Goal: Task Accomplishment & Management: Manage account settings

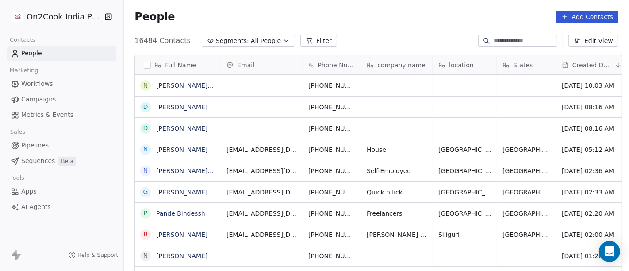
scroll to position [1, 0]
click at [167, 87] on link "[PERSON_NAME] [PERSON_NAME]" at bounding box center [208, 84] width 105 height 7
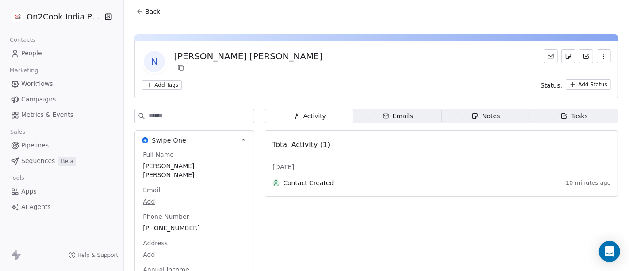
click at [150, 15] on span "Back" at bounding box center [152, 11] width 15 height 9
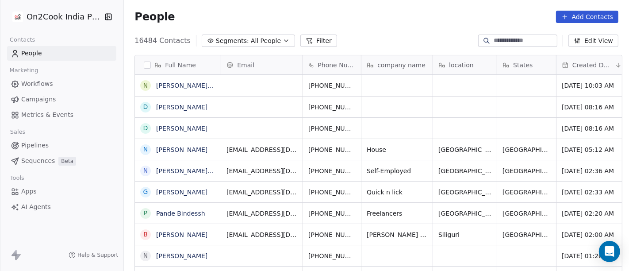
scroll to position [231, 501]
click at [307, 40] on button "Filter" at bounding box center [318, 40] width 37 height 12
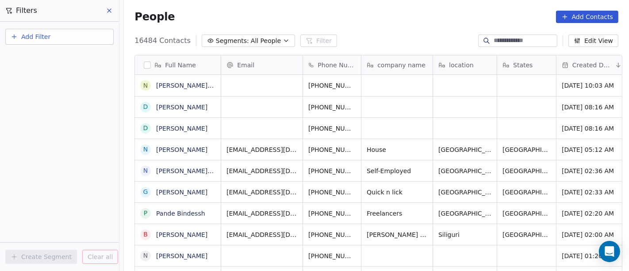
click at [35, 31] on button "Add Filter" at bounding box center [59, 37] width 108 height 16
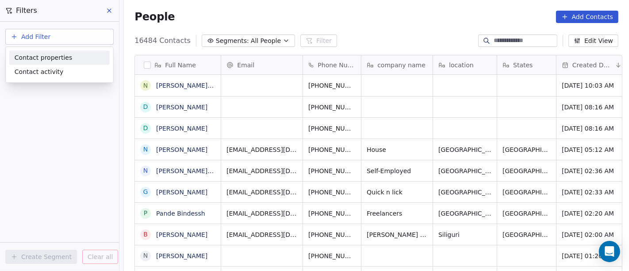
click at [54, 55] on span "Contact properties" at bounding box center [43, 57] width 57 height 9
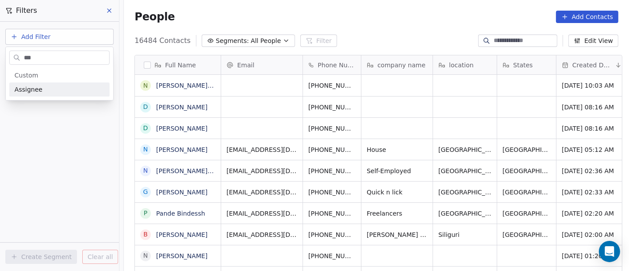
type input "***"
click at [60, 85] on div "Assignee" at bounding box center [60, 89] width 90 height 9
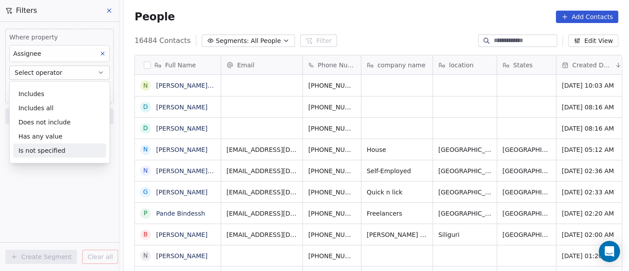
click at [53, 147] on div "Is not specified" at bounding box center [59, 150] width 93 height 14
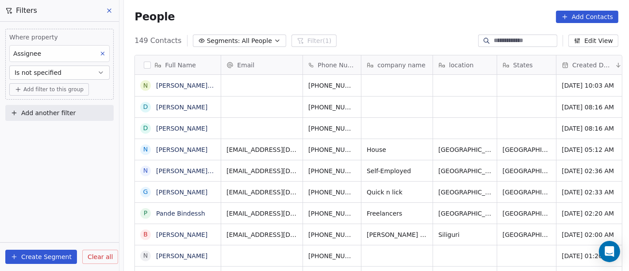
click at [24, 88] on span "Add filter to this group" at bounding box center [53, 89] width 60 height 7
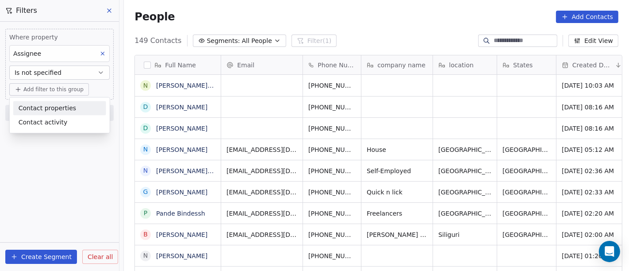
click at [44, 107] on span "Contact properties" at bounding box center [47, 107] width 57 height 9
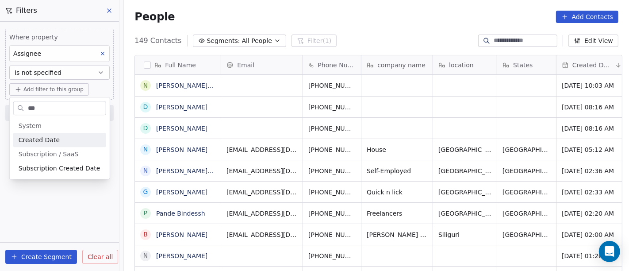
type input "***"
click at [68, 141] on div "Created Date" at bounding box center [60, 139] width 82 height 9
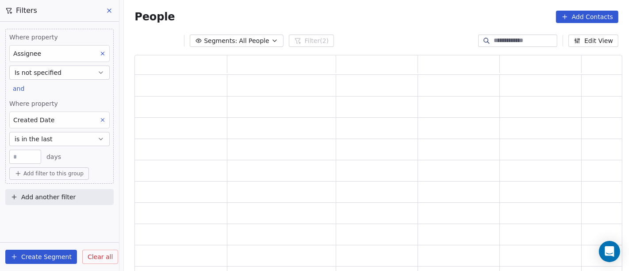
scroll to position [210, 480]
click at [66, 142] on button "is in the last" at bounding box center [59, 139] width 100 height 14
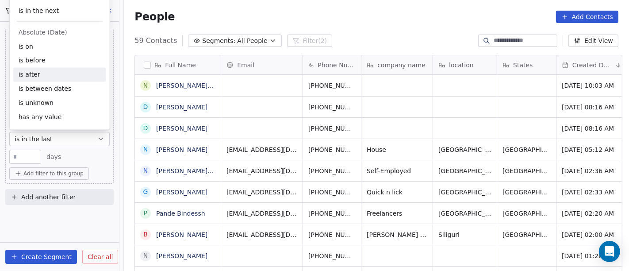
click at [57, 74] on div "is after" at bounding box center [59, 75] width 93 height 14
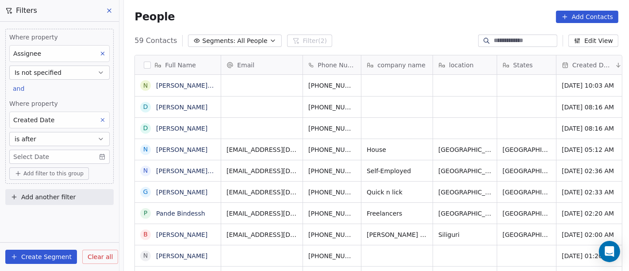
scroll to position [231, 501]
click at [57, 159] on body "On2Cook India Pvt. Ltd. Contacts People Marketing Workflows Campaigns Metrics &…" at bounding box center [314, 135] width 629 height 271
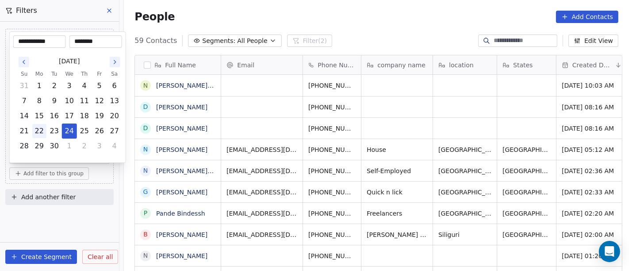
click at [34, 129] on button "22" at bounding box center [39, 131] width 14 height 14
type input "**********"
click at [356, 5] on html "On2Cook India Pvt. Ltd. Contacts People Marketing Workflows Campaigns Metrics &…" at bounding box center [314, 135] width 629 height 271
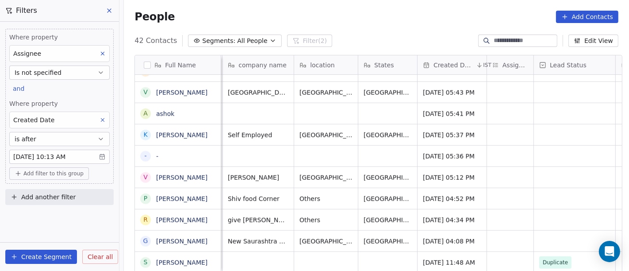
scroll to position [1, 0]
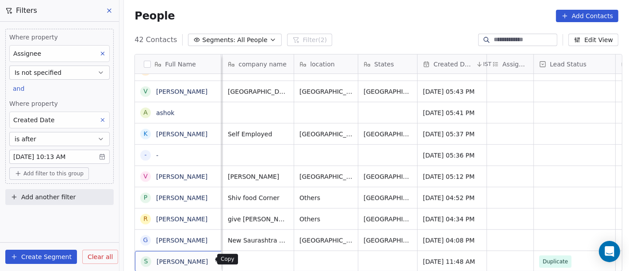
click at [215, 260] on icon "grid" at bounding box center [218, 259] width 7 height 7
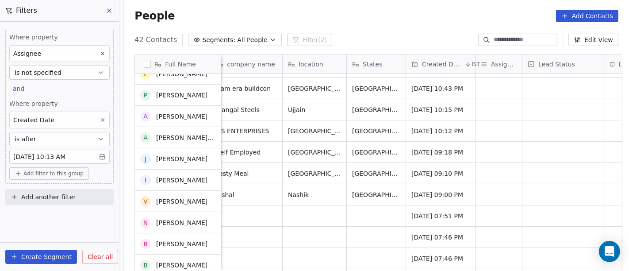
scroll to position [694, 0]
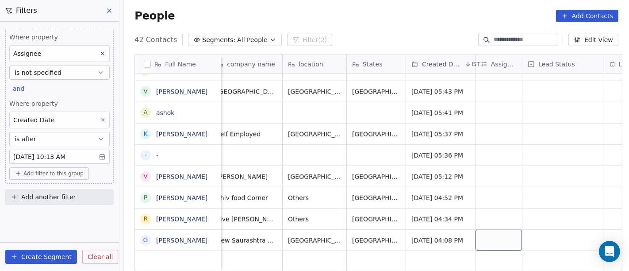
click at [488, 233] on div "grid" at bounding box center [498, 240] width 46 height 21
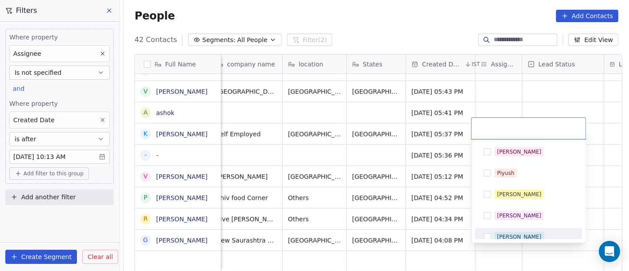
click at [504, 233] on div "[PERSON_NAME]" at bounding box center [519, 237] width 44 height 8
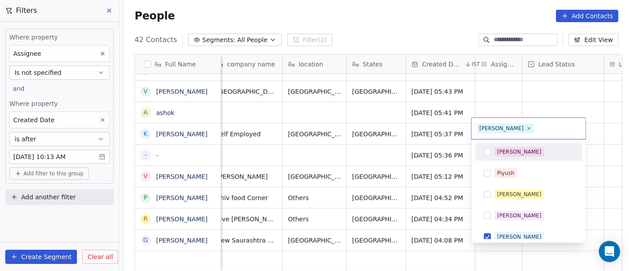
click at [517, 78] on html "On2Cook India Pvt. Ltd. Contacts People Marketing Workflows Campaigns Metrics &…" at bounding box center [314, 135] width 629 height 271
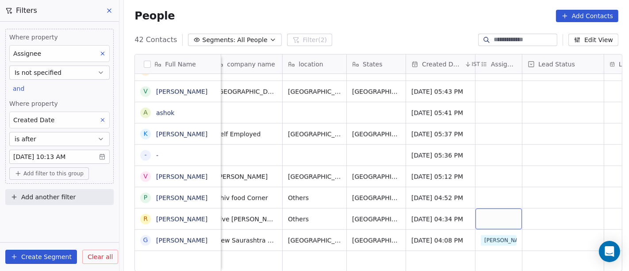
click at [492, 209] on div "grid" at bounding box center [498, 218] width 46 height 21
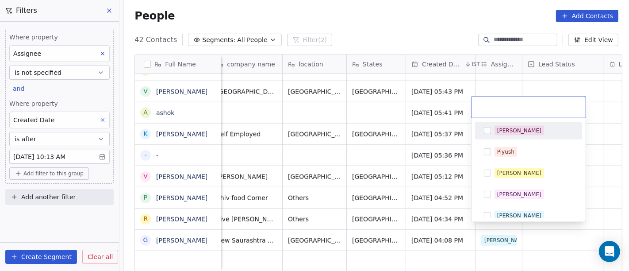
click at [501, 124] on div "[PERSON_NAME]" at bounding box center [528, 130] width 100 height 14
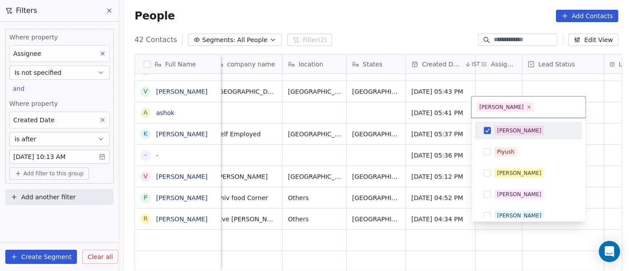
click at [509, 73] on html "On2Cook India Pvt. Ltd. Contacts People Marketing Workflows Campaigns Metrics &…" at bounding box center [314, 135] width 629 height 271
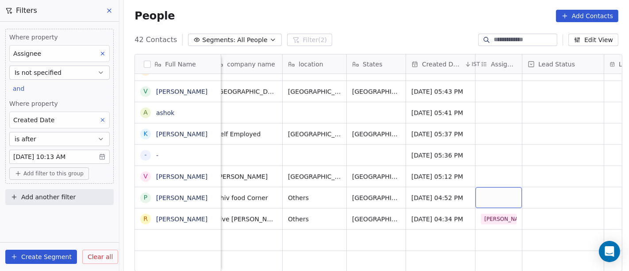
click at [482, 187] on div "grid" at bounding box center [498, 197] width 46 height 21
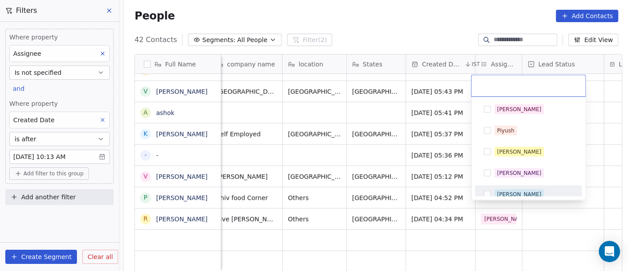
click at [486, 193] on button "Suggestions" at bounding box center [487, 194] width 7 height 7
click at [412, 150] on html "On2Cook India Pvt. Ltd. Contacts People Marketing Workflows Campaigns Metrics &…" at bounding box center [314, 135] width 629 height 271
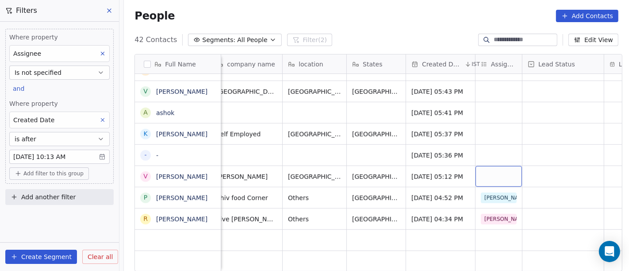
click at [489, 170] on div "grid" at bounding box center [498, 176] width 46 height 21
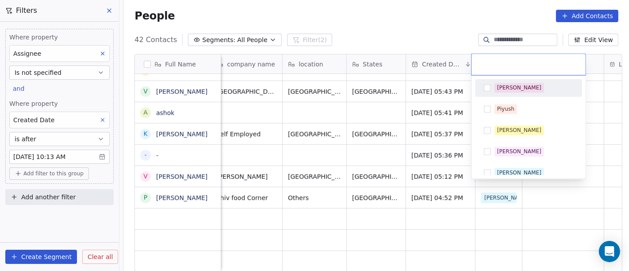
click at [501, 86] on div "[PERSON_NAME]" at bounding box center [519, 88] width 44 height 8
click at [373, 126] on html "On2Cook India Pvt. Ltd. Contacts People Marketing Workflows Campaigns Metrics &…" at bounding box center [314, 135] width 629 height 271
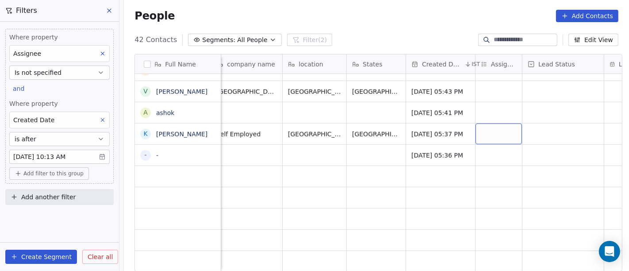
click at [490, 128] on div "grid" at bounding box center [498, 133] width 46 height 21
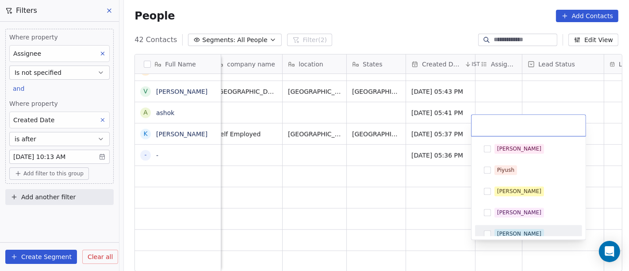
click at [500, 230] on div "[PERSON_NAME]" at bounding box center [519, 234] width 44 height 8
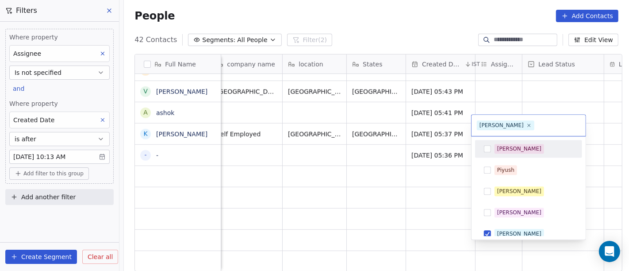
click at [516, 92] on html "On2Cook India Pvt. Ltd. Contacts People Marketing Workflows Campaigns Metrics &…" at bounding box center [314, 135] width 629 height 271
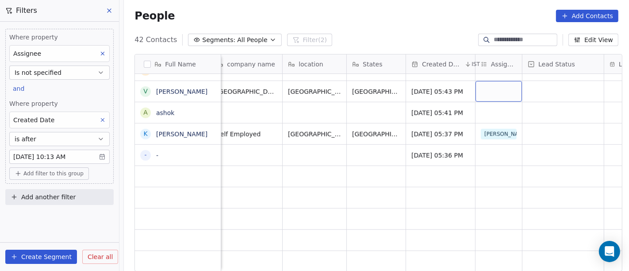
click at [489, 83] on div "grid" at bounding box center [498, 91] width 46 height 21
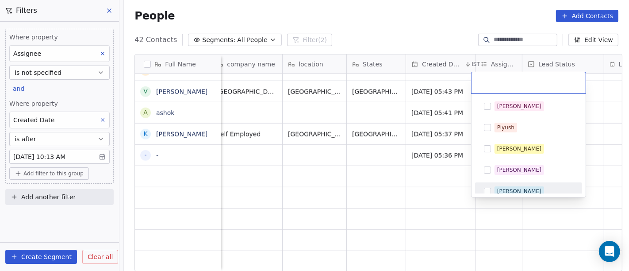
click at [511, 187] on span "[PERSON_NAME]" at bounding box center [519, 191] width 50 height 10
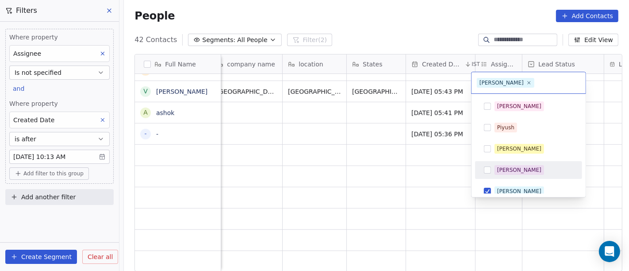
click at [383, 111] on html "On2Cook India Pvt. Ltd. Contacts People Marketing Workflows Campaigns Metrics &…" at bounding box center [314, 135] width 629 height 271
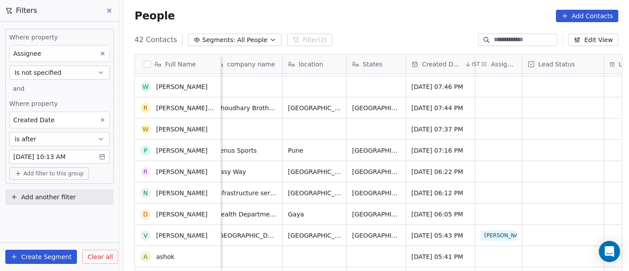
scroll to position [547, 0]
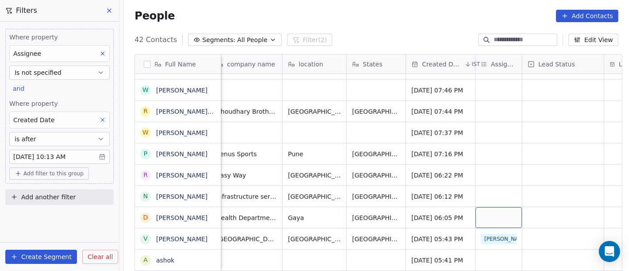
click at [488, 207] on div "grid" at bounding box center [498, 217] width 46 height 21
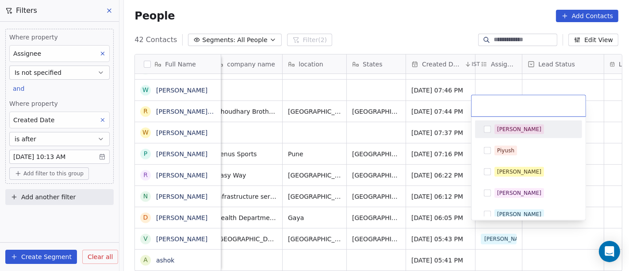
click at [499, 134] on div "[PERSON_NAME]" at bounding box center [528, 129] width 100 height 14
click at [514, 70] on html "On2Cook India Pvt. Ltd. Contacts People Marketing Workflows Campaigns Metrics &…" at bounding box center [314, 135] width 629 height 271
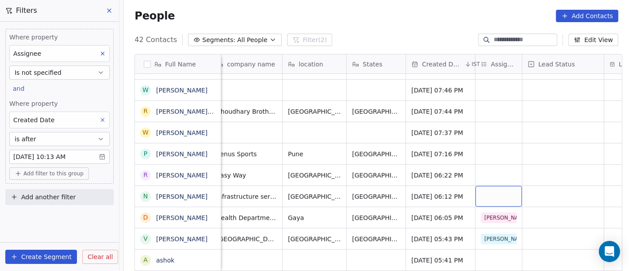
click at [499, 188] on div "grid" at bounding box center [498, 196] width 46 height 21
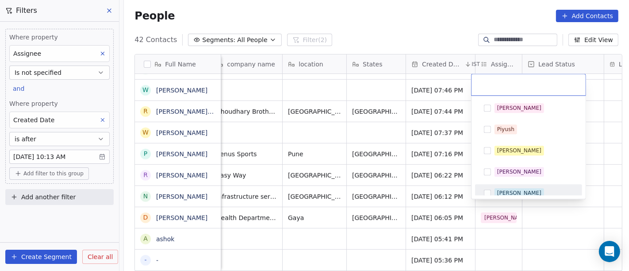
click at [503, 190] on div "[PERSON_NAME]" at bounding box center [519, 193] width 44 height 8
click at [388, 119] on html "On2Cook India Pvt. Ltd. Contacts People Marketing Workflows Campaigns Metrics &…" at bounding box center [314, 135] width 629 height 271
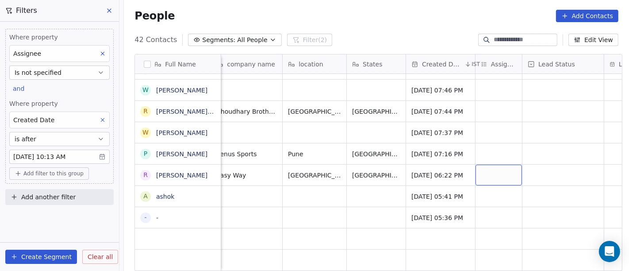
click at [495, 166] on div "grid" at bounding box center [498, 175] width 46 height 21
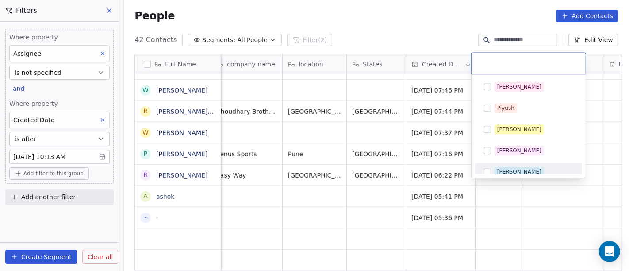
click at [495, 170] on span "[PERSON_NAME]" at bounding box center [519, 172] width 50 height 10
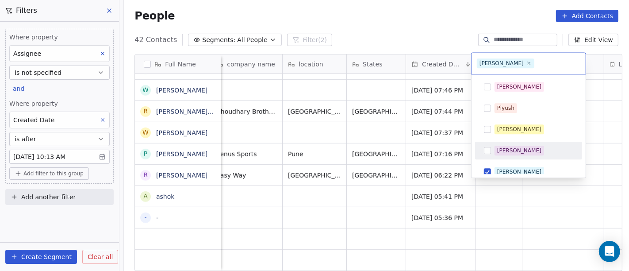
click at [365, 128] on html "On2Cook India Pvt. Ltd. Contacts People Marketing Workflows Campaigns Metrics &…" at bounding box center [314, 135] width 629 height 271
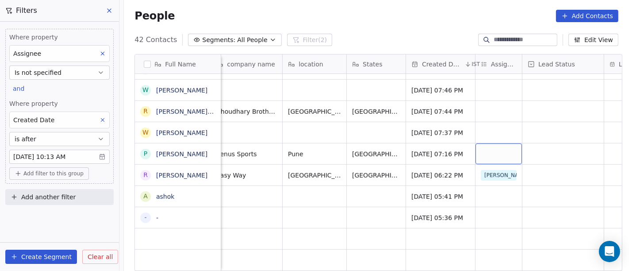
click at [489, 145] on div "grid" at bounding box center [498, 153] width 46 height 21
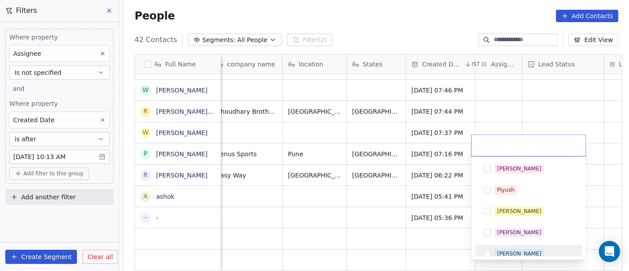
click at [513, 245] on div "[PERSON_NAME]" at bounding box center [528, 254] width 107 height 18
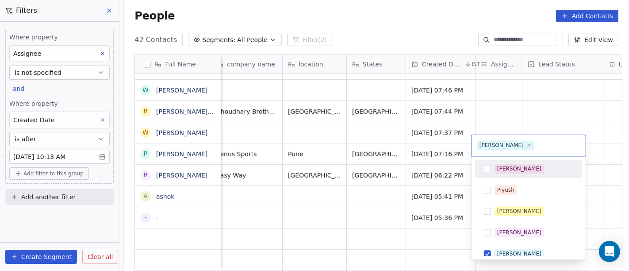
click at [541, 101] on html "On2Cook India Pvt. Ltd. Contacts People Marketing Workflows Campaigns Metrics &…" at bounding box center [314, 135] width 629 height 271
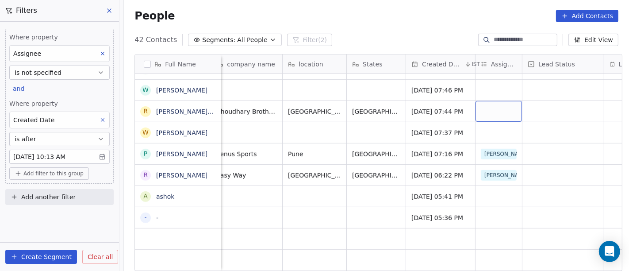
click at [486, 101] on div "grid" at bounding box center [498, 111] width 46 height 21
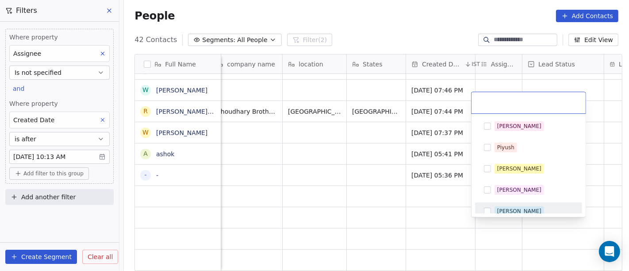
click at [507, 206] on span "[PERSON_NAME]" at bounding box center [519, 211] width 50 height 10
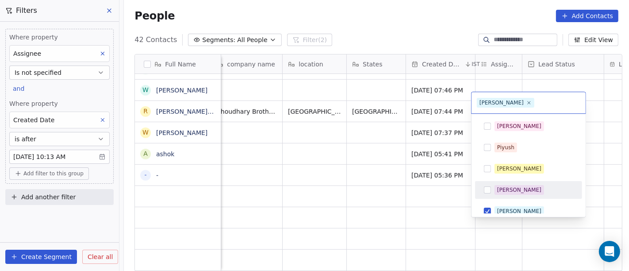
click at [367, 149] on html "On2Cook India Pvt. Ltd. Contacts People Marketing Workflows Campaigns Metrics &…" at bounding box center [314, 135] width 629 height 271
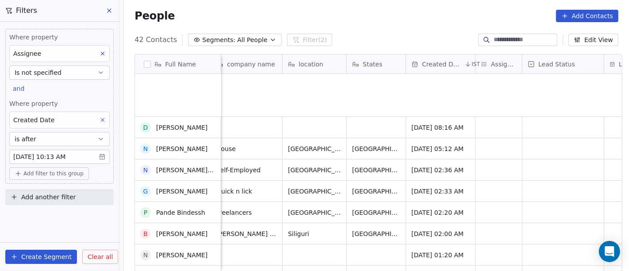
scroll to position [0, 0]
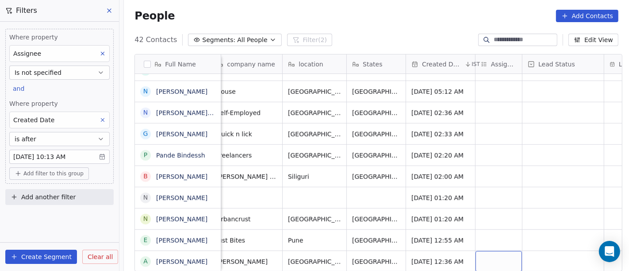
click at [489, 251] on div "grid" at bounding box center [498, 261] width 46 height 21
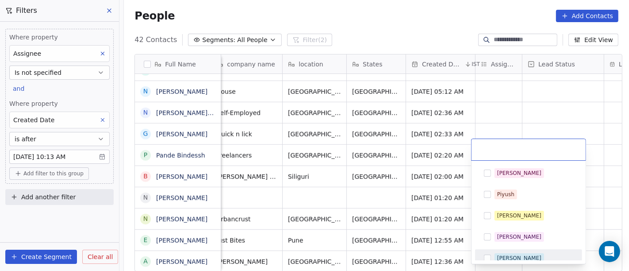
click at [496, 249] on div "[PERSON_NAME]" at bounding box center [528, 258] width 107 height 18
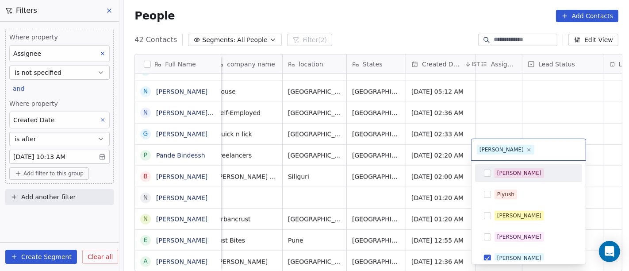
click at [536, 106] on html "On2Cook India Pvt. Ltd. Contacts People Marketing Workflows Campaigns Metrics &…" at bounding box center [314, 135] width 629 height 271
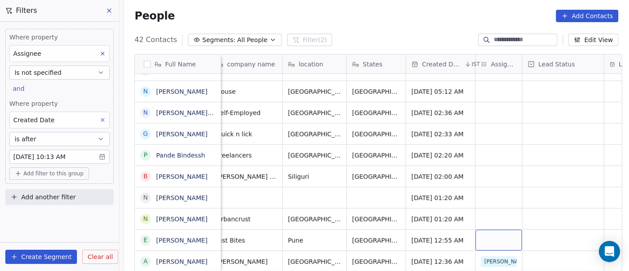
click at [501, 230] on div "grid" at bounding box center [498, 240] width 46 height 21
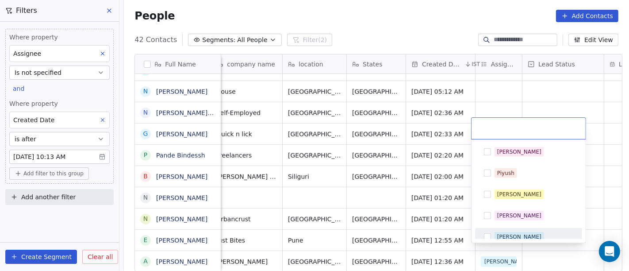
click at [505, 233] on div "[PERSON_NAME]" at bounding box center [519, 237] width 44 height 8
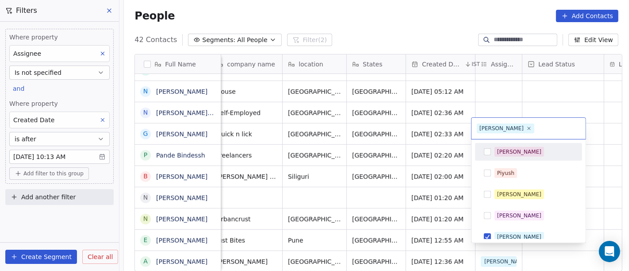
click at [534, 99] on html "On2Cook India Pvt. Ltd. Contacts People Marketing Workflows Campaigns Metrics &…" at bounding box center [314, 135] width 629 height 271
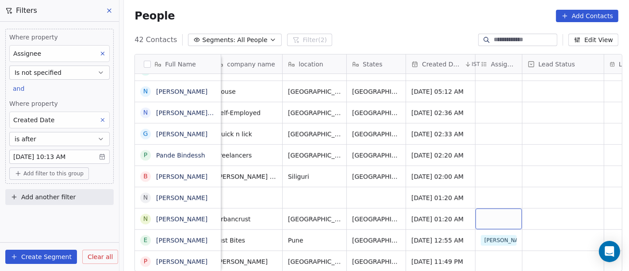
click at [488, 214] on div "grid" at bounding box center [498, 218] width 46 height 21
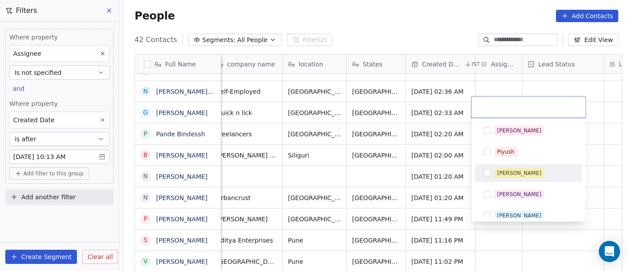
click at [496, 73] on html "On2Cook India Pvt. Ltd. Contacts People Marketing Workflows Campaigns Metrics &…" at bounding box center [314, 135] width 629 height 271
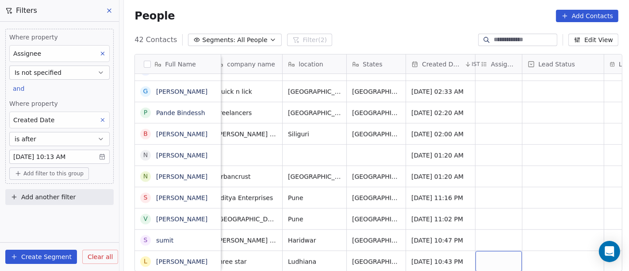
click at [491, 251] on div "grid" at bounding box center [498, 261] width 46 height 21
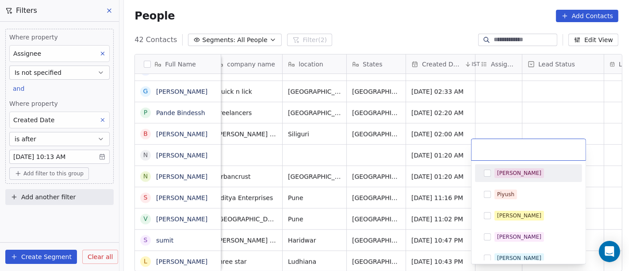
click at [495, 171] on span "[PERSON_NAME]" at bounding box center [519, 173] width 50 height 10
click at [506, 121] on html "On2Cook India Pvt. Ltd. Contacts People Marketing Workflows Campaigns Metrics &…" at bounding box center [314, 135] width 629 height 271
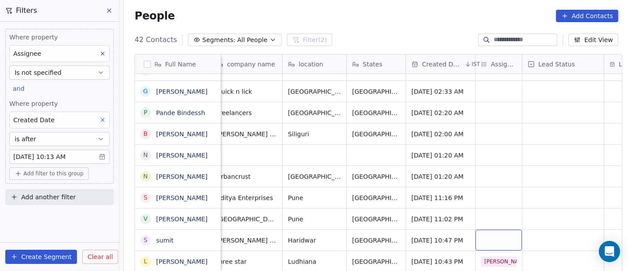
click at [483, 231] on div "grid" at bounding box center [498, 240] width 46 height 21
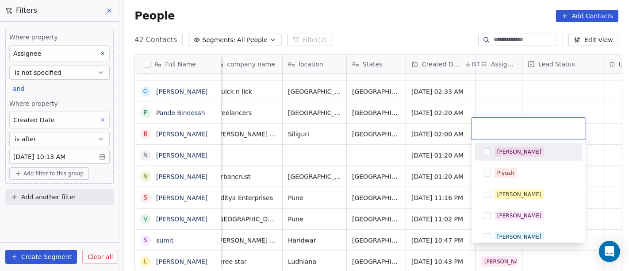
click at [494, 158] on div "[PERSON_NAME]" at bounding box center [528, 152] width 100 height 14
click at [515, 107] on html "On2Cook India Pvt. Ltd. Contacts People Marketing Workflows Campaigns Metrics &…" at bounding box center [314, 135] width 629 height 271
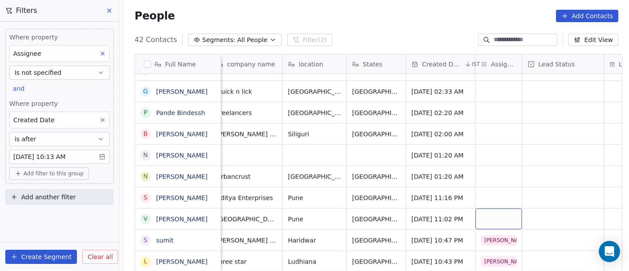
click at [480, 209] on div "grid" at bounding box center [498, 218] width 46 height 21
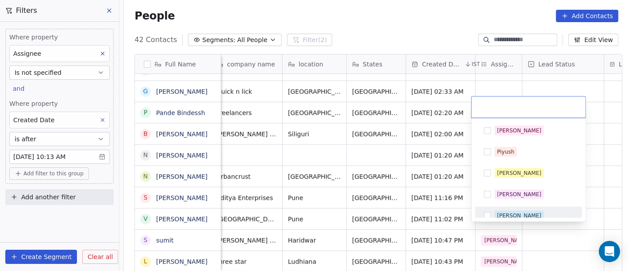
click at [505, 213] on div "[PERSON_NAME]" at bounding box center [519, 215] width 44 height 8
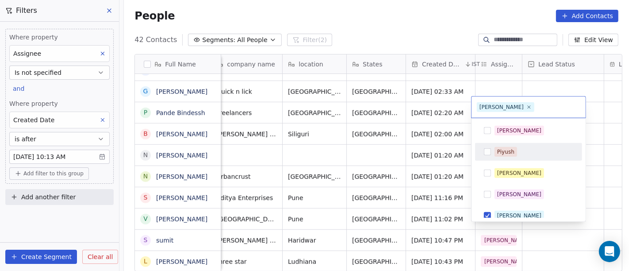
click at [518, 69] on html "On2Cook India Pvt. Ltd. Contacts People Marketing Workflows Campaigns Metrics &…" at bounding box center [314, 135] width 629 height 271
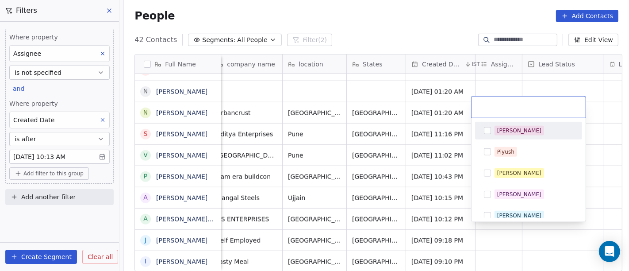
click at [527, 80] on html "On2Cook India Pvt. Ltd. Contacts People Marketing Workflows Campaigns Metrics &…" at bounding box center [314, 135] width 629 height 271
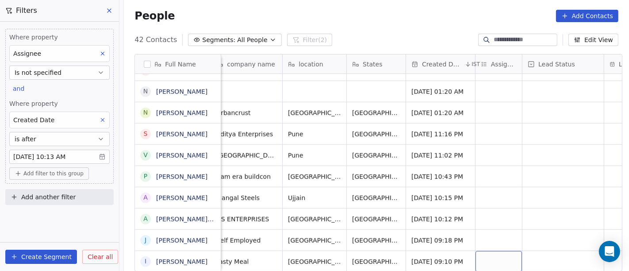
click at [484, 257] on div "grid" at bounding box center [498, 261] width 46 height 21
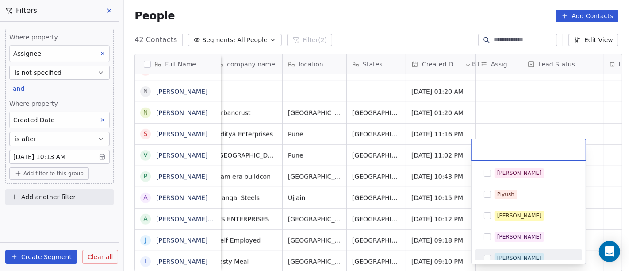
click at [495, 253] on span "[PERSON_NAME]" at bounding box center [519, 258] width 50 height 10
click at [517, 93] on html "On2Cook India Pvt. Ltd. Contacts People Marketing Workflows Campaigns Metrics &…" at bounding box center [314, 135] width 629 height 271
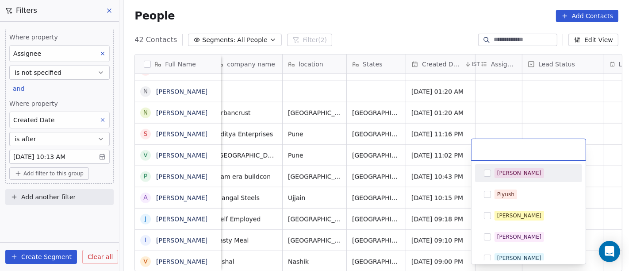
click at [508, 122] on html "On2Cook India Pvt. Ltd. Contacts People Marketing Workflows Campaigns Metrics &…" at bounding box center [314, 135] width 629 height 271
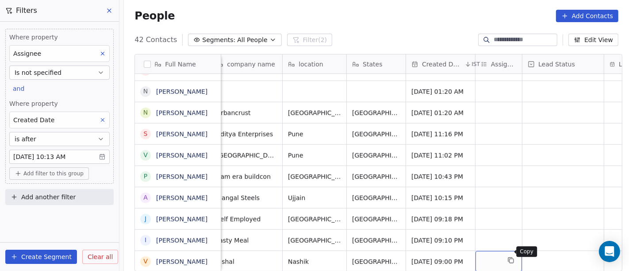
click at [507, 256] on icon "grid" at bounding box center [510, 259] width 7 height 7
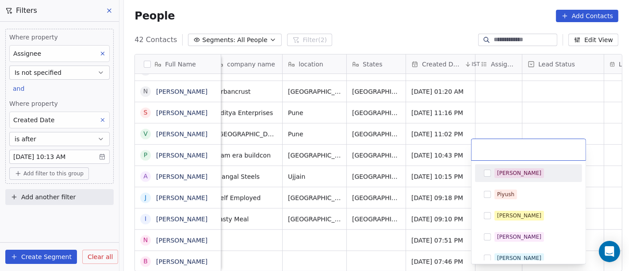
click at [525, 122] on html "On2Cook India Pvt. Ltd. Contacts People Marketing Workflows Campaigns Metrics &…" at bounding box center [314, 135] width 629 height 271
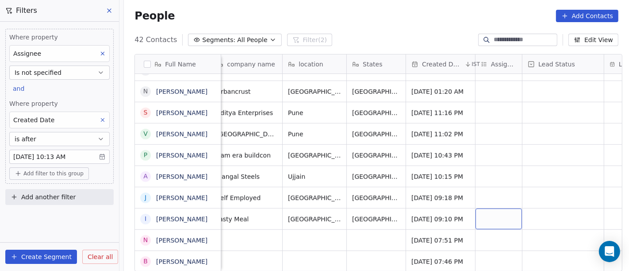
click at [488, 208] on div "grid" at bounding box center [498, 218] width 46 height 21
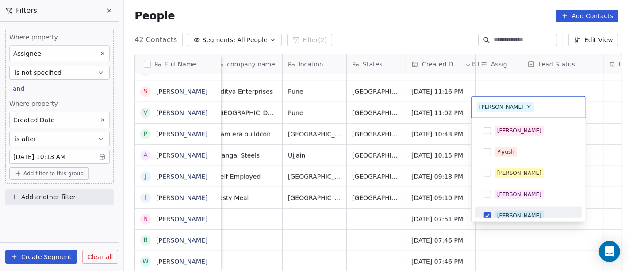
click at [526, 89] on html "On2Cook India Pvt. Ltd. Contacts People Marketing Workflows Campaigns Metrics &…" at bounding box center [314, 135] width 629 height 271
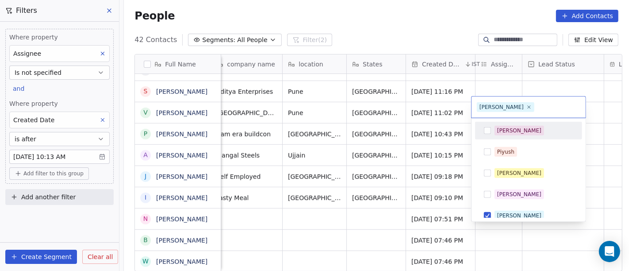
click at [507, 81] on html "On2Cook India Pvt. Ltd. Contacts People Marketing Workflows Campaigns Metrics &…" at bounding box center [314, 135] width 629 height 271
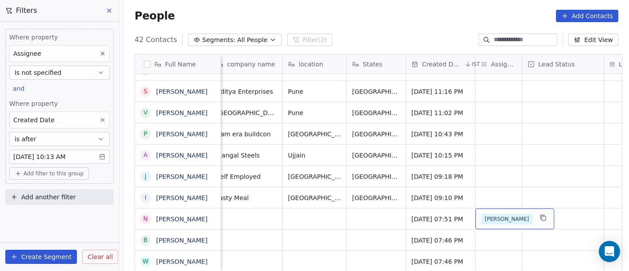
click at [492, 214] on span "[PERSON_NAME]" at bounding box center [506, 219] width 51 height 11
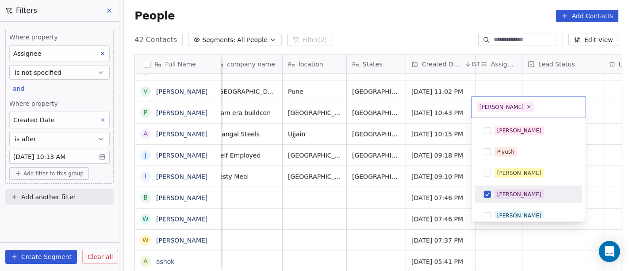
click at [491, 199] on div "[PERSON_NAME]" at bounding box center [528, 194] width 100 height 14
click at [268, 200] on html "On2Cook India Pvt. Ltd. Contacts People Marketing Workflows Campaigns Metrics &…" at bounding box center [314, 135] width 629 height 271
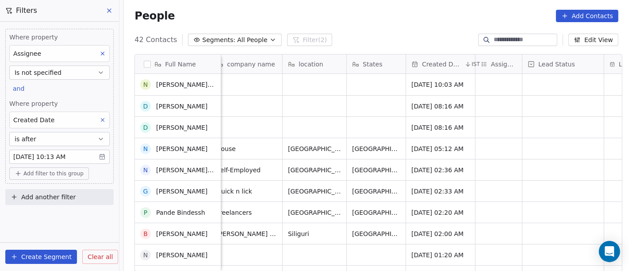
scroll to position [295, 0]
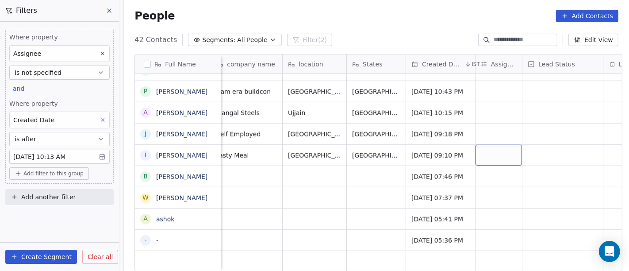
click at [487, 157] on div "grid" at bounding box center [498, 155] width 46 height 21
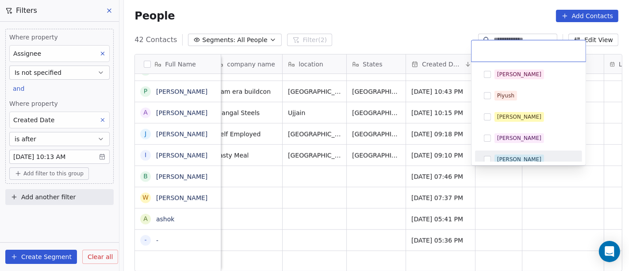
click at [497, 157] on div "[PERSON_NAME]" at bounding box center [519, 159] width 44 height 8
click at [330, 168] on html "On2Cook India Pvt. Ltd. Contacts People Marketing Workflows Campaigns Metrics &…" at bounding box center [314, 135] width 629 height 271
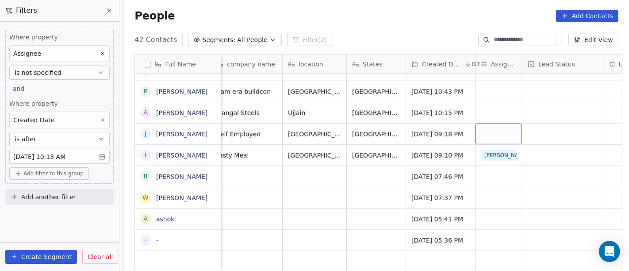
click at [480, 135] on div "grid" at bounding box center [498, 133] width 46 height 21
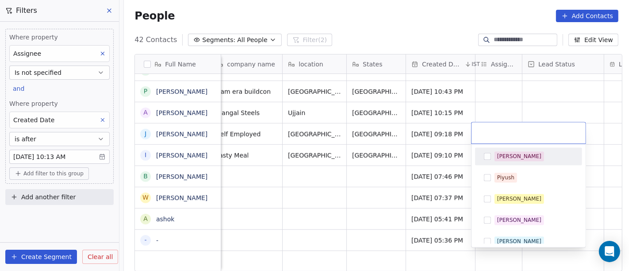
click at [513, 157] on div "[PERSON_NAME]" at bounding box center [533, 156] width 79 height 10
click at [550, 92] on html "On2Cook India Pvt. Ltd. Contacts People Marketing Workflows Campaigns Metrics &…" at bounding box center [314, 135] width 629 height 271
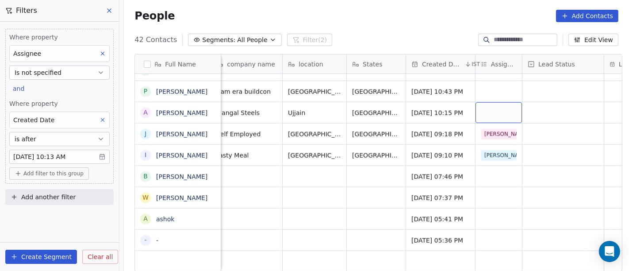
click at [490, 109] on div "grid" at bounding box center [498, 112] width 46 height 21
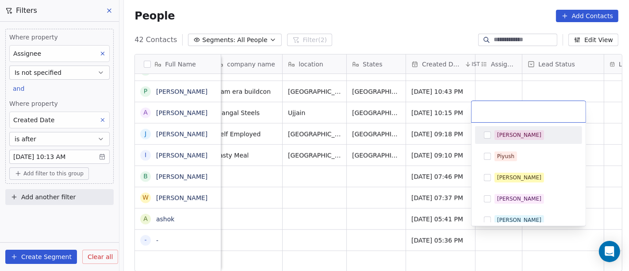
click at [519, 138] on div "[PERSON_NAME]" at bounding box center [533, 135] width 79 height 10
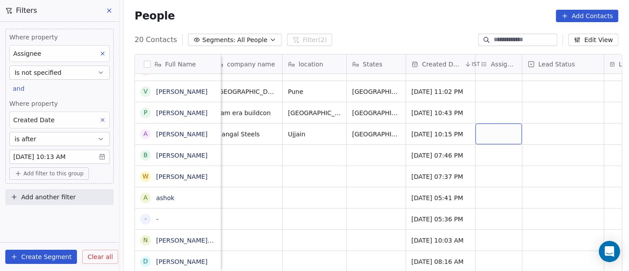
click at [486, 130] on div "grid" at bounding box center [498, 133] width 46 height 21
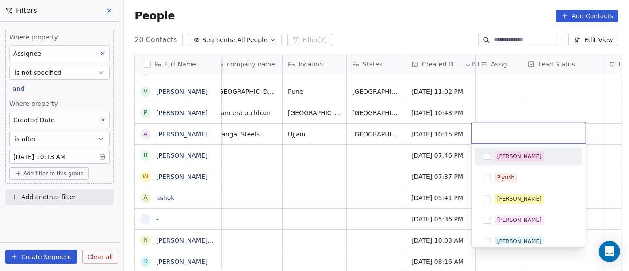
click at [493, 156] on div "[PERSON_NAME]" at bounding box center [528, 156] width 100 height 14
click at [551, 101] on html "On2Cook India Pvt. Ltd. Contacts People Marketing Workflows Campaigns Metrics &…" at bounding box center [314, 135] width 629 height 271
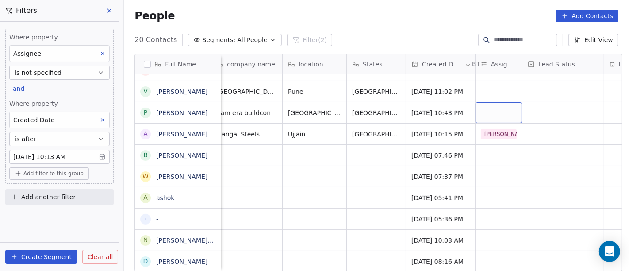
click at [478, 106] on div "grid" at bounding box center [498, 112] width 46 height 21
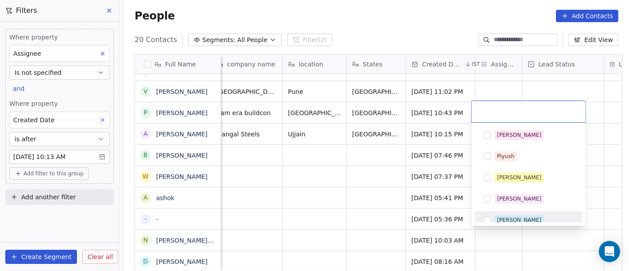
click at [509, 213] on div "[PERSON_NAME]" at bounding box center [528, 220] width 100 height 14
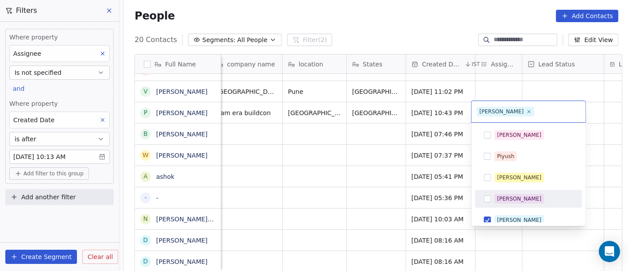
click at [348, 172] on html "On2Cook India Pvt. Ltd. Contacts People Marketing Workflows Campaigns Metrics &…" at bounding box center [314, 135] width 629 height 271
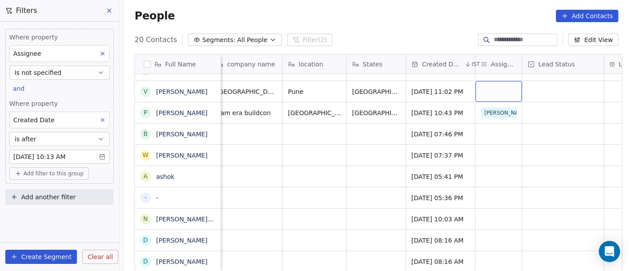
click at [498, 92] on div "grid" at bounding box center [498, 91] width 46 height 21
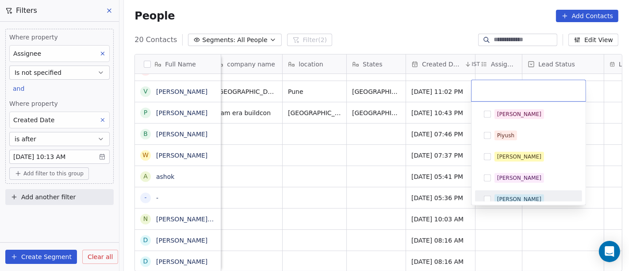
click at [496, 191] on div "[PERSON_NAME]" at bounding box center [528, 199] width 107 height 18
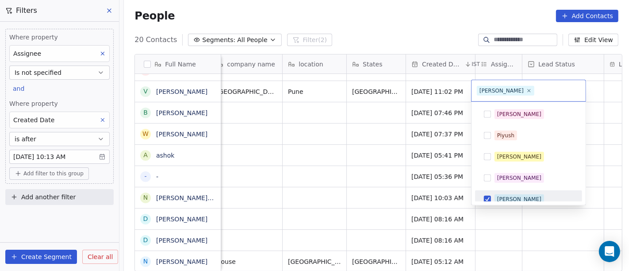
click at [308, 160] on html "On2Cook India Pvt. Ltd. Contacts People Marketing Workflows Campaigns Metrics &…" at bounding box center [314, 135] width 629 height 271
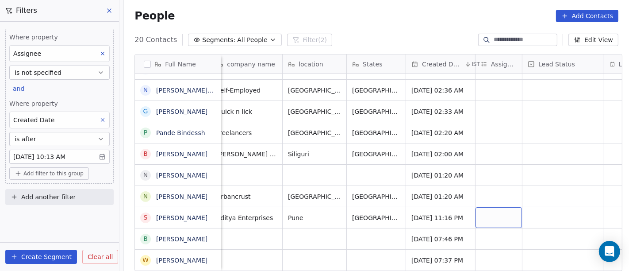
click at [493, 214] on div "grid" at bounding box center [498, 217] width 46 height 21
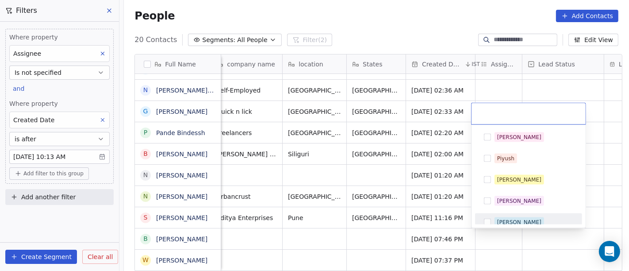
click at [502, 222] on div "[PERSON_NAME]" at bounding box center [519, 222] width 44 height 8
click at [377, 189] on html "On2Cook India Pvt. Ltd. Contacts People Marketing Workflows Campaigns Metrics &…" at bounding box center [314, 135] width 629 height 271
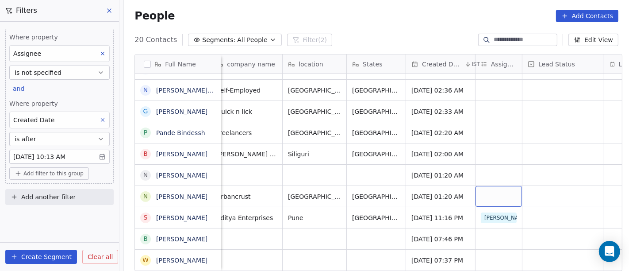
click at [489, 196] on div "grid" at bounding box center [498, 196] width 46 height 21
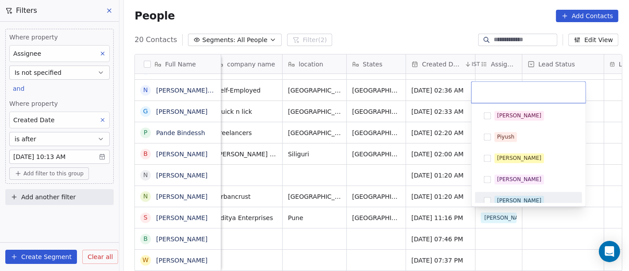
click at [496, 199] on span "[PERSON_NAME]" at bounding box center [519, 200] width 50 height 10
click at [360, 165] on html "On2Cook India Pvt. Ltd. Contacts People Marketing Workflows Campaigns Metrics &…" at bounding box center [314, 135] width 629 height 271
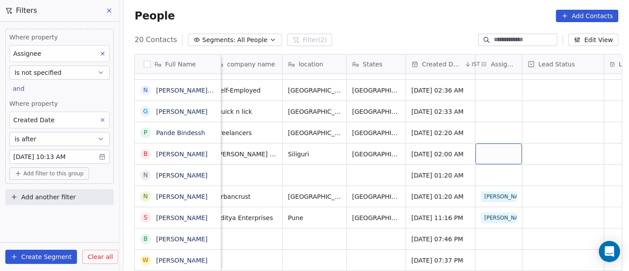
click at [488, 151] on div "grid" at bounding box center [498, 153] width 46 height 21
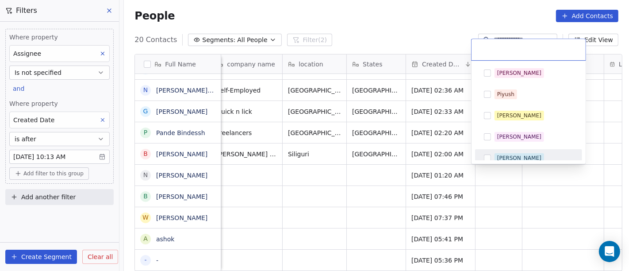
click at [500, 155] on div "[PERSON_NAME]" at bounding box center [519, 158] width 44 height 8
click at [333, 153] on html "On2Cook India Pvt. Ltd. Contacts People Marketing Workflows Campaigns Metrics &…" at bounding box center [314, 135] width 629 height 271
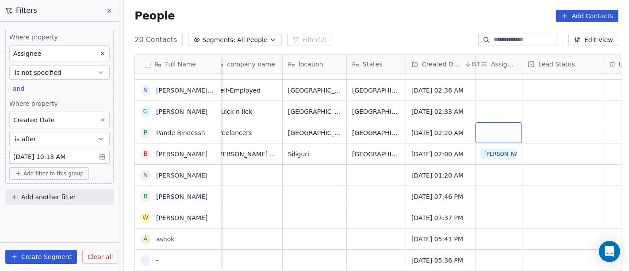
click at [480, 125] on div "grid" at bounding box center [498, 132] width 46 height 21
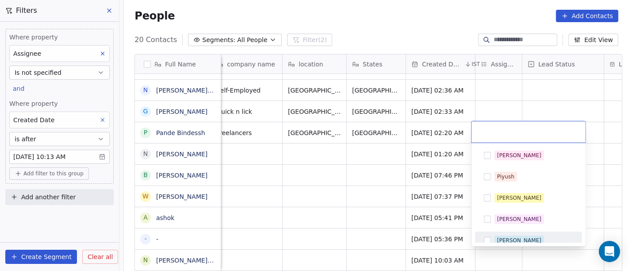
click at [501, 235] on span "[PERSON_NAME]" at bounding box center [519, 240] width 50 height 10
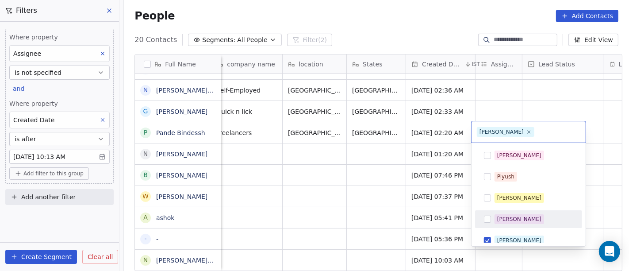
click at [293, 179] on html "On2Cook India Pvt. Ltd. Contacts People Marketing Workflows Campaigns Metrics &…" at bounding box center [314, 135] width 629 height 271
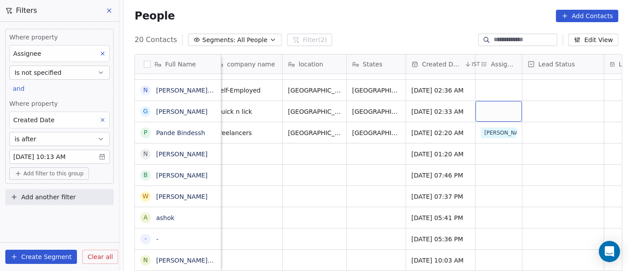
click at [476, 108] on div "grid" at bounding box center [498, 111] width 46 height 21
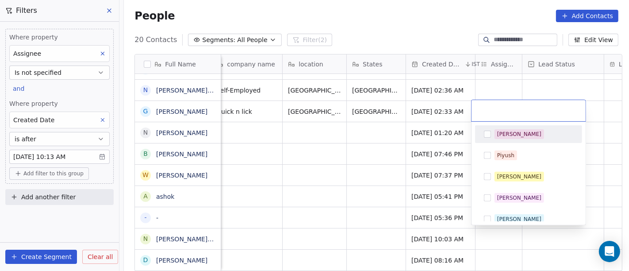
click at [493, 133] on div "[PERSON_NAME]" at bounding box center [528, 134] width 100 height 14
click at [514, 80] on html "On2Cook India Pvt. Ltd. Contacts People Marketing Workflows Campaigns Metrics &…" at bounding box center [314, 135] width 629 height 271
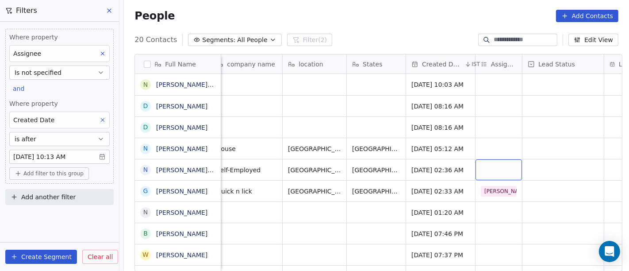
click at [488, 172] on div "grid" at bounding box center [498, 169] width 46 height 21
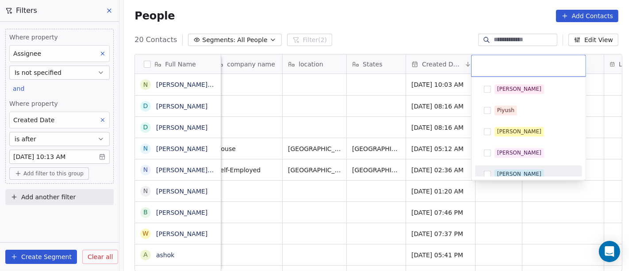
click at [495, 169] on span "[PERSON_NAME]" at bounding box center [519, 174] width 50 height 10
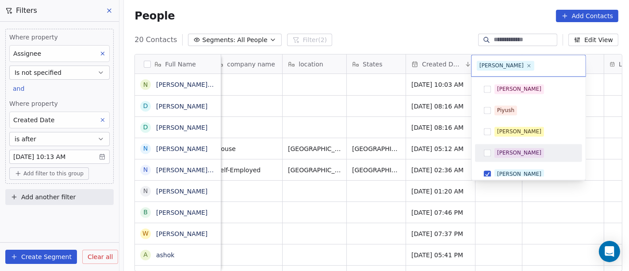
click at [357, 125] on html "On2Cook India Pvt. Ltd. Contacts People Marketing Workflows Campaigns Metrics &…" at bounding box center [314, 135] width 629 height 271
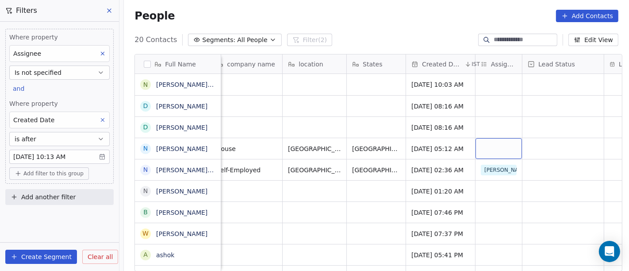
click at [493, 148] on div "grid" at bounding box center [498, 148] width 46 height 21
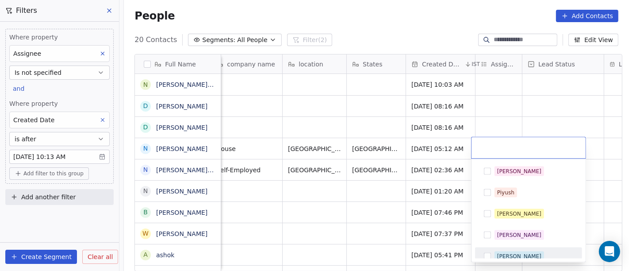
click at [506, 247] on div "[PERSON_NAME]" at bounding box center [528, 256] width 107 height 18
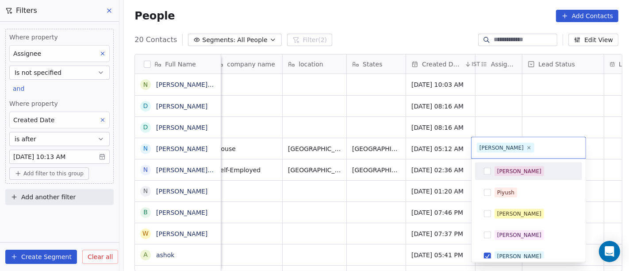
click at [531, 111] on html "On2Cook India Pvt. Ltd. Contacts People Marketing Workflows Campaigns Metrics &…" at bounding box center [314, 135] width 629 height 271
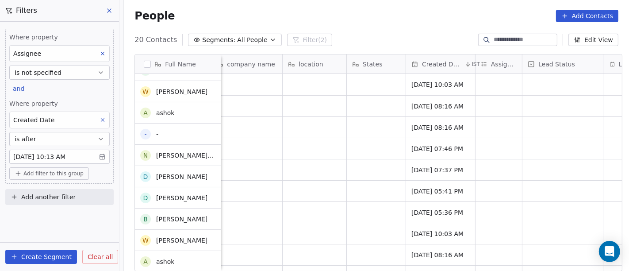
scroll to position [0, 0]
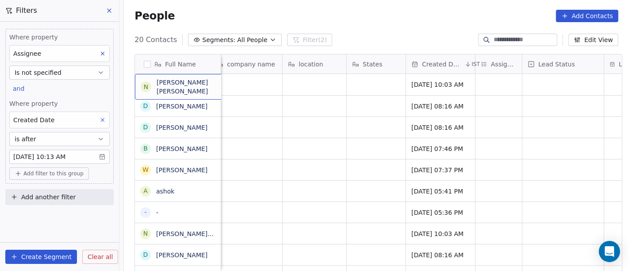
click at [175, 92] on div "N Naresh Vikram Matai" at bounding box center [201, 87] width 133 height 26
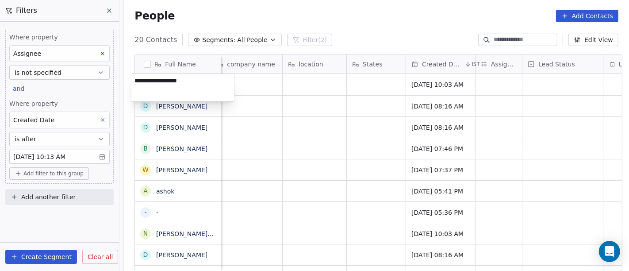
click at [175, 92] on textarea "**********" at bounding box center [182, 87] width 103 height 27
click at [346, 132] on html "On2Cook India Pvt. Ltd. Contacts People Marketing Workflows Campaigns Metrics &…" at bounding box center [314, 135] width 629 height 271
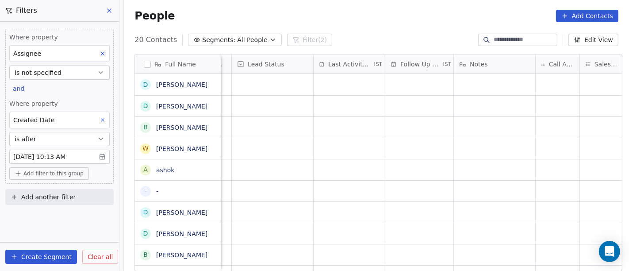
scroll to position [8, 0]
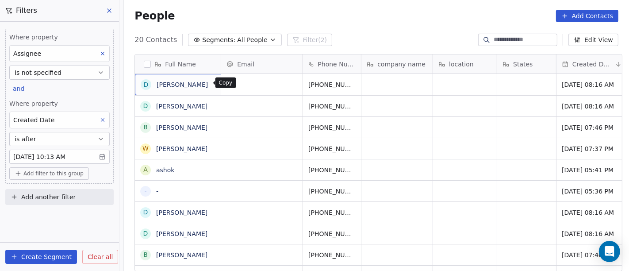
click at [215, 84] on icon "grid" at bounding box center [218, 83] width 7 height 7
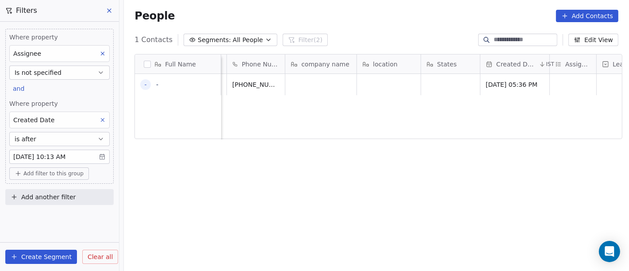
scroll to position [0, 0]
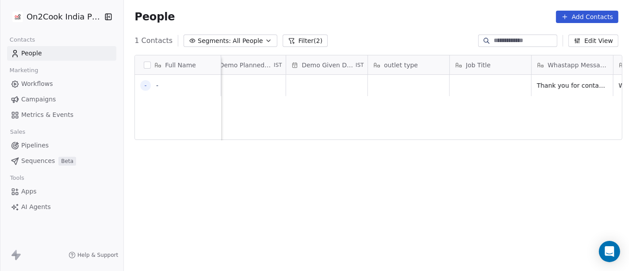
scroll to position [0, 1200]
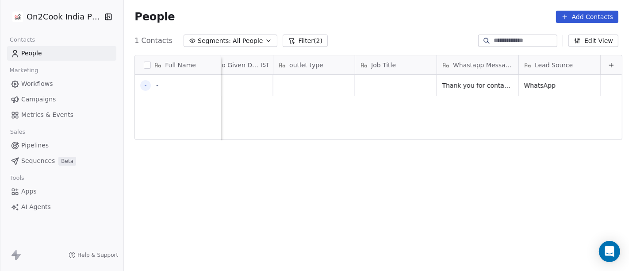
click at [414, 37] on div "1 Contacts Segments: All People Filter (2) Edit View" at bounding box center [376, 41] width 505 height 14
click at [214, 46] on button "Segments: All People" at bounding box center [230, 40] width 93 height 12
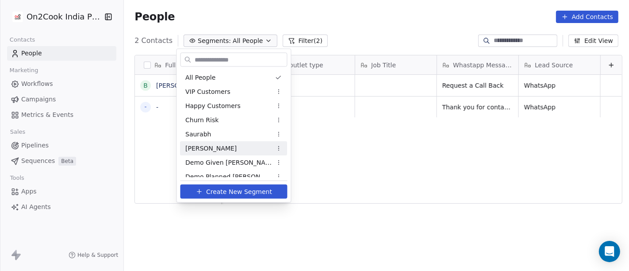
click at [402, 171] on html "On2Cook India Pvt. Ltd. Contacts People Marketing Workflows Campaigns Metrics &…" at bounding box center [314, 135] width 629 height 271
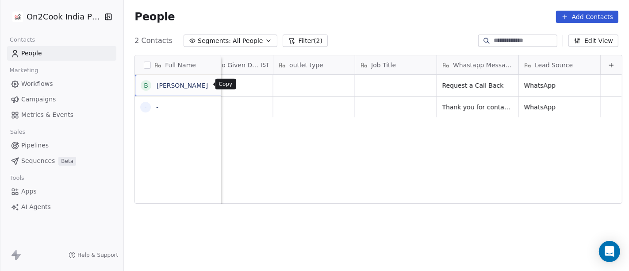
click at [214, 88] on button "grid" at bounding box center [219, 84] width 11 height 11
click at [217, 48] on div "Full Name B Bikash sarkar - - Website zomato link Demo Planned Date IST Demo Gi…" at bounding box center [376, 167] width 505 height 238
click at [217, 42] on span "Segments:" at bounding box center [214, 40] width 33 height 9
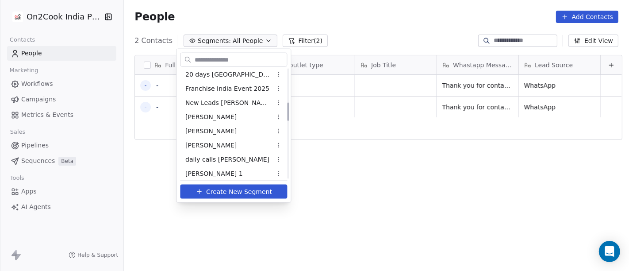
scroll to position [208, 0]
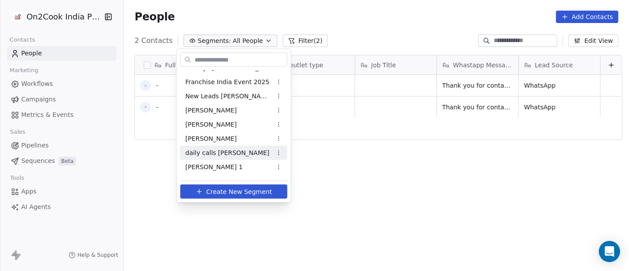
click at [222, 155] on span "daily calls [PERSON_NAME]" at bounding box center [228, 152] width 84 height 9
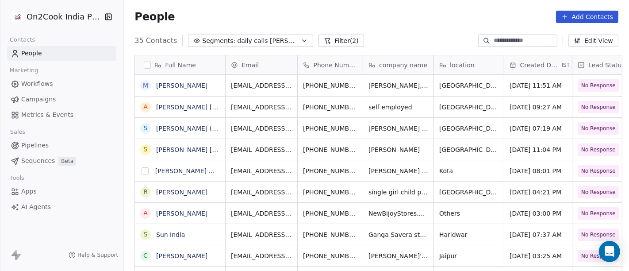
scroll to position [231, 501]
click at [318, 41] on button "Filter (2)" at bounding box center [341, 40] width 46 height 12
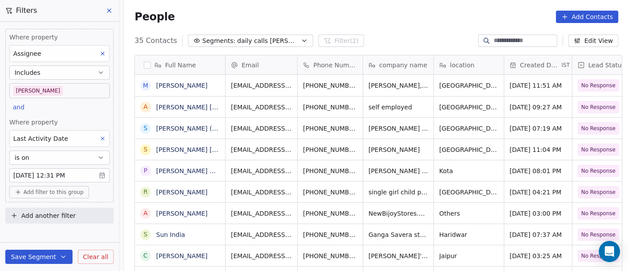
click at [43, 171] on body "On2Cook India Pvt. Ltd. Contacts People Marketing Workflows Campaigns Metrics &…" at bounding box center [314, 135] width 629 height 271
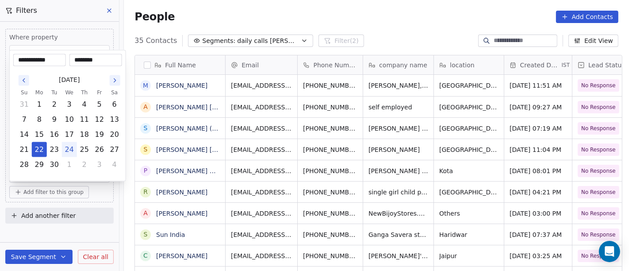
click at [69, 152] on button "24" at bounding box center [69, 149] width 14 height 14
type input "**********"
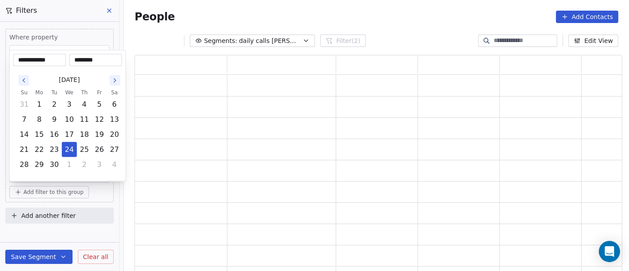
click at [243, 17] on html "**********" at bounding box center [314, 135] width 629 height 271
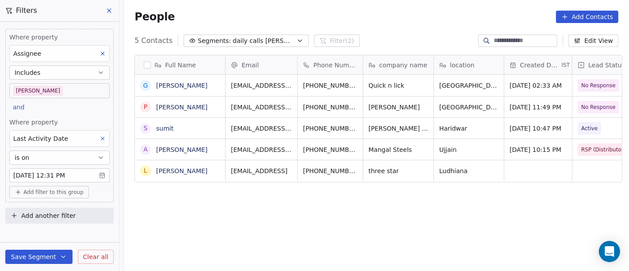
click at [50, 256] on button "Save Segment" at bounding box center [38, 256] width 67 height 14
click at [250, 194] on div "Full Name G Gurpreet Singh P Pardeep Kumar s sumit A Ashish Selwaria l lakhwind…" at bounding box center [376, 167] width 505 height 238
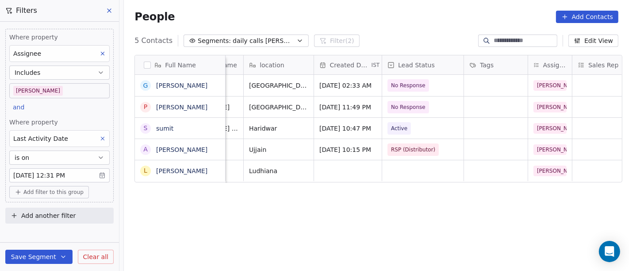
scroll to position [0, 191]
click at [423, 166] on div "grid" at bounding box center [422, 170] width 81 height 21
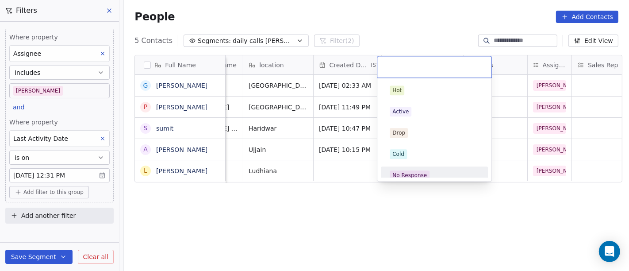
click at [421, 171] on div "No Response" at bounding box center [409, 175] width 34 height 8
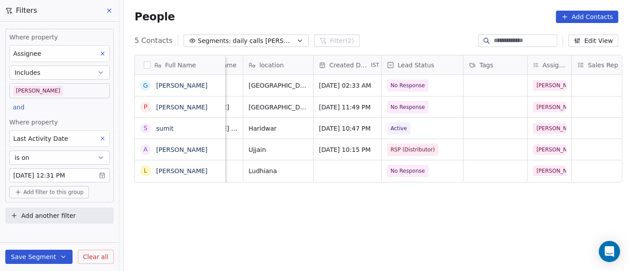
click at [303, 207] on div "Full Name G Gurpreet Singh P Pardeep Kumar s sumit A Ashish Selwaria l lakhwind…" at bounding box center [376, 167] width 505 height 238
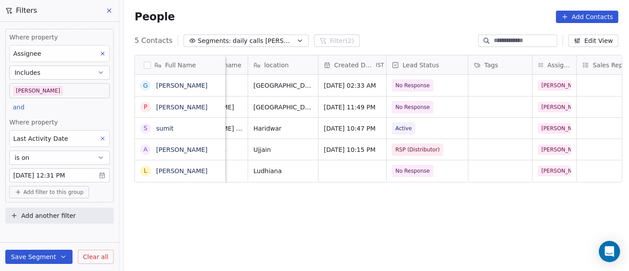
scroll to position [0, 186]
click at [349, 168] on div "grid" at bounding box center [352, 170] width 68 height 21
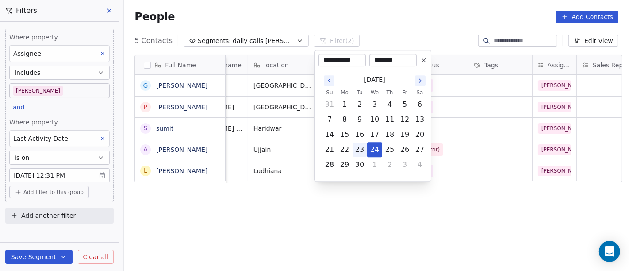
click at [361, 146] on button "23" at bounding box center [359, 149] width 14 height 14
type input "**********"
click at [416, 221] on html "On2Cook India Pvt. Ltd. Contacts People Marketing Workflows Campaigns Metrics &…" at bounding box center [314, 135] width 629 height 271
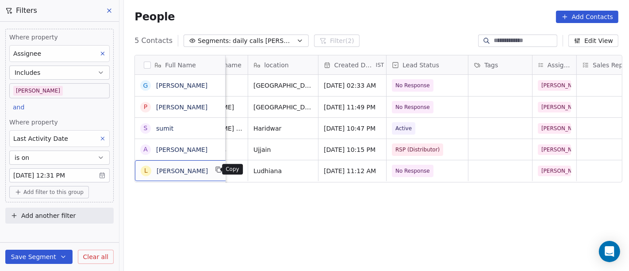
click at [217, 172] on icon "grid" at bounding box center [219, 170] width 4 height 4
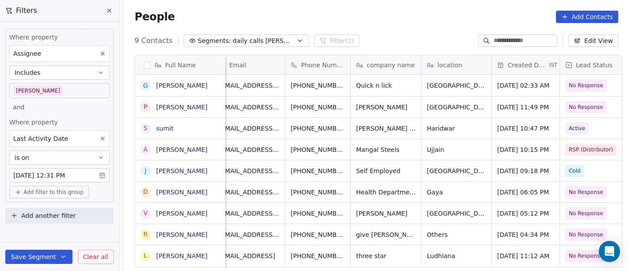
scroll to position [0, 11]
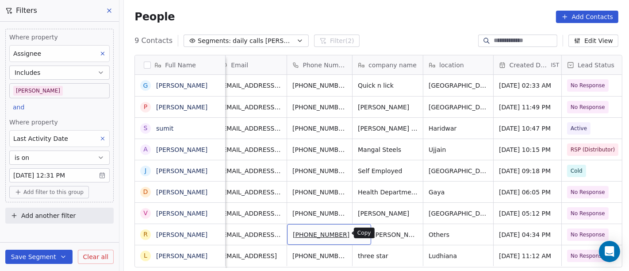
drag, startPoint x: 345, startPoint y: 231, endPoint x: 313, endPoint y: 228, distance: 32.0
click at [356, 232] on icon "grid" at bounding box center [359, 233] width 7 height 7
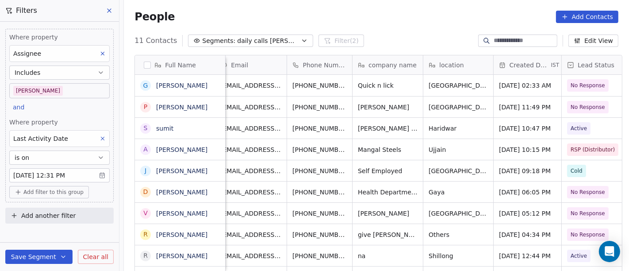
scroll to position [18, 0]
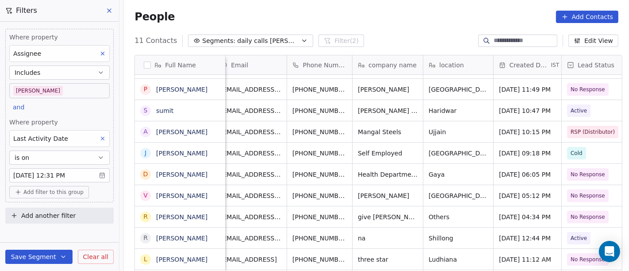
click at [384, 46] on div "11 Contacts Segments: daily calls salim Filter (2) Edit View" at bounding box center [376, 41] width 505 height 14
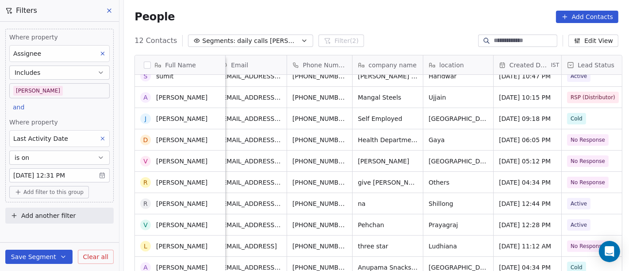
scroll to position [57, 0]
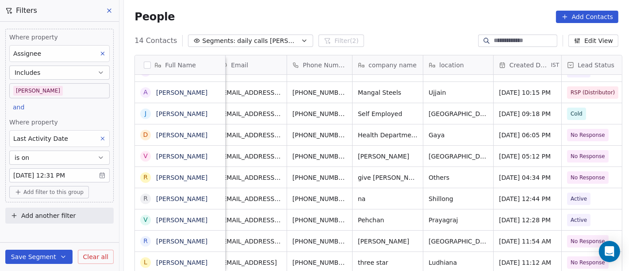
click at [394, 26] on div "People Add Contacts" at bounding box center [376, 17] width 505 height 34
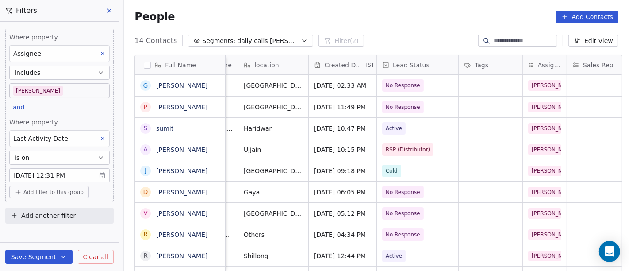
scroll to position [40, 0]
click at [358, 38] on div "18 Contacts Segments: daily calls salim Filter (2) Edit View" at bounding box center [376, 41] width 505 height 14
click at [370, 5] on div "People Add Contacts" at bounding box center [376, 17] width 505 height 34
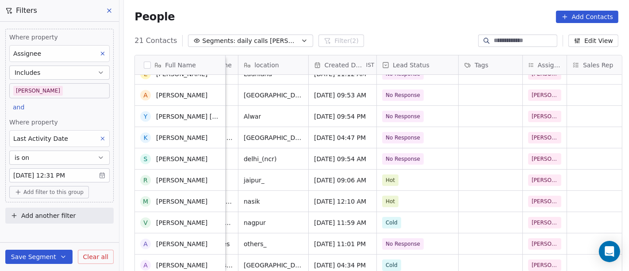
scroll to position [0, 0]
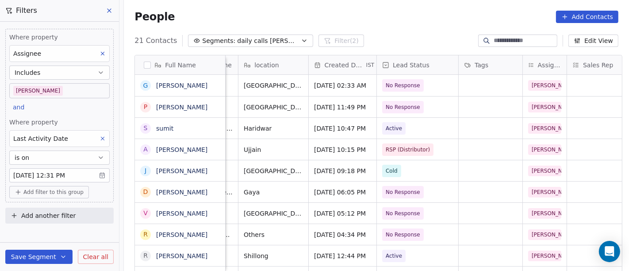
click at [29, 96] on body "On2Cook India Pvt. Ltd. Contacts People Marketing Workflows Campaigns Metrics &…" at bounding box center [314, 135] width 629 height 271
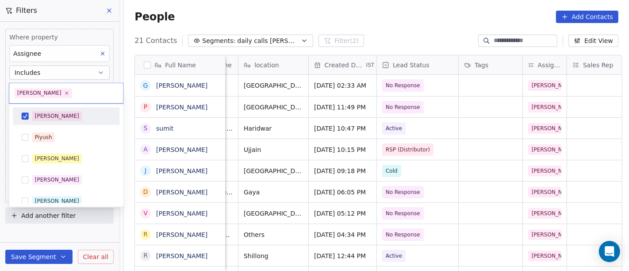
click at [47, 111] on span "[PERSON_NAME]" at bounding box center [57, 116] width 50 height 10
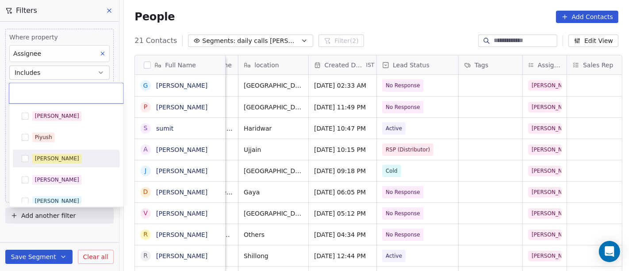
click at [65, 154] on div "[PERSON_NAME]" at bounding box center [71, 158] width 79 height 10
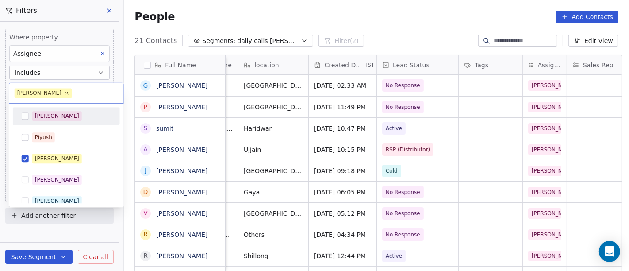
click at [341, 8] on html "On2Cook India Pvt. Ltd. Contacts People Marketing Workflows Campaigns Metrics &…" at bounding box center [314, 135] width 629 height 271
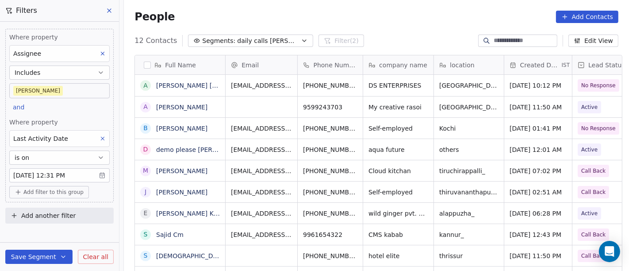
scroll to position [231, 501]
click at [50, 92] on body "On2Cook India Pvt. Ltd. Contacts People Marketing Workflows Campaigns Metrics &…" at bounding box center [314, 135] width 629 height 271
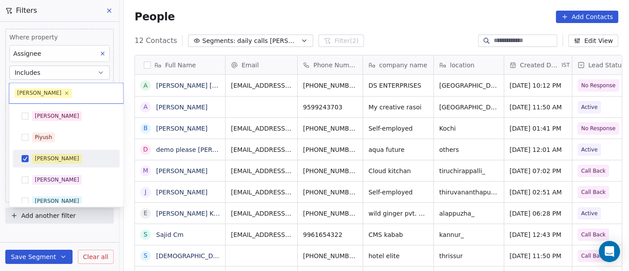
click at [58, 157] on div "[PERSON_NAME]" at bounding box center [71, 158] width 79 height 10
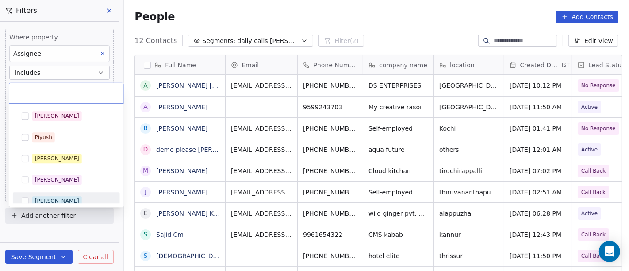
click at [57, 204] on div "Salim Piyush Madhuri Anmol Ronit Saurabh Sapan Falguni Mary Ajay Ankit Rohit Sh…" at bounding box center [66, 154] width 114 height 103
click at [25, 197] on button "Suggestions" at bounding box center [25, 200] width 7 height 7
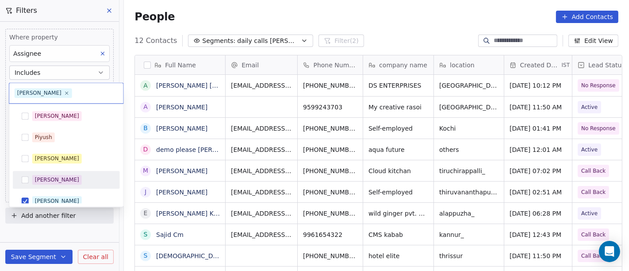
click at [345, 18] on html "On2Cook India Pvt. Ltd. Contacts People Marketing Workflows Campaigns Metrics &…" at bounding box center [314, 135] width 629 height 271
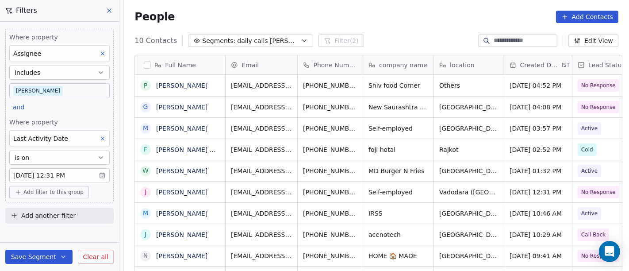
click at [15, 93] on body "On2Cook India Pvt. Ltd. Contacts People Marketing Workflows Campaigns Metrics &…" at bounding box center [314, 135] width 629 height 271
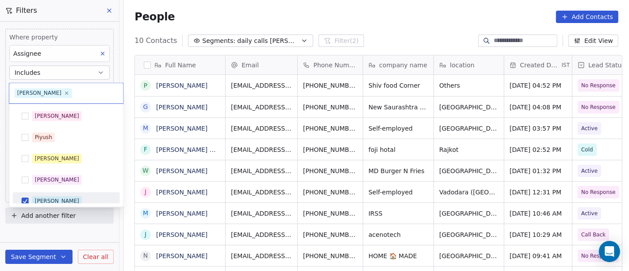
scroll to position [6, 0]
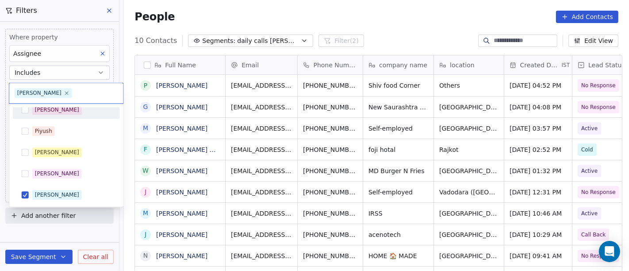
click at [42, 117] on div "[PERSON_NAME]" at bounding box center [66, 110] width 107 height 18
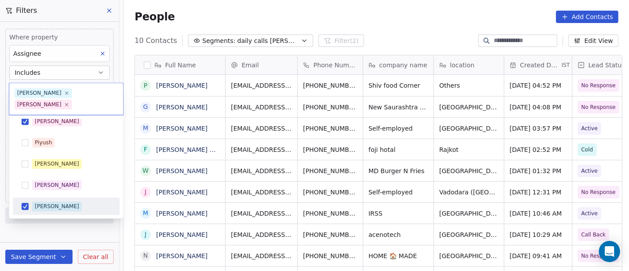
click at [50, 201] on span "Ronit" at bounding box center [57, 206] width 50 height 10
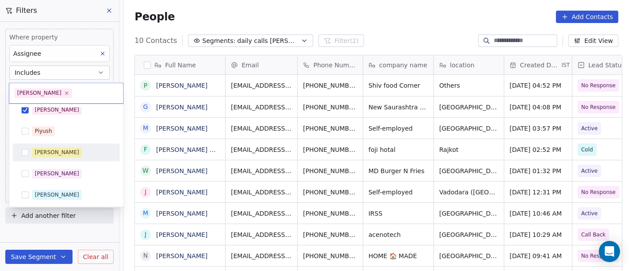
click at [386, 9] on html "On2Cook India Pvt. Ltd. Contacts People Marketing Workflows Campaigns Metrics &…" at bounding box center [314, 135] width 629 height 271
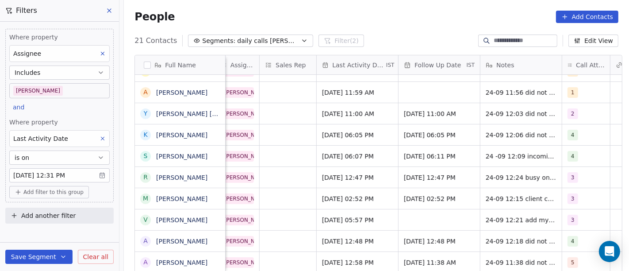
scroll to position [3, 504]
click at [434, 173] on span "[DATE] 12:47 PM" at bounding box center [430, 177] width 54 height 9
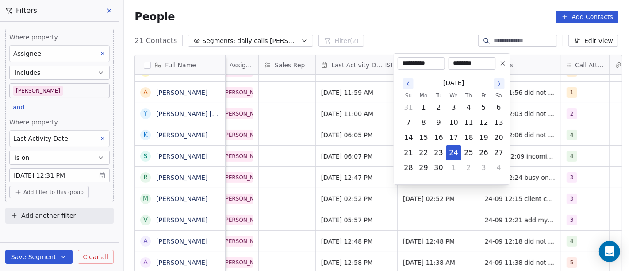
click at [361, 193] on html "On2Cook India Pvt. Ltd. Contacts People Marketing Workflows Campaigns Metrics &…" at bounding box center [314, 135] width 629 height 271
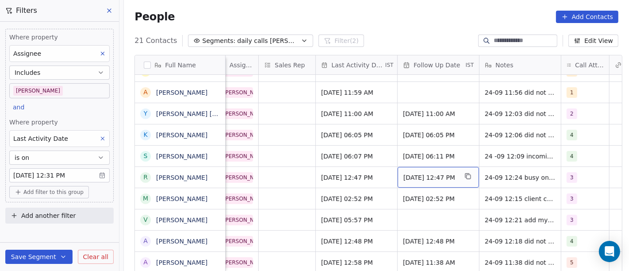
click at [432, 173] on span "[DATE] 12:47 PM" at bounding box center [430, 177] width 54 height 9
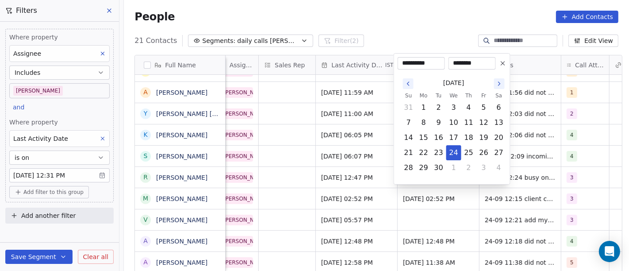
click at [497, 86] on icon "Go to the Next Month" at bounding box center [499, 83] width 7 height 7
click at [421, 124] on button "6" at bounding box center [424, 122] width 14 height 14
type input "**********"
click at [421, 3] on html "On2Cook India Pvt. Ltd. Contacts People Marketing Workflows Campaigns Metrics &…" at bounding box center [314, 135] width 629 height 271
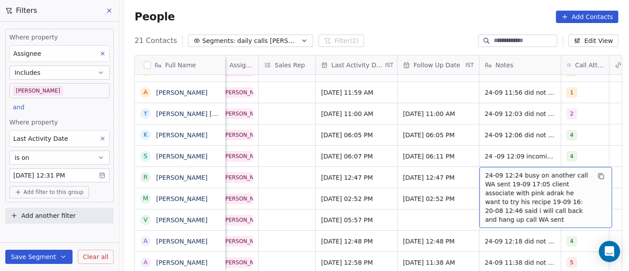
click at [532, 173] on span "24-09 12:24 busy on another call WA sent 19-09 17:05 client associate with pink…" at bounding box center [537, 197] width 105 height 53
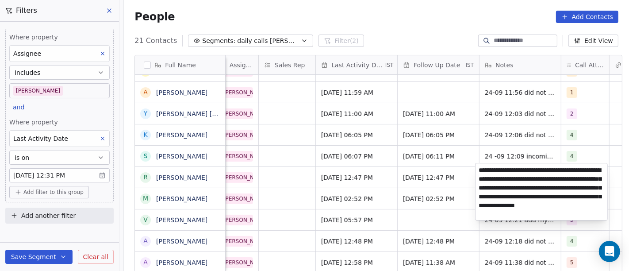
type textarea "**********"
click at [375, 178] on html "On2Cook India Pvt. Ltd. Contacts People Marketing Workflows Campaigns Metrics &…" at bounding box center [314, 135] width 629 height 271
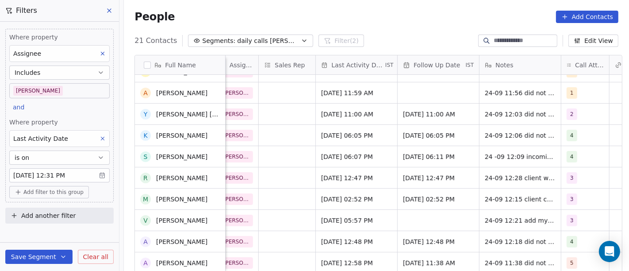
scroll to position [248, 0]
click at [524, 218] on span "24-09 12:21 add my number in block list 16-09 18:24 he will check time with his…" at bounding box center [520, 219] width 71 height 9
click at [531, 216] on span "24-09 12:21 add my number in block list 16-09 18:24 he will check time with his…" at bounding box center [520, 219] width 71 height 9
click at [512, 215] on span "24-09 12:21 add my number in block list 16-09 18:24 he will check time with his…" at bounding box center [520, 219] width 71 height 9
click at [340, 215] on span "[DATE] 05:57 PM" at bounding box center [347, 219] width 52 height 9
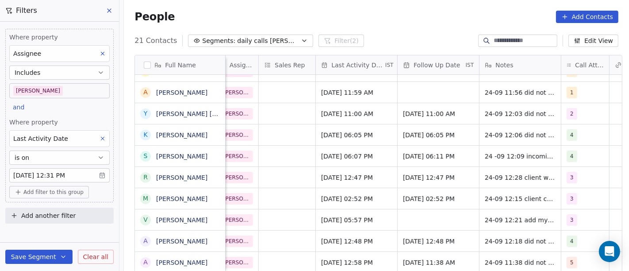
click at [509, 215] on span "24-09 12:21 add my number in block list 16-09 18:24 he will check time with his…" at bounding box center [520, 219] width 71 height 9
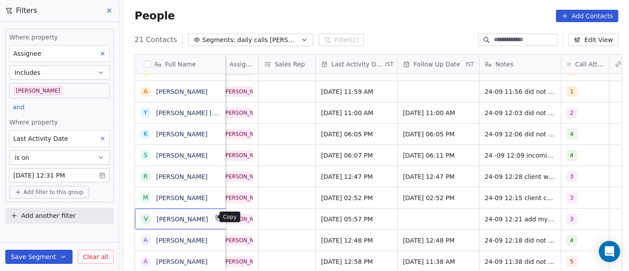
click at [215, 217] on icon "grid" at bounding box center [218, 217] width 7 height 7
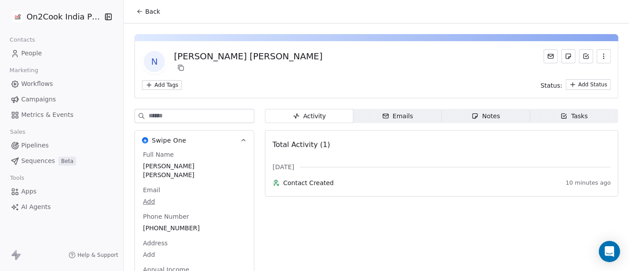
click at [140, 16] on button "Back" at bounding box center [148, 12] width 34 height 16
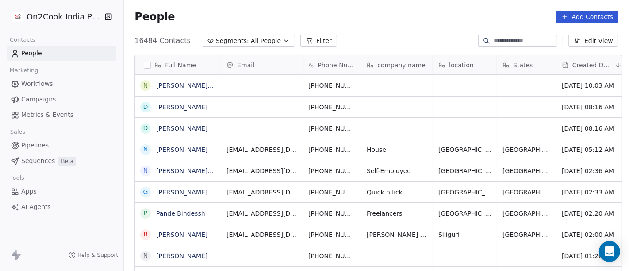
scroll to position [8, 8]
click at [251, 40] on span "All People" at bounding box center [266, 40] width 30 height 9
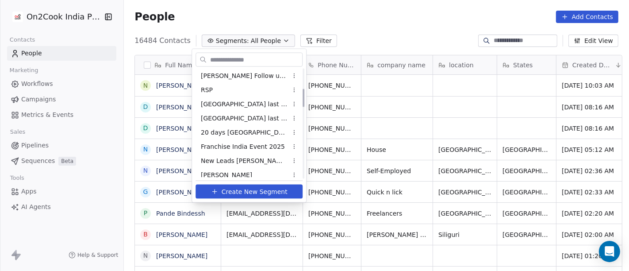
scroll to position [147, 0]
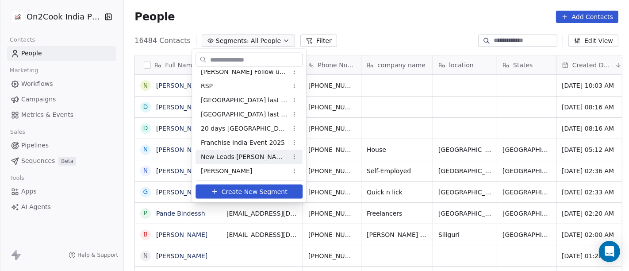
click at [263, 158] on div "New Leads [PERSON_NAME]" at bounding box center [248, 156] width 107 height 14
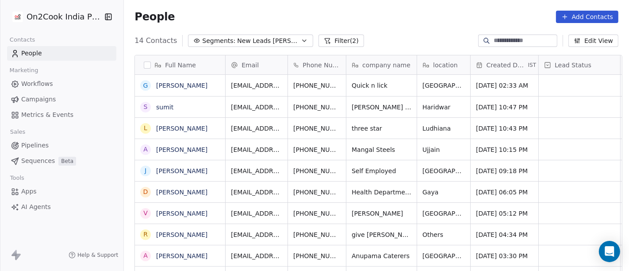
scroll to position [231, 501]
click at [409, 30] on div "People Add Contacts" at bounding box center [376, 17] width 505 height 34
click at [161, 85] on link "[PERSON_NAME]" at bounding box center [181, 85] width 51 height 7
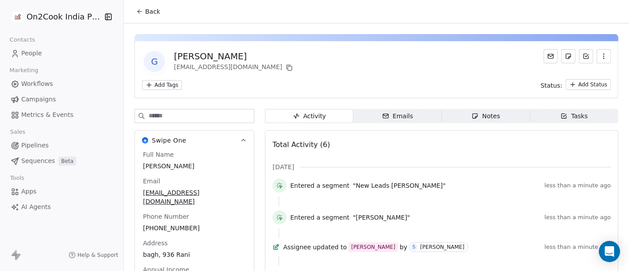
click at [136, 13] on icon at bounding box center [139, 11] width 7 height 7
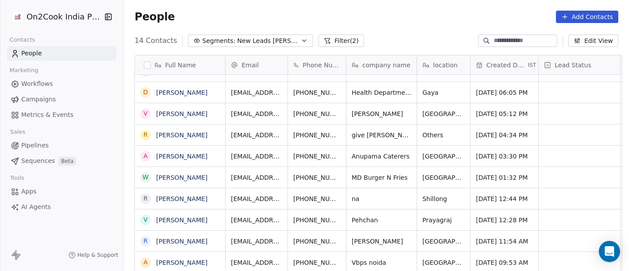
scroll to position [8, 0]
click at [167, 259] on link "[PERSON_NAME]" at bounding box center [181, 262] width 51 height 7
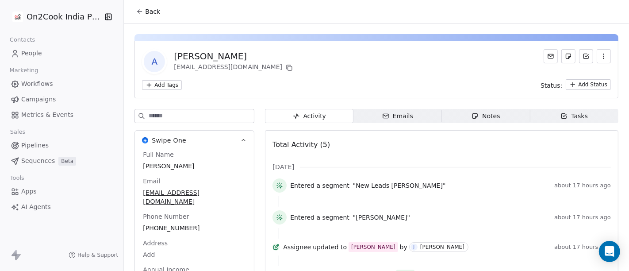
click at [142, 6] on button "Back" at bounding box center [148, 12] width 34 height 16
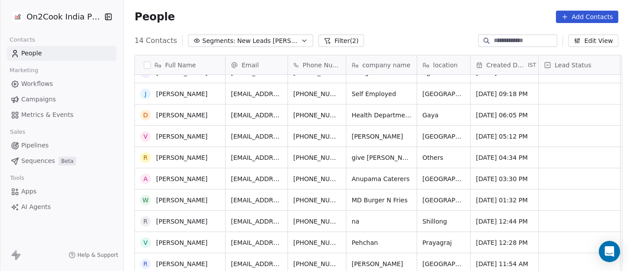
scroll to position [99, 0]
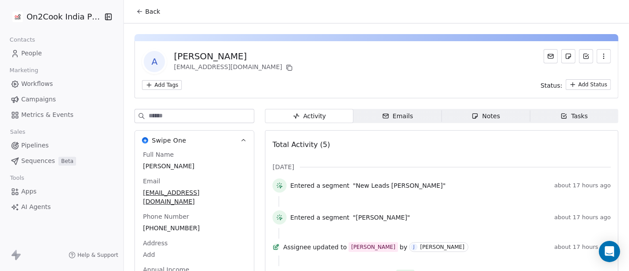
click at [145, 12] on span "Back" at bounding box center [152, 11] width 15 height 9
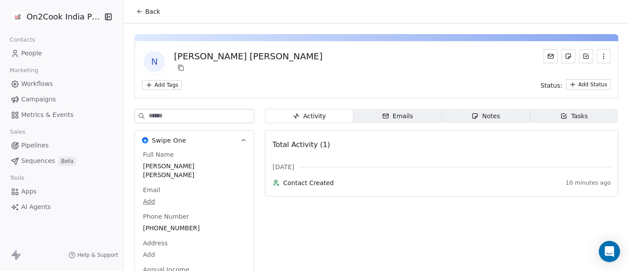
click at [149, 11] on span "Back" at bounding box center [152, 11] width 15 height 9
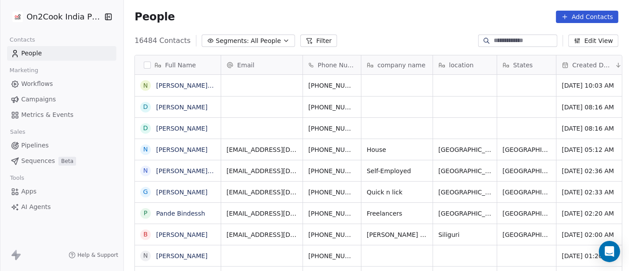
scroll to position [8, 8]
click at [506, 38] on input at bounding box center [525, 40] width 62 height 9
paste input "**********"
click at [503, 38] on input "**********" at bounding box center [525, 40] width 62 height 9
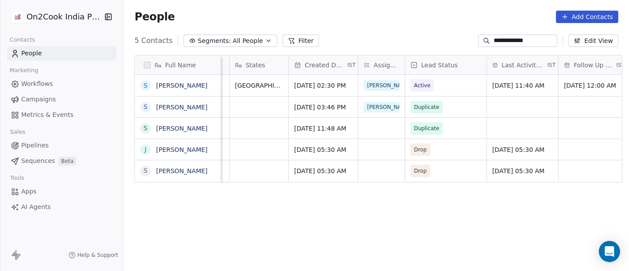
scroll to position [0, 268]
type input "**********"
click at [378, 121] on div "grid" at bounding box center [381, 128] width 46 height 21
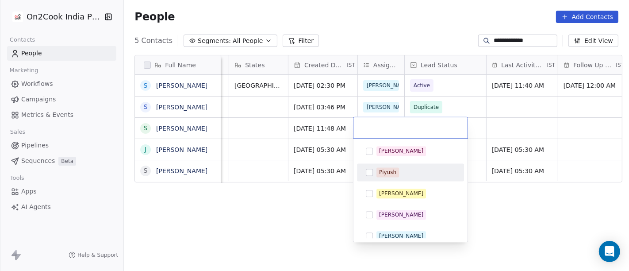
click at [265, 203] on html "**********" at bounding box center [314, 135] width 629 height 271
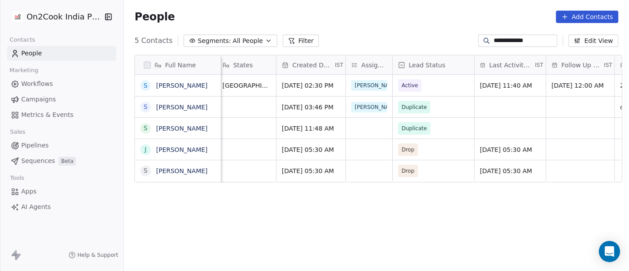
scroll to position [0, 280]
drag, startPoint x: 350, startPoint y: 115, endPoint x: 402, endPoint y: 25, distance: 103.8
click at [402, 25] on div "People Add Contacts" at bounding box center [376, 17] width 505 height 34
click at [217, 128] on icon "grid" at bounding box center [219, 128] width 4 height 4
click at [358, 133] on div "grid" at bounding box center [368, 128] width 46 height 21
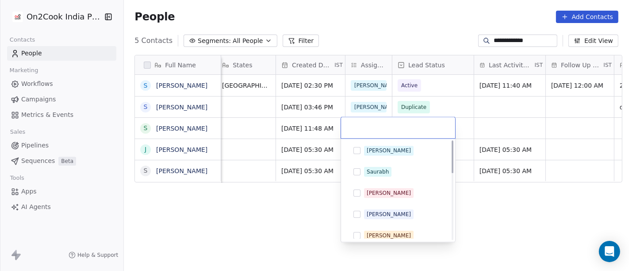
scroll to position [0, 0]
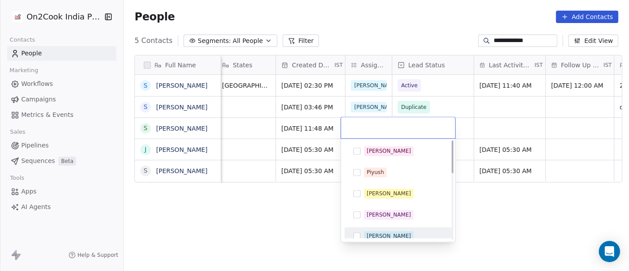
click at [376, 229] on div "[PERSON_NAME]" at bounding box center [398, 236] width 100 height 14
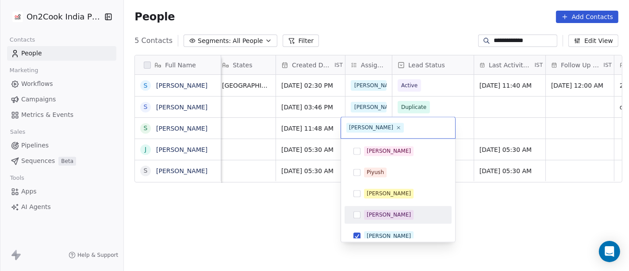
click at [291, 209] on html "**********" at bounding box center [314, 135] width 629 height 271
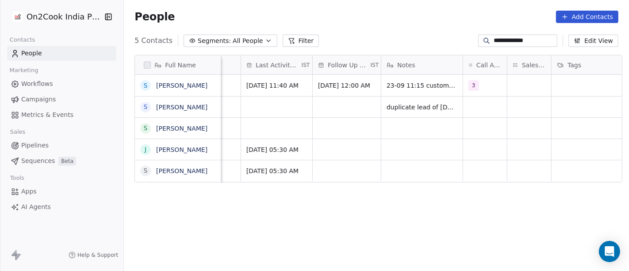
scroll to position [0, 514]
click at [468, 106] on icon "grid" at bounding box center [471, 105] width 7 height 7
click at [404, 135] on div "grid" at bounding box center [421, 128] width 81 height 21
click at [404, 135] on textarea at bounding box center [417, 130] width 80 height 27
type textarea "**********"
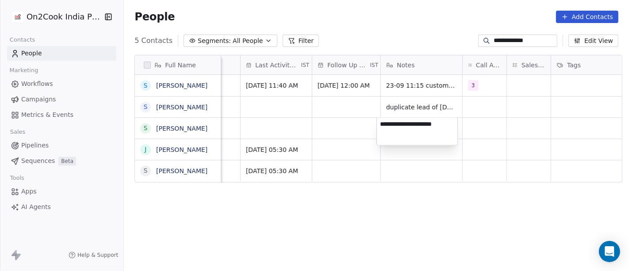
click at [350, 205] on html "**********" at bounding box center [314, 135] width 629 height 271
click at [407, 207] on html "**********" at bounding box center [314, 135] width 629 height 271
click at [393, 19] on div "People Add Contacts" at bounding box center [376, 17] width 484 height 12
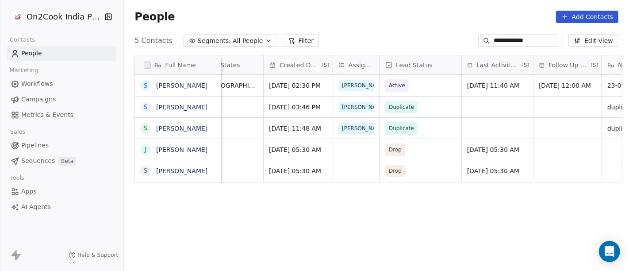
click at [512, 38] on input "**********" at bounding box center [525, 40] width 62 height 9
paste input "******"
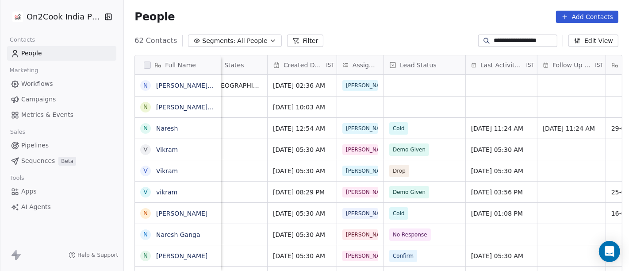
scroll to position [0, 289]
type input "**********"
click at [359, 107] on div "grid" at bounding box center [360, 106] width 46 height 21
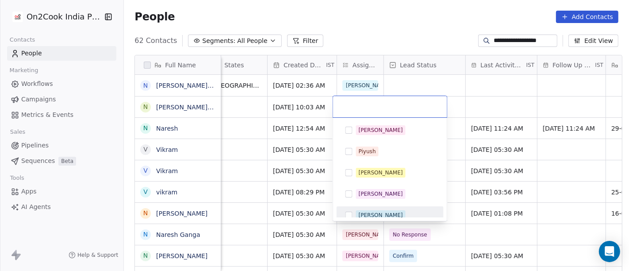
click at [375, 210] on div "[PERSON_NAME]" at bounding box center [395, 215] width 79 height 10
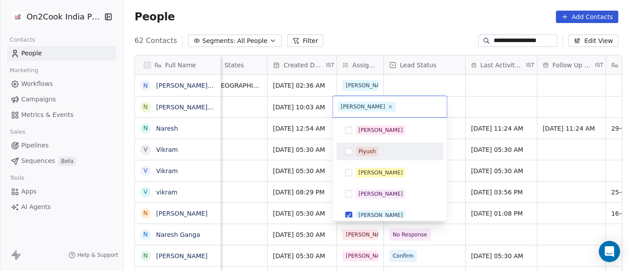
click at [510, 99] on html "**********" at bounding box center [314, 135] width 629 height 271
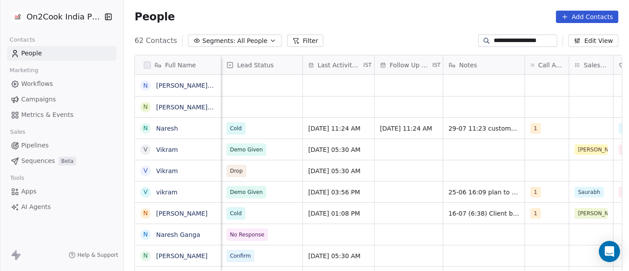
scroll to position [0, 452]
click at [460, 106] on div "grid" at bounding box center [483, 106] width 81 height 21
type textarea "**********"
click at [310, 118] on html "**********" at bounding box center [314, 135] width 629 height 271
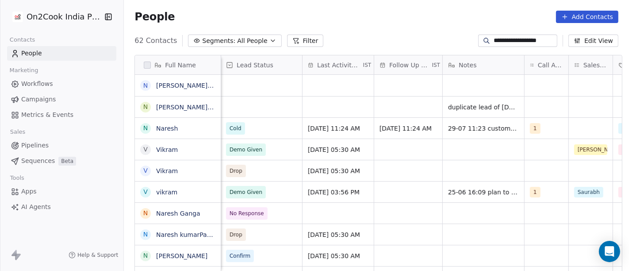
scroll to position [0, 286]
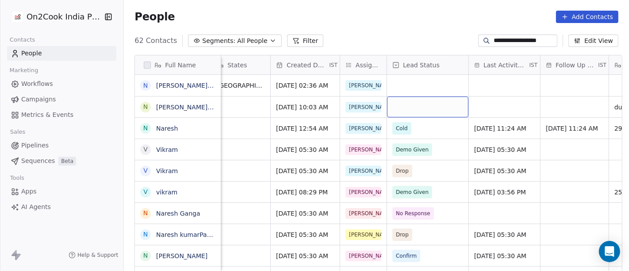
click at [444, 103] on div "grid" at bounding box center [427, 106] width 81 height 21
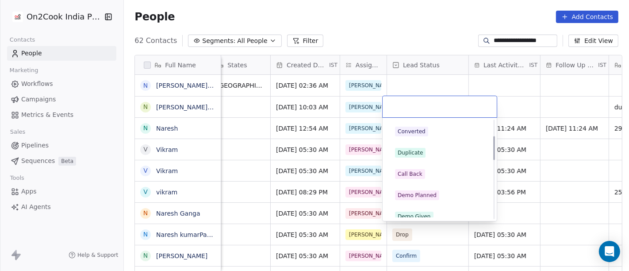
scroll to position [0, 0]
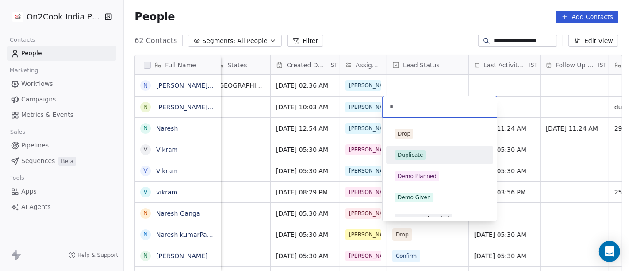
type input "*"
click at [425, 152] on div "Duplicate" at bounding box center [439, 155] width 89 height 10
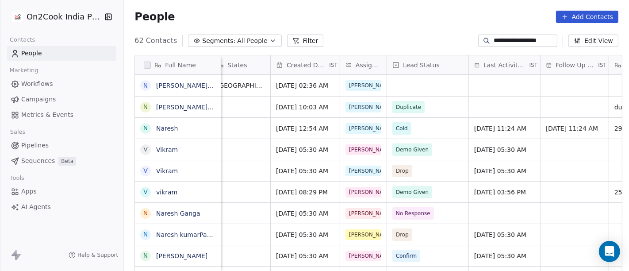
click at [413, 27] on div "People Add Contacts" at bounding box center [376, 17] width 505 height 34
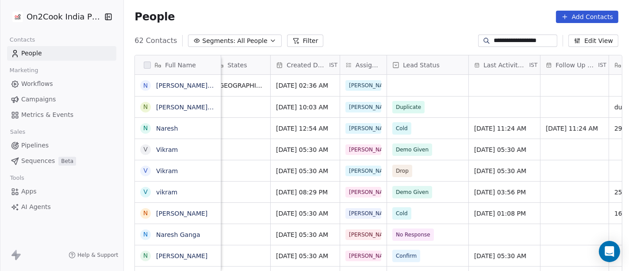
click at [497, 45] on div "**********" at bounding box center [517, 40] width 79 height 12
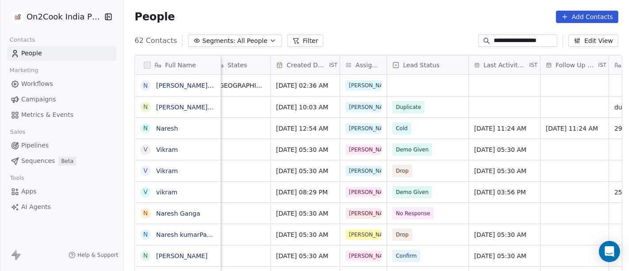
click at [497, 42] on input "**********" at bounding box center [525, 40] width 62 height 9
paste input
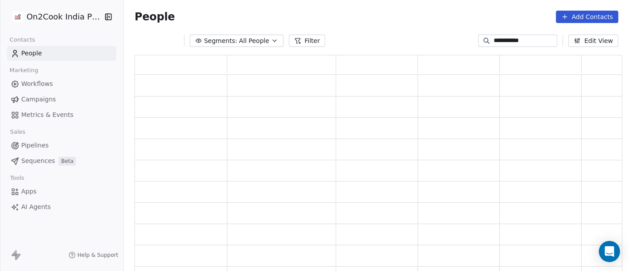
scroll to position [210, 480]
type input "**********"
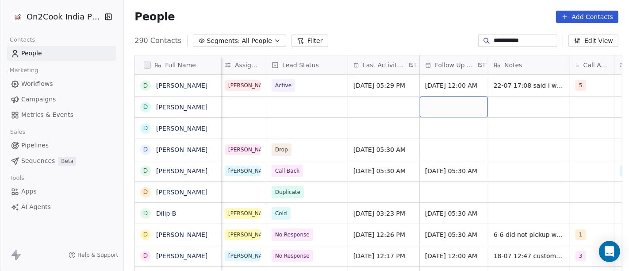
scroll to position [0, 326]
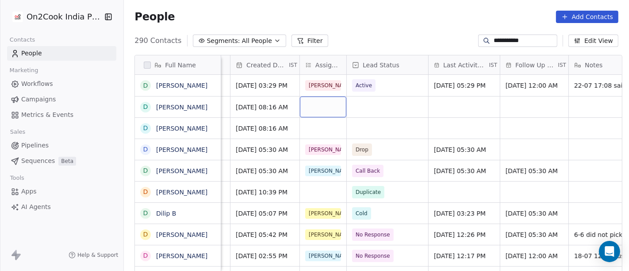
click at [308, 105] on div "grid" at bounding box center [323, 106] width 46 height 21
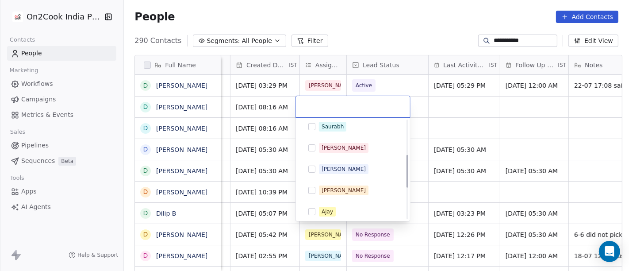
scroll to position [98, 0]
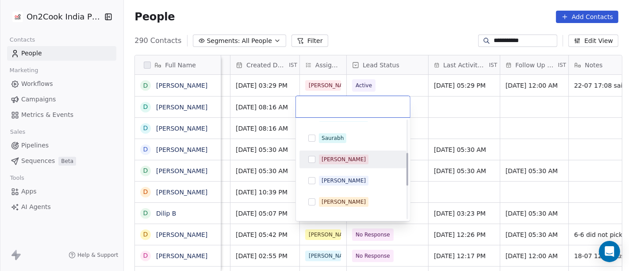
click at [344, 156] on div "[PERSON_NAME]" at bounding box center [358, 159] width 79 height 10
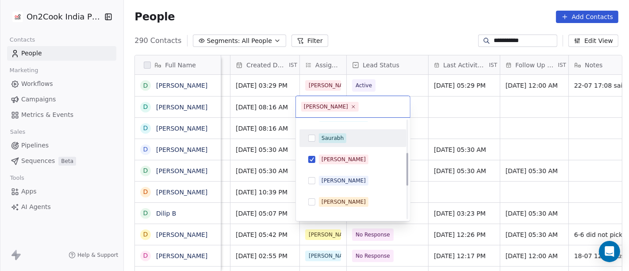
click at [529, 108] on html "**********" at bounding box center [314, 135] width 629 height 271
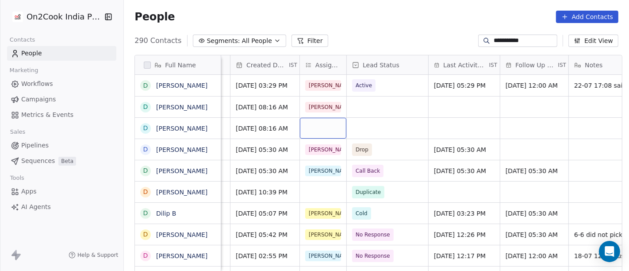
click at [321, 123] on div "grid" at bounding box center [323, 128] width 46 height 21
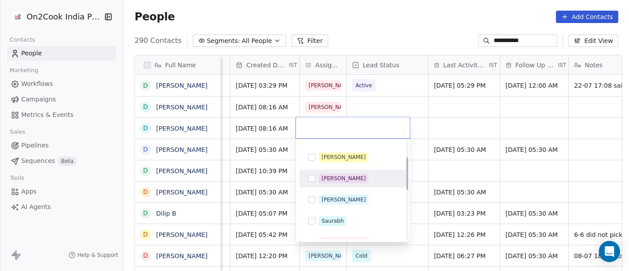
scroll to position [49, 0]
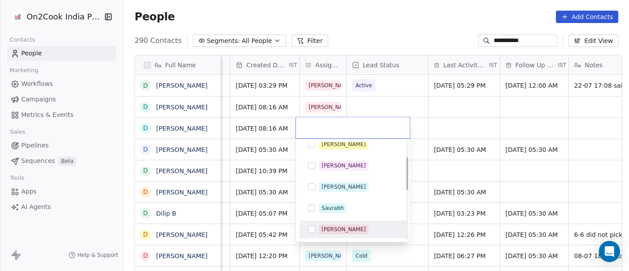
click at [341, 225] on div "[PERSON_NAME]" at bounding box center [358, 229] width 79 height 10
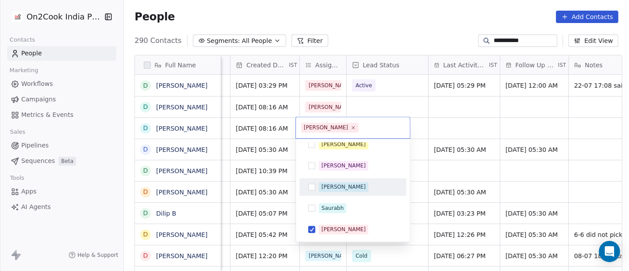
click at [476, 114] on html "**********" at bounding box center [314, 135] width 629 height 271
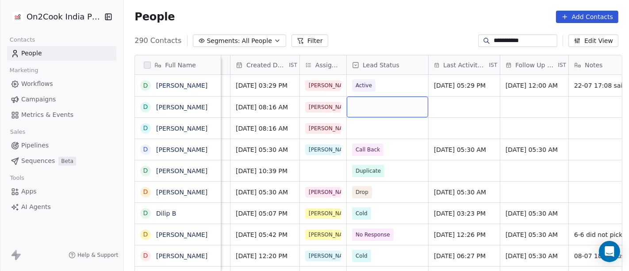
click at [389, 111] on div "grid" at bounding box center [387, 106] width 81 height 21
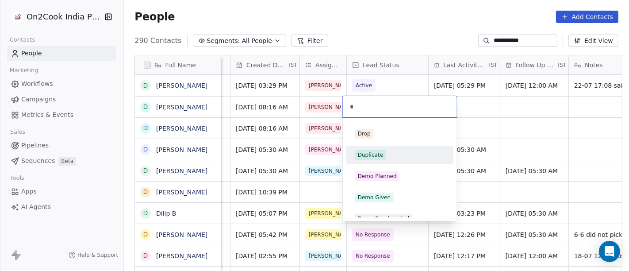
type input "*"
click at [390, 157] on div "Duplicate" at bounding box center [399, 155] width 89 height 10
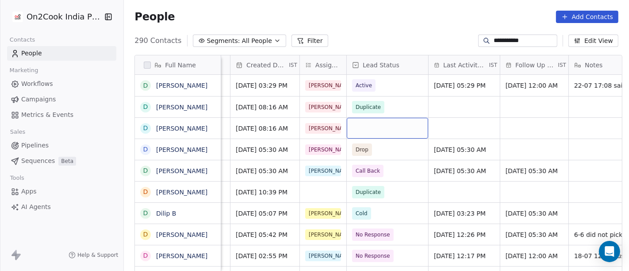
click at [365, 128] on div "grid" at bounding box center [387, 128] width 81 height 21
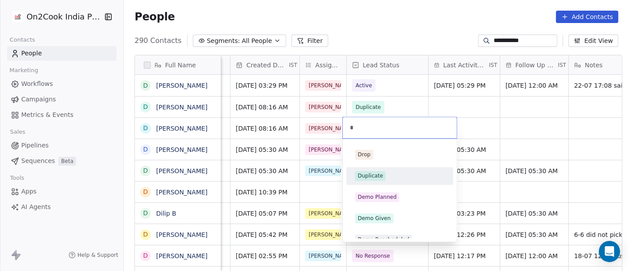
type input "*"
click at [377, 173] on div "Duplicate" at bounding box center [370, 176] width 25 height 8
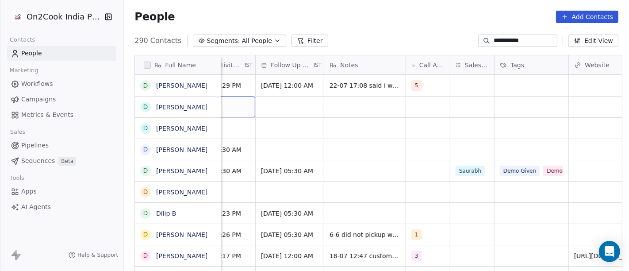
scroll to position [0, 570]
click at [377, 107] on div "grid" at bounding box center [364, 106] width 81 height 21
type textarea "*********"
click at [340, 131] on html "**********" at bounding box center [314, 135] width 629 height 271
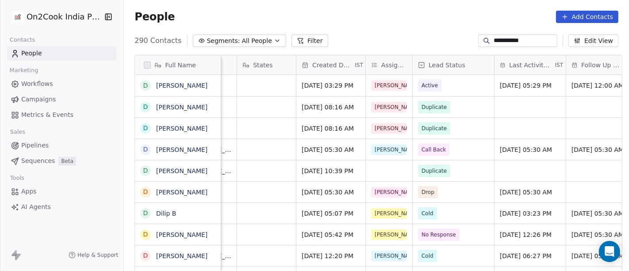
scroll to position [0, 262]
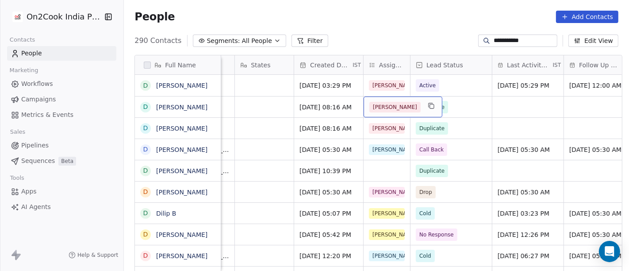
click at [384, 105] on span "[PERSON_NAME]" at bounding box center [394, 107] width 51 height 11
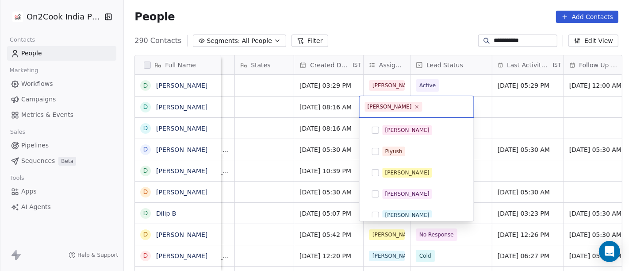
scroll to position [49, 0]
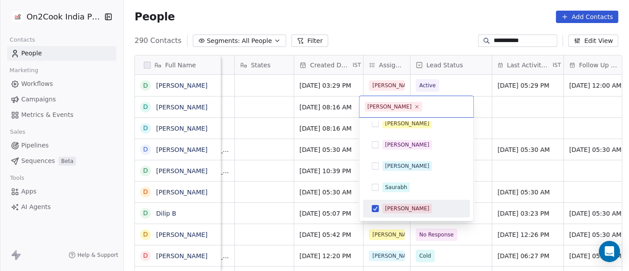
click at [389, 204] on div "[PERSON_NAME]" at bounding box center [407, 208] width 44 height 8
click at [555, 102] on html "**********" at bounding box center [314, 135] width 629 height 271
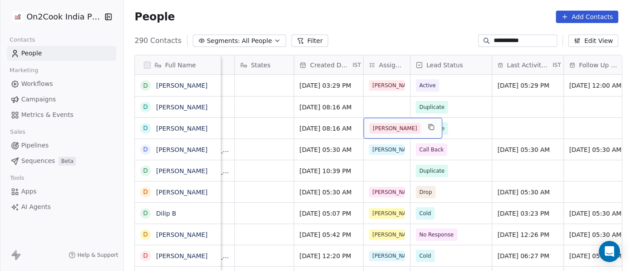
click at [389, 124] on div "[PERSON_NAME]" at bounding box center [402, 128] width 79 height 21
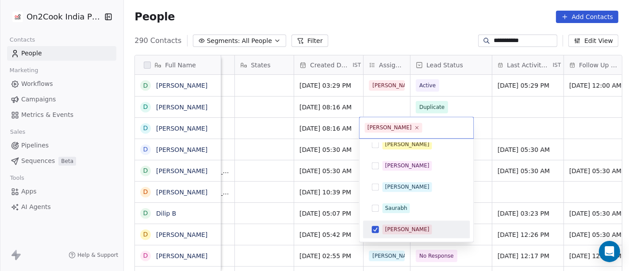
click at [386, 225] on div "[PERSON_NAME]" at bounding box center [407, 229] width 44 height 8
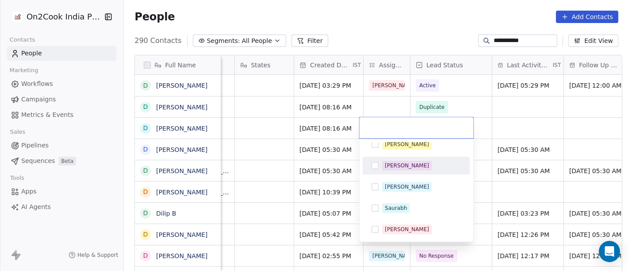
click at [537, 116] on html "**********" at bounding box center [314, 135] width 629 height 271
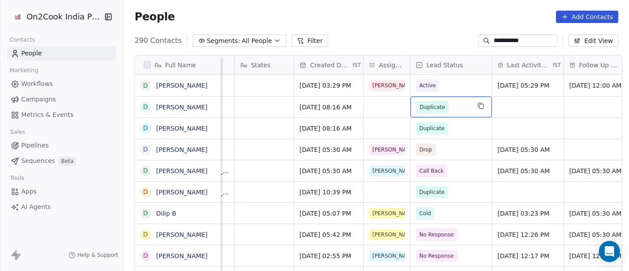
click at [429, 103] on span "Duplicate" at bounding box center [432, 107] width 25 height 9
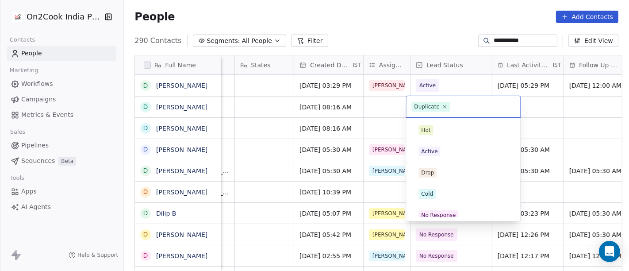
scroll to position [91, 0]
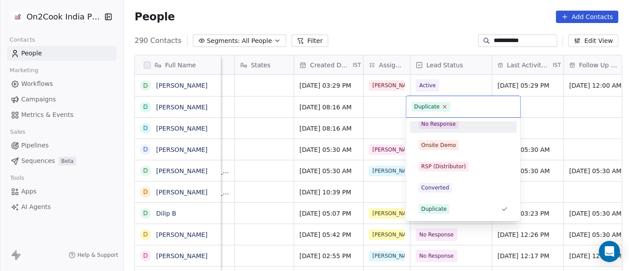
click at [444, 108] on icon at bounding box center [445, 106] width 3 height 3
click at [544, 100] on html "**********" at bounding box center [314, 135] width 629 height 271
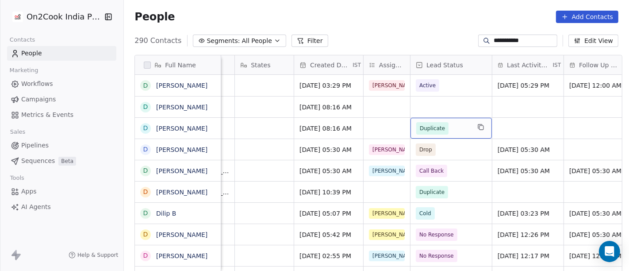
click at [433, 122] on span "Duplicate" at bounding box center [432, 128] width 32 height 12
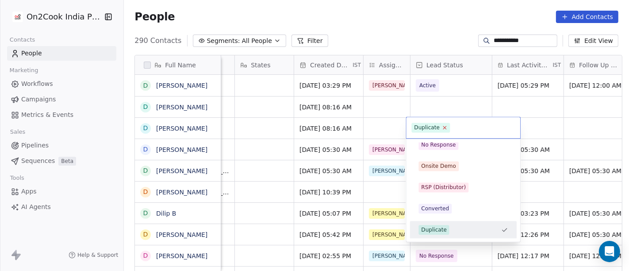
click at [443, 126] on icon at bounding box center [445, 128] width 6 height 6
click at [416, 14] on html "**********" at bounding box center [314, 135] width 629 height 271
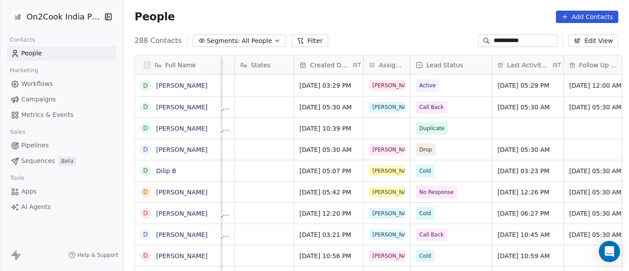
click at [486, 35] on div "**********" at bounding box center [517, 40] width 79 height 12
click at [494, 38] on input "**********" at bounding box center [525, 40] width 62 height 9
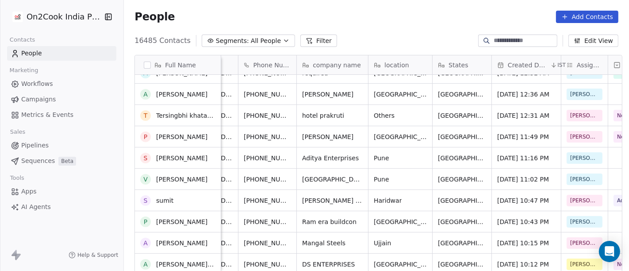
scroll to position [0, 0]
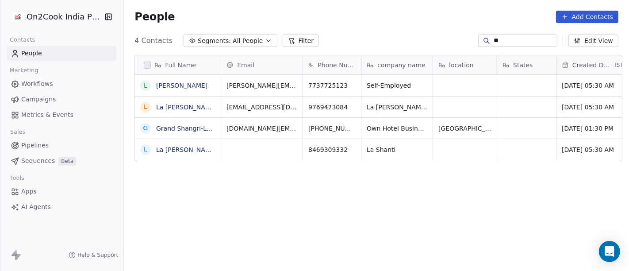
type input "*"
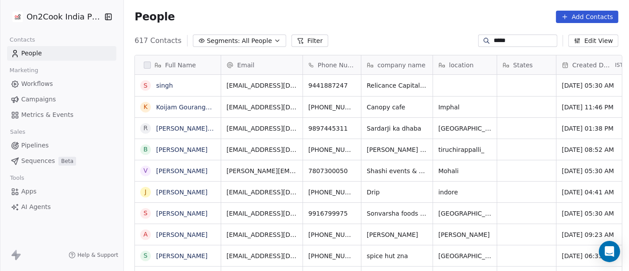
drag, startPoint x: 484, startPoint y: 40, endPoint x: 532, endPoint y: 54, distance: 49.7
click at [494, 40] on input "*****" at bounding box center [525, 40] width 62 height 9
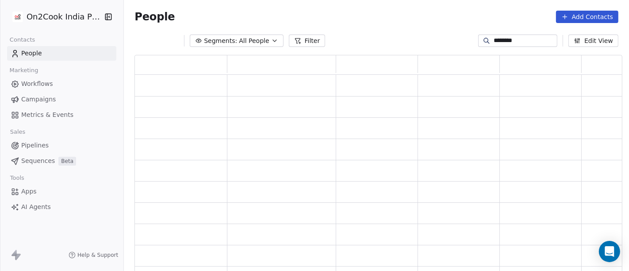
type input "********"
click at [294, 38] on button "Filter" at bounding box center [307, 40] width 37 height 12
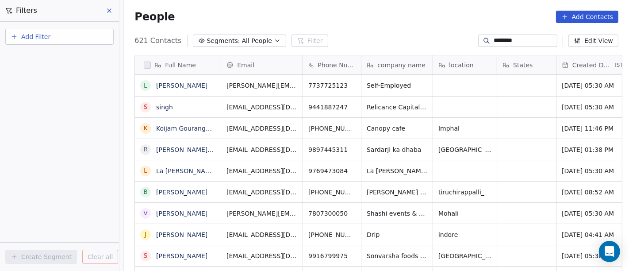
click at [83, 31] on button "Add Filter" at bounding box center [59, 37] width 108 height 16
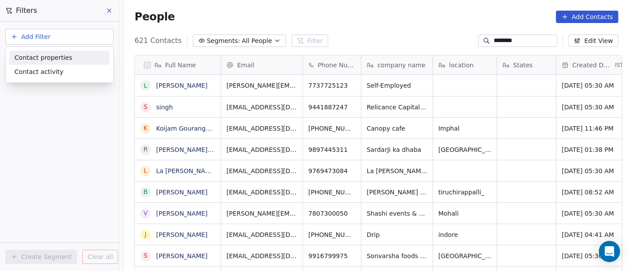
click at [50, 58] on span "Contact properties" at bounding box center [43, 57] width 57 height 9
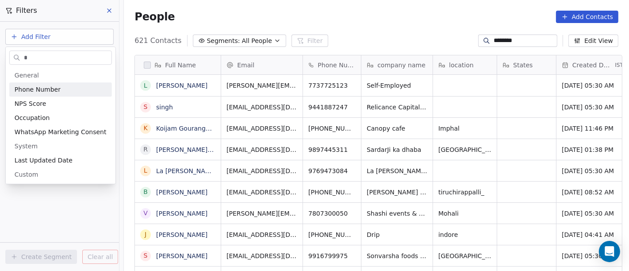
type input "*"
click at [46, 86] on span "Phone Number" at bounding box center [38, 89] width 46 height 9
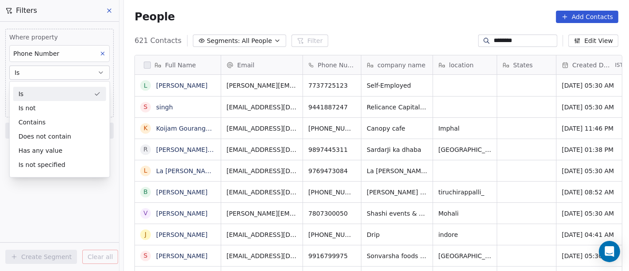
click at [46, 98] on div "Is" at bounding box center [59, 94] width 93 height 14
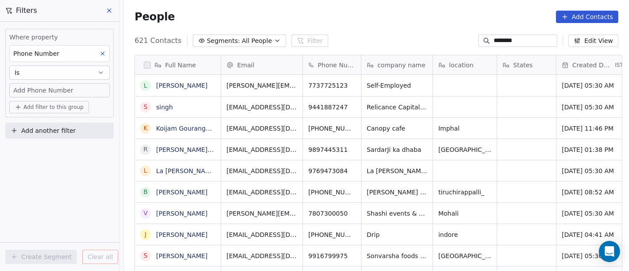
click at [43, 90] on span "Add Phone Number" at bounding box center [43, 90] width 60 height 9
type input "**********"
click at [58, 212] on html "On2Cook India Pvt. Ltd. Contacts People Marketing Workflows Campaigns Metrics &…" at bounding box center [314, 135] width 629 height 271
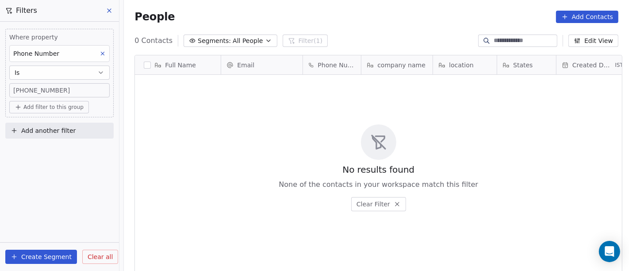
scroll to position [231, 501]
click at [44, 92] on span "+919876154248" at bounding box center [41, 90] width 57 height 9
click at [24, 89] on input "**********" at bounding box center [59, 94] width 96 height 18
type input "**********"
click at [199, 134] on html "**********" at bounding box center [314, 135] width 629 height 271
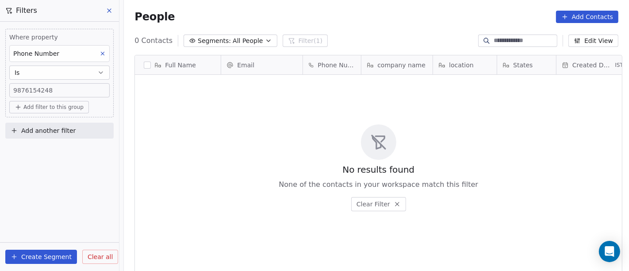
click at [94, 255] on span "Clear all" at bounding box center [100, 256] width 25 height 9
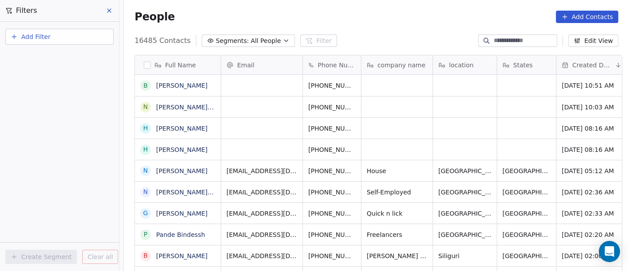
click at [112, 8] on icon at bounding box center [109, 10] width 7 height 7
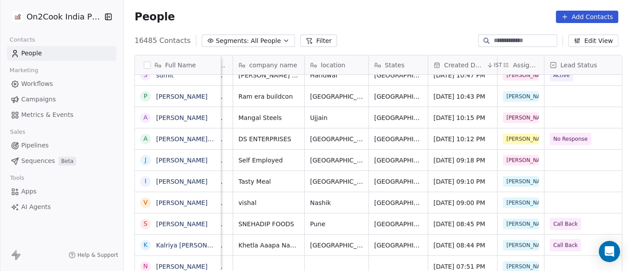
scroll to position [0, 129]
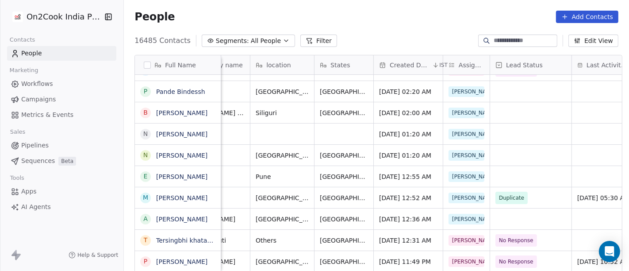
click at [511, 41] on input at bounding box center [525, 40] width 62 height 9
paste input "**********"
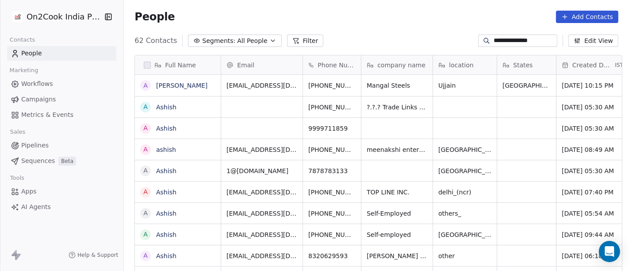
scroll to position [231, 501]
click at [418, 84] on icon "grid" at bounding box center [421, 83] width 7 height 7
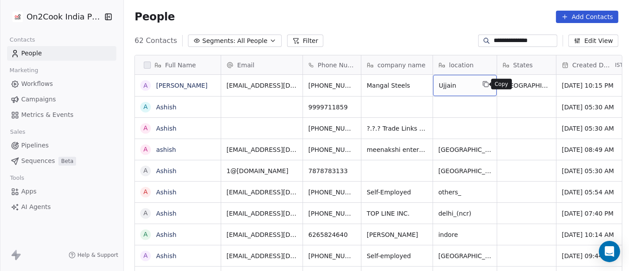
click at [482, 86] on icon "grid" at bounding box center [485, 83] width 7 height 7
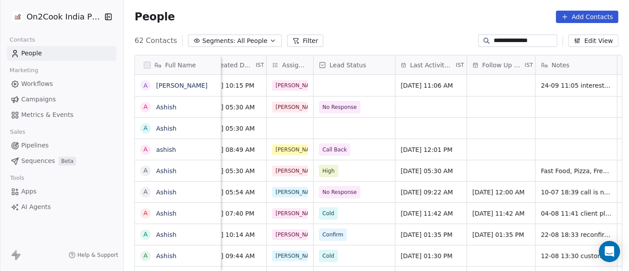
scroll to position [0, 360]
click at [334, 85] on div "grid" at bounding box center [353, 85] width 81 height 21
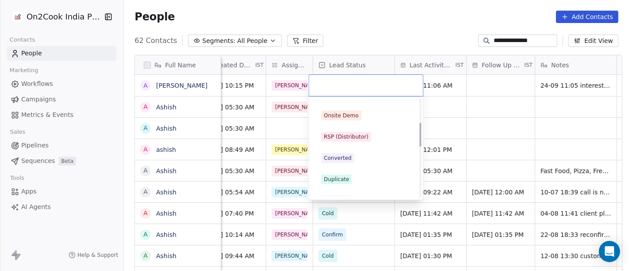
scroll to position [98, 0]
click at [343, 136] on div "RSP (Distributor)" at bounding box center [346, 138] width 45 height 8
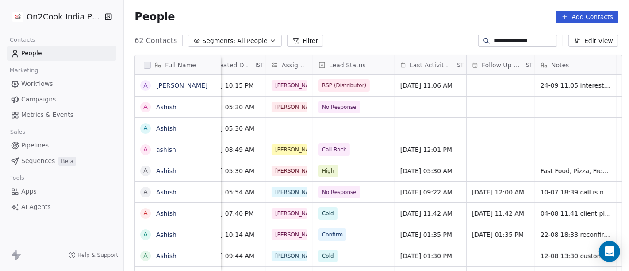
click at [395, 13] on div "People Add Contacts" at bounding box center [376, 17] width 484 height 12
click at [504, 43] on input "**********" at bounding box center [525, 40] width 62 height 9
paste input
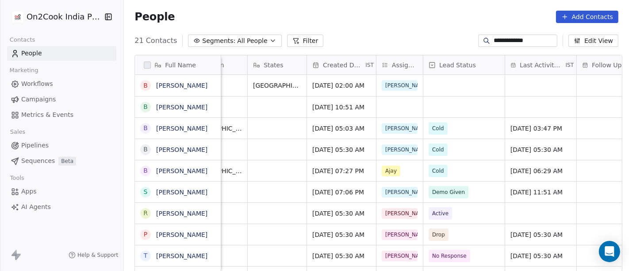
scroll to position [0, 248]
type input "**********"
click at [387, 112] on div "grid" at bounding box center [401, 106] width 46 height 21
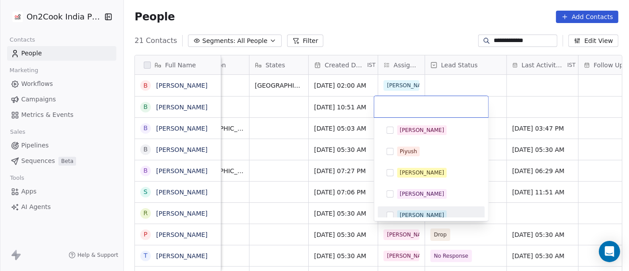
click at [421, 217] on div "[PERSON_NAME] [PERSON_NAME] [PERSON_NAME] [PERSON_NAME] Saurabh [PERSON_NAME] […" at bounding box center [431, 169] width 114 height 103
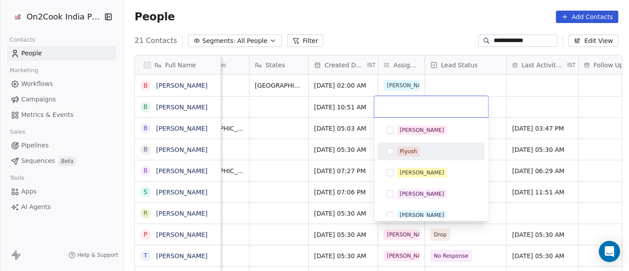
click at [521, 109] on html "**********" at bounding box center [314, 135] width 629 height 271
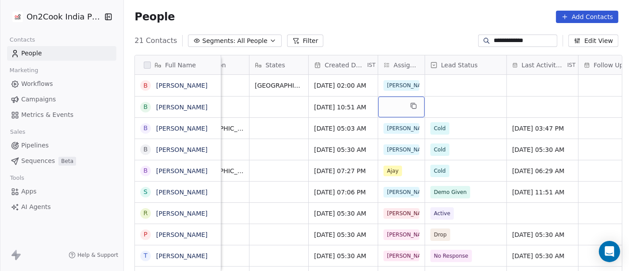
click at [398, 107] on div "grid" at bounding box center [401, 106] width 46 height 21
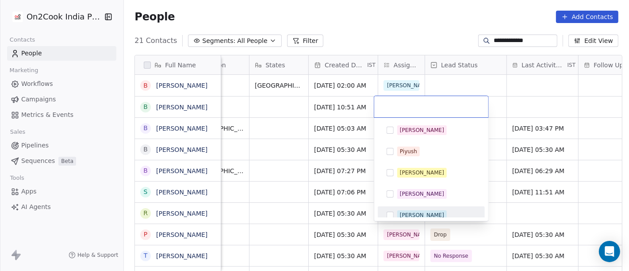
click at [427, 210] on div "[PERSON_NAME]" at bounding box center [436, 215] width 79 height 10
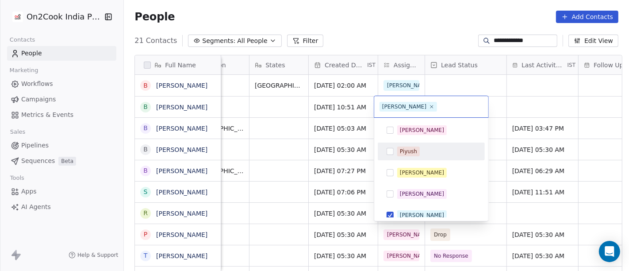
click at [527, 87] on html "**********" at bounding box center [314, 135] width 629 height 271
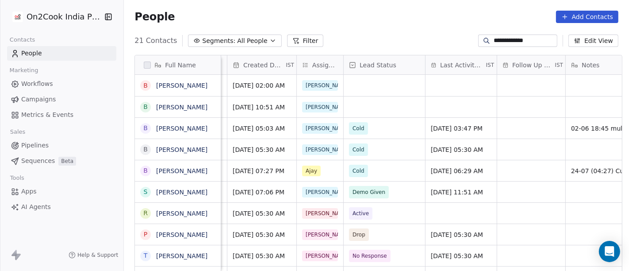
scroll to position [0, 329]
click at [363, 105] on div "grid" at bounding box center [384, 106] width 81 height 21
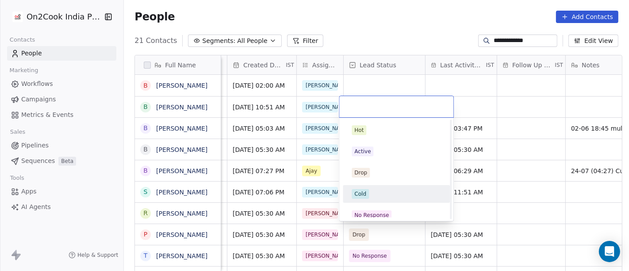
scroll to position [98, 0]
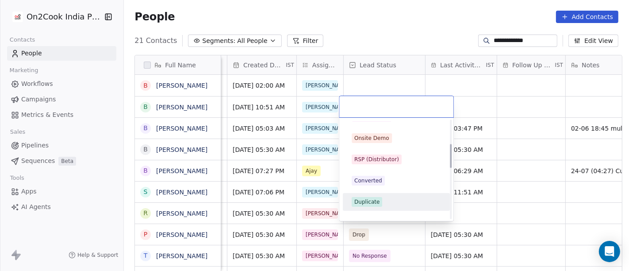
click at [382, 199] on div "Duplicate" at bounding box center [396, 202] width 89 height 10
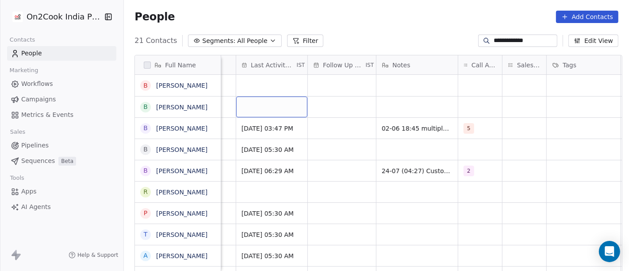
scroll to position [0, 519]
click at [416, 111] on div "grid" at bounding box center [416, 106] width 81 height 21
type textarea "**********"
click at [359, 122] on html "**********" at bounding box center [314, 135] width 629 height 271
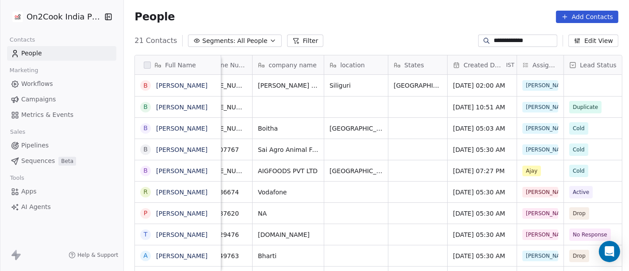
scroll to position [0, 108]
click at [509, 44] on input "**********" at bounding box center [525, 40] width 62 height 9
paste input "***"
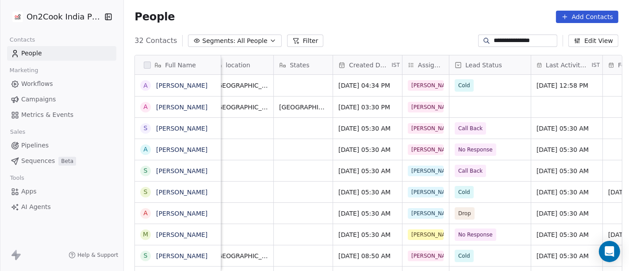
scroll to position [0, 224]
type input "**********"
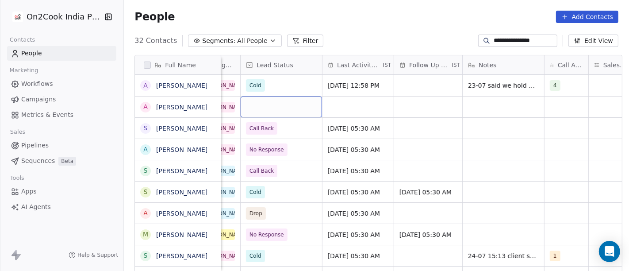
scroll to position [0, 479]
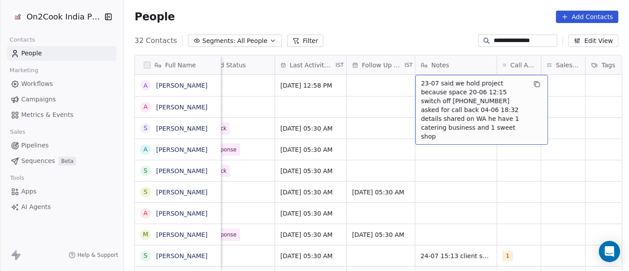
click at [416, 34] on div "**********" at bounding box center [376, 41] width 505 height 14
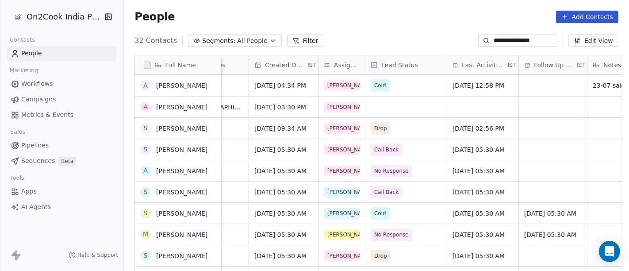
scroll to position [0, 308]
click at [358, 100] on div "[PERSON_NAME]" at bounding box center [357, 106] width 79 height 21
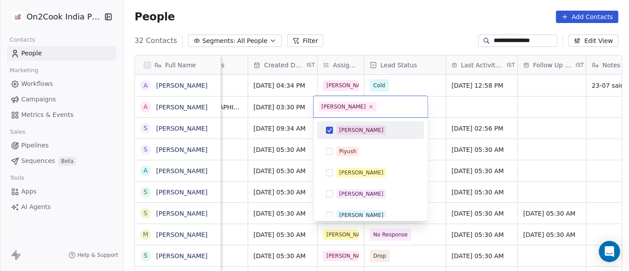
click at [360, 24] on html "**********" at bounding box center [314, 135] width 629 height 271
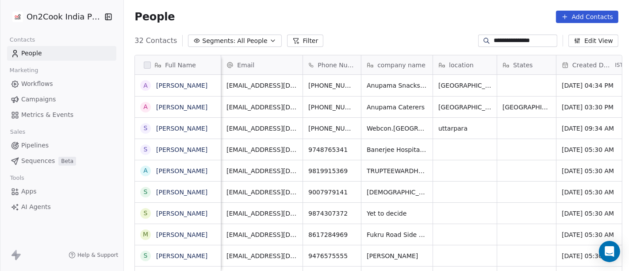
scroll to position [0, 210]
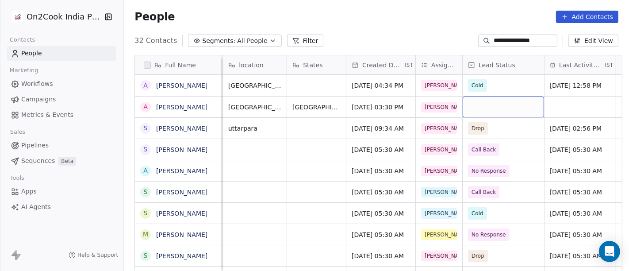
click at [474, 106] on div "grid" at bounding box center [503, 106] width 81 height 21
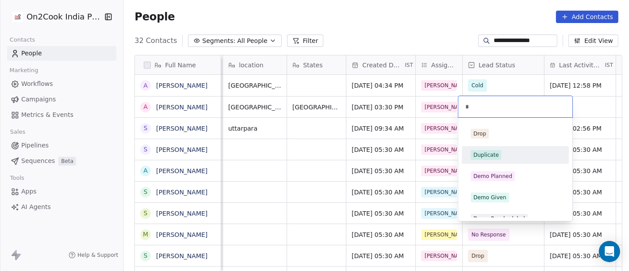
type input "*"
click at [486, 146] on div "Duplicate" at bounding box center [515, 155] width 107 height 18
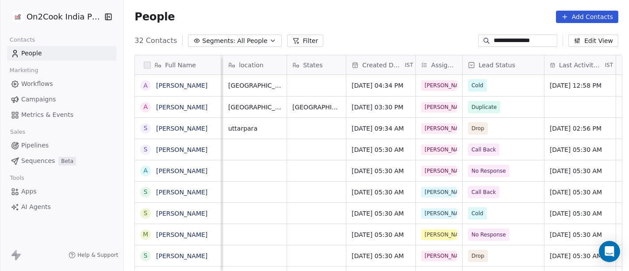
click at [391, 17] on div "People Add Contacts" at bounding box center [376, 17] width 484 height 12
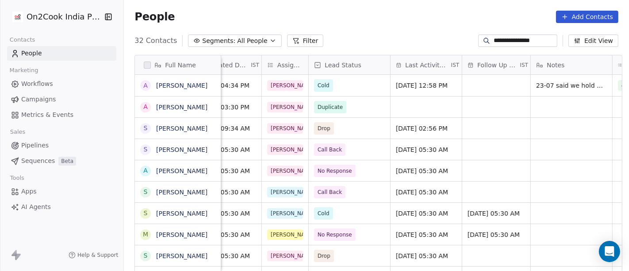
scroll to position [0, 409]
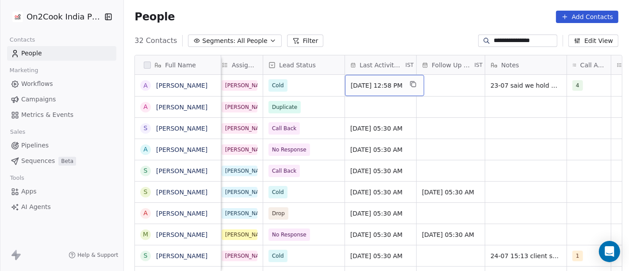
click at [379, 82] on span "Jul 23, 2025 12:58 PM" at bounding box center [377, 85] width 52 height 9
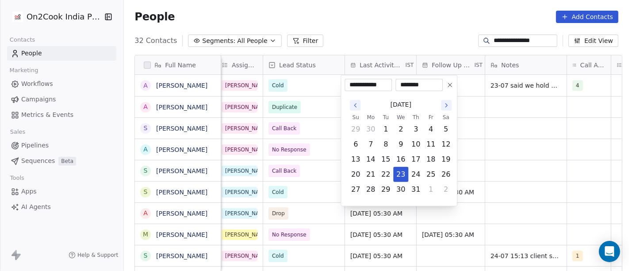
click at [444, 103] on icon "Go to the Next Month" at bounding box center [446, 105] width 7 height 7
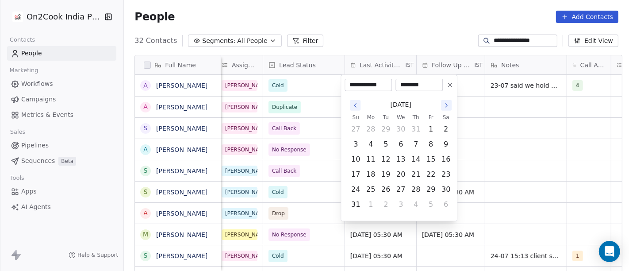
click at [444, 103] on icon "Go to the Next Month" at bounding box center [446, 105] width 7 height 7
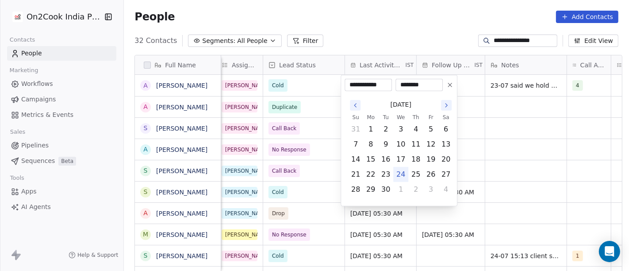
click at [400, 180] on button "24" at bounding box center [401, 174] width 14 height 14
type input "**********"
click at [403, 31] on html "**********" at bounding box center [314, 135] width 629 height 271
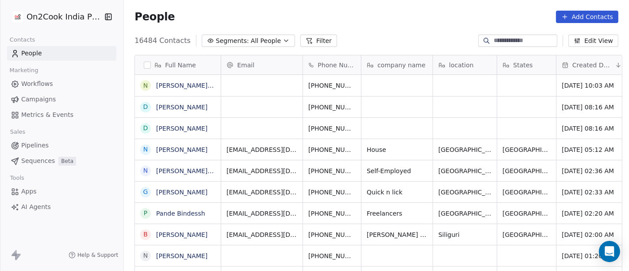
scroll to position [231, 501]
click at [251, 42] on span "All People" at bounding box center [266, 40] width 30 height 9
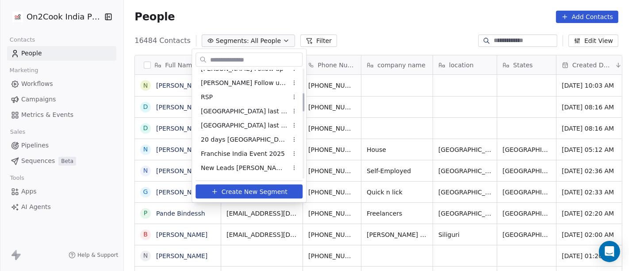
scroll to position [147, 0]
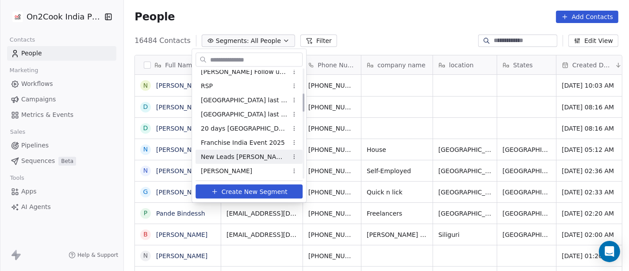
click at [265, 155] on div "New Leads [PERSON_NAME]" at bounding box center [248, 156] width 107 height 14
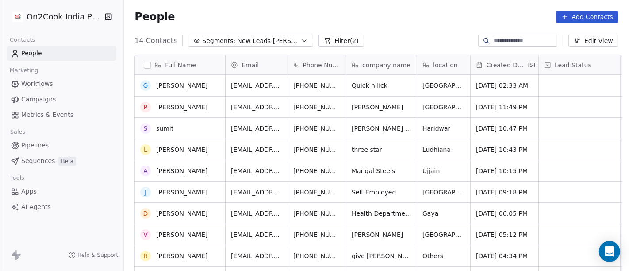
scroll to position [0, 0]
click at [318, 42] on button "Filter (2)" at bounding box center [341, 40] width 46 height 12
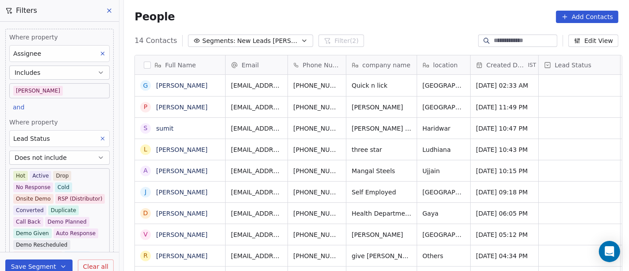
click at [13, 93] on body "On2Cook India Pvt. Ltd. Contacts People Marketing Workflows Campaigns Metrics &…" at bounding box center [314, 135] width 629 height 271
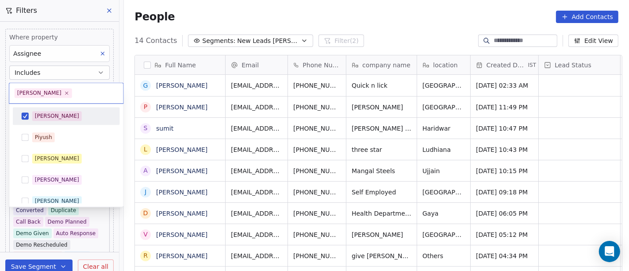
click at [40, 119] on div "[PERSON_NAME]" at bounding box center [57, 116] width 44 height 8
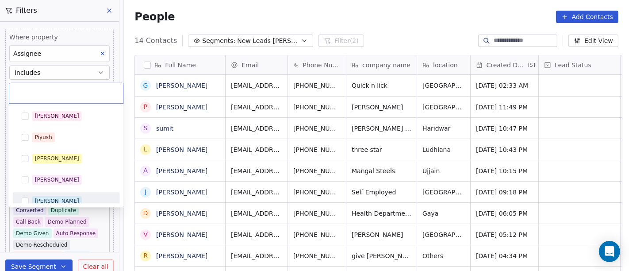
click at [61, 202] on div "[PERSON_NAME]" at bounding box center [71, 201] width 79 height 10
click at [406, 9] on html "On2Cook India Pvt. Ltd. Contacts People Marketing Workflows Campaigns Metrics &…" at bounding box center [314, 135] width 629 height 271
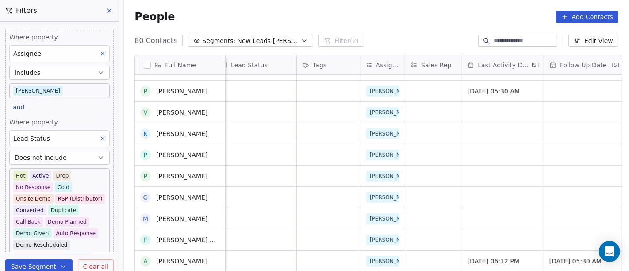
click at [54, 92] on body "On2Cook India Pvt. Ltd. Contacts People Marketing Workflows Campaigns Metrics &…" at bounding box center [314, 135] width 629 height 271
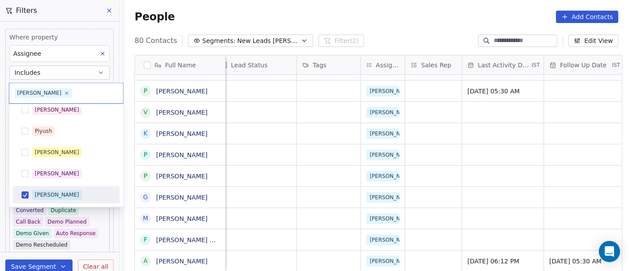
click at [50, 190] on div "[PERSON_NAME]" at bounding box center [71, 195] width 79 height 10
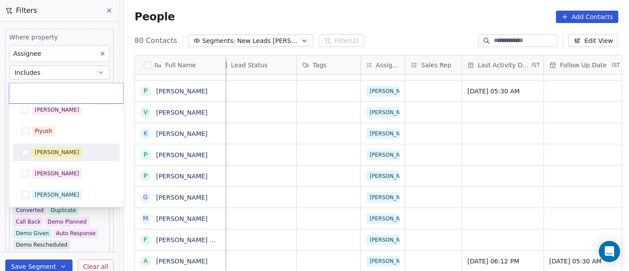
click at [54, 150] on div "[PERSON_NAME]" at bounding box center [57, 152] width 44 height 8
click at [374, 19] on html "On2Cook India Pvt. Ltd. Contacts People Marketing Workflows Campaigns Metrics &…" at bounding box center [314, 135] width 629 height 271
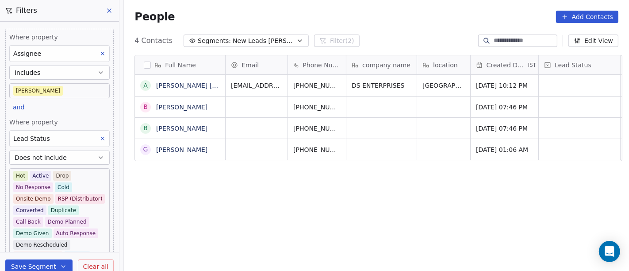
click at [29, 90] on body "On2Cook India Pvt. Ltd. Contacts People Marketing Workflows Campaigns Metrics &…" at bounding box center [314, 135] width 629 height 271
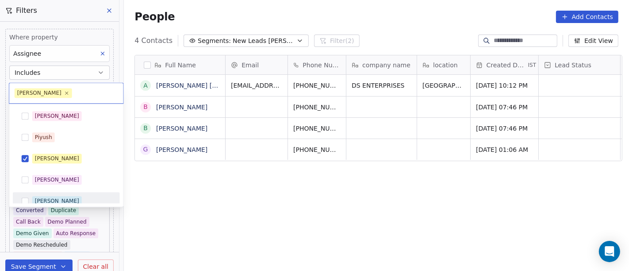
click at [49, 197] on span "[PERSON_NAME]" at bounding box center [57, 201] width 50 height 10
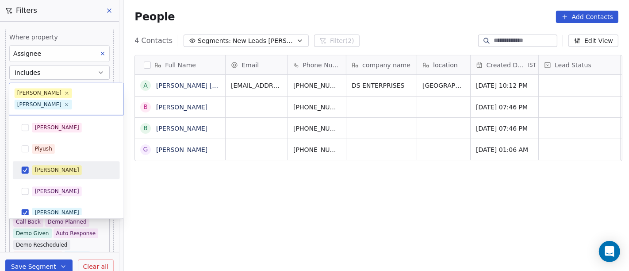
click at [48, 166] on div "[PERSON_NAME]" at bounding box center [57, 170] width 44 height 8
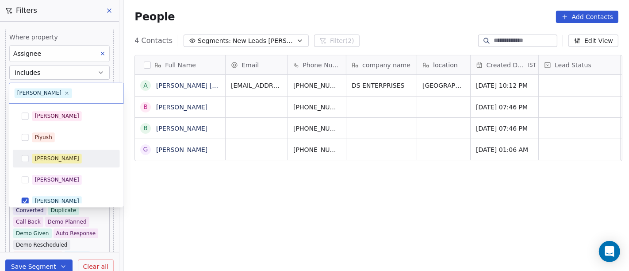
click at [211, 182] on html "On2Cook India Pvt. Ltd. Contacts People Marketing Workflows Campaigns Metrics &…" at bounding box center [314, 135] width 629 height 271
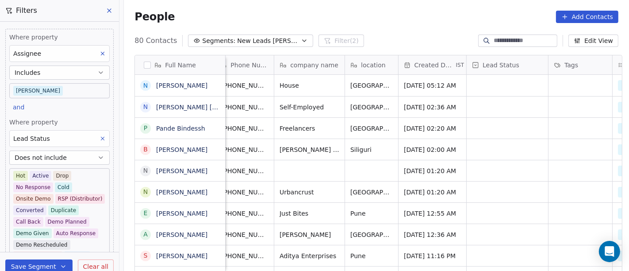
click at [67, 94] on body "On2Cook India Pvt. Ltd. Contacts People Marketing Workflows Campaigns Metrics &…" at bounding box center [314, 135] width 629 height 271
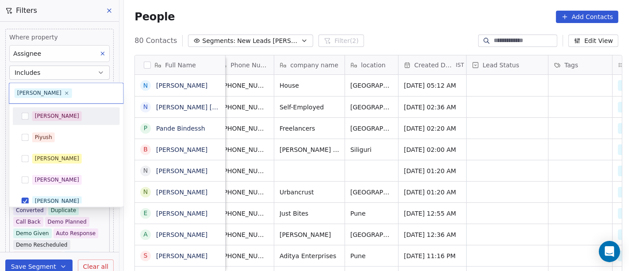
scroll to position [6, 0]
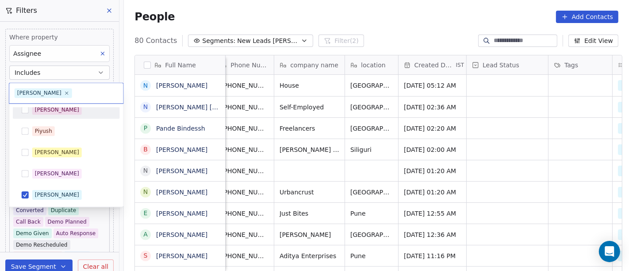
click at [60, 117] on div "[PERSON_NAME]" at bounding box center [66, 110] width 107 height 18
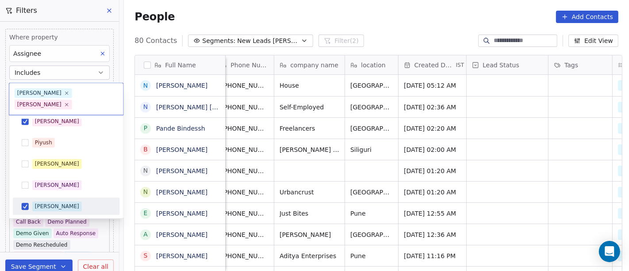
click at [43, 202] on div "[PERSON_NAME]" at bounding box center [57, 206] width 44 height 8
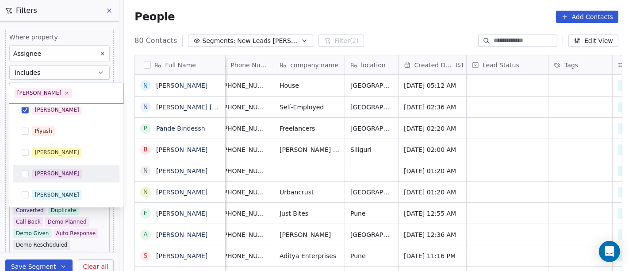
click at [367, 38] on html "On2Cook India Pvt. Ltd. Contacts People Marketing Workflows Campaigns Metrics &…" at bounding box center [314, 135] width 629 height 271
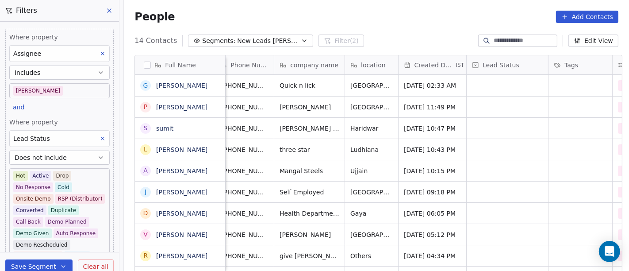
click at [18, 90] on body "On2Cook India Pvt. Ltd. Contacts People Marketing Workflows Campaigns Metrics &…" at bounding box center [314, 135] width 629 height 271
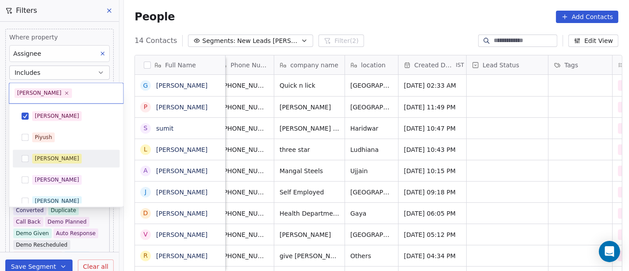
click at [53, 155] on div "[PERSON_NAME]" at bounding box center [57, 158] width 44 height 8
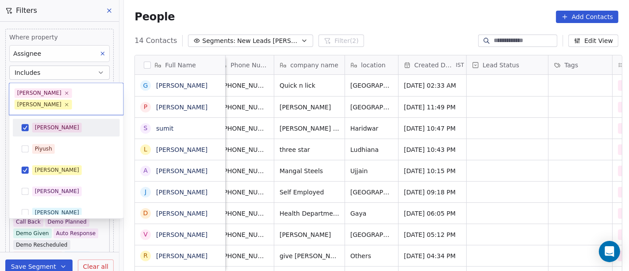
click at [46, 123] on div "[PERSON_NAME]" at bounding box center [57, 127] width 44 height 8
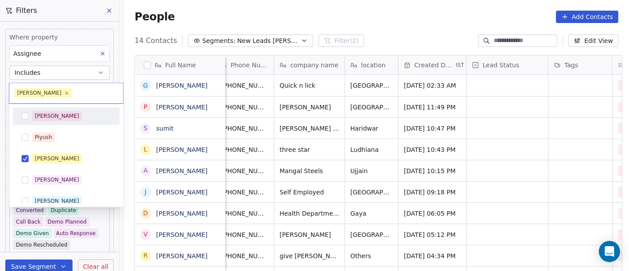
click at [338, 20] on html "On2Cook India Pvt. Ltd. Contacts People Marketing Workflows Campaigns Metrics &…" at bounding box center [314, 135] width 629 height 271
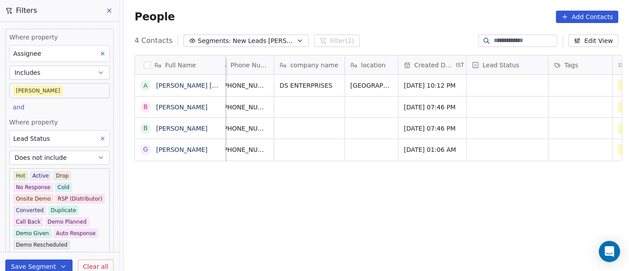
click at [46, 88] on body "On2Cook India Pvt. Ltd. Contacts People Marketing Workflows Campaigns Metrics &…" at bounding box center [314, 135] width 629 height 271
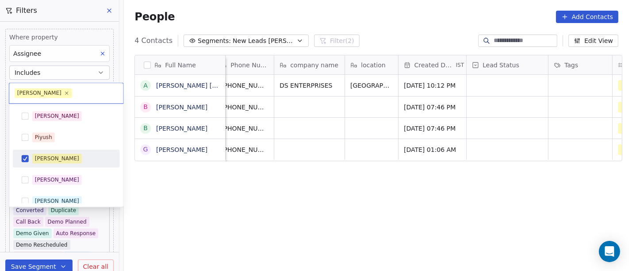
drag, startPoint x: 49, startPoint y: 161, endPoint x: 42, endPoint y: 121, distance: 40.5
click at [49, 161] on div "[PERSON_NAME]" at bounding box center [57, 158] width 44 height 8
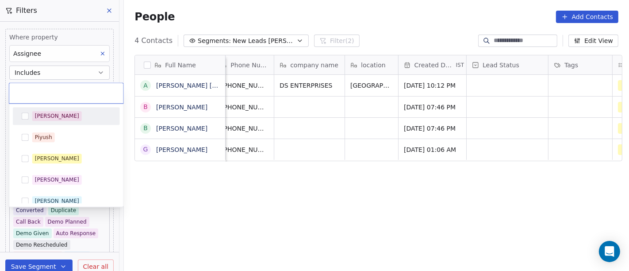
click at [42, 117] on div "[PERSON_NAME]" at bounding box center [57, 116] width 44 height 8
click at [414, 1] on html "On2Cook India Pvt. Ltd. Contacts People Marketing Workflows Campaigns Metrics &…" at bounding box center [314, 135] width 629 height 271
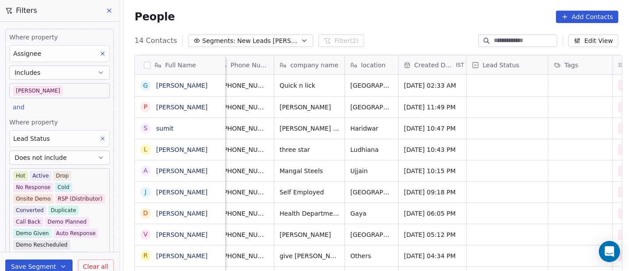
scroll to position [0, 0]
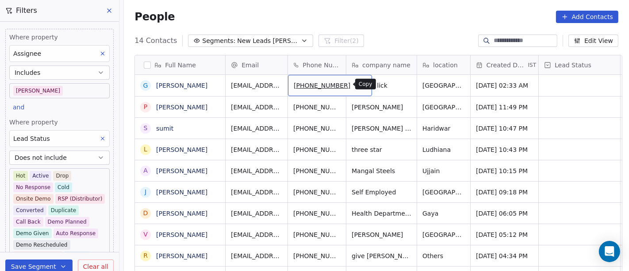
click at [357, 86] on icon "grid" at bounding box center [360, 83] width 7 height 7
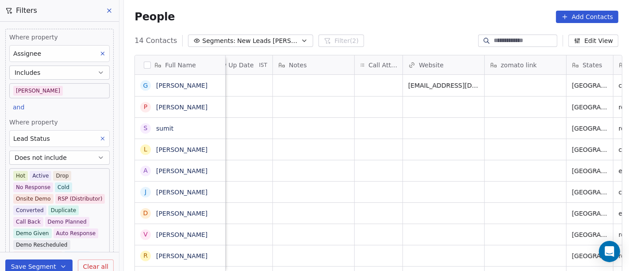
scroll to position [0, 677]
click at [380, 89] on div "grid" at bounding box center [378, 85] width 48 height 21
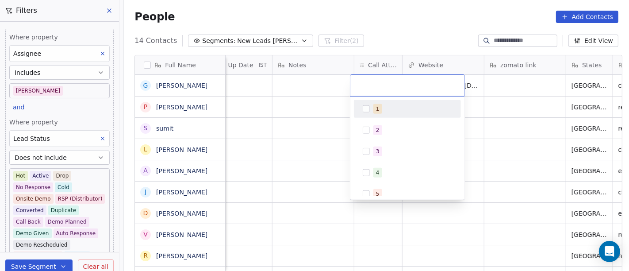
click at [384, 111] on div "1" at bounding box center [412, 109] width 79 height 10
click at [329, 96] on html "On2Cook India Pvt. Ltd. Contacts People Marketing Workflows Campaigns Metrics &…" at bounding box center [314, 135] width 629 height 271
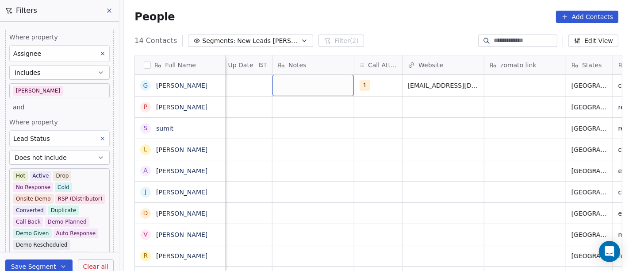
click at [323, 86] on div "grid" at bounding box center [312, 85] width 81 height 21
type textarea "**********"
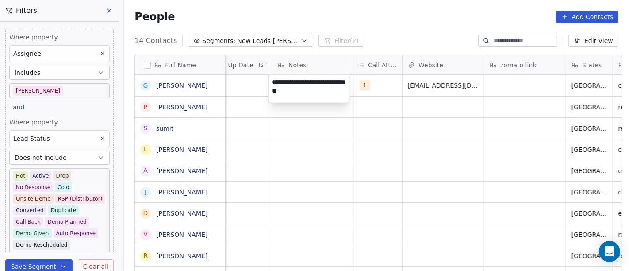
click at [349, 168] on html "On2Cook India Pvt. Ltd. Contacts People Marketing Workflows Campaigns Metrics &…" at bounding box center [314, 135] width 629 height 271
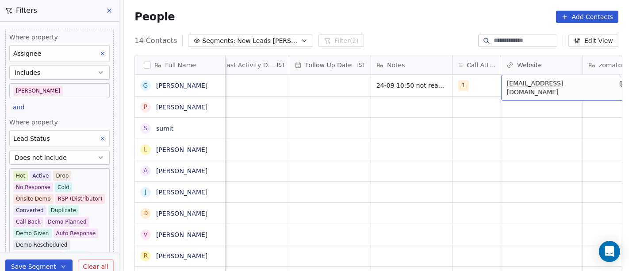
scroll to position [0, 567]
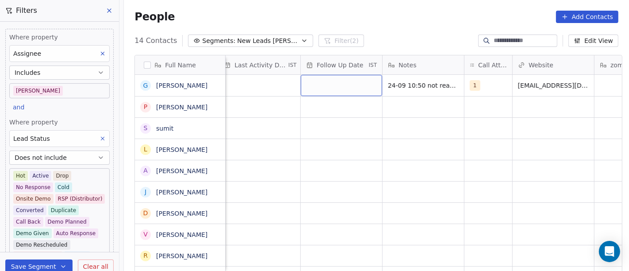
click at [306, 94] on div "grid" at bounding box center [341, 85] width 81 height 21
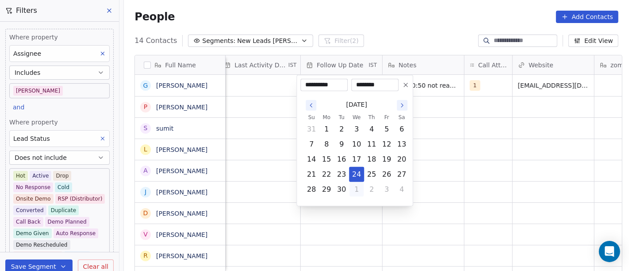
click at [355, 191] on button "1" at bounding box center [356, 189] width 14 height 14
type input "**********"
click at [450, 182] on html "On2Cook India Pvt. Ltd. Contacts People Marketing Workflows Campaigns Metrics &…" at bounding box center [314, 135] width 629 height 271
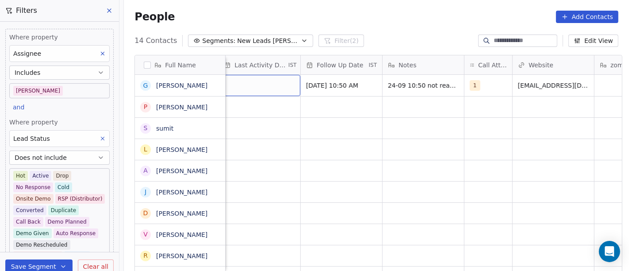
scroll to position [0, 560]
click at [249, 90] on div "grid" at bounding box center [266, 85] width 81 height 21
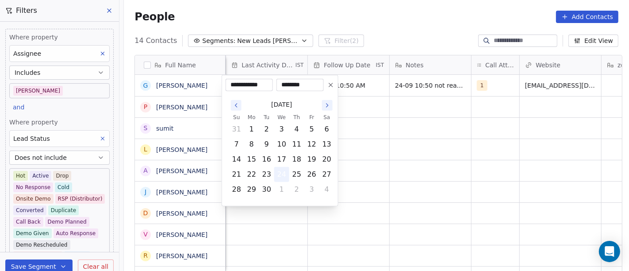
click at [280, 179] on button "24" at bounding box center [282, 174] width 14 height 14
click at [373, 165] on html "On2Cook India Pvt. Ltd. Contacts People Marketing Workflows Campaigns Metrics &…" at bounding box center [314, 135] width 629 height 271
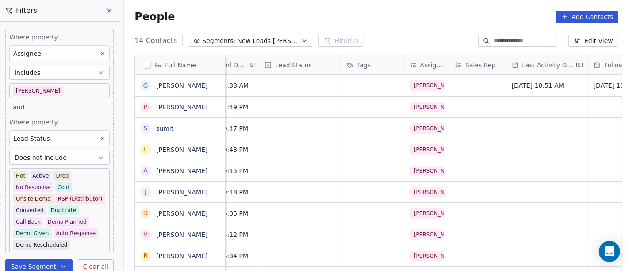
scroll to position [0, 274]
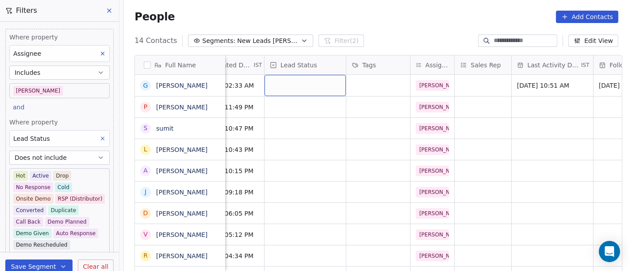
click at [287, 85] on div "grid" at bounding box center [304, 85] width 81 height 21
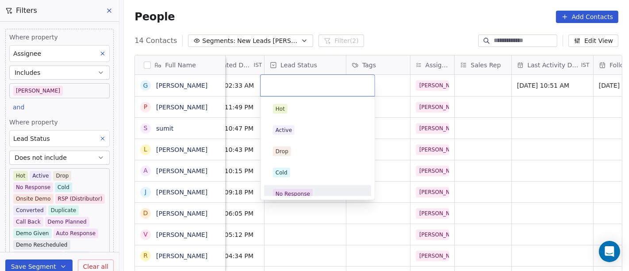
click at [295, 190] on div "No Response" at bounding box center [292, 194] width 34 height 8
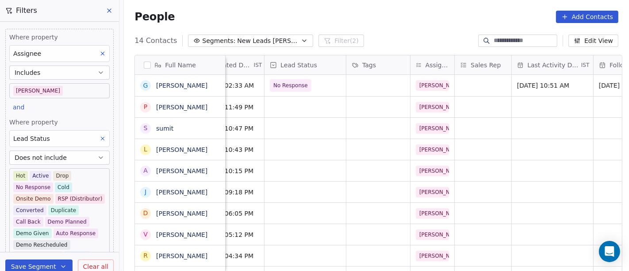
click at [386, 27] on div "People Add Contacts" at bounding box center [376, 17] width 505 height 34
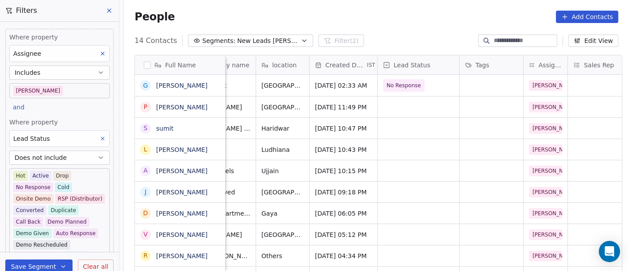
scroll to position [0, 0]
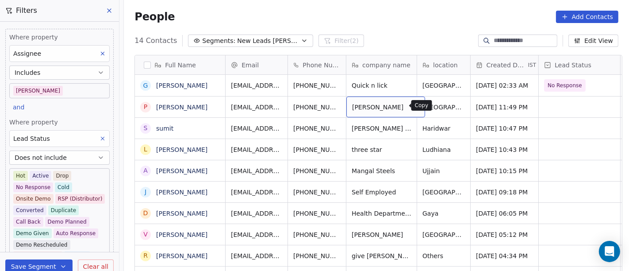
click at [413, 108] on icon "grid" at bounding box center [415, 106] width 4 height 4
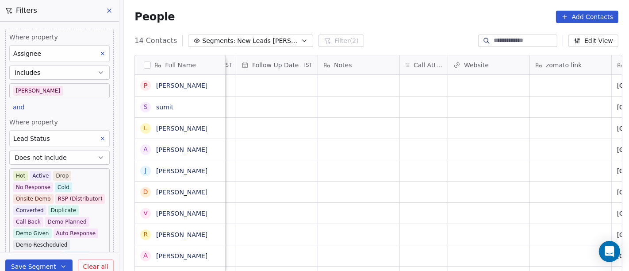
scroll to position [0, 709]
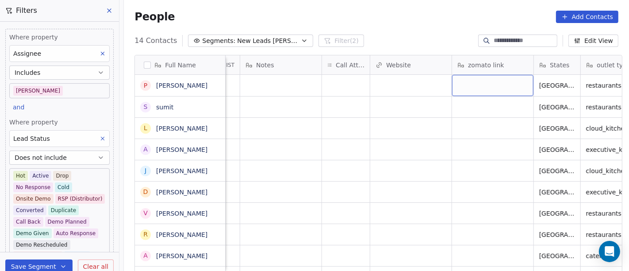
click at [477, 84] on div "grid" at bounding box center [492, 85] width 81 height 21
type textarea "**********"
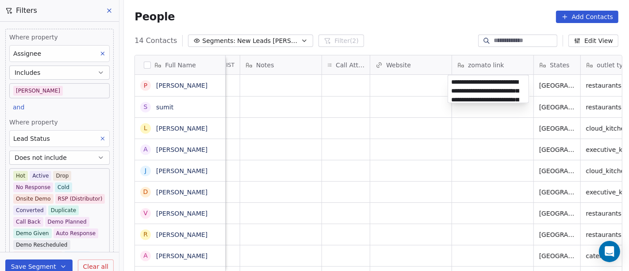
scroll to position [74, 0]
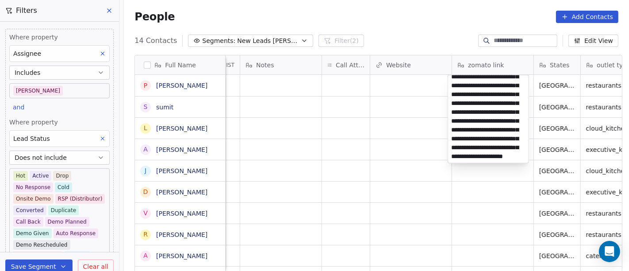
click at [338, 97] on html "On2Cook India Pvt. Ltd. Contacts People Marketing Workflows Campaigns Metrics &…" at bounding box center [314, 135] width 629 height 271
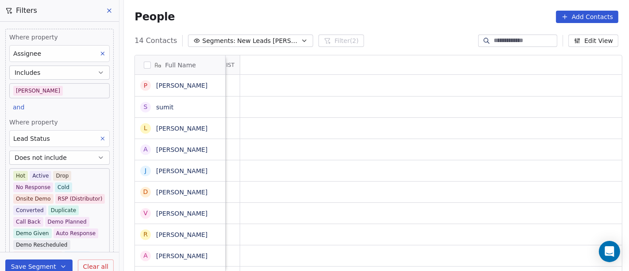
scroll to position [0, 0]
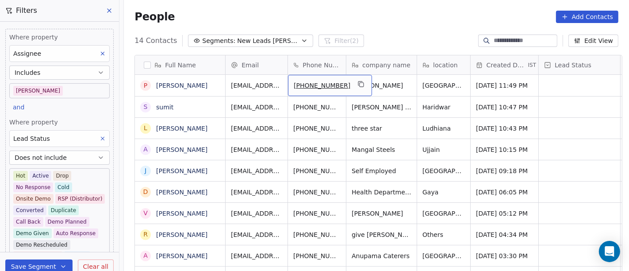
click at [346, 89] on div "[PHONE_NUMBER]" at bounding box center [330, 85] width 84 height 21
click at [356, 79] on button "grid" at bounding box center [361, 84] width 11 height 11
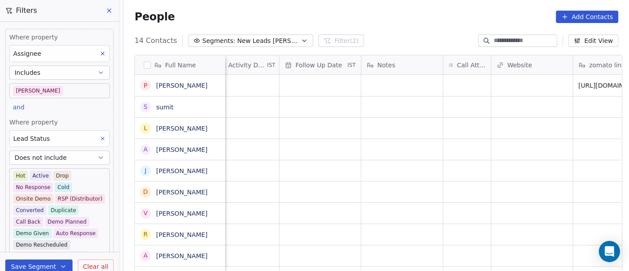
scroll to position [0, 589]
click at [451, 85] on div "grid" at bounding box center [467, 85] width 48 height 21
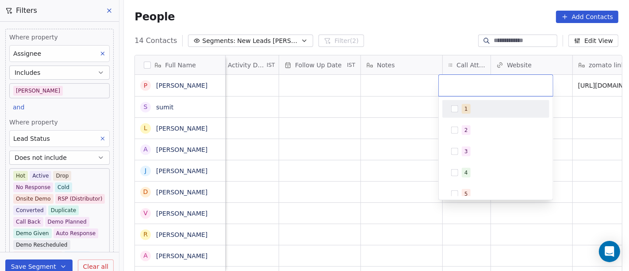
click at [456, 108] on button "Suggestions" at bounding box center [454, 108] width 7 height 7
drag, startPoint x: 343, startPoint y: 101, endPoint x: 371, endPoint y: 88, distance: 30.7
click at [343, 101] on html "On2Cook India Pvt. Ltd. Contacts People Marketing Workflows Campaigns Metrics &…" at bounding box center [314, 135] width 629 height 271
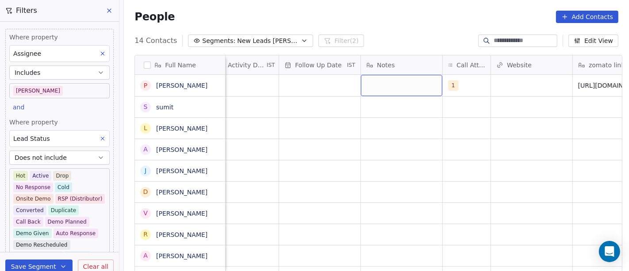
click at [377, 84] on div "grid" at bounding box center [401, 85] width 81 height 21
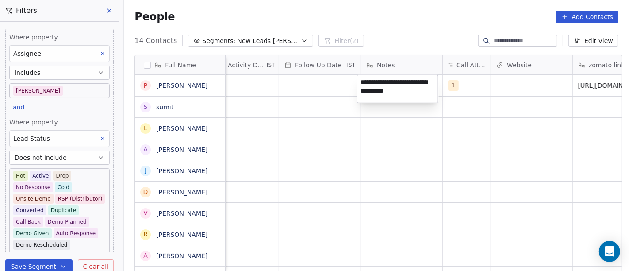
type textarea "**********"
click at [363, 149] on html "On2Cook India Pvt. Ltd. Contacts People Marketing Workflows Campaigns Metrics &…" at bounding box center [314, 135] width 629 height 271
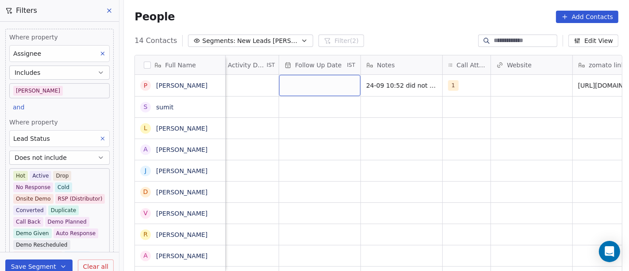
click at [310, 84] on div "grid" at bounding box center [319, 85] width 81 height 21
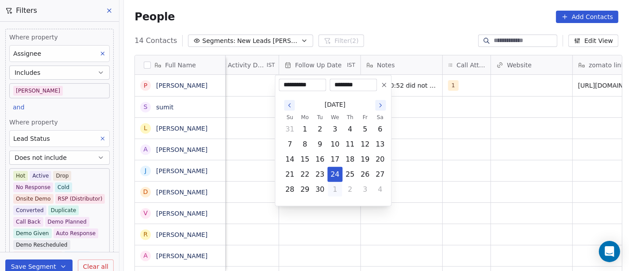
click at [333, 186] on button "1" at bounding box center [335, 189] width 14 height 14
type input "**********"
click at [448, 158] on html "On2Cook India Pvt. Ltd. Contacts People Marketing Workflows Campaigns Metrics &…" at bounding box center [314, 135] width 629 height 271
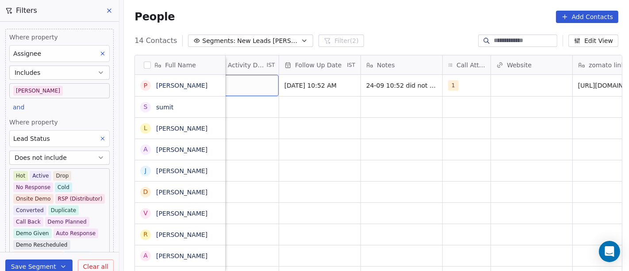
scroll to position [0, 560]
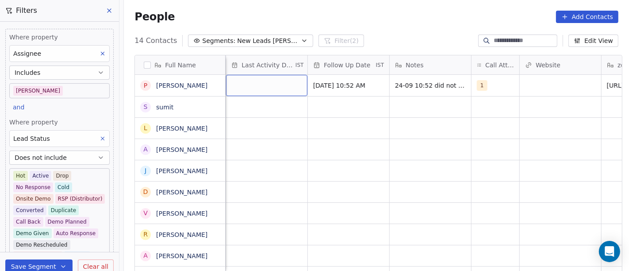
click at [264, 88] on div "grid" at bounding box center [266, 85] width 81 height 21
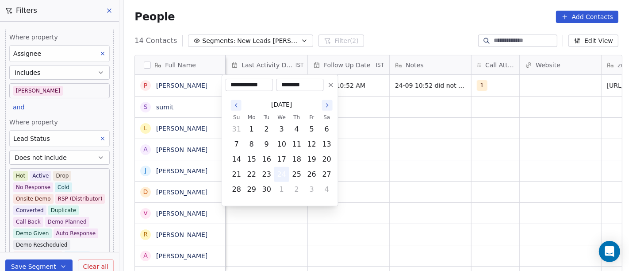
click at [281, 172] on button "24" at bounding box center [282, 174] width 14 height 14
click at [349, 157] on html "On2Cook India Pvt. Ltd. Contacts People Marketing Workflows Campaigns Metrics &…" at bounding box center [314, 135] width 629 height 271
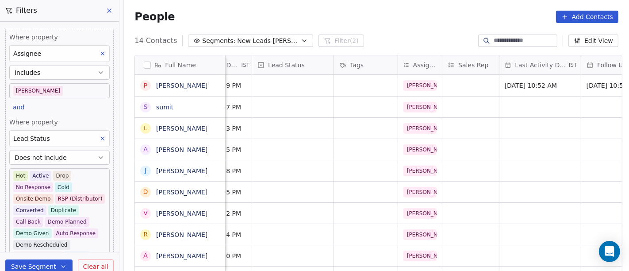
scroll to position [0, 281]
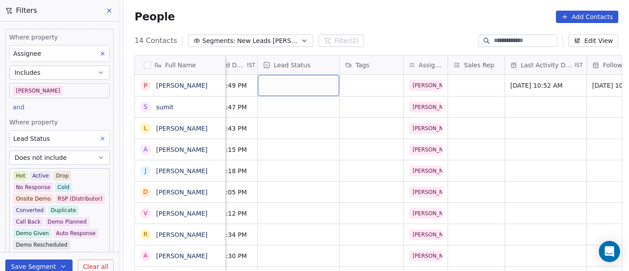
click at [303, 84] on div "grid" at bounding box center [298, 85] width 81 height 21
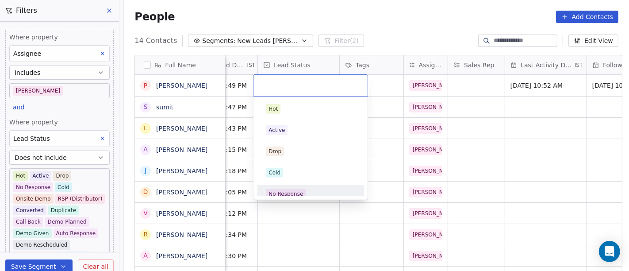
click at [317, 189] on div "No Response" at bounding box center [310, 194] width 89 height 10
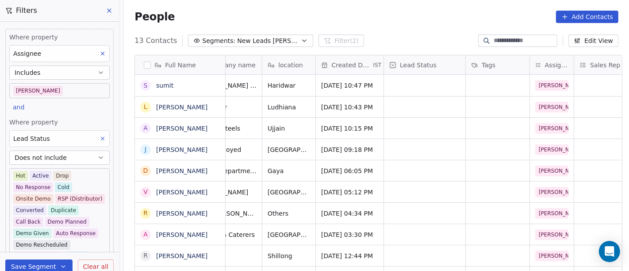
scroll to position [0, 0]
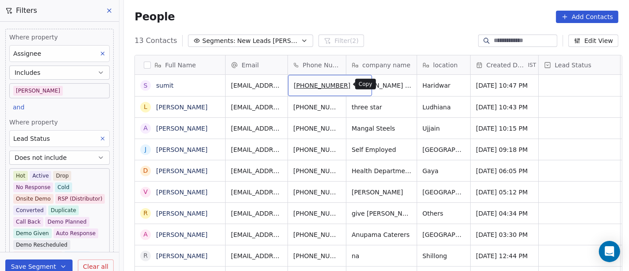
click at [357, 87] on icon "grid" at bounding box center [360, 83] width 7 height 7
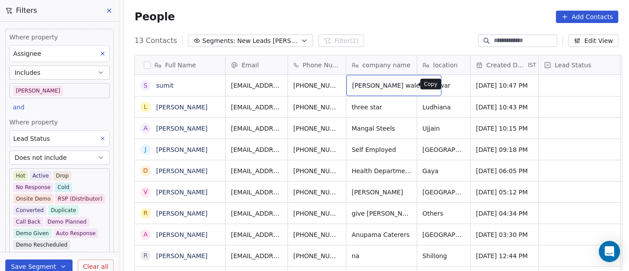
click at [429, 85] on icon "grid" at bounding box center [431, 85] width 4 height 4
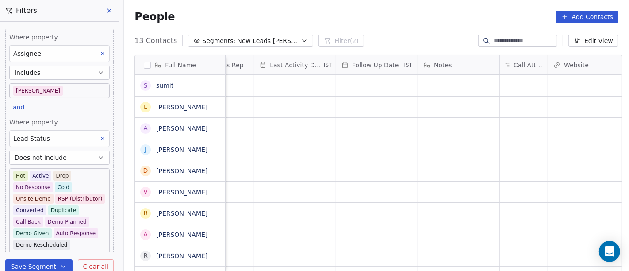
scroll to position [0, 542]
click at [518, 84] on div "grid" at bounding box center [513, 85] width 48 height 21
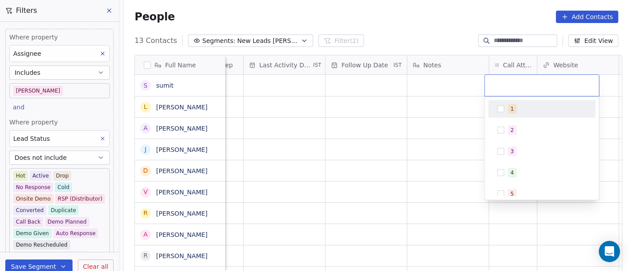
click at [508, 117] on div "1" at bounding box center [541, 109] width 107 height 18
click at [426, 119] on html "On2Cook India Pvt. Ltd. Contacts People Marketing Workflows Campaigns Metrics &…" at bounding box center [314, 135] width 629 height 271
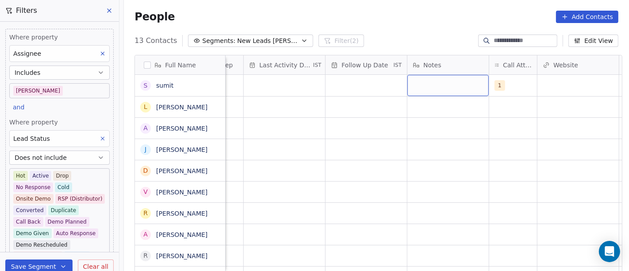
click at [462, 89] on div "grid" at bounding box center [447, 85] width 81 height 21
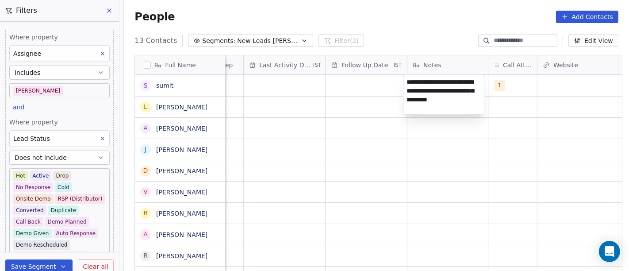
type textarea "**********"
click at [432, 173] on html "On2Cook India Pvt. Ltd. Contacts People Marketing Workflows Campaigns Metrics &…" at bounding box center [314, 135] width 629 height 271
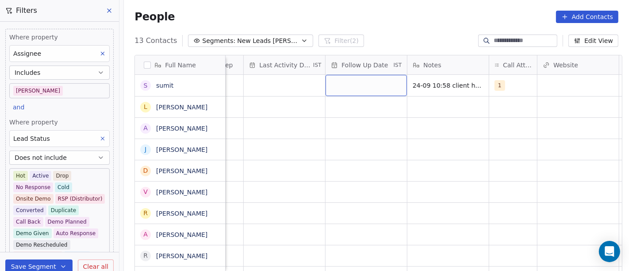
click at [370, 89] on div "grid" at bounding box center [365, 85] width 81 height 21
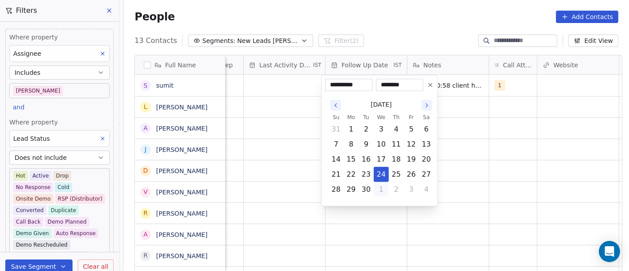
click at [383, 191] on button "1" at bounding box center [381, 189] width 14 height 14
type input "**********"
click at [480, 161] on html "On2Cook India Pvt. Ltd. Contacts People Marketing Workflows Campaigns Metrics &…" at bounding box center [314, 135] width 629 height 271
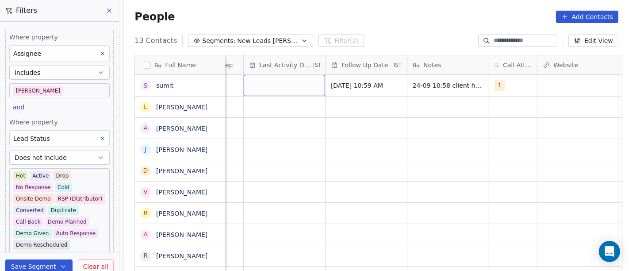
click at [283, 75] on div "grid" at bounding box center [284, 85] width 81 height 21
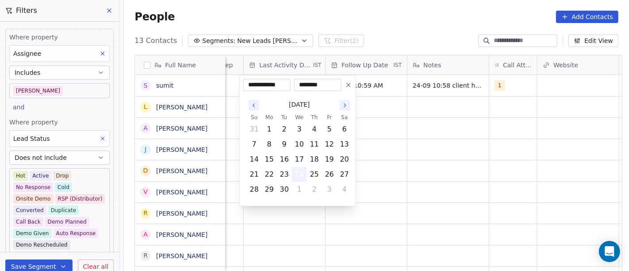
click at [304, 175] on button "24" at bounding box center [299, 174] width 14 height 14
click at [425, 166] on html "On2Cook India Pvt. Ltd. Contacts People Marketing Workflows Campaigns Metrics &…" at bounding box center [314, 135] width 629 height 271
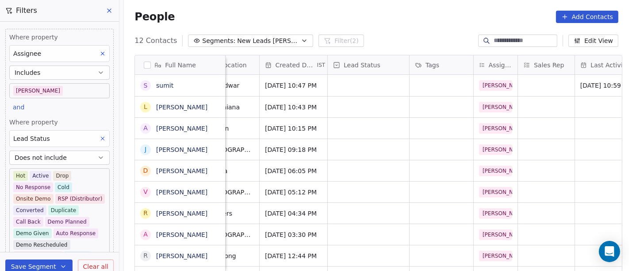
scroll to position [0, 212]
click at [371, 84] on div "grid" at bounding box center [367, 85] width 81 height 21
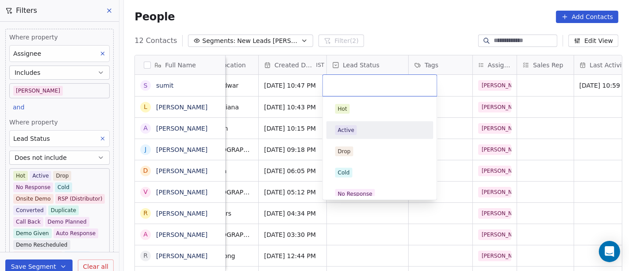
click at [367, 130] on div "Active" at bounding box center [379, 130] width 89 height 10
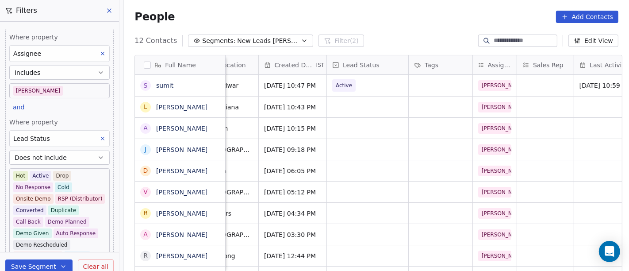
click at [422, 23] on div "People Add Contacts" at bounding box center [376, 17] width 505 height 34
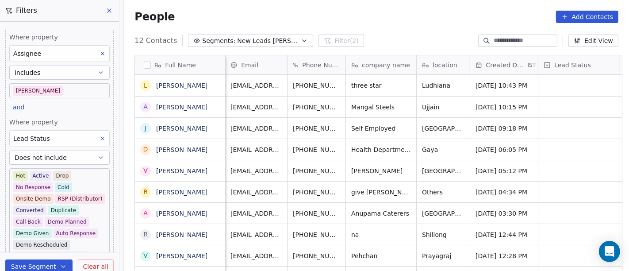
scroll to position [0, 0]
click at [403, 84] on icon "grid" at bounding box center [405, 83] width 7 height 7
click at [357, 84] on icon "grid" at bounding box center [360, 83] width 7 height 7
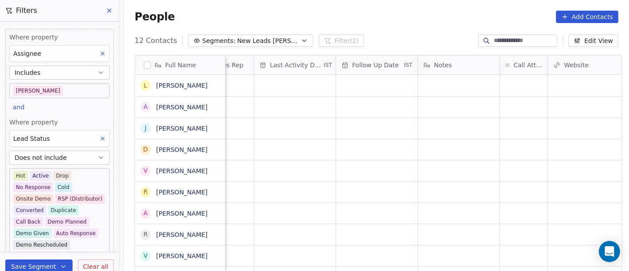
scroll to position [0, 533]
click at [505, 85] on div "grid" at bounding box center [522, 85] width 48 height 21
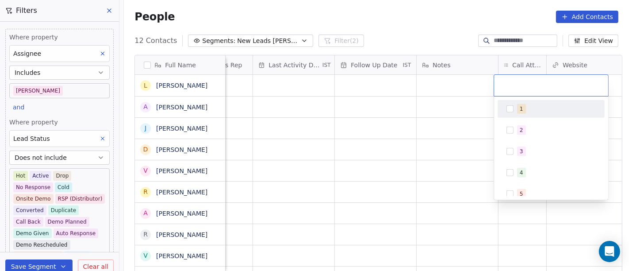
click at [505, 114] on div "1" at bounding box center [551, 109] width 100 height 14
click at [408, 108] on html "On2Cook India Pvt. Ltd. Contacts People Marketing Workflows Campaigns Metrics &…" at bounding box center [314, 135] width 629 height 271
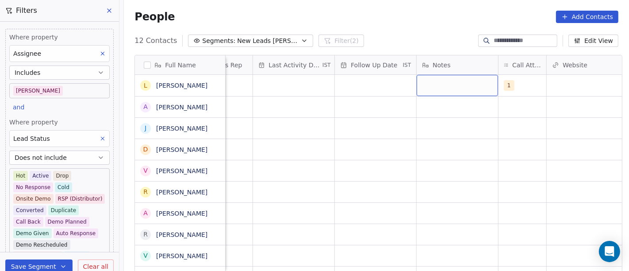
click at [427, 77] on div "grid" at bounding box center [457, 85] width 81 height 21
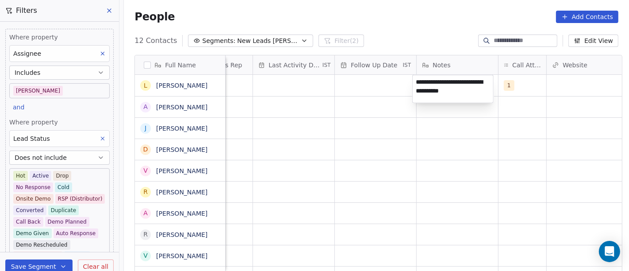
type textarea "**********"
click at [359, 134] on html "On2Cook India Pvt. Ltd. Contacts People Marketing Workflows Campaigns Metrics &…" at bounding box center [314, 135] width 629 height 271
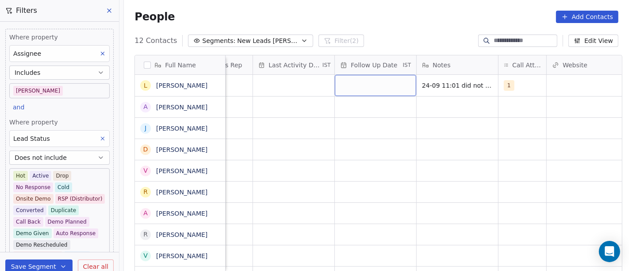
click at [363, 84] on div "grid" at bounding box center [375, 85] width 81 height 21
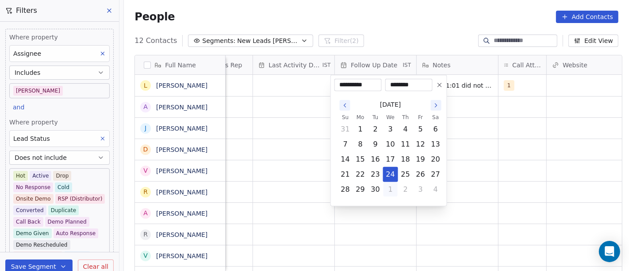
click at [388, 190] on button "1" at bounding box center [390, 189] width 14 height 14
type input "**********"
click at [486, 161] on html "On2Cook India Pvt. Ltd. Contacts People Marketing Workflows Campaigns Metrics &…" at bounding box center [314, 135] width 629 height 271
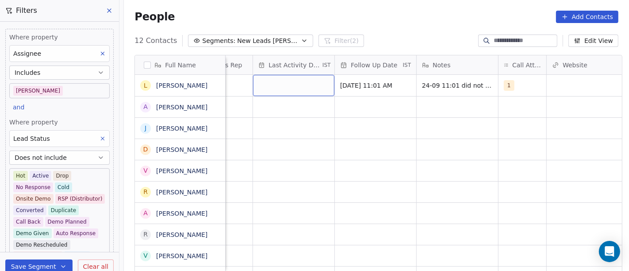
click at [264, 83] on div "grid" at bounding box center [293, 85] width 81 height 21
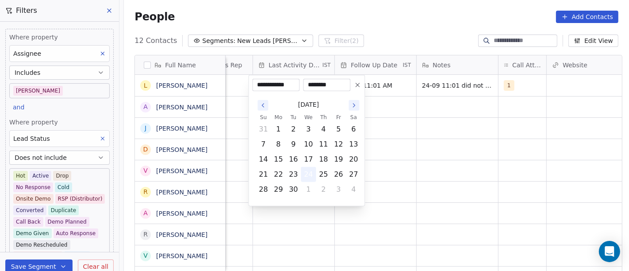
click at [306, 174] on button "24" at bounding box center [308, 174] width 14 height 14
click at [487, 157] on html "On2Cook India Pvt. Ltd. Contacts People Marketing Workflows Campaigns Metrics &…" at bounding box center [314, 135] width 629 height 271
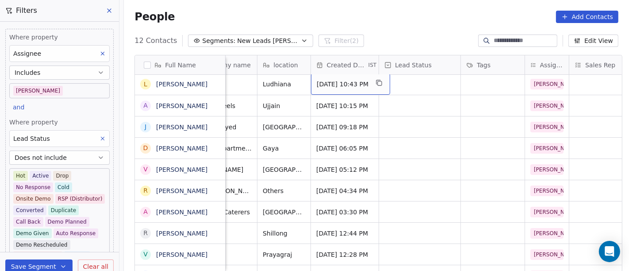
scroll to position [0, 0]
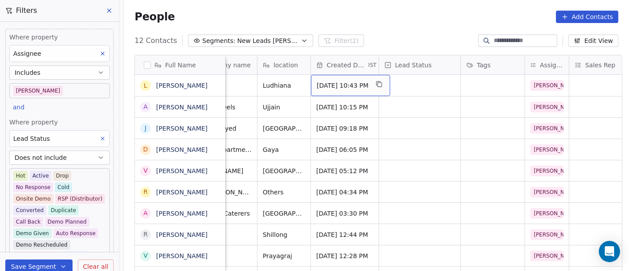
click at [368, 86] on span "[DATE] 10:43 PM" at bounding box center [343, 85] width 52 height 9
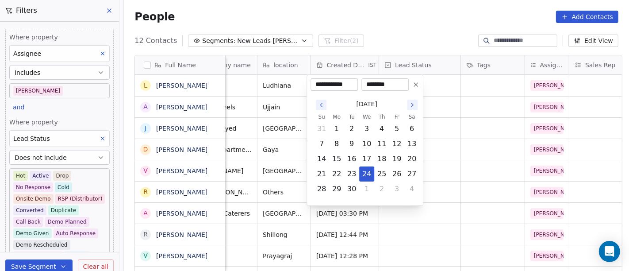
click at [398, 21] on html "On2Cook India Pvt. Ltd. Contacts People Marketing Workflows Campaigns Metrics &…" at bounding box center [314, 135] width 629 height 271
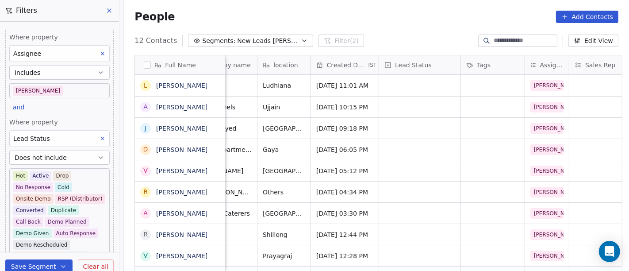
click at [406, 68] on span "Lead Status" at bounding box center [413, 65] width 37 height 9
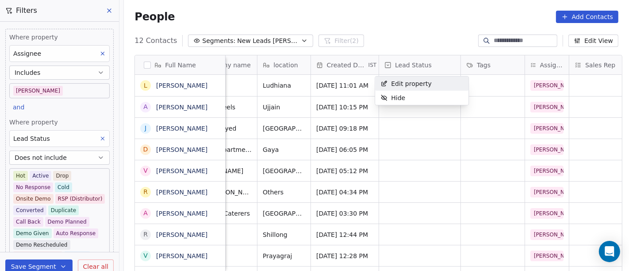
click at [408, 31] on html "On2Cook India Pvt. Ltd. Contacts People Marketing Workflows Campaigns Metrics &…" at bounding box center [314, 135] width 629 height 271
click at [408, 88] on div "grid" at bounding box center [419, 85] width 81 height 21
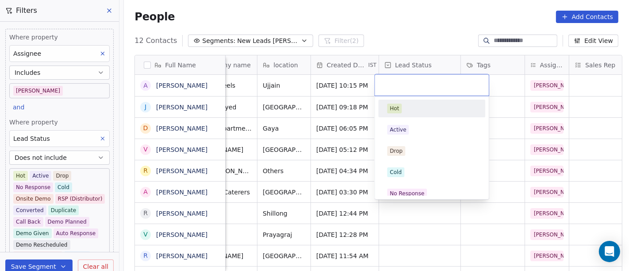
click at [402, 43] on html "On2Cook India Pvt. Ltd. Contacts People Marketing Workflows Campaigns Metrics &…" at bounding box center [314, 135] width 629 height 271
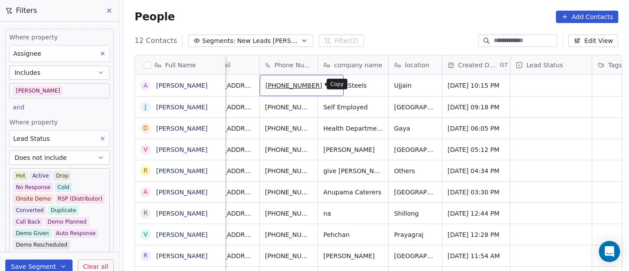
click at [327, 87] on button "grid" at bounding box center [332, 84] width 11 height 11
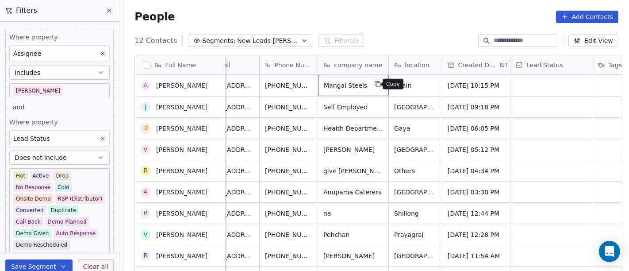
click at [376, 83] on icon "grid" at bounding box center [378, 85] width 4 height 4
click at [389, 37] on div "11 Contacts Segments: New Leads Salim Filter (2) Edit View" at bounding box center [376, 41] width 505 height 14
click at [407, 15] on div "People Add Contacts" at bounding box center [376, 17] width 484 height 12
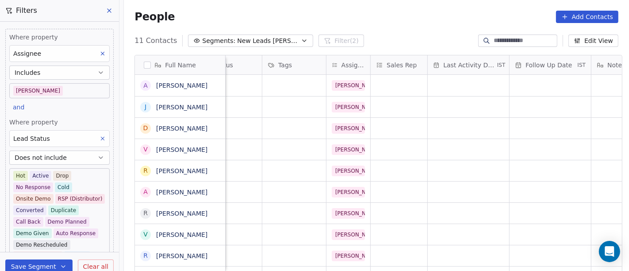
scroll to position [0, 559]
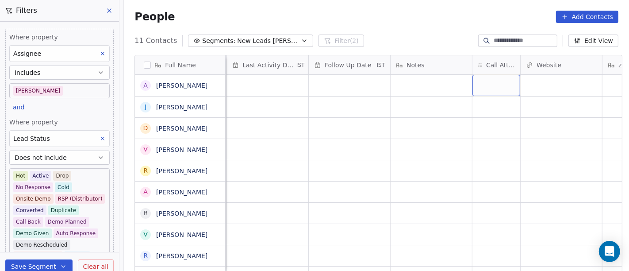
click at [496, 79] on div "grid" at bounding box center [496, 85] width 48 height 21
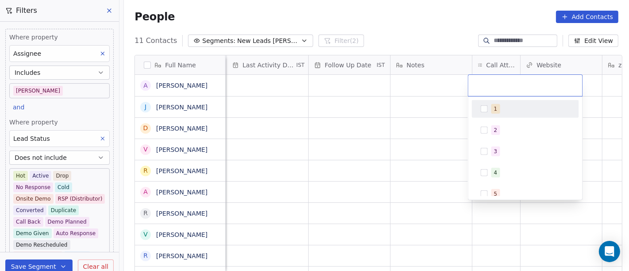
click at [513, 113] on div "1" at bounding box center [530, 109] width 79 height 10
click at [460, 111] on html "On2Cook India Pvt. Ltd. Contacts People Marketing Workflows Campaigns Metrics &…" at bounding box center [314, 135] width 629 height 271
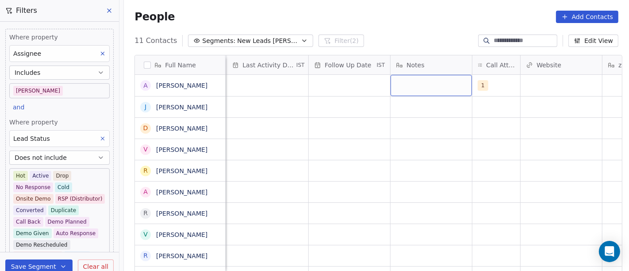
click at [398, 87] on div "grid" at bounding box center [430, 85] width 81 height 21
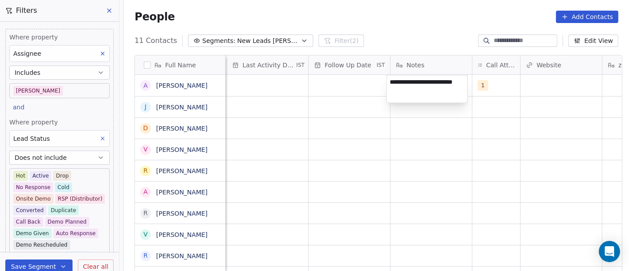
type textarea "**********"
click at [353, 170] on html "On2Cook India Pvt. Ltd. Contacts People Marketing Workflows Campaigns Metrics &…" at bounding box center [314, 135] width 629 height 271
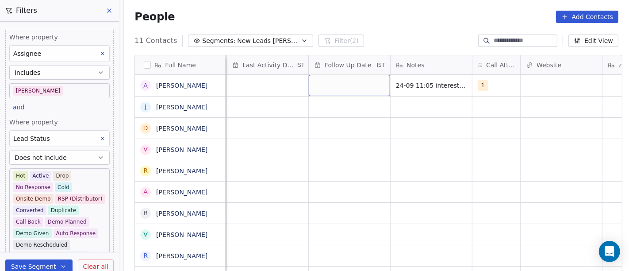
click at [335, 88] on div "grid" at bounding box center [349, 85] width 81 height 21
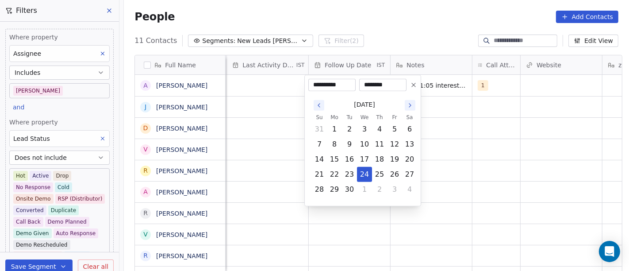
click at [418, 84] on button at bounding box center [413, 85] width 11 height 11
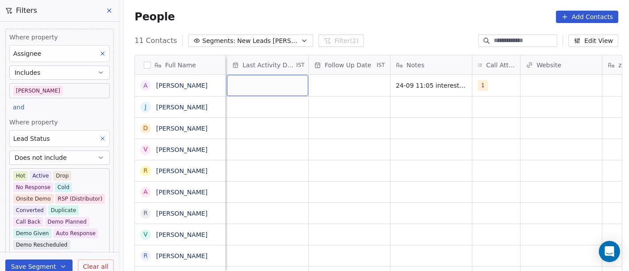
click at [257, 93] on div "grid" at bounding box center [267, 85] width 81 height 21
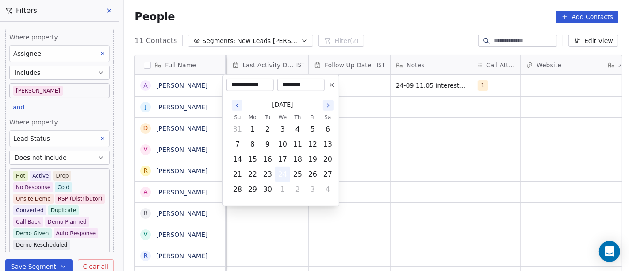
click at [289, 173] on button "24" at bounding box center [282, 174] width 14 height 14
click at [442, 139] on html "On2Cook India Pvt. Ltd. Contacts People Marketing Workflows Campaigns Metrics &…" at bounding box center [314, 135] width 629 height 271
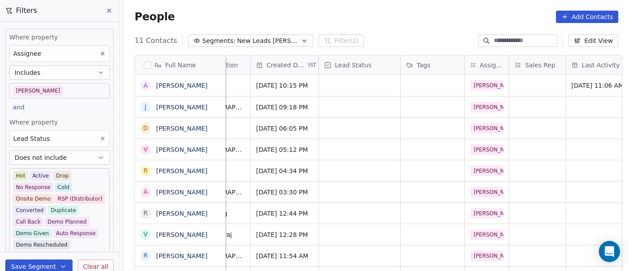
scroll to position [0, 226]
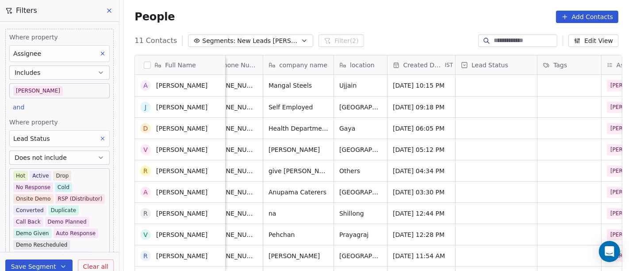
click at [212, 85] on div "A Ashish Selwaria J Jayshree Popat D Dilip Kumar V Vijay Chauhan R Rahul Kumar …" at bounding box center [180, 174] width 91 height 198
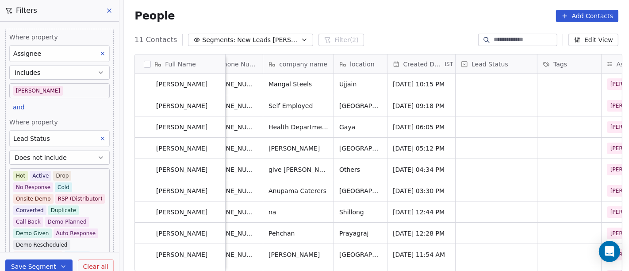
scroll to position [0, 0]
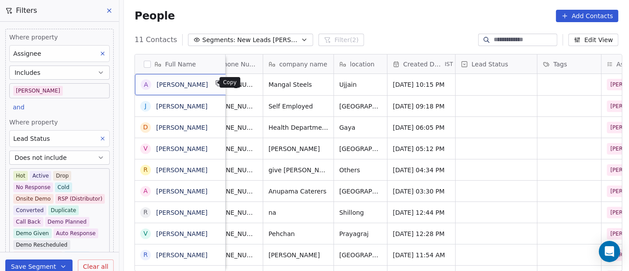
click at [217, 84] on icon "grid" at bounding box center [219, 84] width 4 height 4
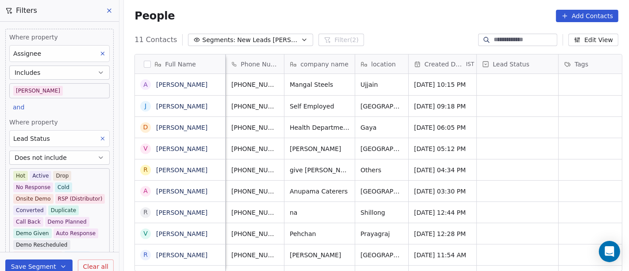
click at [284, 84] on div "Mangal Steels" at bounding box center [319, 84] width 70 height 21
click at [248, 81] on span "[PHONE_NUMBER]" at bounding box center [254, 84] width 47 height 9
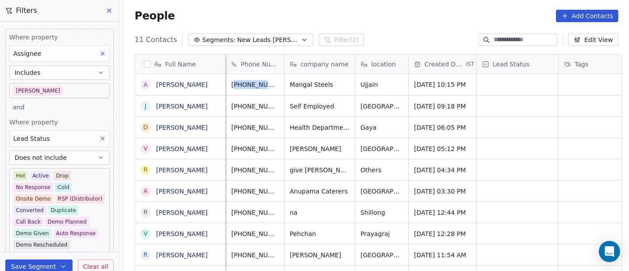
click at [250, 84] on span "[PHONE_NUMBER]" at bounding box center [254, 84] width 47 height 9
click at [257, 81] on span "[PHONE_NUMBER]" at bounding box center [260, 84] width 57 height 9
click at [260, 84] on span "[PHONE_NUMBER]" at bounding box center [254, 84] width 47 height 9
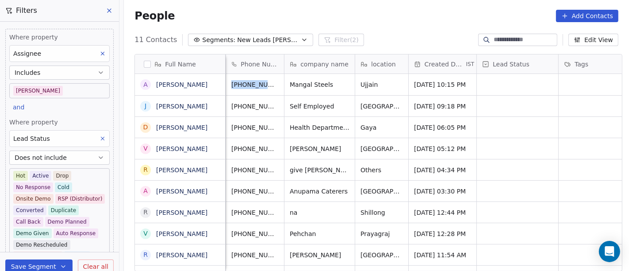
click at [260, 84] on span "[PHONE_NUMBER]" at bounding box center [254, 84] width 47 height 9
click at [240, 83] on input "**********" at bounding box center [254, 84] width 62 height 18
drag, startPoint x: 238, startPoint y: 81, endPoint x: 294, endPoint y: 75, distance: 56.5
click at [285, 75] on input "**********" at bounding box center [254, 84] width 62 height 18
click at [310, 86] on html "On2Cook India Pvt. Ltd. Contacts People Marketing Workflows Campaigns Metrics &…" at bounding box center [314, 135] width 629 height 271
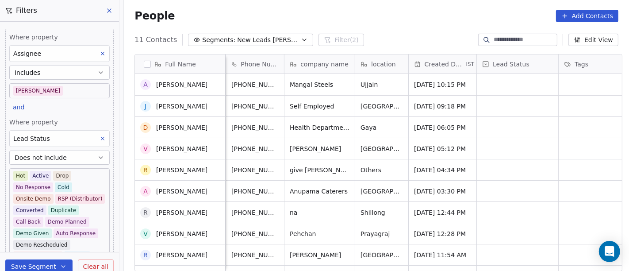
click at [341, 85] on div "Mangal Steels" at bounding box center [319, 84] width 70 height 21
click at [341, 83] on div "Mangal Steels" at bounding box center [319, 84] width 70 height 21
click at [335, 83] on div "Mangal Steels" at bounding box center [319, 84] width 70 height 21
click at [318, 85] on span "Mangal Steels" at bounding box center [311, 84] width 43 height 9
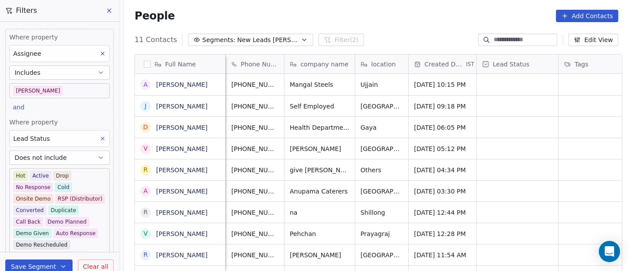
click at [336, 80] on div "Mangal Steels" at bounding box center [319, 84] width 70 height 21
click at [215, 84] on icon "grid" at bounding box center [218, 83] width 7 height 7
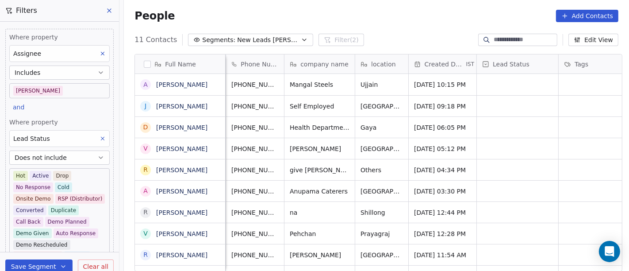
click at [382, 34] on div "11 Contacts Segments: New Leads Salim Filter (2) Edit View" at bounding box center [376, 40] width 505 height 14
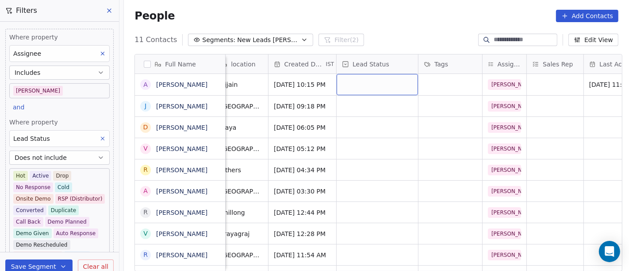
click at [385, 77] on div "grid" at bounding box center [377, 84] width 81 height 21
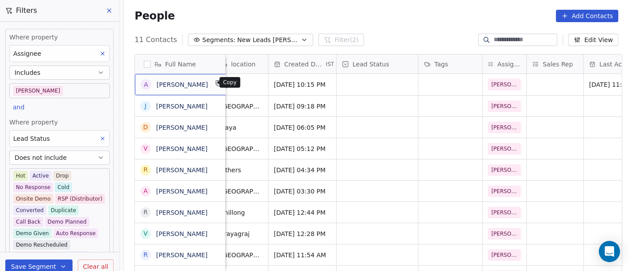
drag, startPoint x: 219, startPoint y: 82, endPoint x: 207, endPoint y: 87, distance: 13.5
click at [214, 87] on button "grid" at bounding box center [219, 83] width 11 height 11
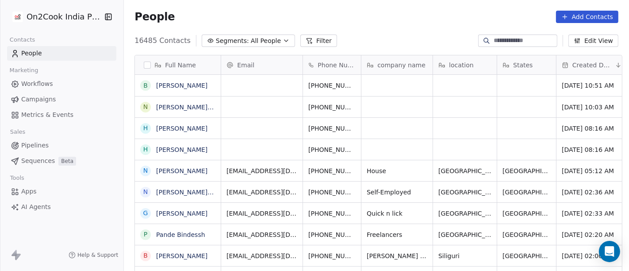
scroll to position [231, 501]
click at [219, 32] on div "People Add Contacts" at bounding box center [376, 17] width 505 height 34
click at [227, 37] on span "Segments:" at bounding box center [232, 40] width 33 height 9
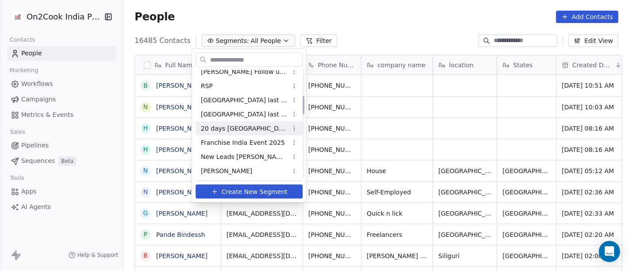
scroll to position [196, 0]
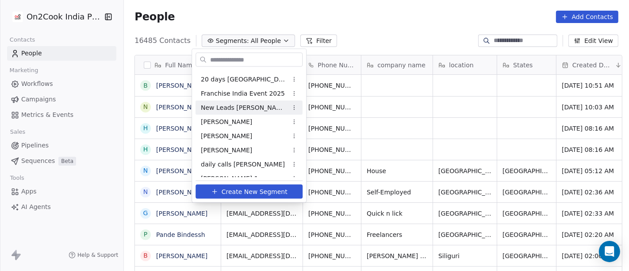
click at [254, 111] on div "New Leads [PERSON_NAME]" at bounding box center [248, 107] width 107 height 14
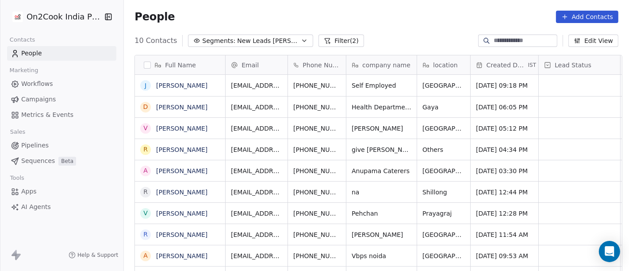
scroll to position [231, 501]
click at [357, 84] on icon "grid" at bounding box center [360, 83] width 7 height 7
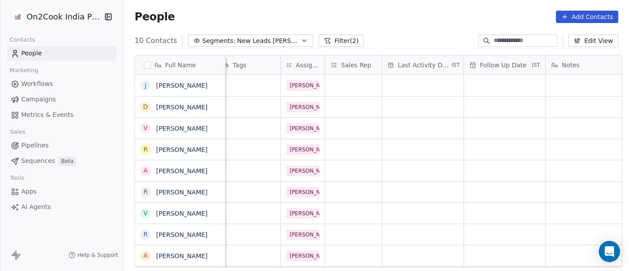
scroll to position [0, 471]
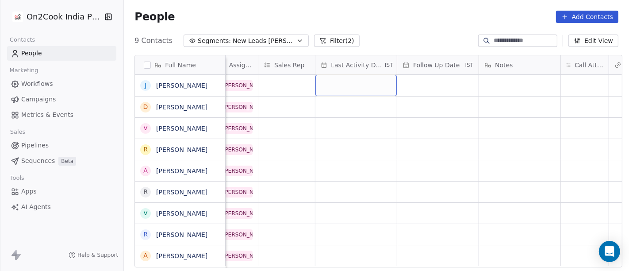
click at [350, 86] on div "grid" at bounding box center [355, 85] width 81 height 21
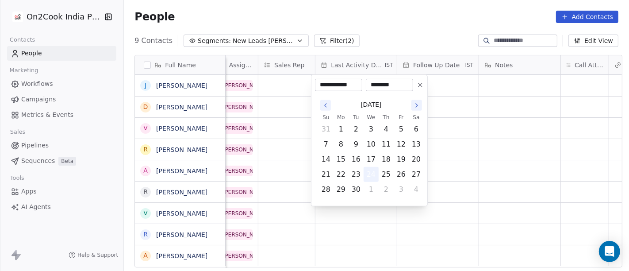
click at [373, 176] on button "24" at bounding box center [371, 174] width 14 height 14
click at [518, 151] on html "On2Cook India Pvt. Ltd. Contacts People Marketing Workflows Campaigns Metrics &…" at bounding box center [314, 135] width 629 height 271
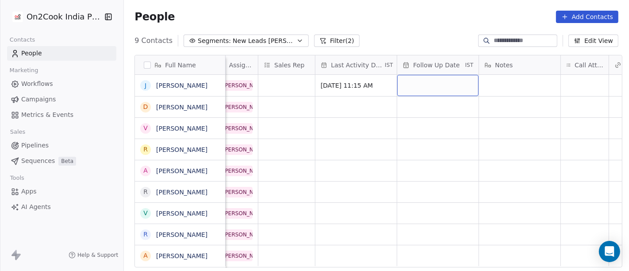
click at [423, 86] on div "grid" at bounding box center [437, 85] width 81 height 21
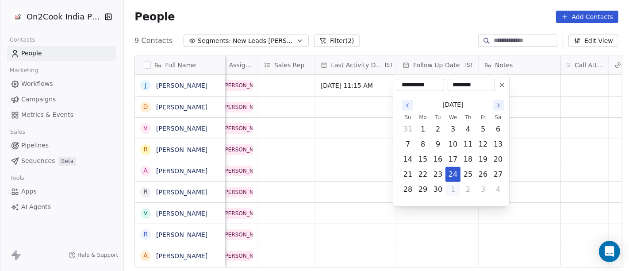
click at [457, 185] on button "1" at bounding box center [453, 189] width 14 height 14
type input "**********"
click at [536, 142] on html "On2Cook India Pvt. Ltd. Contacts People Marketing Workflows Campaigns Metrics &…" at bounding box center [314, 135] width 629 height 271
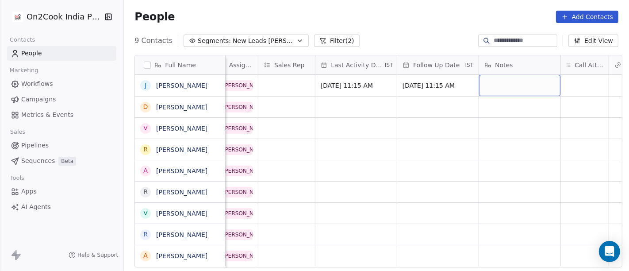
click at [509, 87] on div "grid" at bounding box center [519, 85] width 81 height 21
click at [524, 145] on html "On2Cook India Pvt. Ltd. Contacts People Marketing Workflows Campaigns Metrics &…" at bounding box center [314, 135] width 629 height 271
click at [571, 85] on div "grid" at bounding box center [585, 85] width 48 height 21
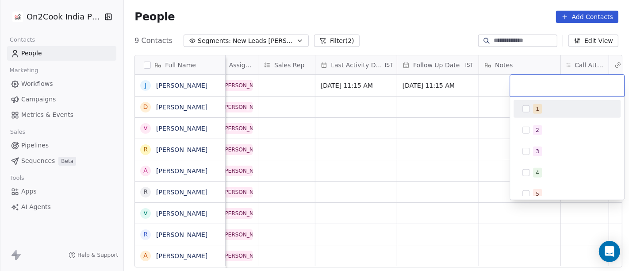
click at [567, 114] on div "1" at bounding box center [567, 109] width 100 height 14
click at [494, 134] on html "On2Cook India Pvt. Ltd. Contacts People Marketing Workflows Campaigns Metrics &…" at bounding box center [314, 135] width 629 height 271
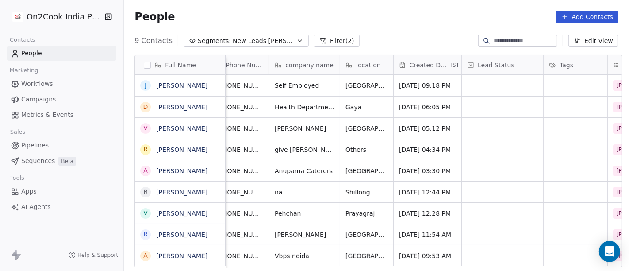
scroll to position [0, 77]
click at [363, 17] on div "People Add Contacts" at bounding box center [376, 17] width 484 height 12
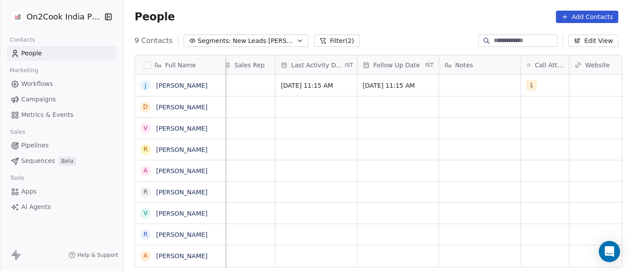
scroll to position [1, 517]
click at [455, 84] on div "grid" at bounding box center [473, 85] width 81 height 21
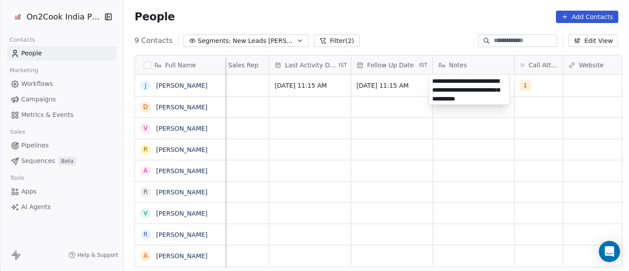
type textarea "**********"
click at [414, 171] on html "**********" at bounding box center [314, 135] width 629 height 271
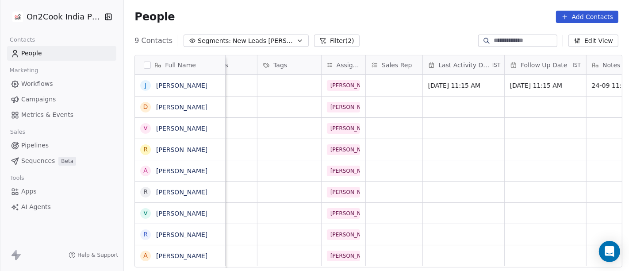
scroll to position [1, 360]
click at [285, 85] on div "grid" at bounding box center [292, 85] width 64 height 21
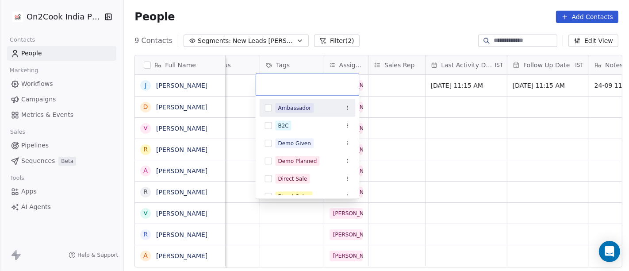
click at [389, 15] on html "On2Cook India Pvt. Ltd. Contacts People Marketing Workflows Campaigns Metrics &…" at bounding box center [314, 135] width 629 height 271
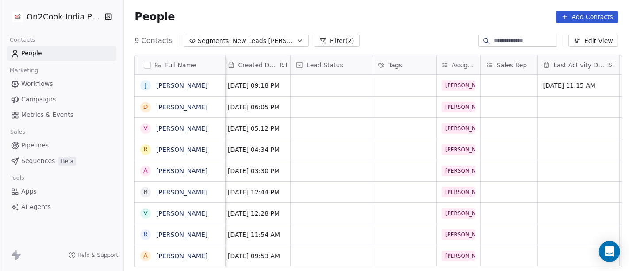
scroll to position [1, 223]
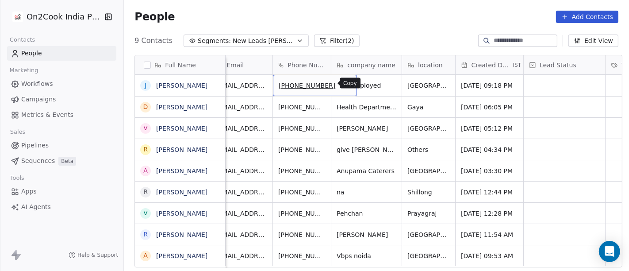
click at [344, 83] on icon "grid" at bounding box center [346, 85] width 4 height 4
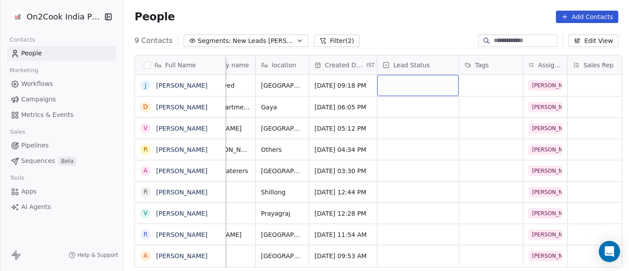
click at [402, 87] on div "grid" at bounding box center [417, 85] width 81 height 21
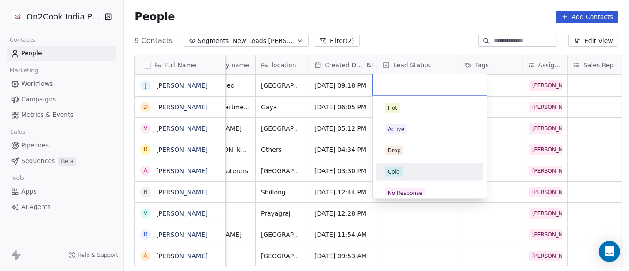
click at [424, 177] on div "Cold" at bounding box center [430, 172] width 100 height 14
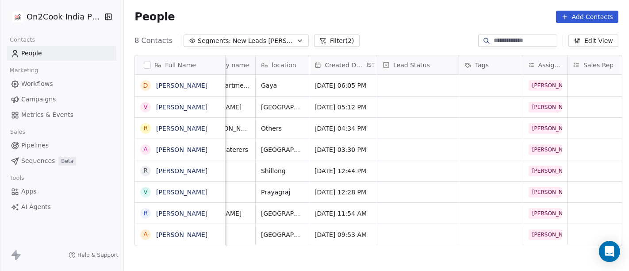
scroll to position [1, 0]
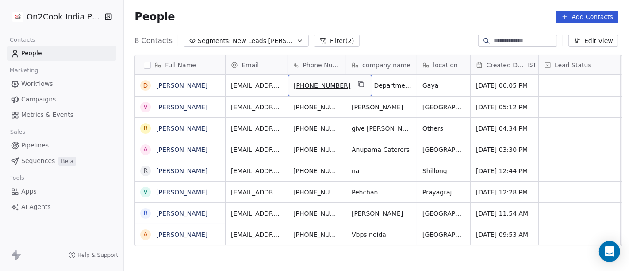
click at [346, 88] on div "[PHONE_NUMBER]" at bounding box center [330, 85] width 84 height 21
click at [358, 81] on icon "grid" at bounding box center [360, 83] width 4 height 4
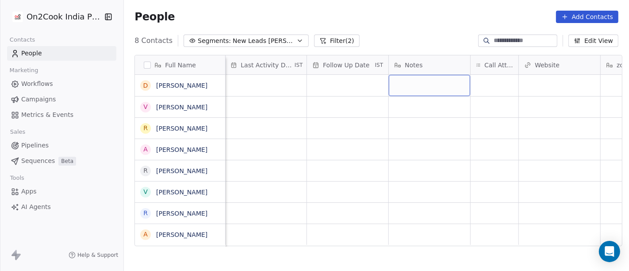
scroll to position [1, 565]
click at [490, 80] on div "grid" at bounding box center [491, 85] width 48 height 21
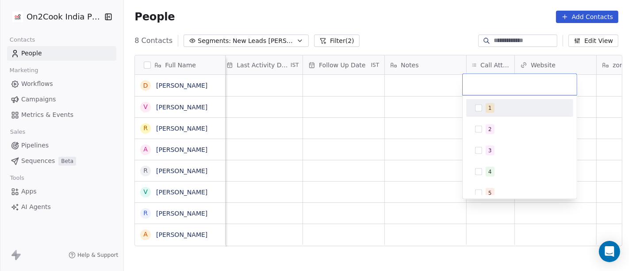
click at [499, 112] on div "1" at bounding box center [525, 108] width 79 height 10
click at [407, 109] on html "On2Cook India Pvt. Ltd. Contacts People Marketing Workflows Campaigns Metrics &…" at bounding box center [314, 135] width 629 height 271
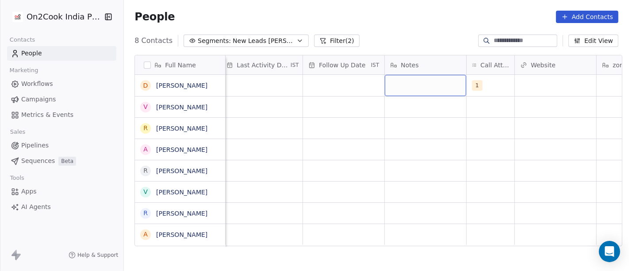
click at [413, 86] on div "grid" at bounding box center [425, 85] width 81 height 21
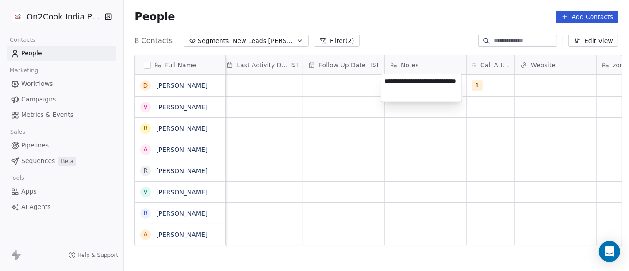
type textarea "**********"
click at [370, 198] on html "**********" at bounding box center [314, 135] width 629 height 271
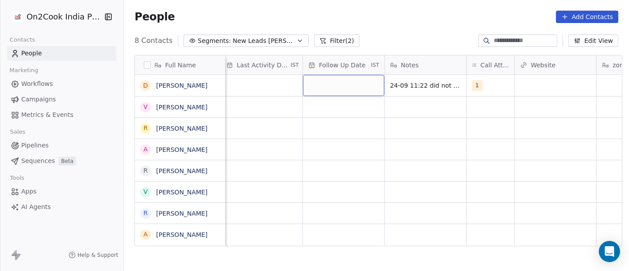
click at [329, 93] on div "grid" at bounding box center [343, 85] width 81 height 21
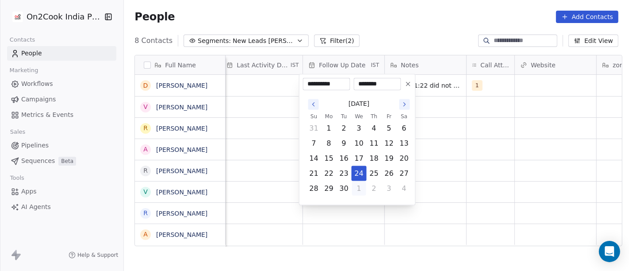
click at [360, 191] on button "1" at bounding box center [359, 188] width 14 height 14
type input "**********"
click at [436, 176] on html "On2Cook India Pvt. Ltd. Contacts People Marketing Workflows Campaigns Metrics &…" at bounding box center [314, 135] width 629 height 271
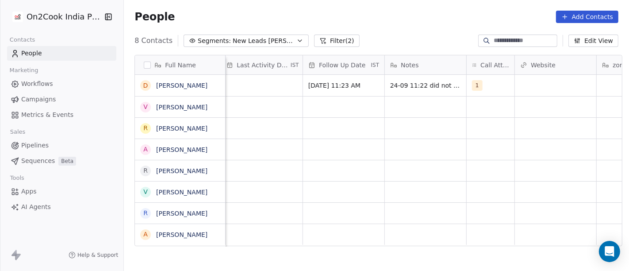
scroll to position [1, 560]
click at [269, 88] on div "grid" at bounding box center [266, 85] width 81 height 21
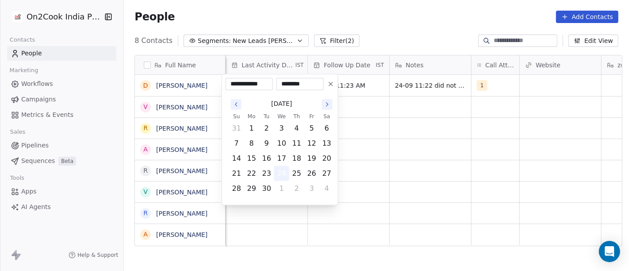
click at [284, 176] on button "24" at bounding box center [282, 173] width 14 height 14
drag, startPoint x: 451, startPoint y: 167, endPoint x: 447, endPoint y: 161, distance: 7.7
click at [452, 167] on html "**********" at bounding box center [314, 135] width 629 height 271
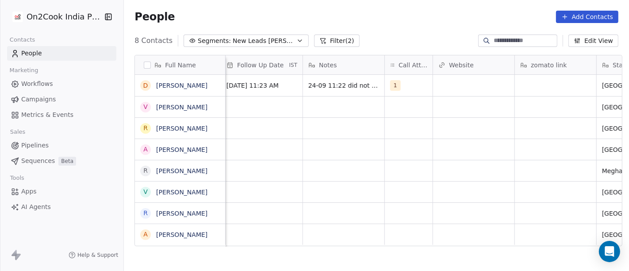
scroll to position [0, 646]
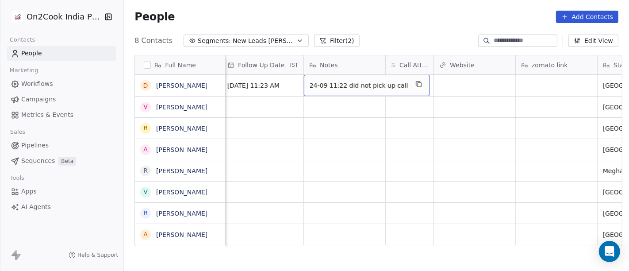
click at [336, 84] on span "24-09 11:22 did not pick up call" at bounding box center [359, 85] width 99 height 9
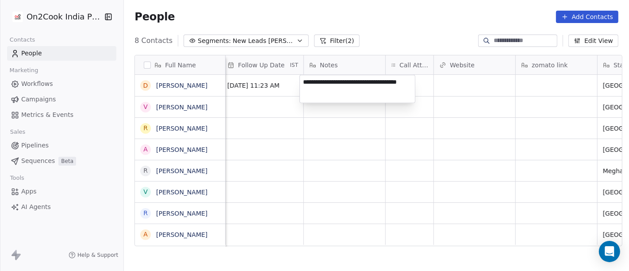
type textarea "**********"
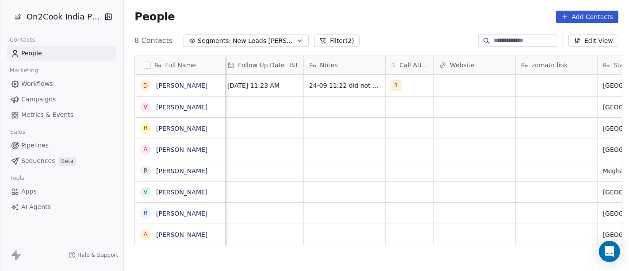
click at [437, 105] on html "On2Cook India Pvt. Ltd. Contacts People Marketing Workflows Campaigns Metrics &…" at bounding box center [314, 135] width 629 height 271
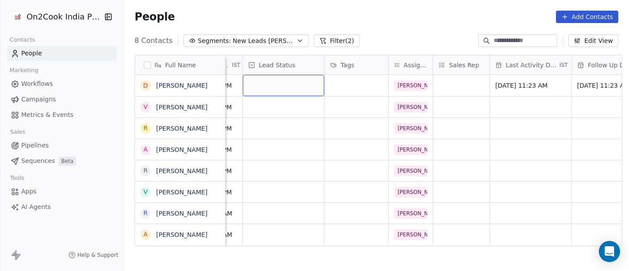
scroll to position [0, 295]
click at [289, 84] on div "grid" at bounding box center [283, 85] width 81 height 21
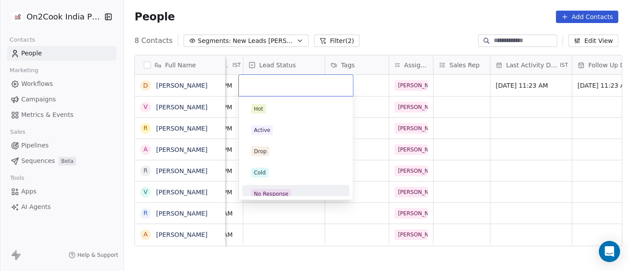
click at [292, 189] on div "No Response" at bounding box center [295, 194] width 89 height 10
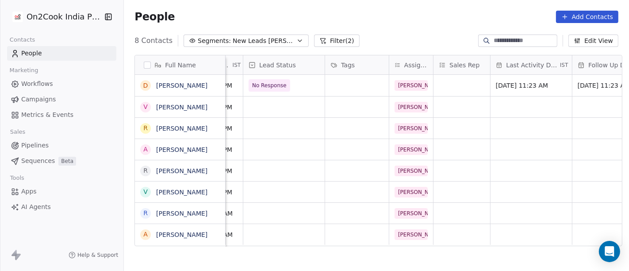
click at [376, 29] on div "People Add Contacts" at bounding box center [376, 17] width 505 height 34
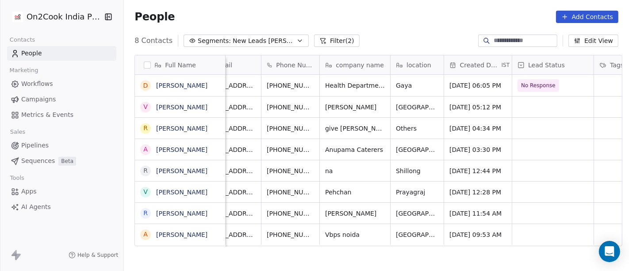
scroll to position [0, 0]
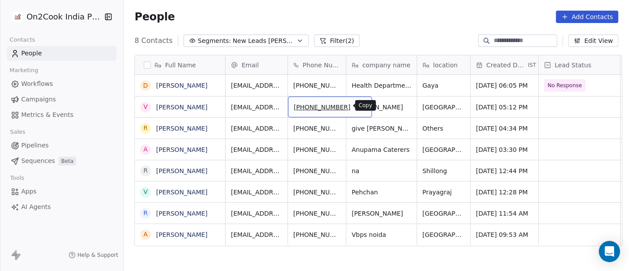
click at [357, 107] on icon "grid" at bounding box center [360, 105] width 7 height 7
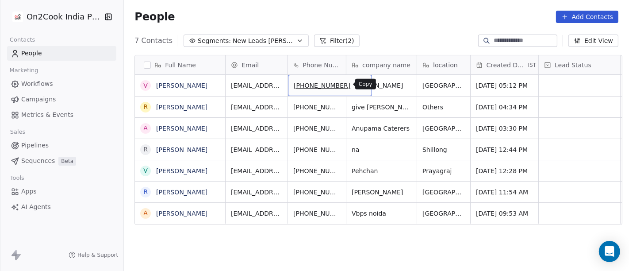
click at [357, 80] on icon "grid" at bounding box center [360, 83] width 7 height 7
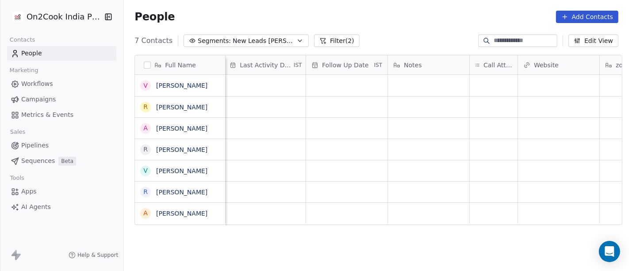
scroll to position [0, 654]
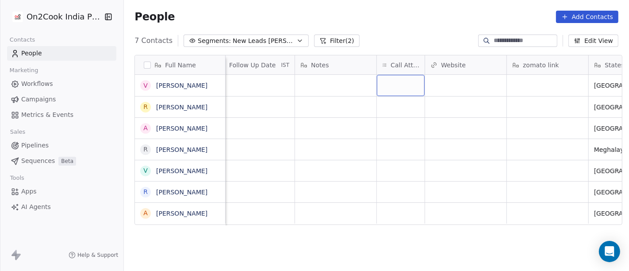
click at [407, 83] on div "grid" at bounding box center [401, 85] width 48 height 21
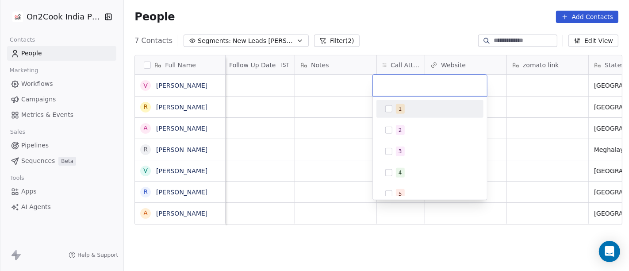
click at [399, 105] on div "1" at bounding box center [400, 109] width 4 height 8
click at [354, 107] on html "On2Cook India Pvt. Ltd. Contacts People Marketing Workflows Campaigns Metrics &…" at bounding box center [314, 135] width 629 height 271
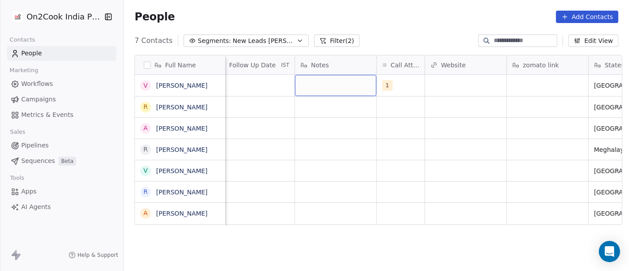
click at [339, 93] on div "grid" at bounding box center [335, 85] width 81 height 21
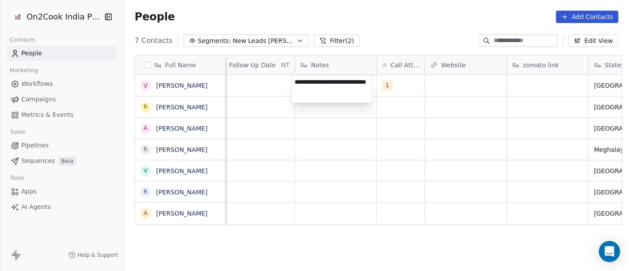
type textarea "**********"
click at [289, 159] on html "**********" at bounding box center [314, 135] width 629 height 271
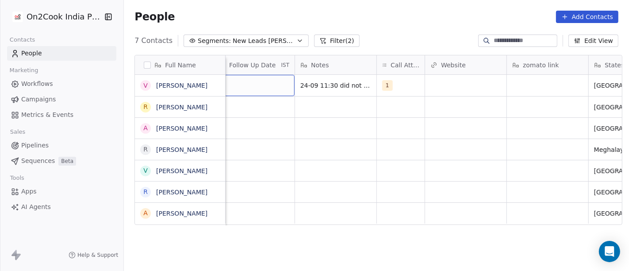
scroll to position [0, 642]
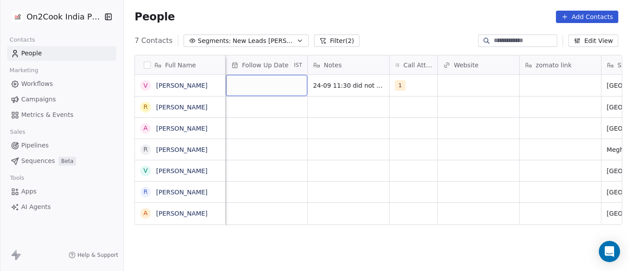
click at [250, 92] on div "grid" at bounding box center [266, 85] width 81 height 21
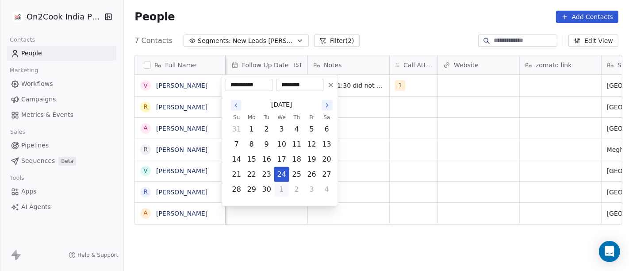
click at [281, 190] on button "1" at bounding box center [282, 189] width 14 height 14
type input "**********"
click at [374, 159] on html "**********" at bounding box center [314, 135] width 629 height 271
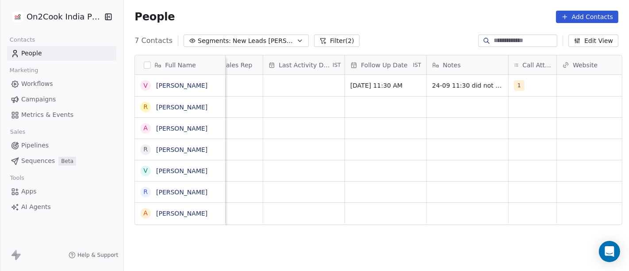
scroll to position [0, 520]
click at [324, 81] on div "grid" at bounding box center [306, 85] width 81 height 21
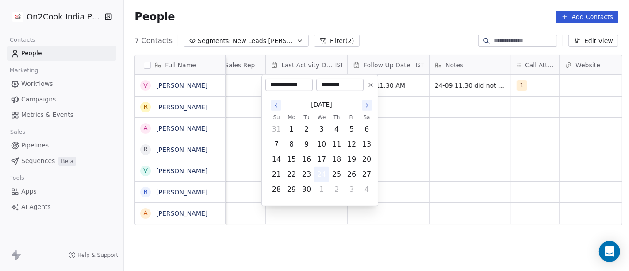
click at [320, 173] on button "24" at bounding box center [321, 174] width 14 height 14
click at [570, 129] on html "**********" at bounding box center [314, 135] width 629 height 271
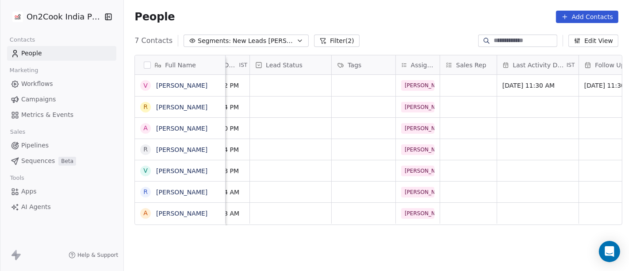
scroll to position [0, 288]
click at [277, 84] on div "grid" at bounding box center [291, 85] width 81 height 21
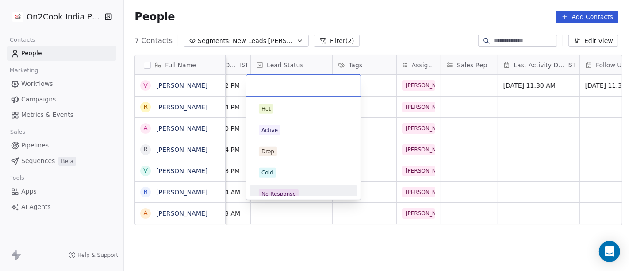
click at [281, 187] on div "No Response" at bounding box center [303, 194] width 100 height 14
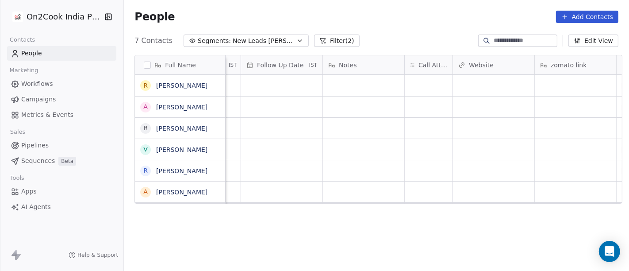
scroll to position [0, 626]
click at [415, 77] on div "grid" at bounding box center [430, 85] width 48 height 21
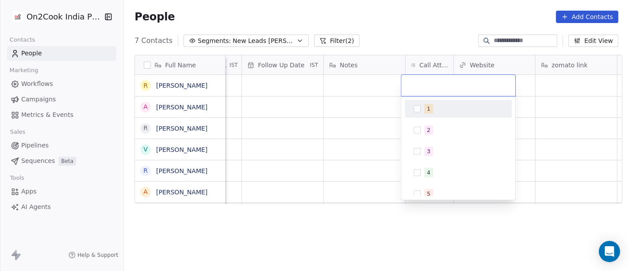
click at [425, 106] on span "1" at bounding box center [428, 109] width 9 height 10
click at [342, 104] on html "On2Cook India Pvt. Ltd. Contacts People Marketing Workflows Campaigns Metrics &…" at bounding box center [314, 135] width 629 height 271
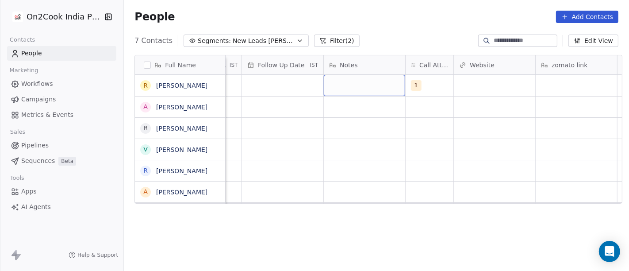
click at [365, 85] on div "grid" at bounding box center [364, 85] width 81 height 21
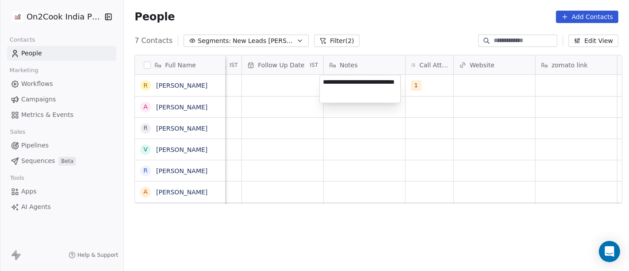
type textarea "**********"
click at [360, 118] on html "**********" at bounding box center [314, 135] width 629 height 271
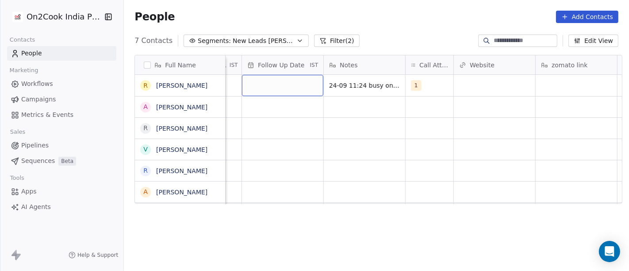
click at [288, 88] on div "grid" at bounding box center [282, 85] width 81 height 21
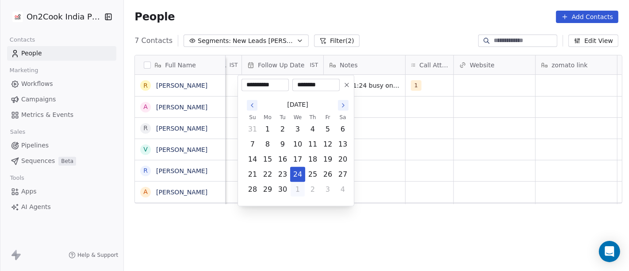
click at [298, 190] on button "1" at bounding box center [298, 189] width 14 height 14
type input "**********"
click at [425, 158] on html "**********" at bounding box center [314, 135] width 629 height 271
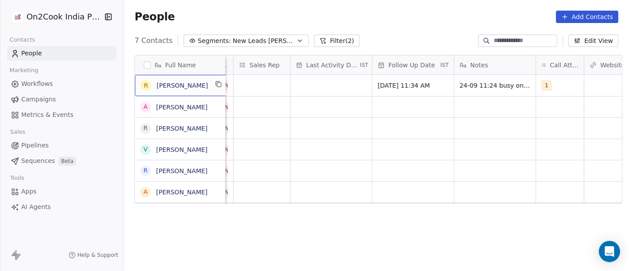
scroll to position [0, 495]
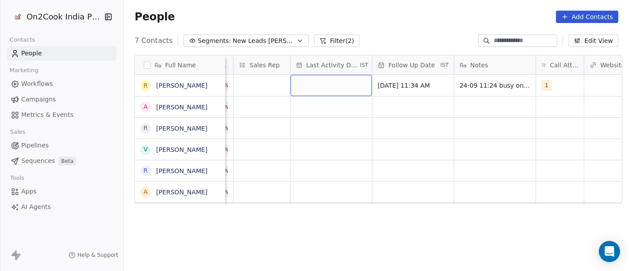
click at [312, 87] on div "grid" at bounding box center [331, 85] width 81 height 21
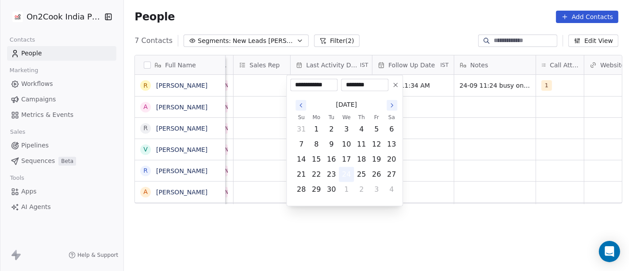
click at [345, 175] on button "24" at bounding box center [346, 174] width 14 height 14
click at [424, 140] on html "**********" at bounding box center [314, 135] width 629 height 271
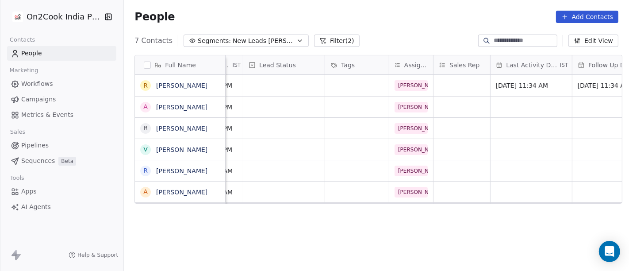
scroll to position [0, 295]
click at [268, 80] on div "grid" at bounding box center [283, 85] width 81 height 21
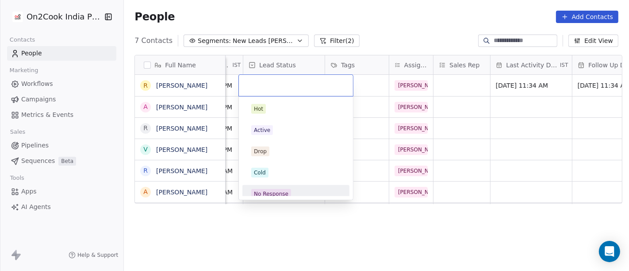
click at [282, 189] on span "No Response" at bounding box center [271, 194] width 40 height 10
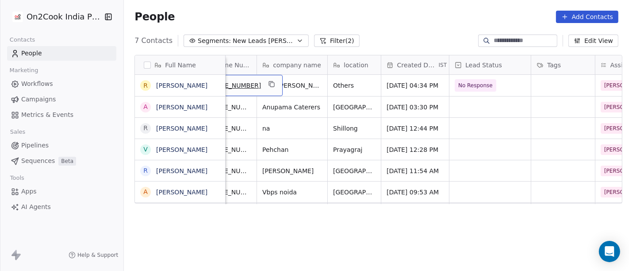
scroll to position [0, 62]
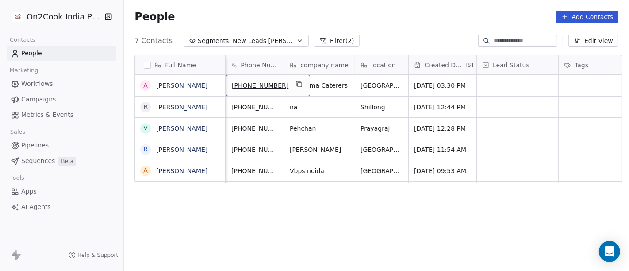
click at [367, 13] on div "People Add Contacts" at bounding box center [376, 17] width 484 height 12
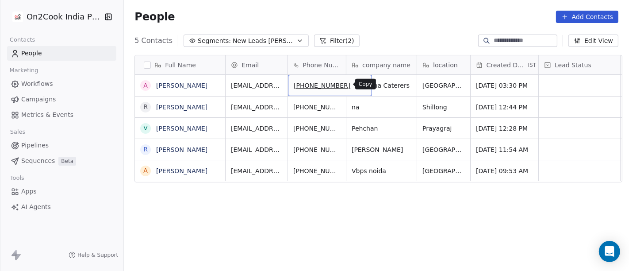
click at [357, 85] on icon "grid" at bounding box center [360, 83] width 7 height 7
click at [357, 84] on icon "grid" at bounding box center [360, 83] width 7 height 7
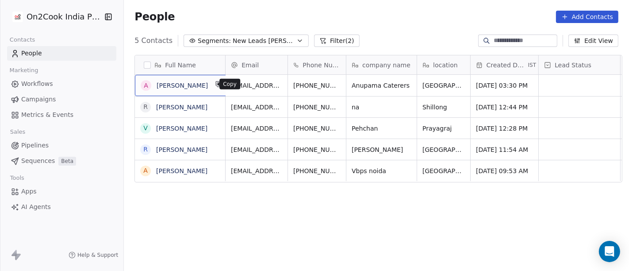
click at [214, 88] on button "grid" at bounding box center [219, 84] width 11 height 11
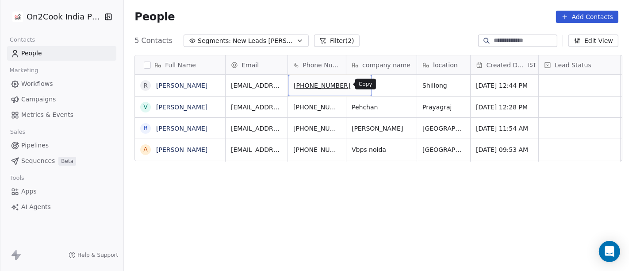
click at [360, 83] on icon "grid" at bounding box center [362, 85] width 4 height 4
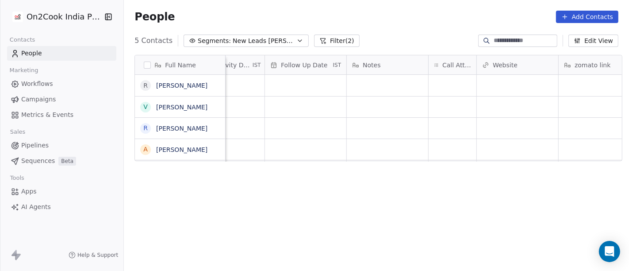
scroll to position [0, 611]
click at [452, 88] on div "grid" at bounding box center [444, 85] width 48 height 21
click at [404, 119] on html "On2Cook India Pvt. Ltd. Contacts People Marketing Workflows Campaigns Metrics &…" at bounding box center [314, 135] width 629 height 271
click at [454, 84] on icon "grid" at bounding box center [456, 83] width 4 height 4
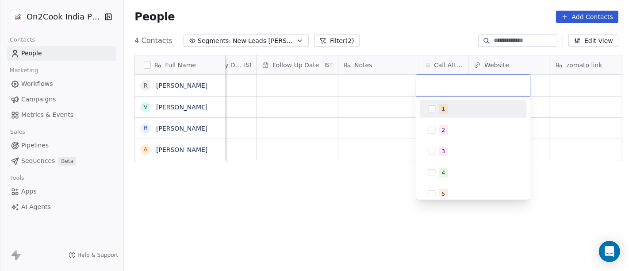
click at [451, 107] on div "1" at bounding box center [478, 109] width 79 height 10
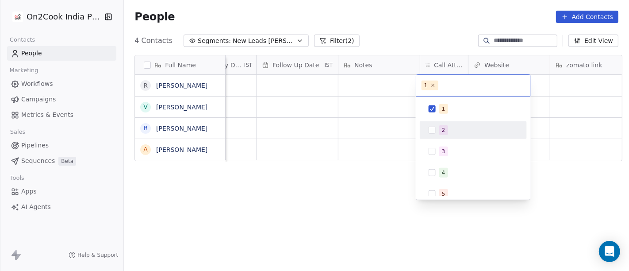
click at [404, 124] on html "On2Cook India Pvt. Ltd. Contacts People Marketing Workflows Campaigns Metrics &…" at bounding box center [314, 135] width 629 height 271
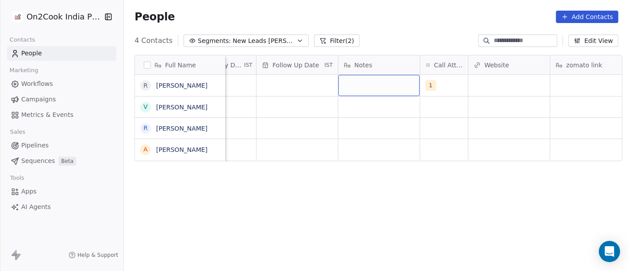
click at [378, 80] on div "grid" at bounding box center [378, 85] width 81 height 21
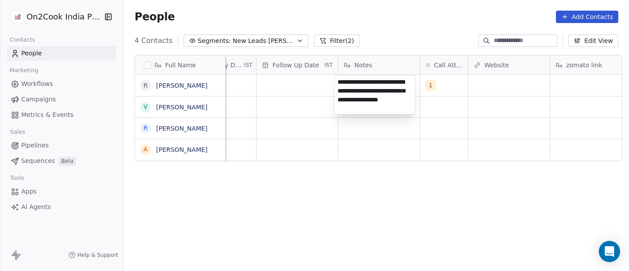
type textarea "**********"
click at [391, 199] on html "**********" at bounding box center [314, 135] width 629 height 271
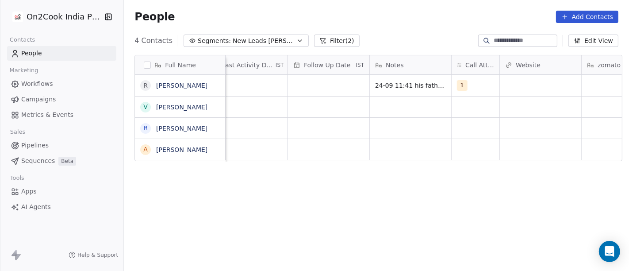
scroll to position [0, 578]
click at [318, 83] on div "grid" at bounding box center [329, 85] width 81 height 21
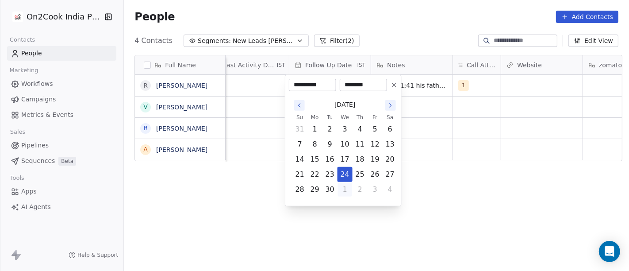
click at [343, 190] on button "1" at bounding box center [345, 189] width 14 height 14
type input "**********"
click at [458, 186] on html "**********" at bounding box center [314, 135] width 629 height 271
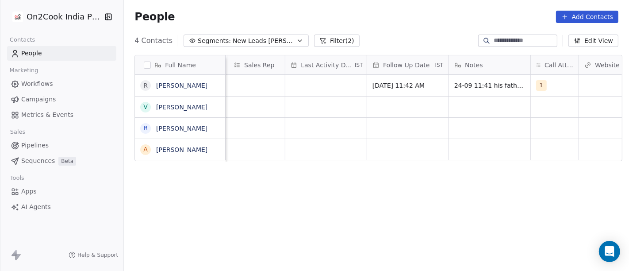
scroll to position [0, 500]
click at [330, 89] on div "grid" at bounding box center [326, 85] width 81 height 21
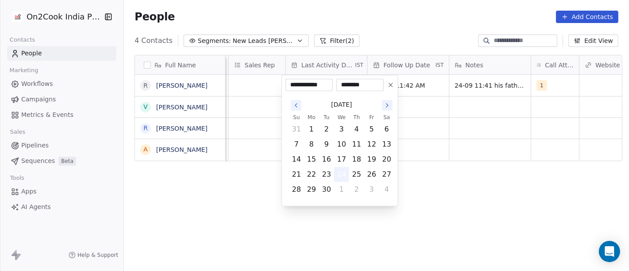
click at [341, 174] on button "24" at bounding box center [341, 174] width 14 height 14
click at [480, 177] on html "On2Cook India Pvt. Ltd. Contacts People Marketing Workflows Campaigns Metrics &…" at bounding box center [314, 135] width 629 height 271
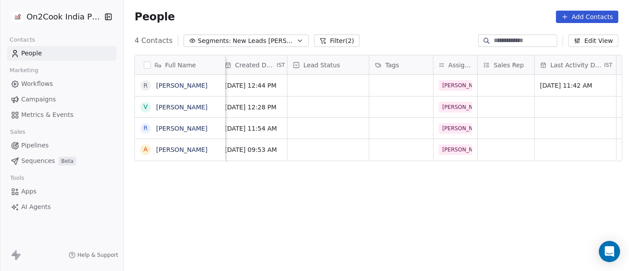
scroll to position [0, 244]
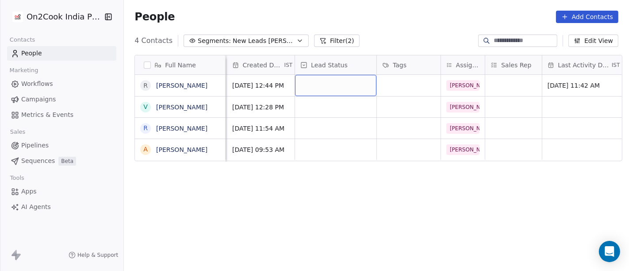
click at [310, 88] on div "grid" at bounding box center [335, 85] width 81 height 21
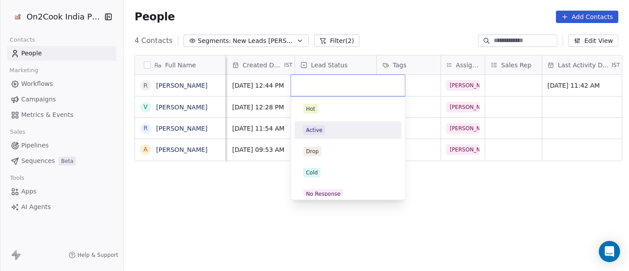
click at [320, 131] on div "Active" at bounding box center [314, 130] width 16 height 8
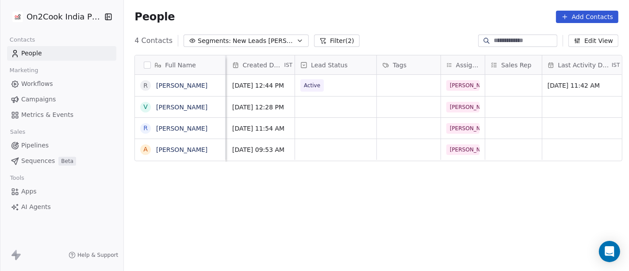
click at [437, 0] on div "People Add Contacts" at bounding box center [376, 17] width 505 height 34
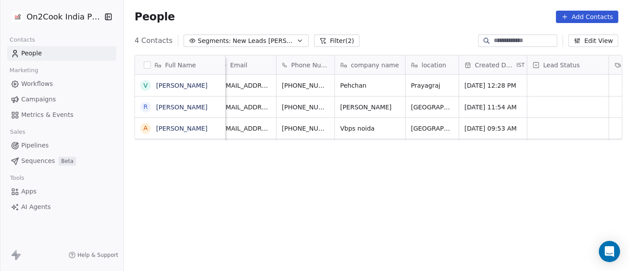
scroll to position [0, 0]
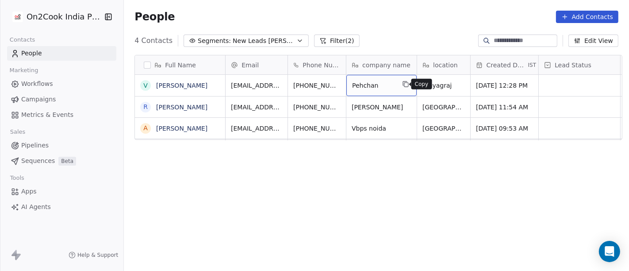
click at [402, 87] on icon "grid" at bounding box center [405, 83] width 7 height 7
click at [425, 24] on div "People Add Contacts" at bounding box center [376, 17] width 505 height 34
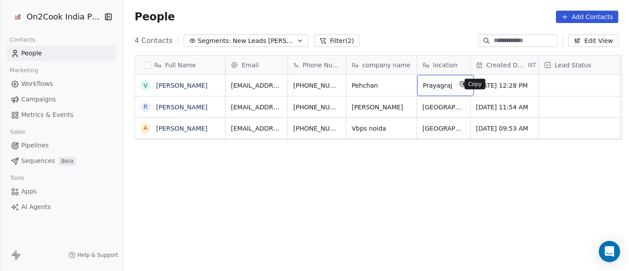
click at [461, 83] on icon "grid" at bounding box center [463, 85] width 4 height 4
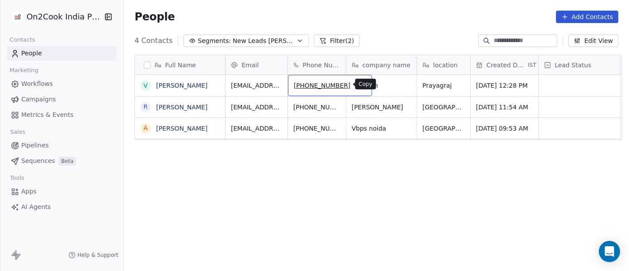
click at [360, 86] on icon "grid" at bounding box center [362, 85] width 4 height 4
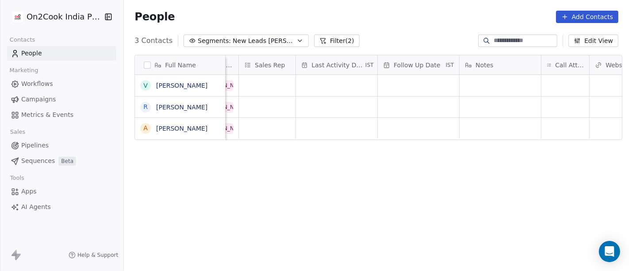
scroll to position [0, 513]
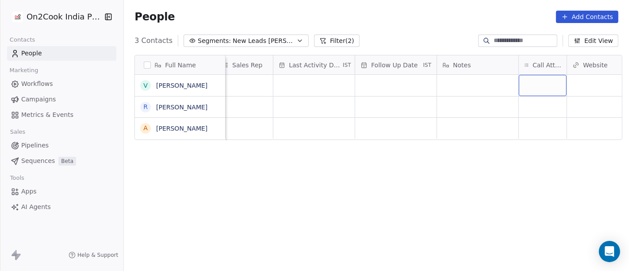
click at [524, 85] on div "grid" at bounding box center [543, 85] width 48 height 21
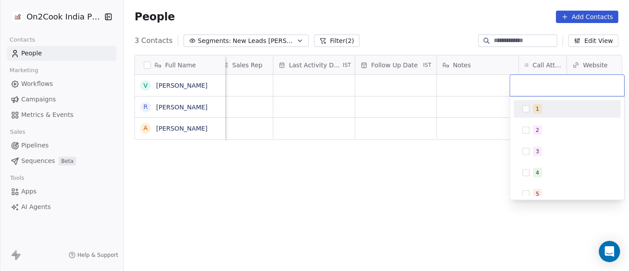
click at [524, 109] on button "Suggestions" at bounding box center [525, 108] width 7 height 7
click at [486, 103] on html "On2Cook India Pvt. Ltd. Contacts People Marketing Workflows Campaigns Metrics &…" at bounding box center [314, 135] width 629 height 271
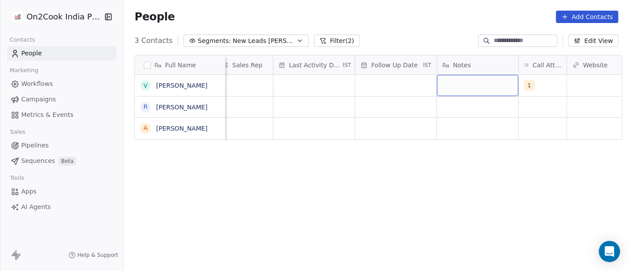
click at [472, 83] on div "grid" at bounding box center [477, 85] width 81 height 21
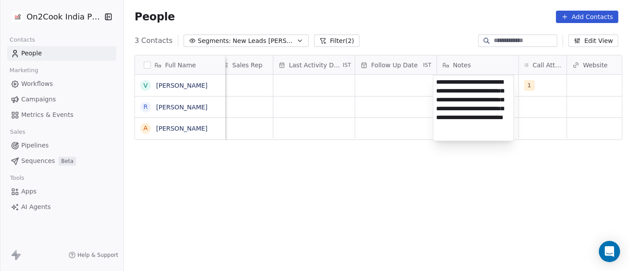
drag, startPoint x: 443, startPoint y: 120, endPoint x: 438, endPoint y: 138, distance: 18.3
click at [438, 138] on textarea "**********" at bounding box center [473, 107] width 80 height 65
click at [471, 135] on textarea "**********" at bounding box center [473, 107] width 80 height 65
type textarea "**********"
click at [444, 219] on html "**********" at bounding box center [314, 135] width 629 height 271
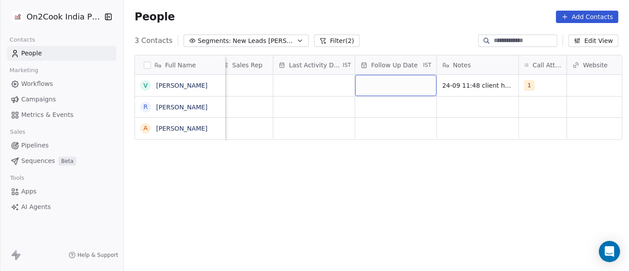
click at [367, 78] on div "grid" at bounding box center [395, 85] width 81 height 21
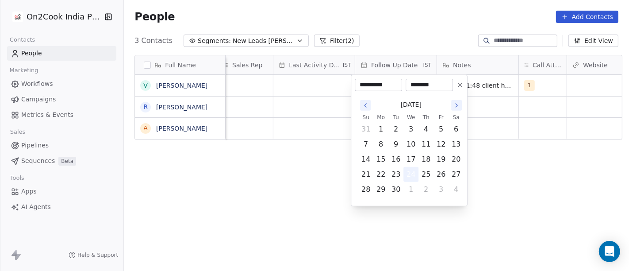
click at [411, 177] on button "24" at bounding box center [411, 174] width 14 height 14
click at [406, 192] on button "1" at bounding box center [411, 189] width 14 height 14
type input "**********"
click at [212, 177] on html "**********" at bounding box center [314, 135] width 629 height 271
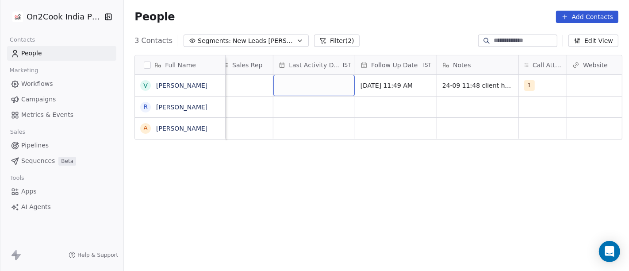
click at [297, 82] on div "grid" at bounding box center [313, 85] width 81 height 21
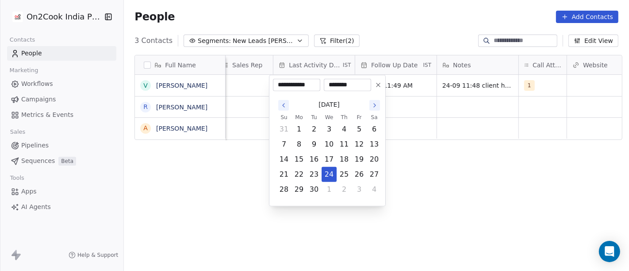
click at [331, 182] on td "1" at bounding box center [328, 189] width 15 height 15
click at [455, 171] on html "**********" at bounding box center [314, 135] width 629 height 271
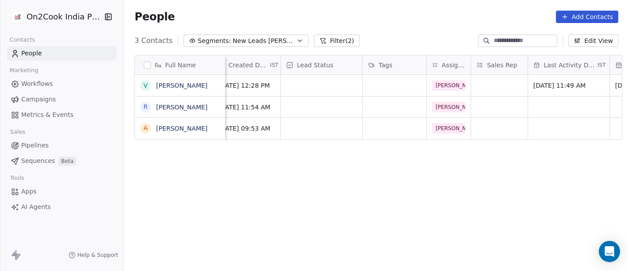
scroll to position [0, 244]
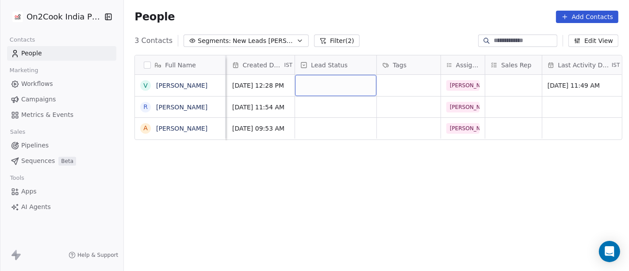
click at [329, 86] on div "grid" at bounding box center [335, 85] width 81 height 21
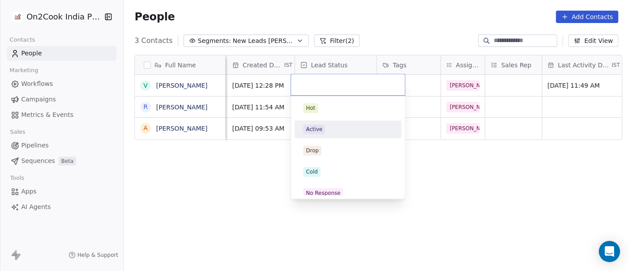
click at [334, 129] on div "Active" at bounding box center [347, 129] width 89 height 10
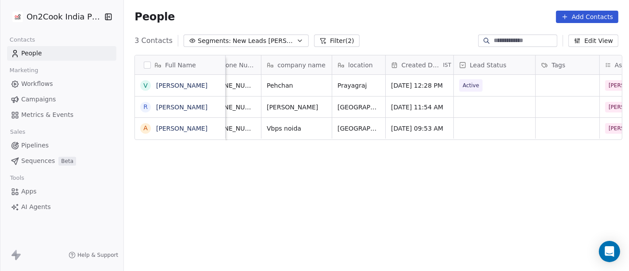
scroll to position [0, 0]
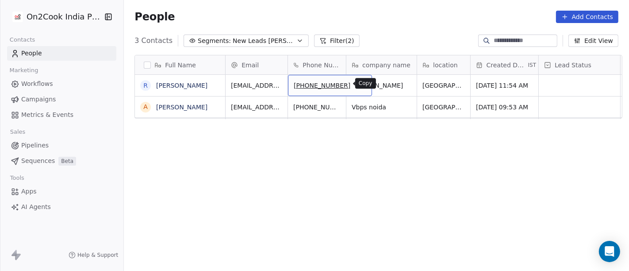
click at [356, 87] on button "grid" at bounding box center [361, 84] width 11 height 11
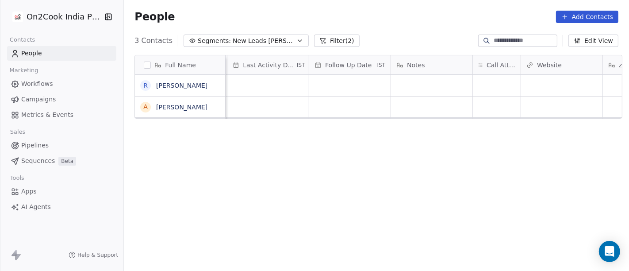
scroll to position [0, 560]
click at [510, 87] on div "grid" at bounding box center [495, 85] width 48 height 21
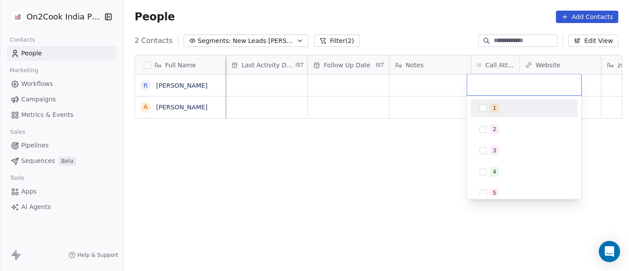
click at [495, 111] on span "1" at bounding box center [494, 108] width 9 height 10
click at [434, 119] on html "On2Cook India Pvt. Ltd. Contacts People Marketing Workflows Campaigns Metrics &…" at bounding box center [314, 135] width 629 height 271
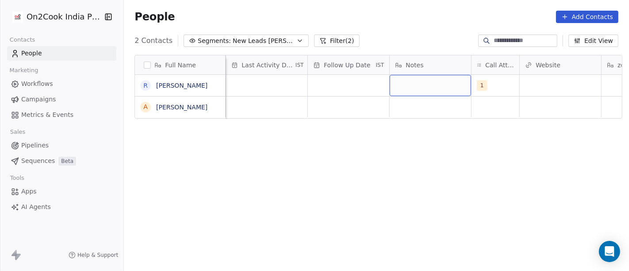
click at [416, 92] on div "grid" at bounding box center [430, 85] width 81 height 21
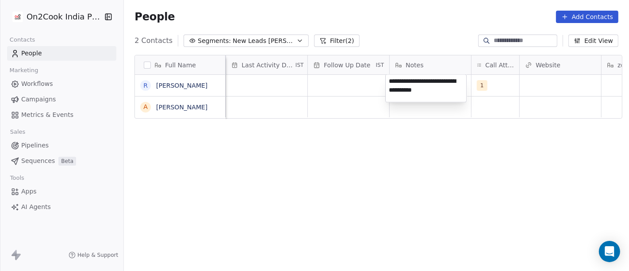
type textarea "**********"
click at [324, 165] on html "**********" at bounding box center [314, 135] width 629 height 271
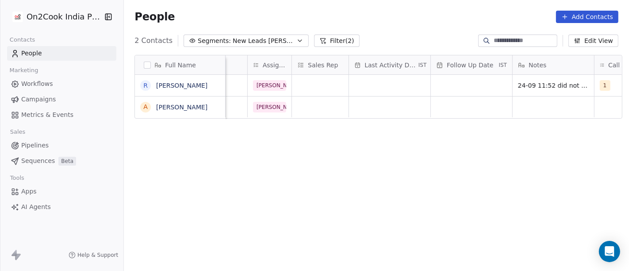
scroll to position [0, 436]
click at [363, 88] on div "grid" at bounding box center [390, 85] width 81 height 21
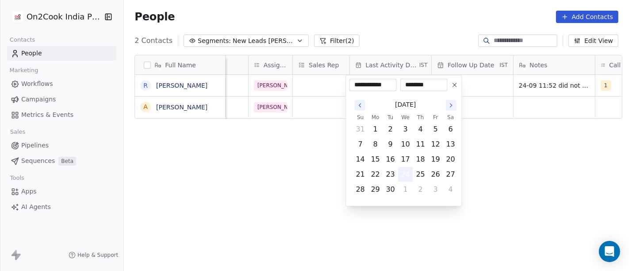
click at [402, 174] on button "24" at bounding box center [405, 174] width 14 height 14
click at [514, 173] on html "**********" at bounding box center [314, 135] width 629 height 271
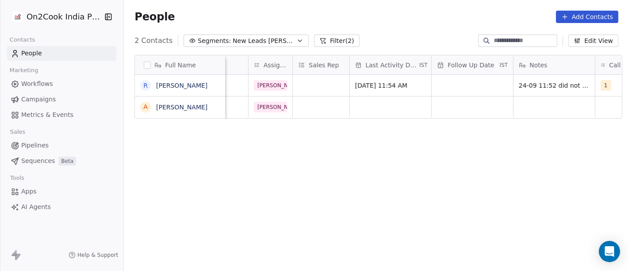
click at [478, 72] on div "Follow Up Date IST" at bounding box center [472, 64] width 81 height 19
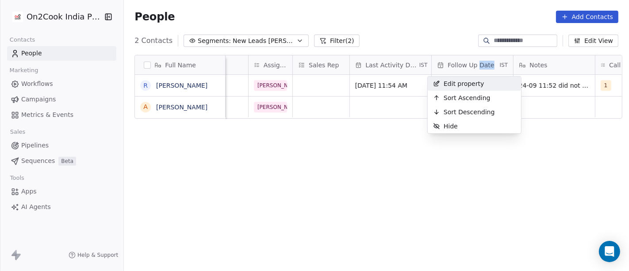
click at [478, 72] on html "On2Cook India Pvt. Ltd. Contacts People Marketing Workflows Campaigns Metrics &…" at bounding box center [314, 135] width 629 height 271
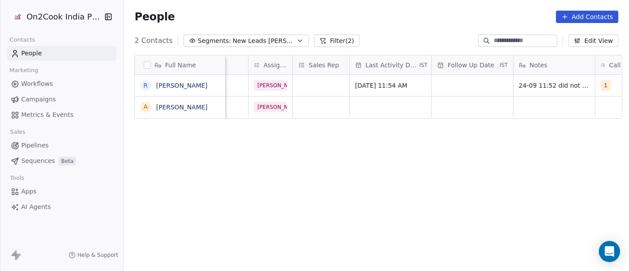
click at [428, 41] on div "2 Contacts Segments: New Leads [PERSON_NAME] (2) Edit View" at bounding box center [376, 41] width 505 height 14
click at [453, 85] on div "grid" at bounding box center [472, 85] width 81 height 21
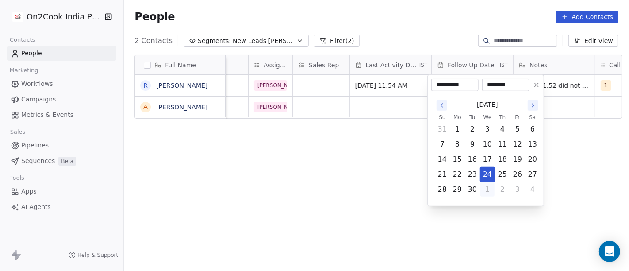
click at [490, 190] on button "1" at bounding box center [487, 189] width 14 height 14
type input "**********"
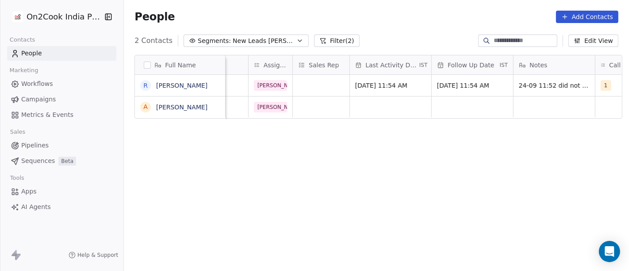
click at [322, 151] on html "On2Cook India Pvt. Ltd. Contacts People Marketing Workflows Campaigns Metrics &…" at bounding box center [314, 135] width 629 height 271
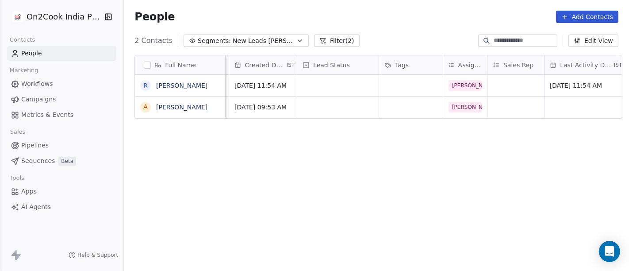
scroll to position [0, 219]
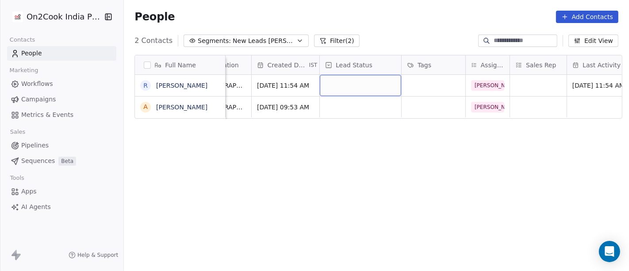
click at [350, 85] on div "grid" at bounding box center [360, 85] width 81 height 21
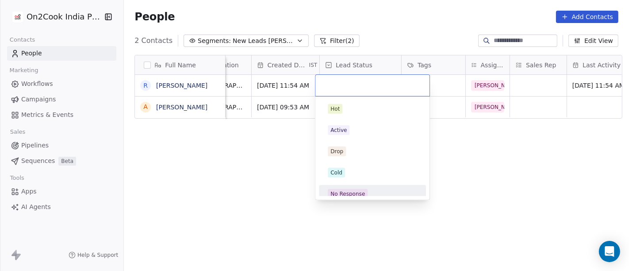
click at [350, 192] on div "No Response" at bounding box center [347, 194] width 34 height 8
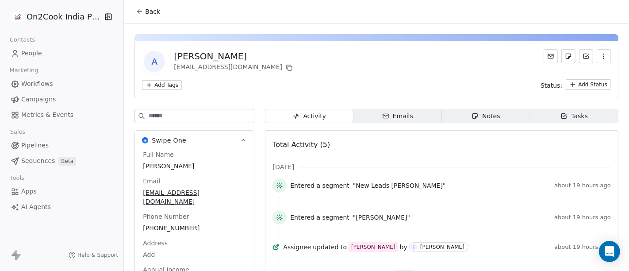
click at [150, 13] on span "Back" at bounding box center [152, 11] width 15 height 9
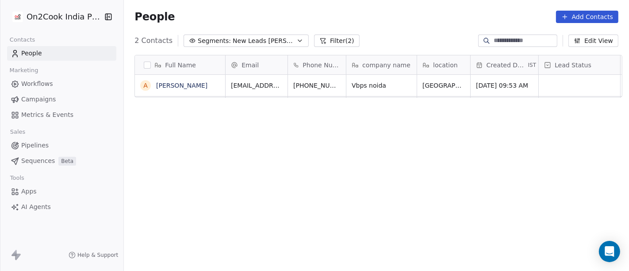
scroll to position [231, 501]
click at [357, 83] on icon "grid" at bounding box center [360, 83] width 7 height 7
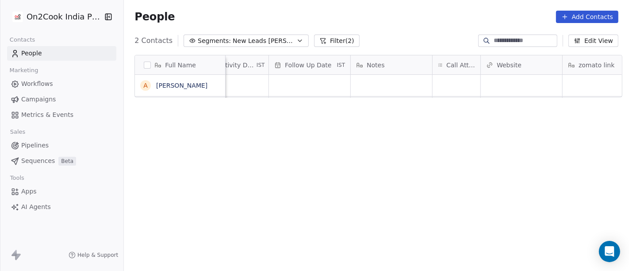
scroll to position [0, 599]
click at [440, 80] on div "grid" at bounding box center [456, 85] width 48 height 21
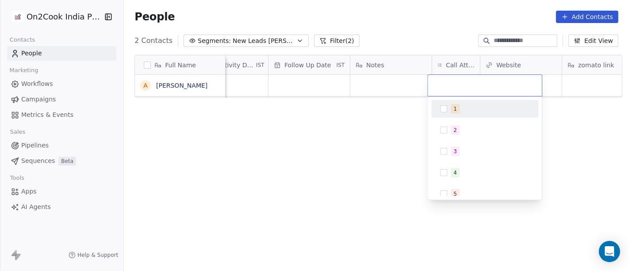
click at [448, 108] on div "1" at bounding box center [485, 109] width 100 height 14
click at [409, 112] on html "On2Cook India Pvt. Ltd. Contacts People Marketing Workflows Campaigns Metrics &…" at bounding box center [314, 135] width 629 height 271
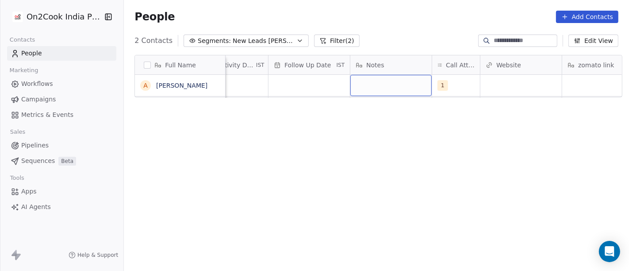
click at [398, 92] on div "grid" at bounding box center [390, 85] width 81 height 21
type textarea "**********"
click at [368, 111] on html "**********" at bounding box center [314, 135] width 629 height 271
click at [413, 83] on span "24-09 11:56 did not pi" at bounding box center [390, 85] width 69 height 9
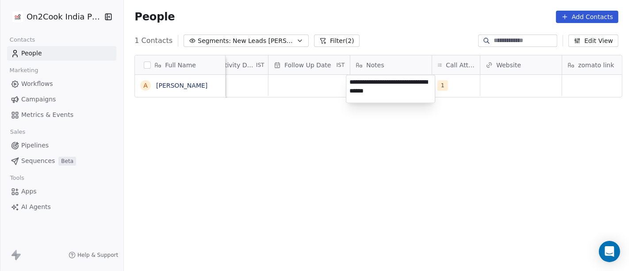
click at [424, 83] on textarea "**********" at bounding box center [390, 88] width 88 height 27
type textarea "**********"
click at [425, 152] on html "**********" at bounding box center [314, 135] width 629 height 271
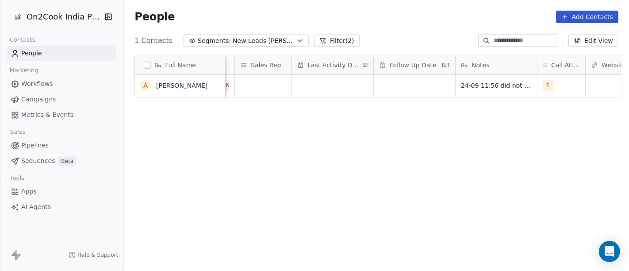
scroll to position [0, 493]
click at [337, 86] on div "grid" at bounding box center [333, 85] width 81 height 21
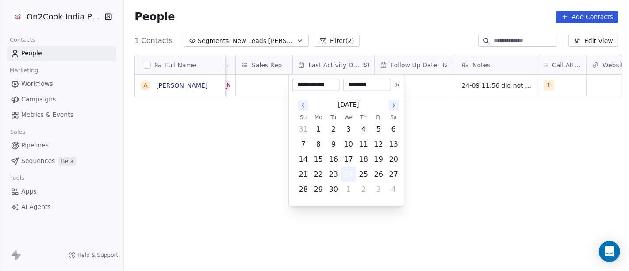
click at [350, 176] on button "24" at bounding box center [348, 174] width 14 height 14
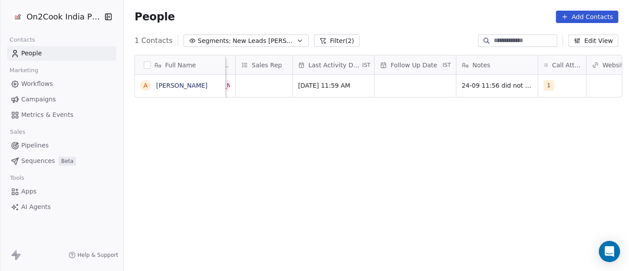
click at [426, 150] on html "On2Cook India Pvt. Ltd. Contacts People Marketing Workflows Campaigns Metrics &…" at bounding box center [314, 135] width 629 height 271
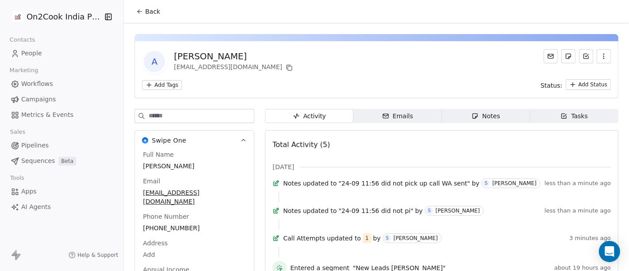
click at [163, 19] on div "Back" at bounding box center [376, 11] width 505 height 23
click at [138, 14] on icon at bounding box center [139, 11] width 7 height 7
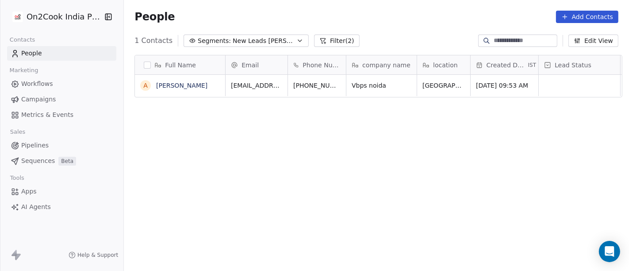
scroll to position [231, 501]
click at [360, 84] on icon "grid" at bounding box center [362, 85] width 4 height 4
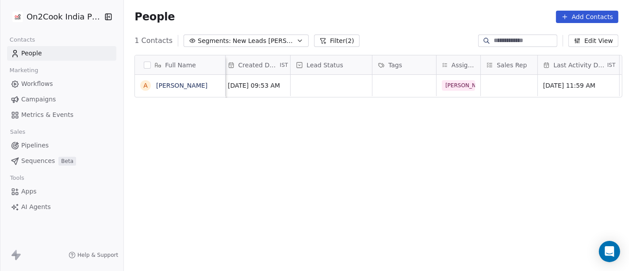
scroll to position [0, 217]
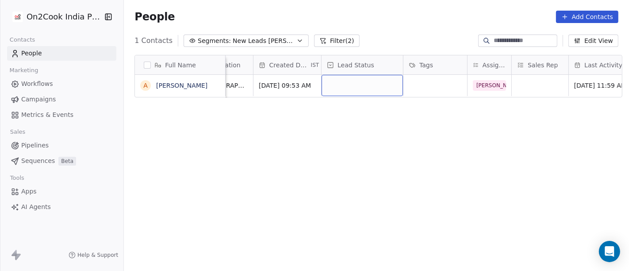
click at [341, 84] on div "grid" at bounding box center [361, 85] width 81 height 21
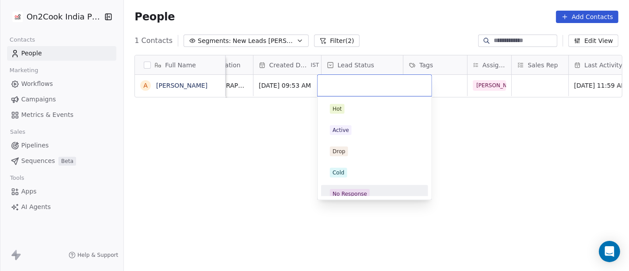
click at [354, 194] on div "No Response" at bounding box center [350, 194] width 34 height 8
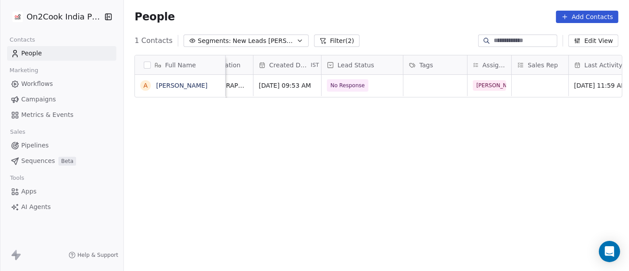
click at [254, 139] on div "Full Name a [PERSON_NAME] Email Phone Number company name location Created Date…" at bounding box center [376, 167] width 505 height 238
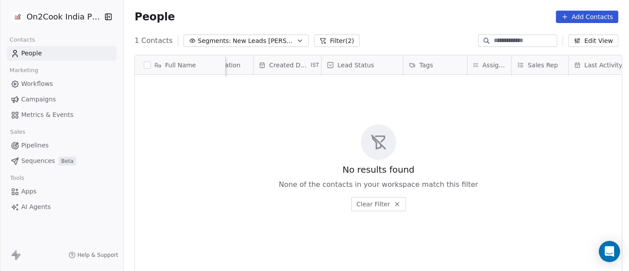
click at [242, 40] on span "New Leads [PERSON_NAME]" at bounding box center [264, 40] width 62 height 9
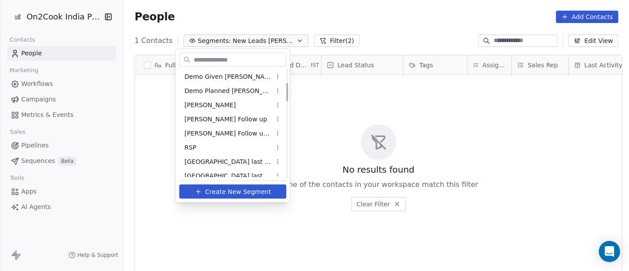
scroll to position [98, 0]
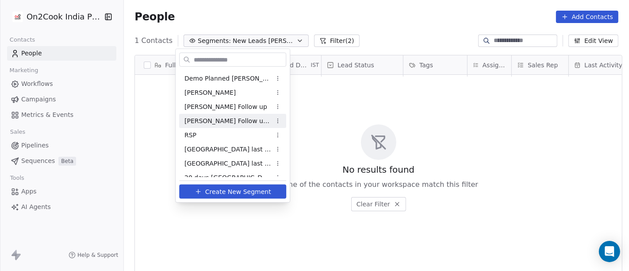
click at [225, 118] on span "[PERSON_NAME] Follow up Hot Active" at bounding box center [227, 120] width 87 height 9
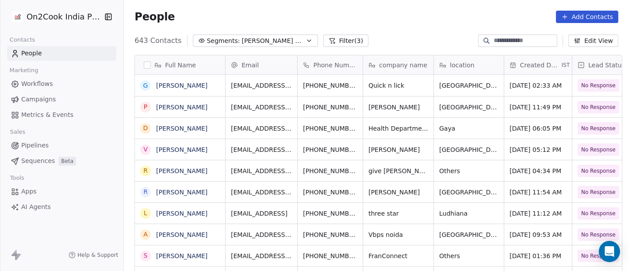
scroll to position [231, 501]
click at [338, 44] on button "Filter (3)" at bounding box center [346, 40] width 46 height 12
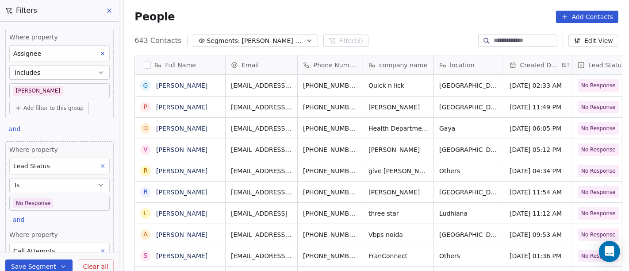
click at [36, 86] on body "On2Cook India Pvt. Ltd. Contacts People Marketing Workflows Campaigns Metrics &…" at bounding box center [314, 135] width 629 height 271
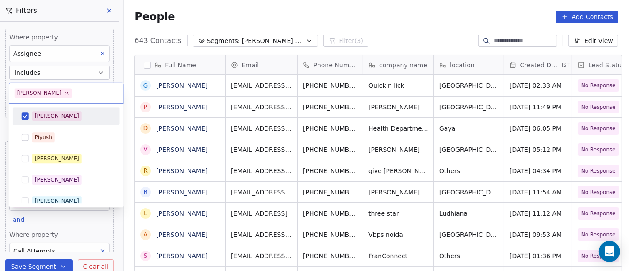
click at [55, 120] on div "[PERSON_NAME]" at bounding box center [71, 116] width 79 height 10
click at [210, 15] on html "On2Cook India Pvt. Ltd. Contacts People Marketing Workflows Campaigns Metrics &…" at bounding box center [314, 135] width 629 height 271
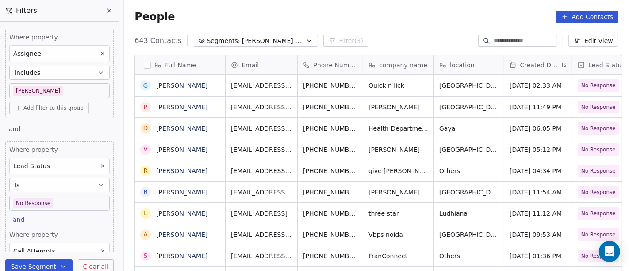
click at [38, 207] on body "On2Cook India Pvt. Ltd. Contacts People Marketing Workflows Campaigns Metrics &…" at bounding box center [314, 135] width 629 height 271
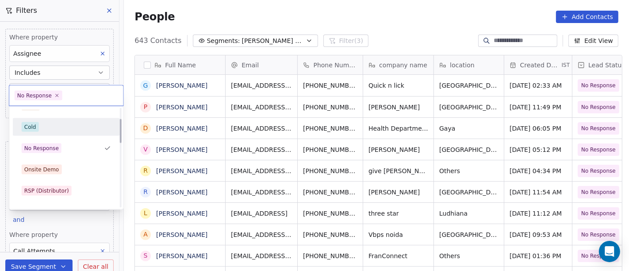
scroll to position [0, 0]
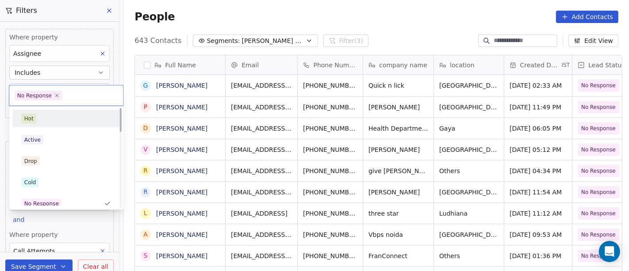
click at [52, 119] on div "Hot" at bounding box center [66, 119] width 89 height 10
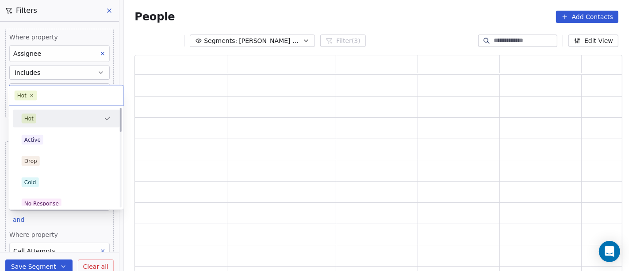
scroll to position [210, 480]
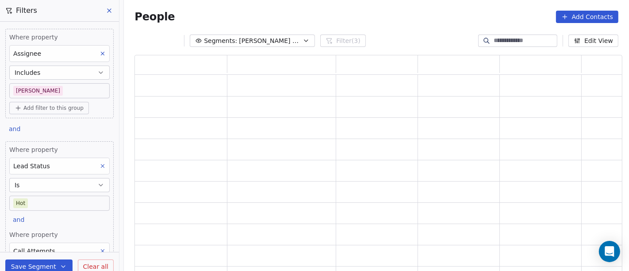
click at [290, 9] on div "People Add Contacts" at bounding box center [376, 17] width 505 height 34
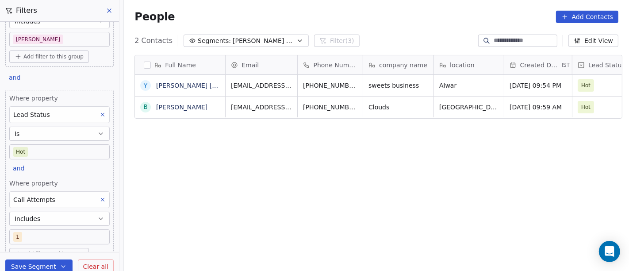
scroll to position [86, 0]
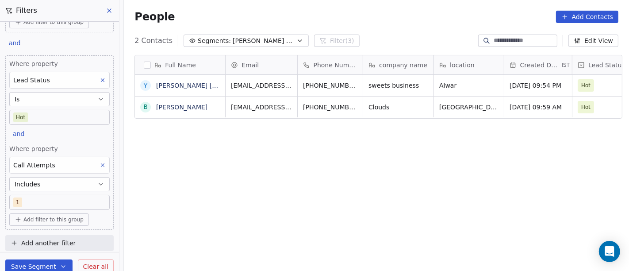
click at [99, 162] on icon at bounding box center [102, 165] width 6 height 6
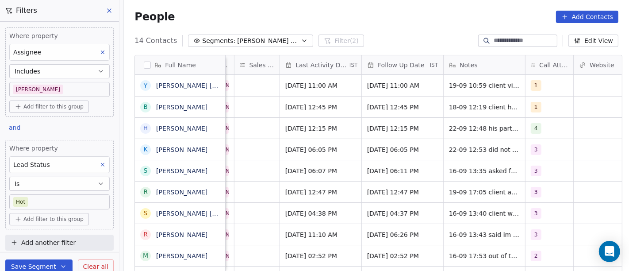
scroll to position [0, 528]
click at [429, 17] on div "People Add Contacts" at bounding box center [376, 17] width 484 height 12
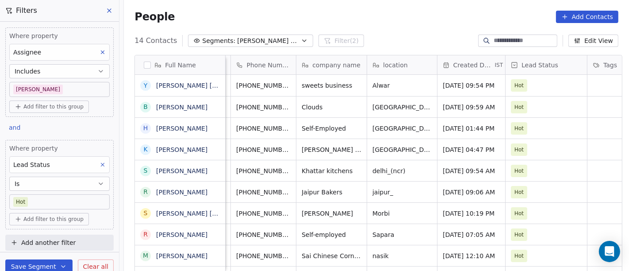
scroll to position [0, 0]
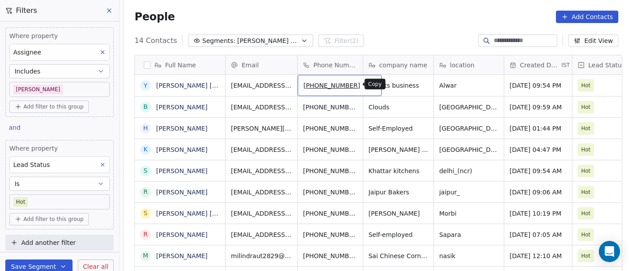
click at [367, 84] on icon "grid" at bounding box center [370, 83] width 7 height 7
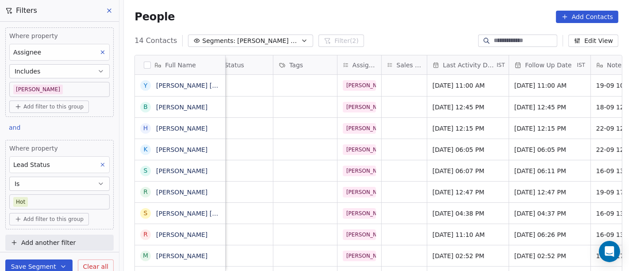
scroll to position [0, 522]
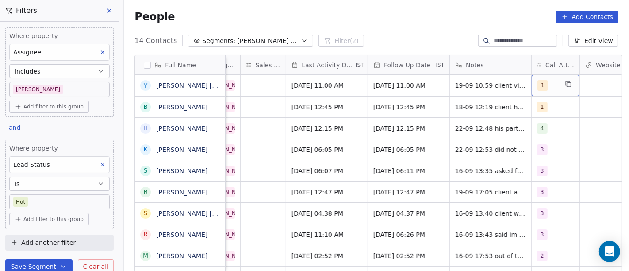
click at [537, 86] on span "1" at bounding box center [542, 85] width 11 height 11
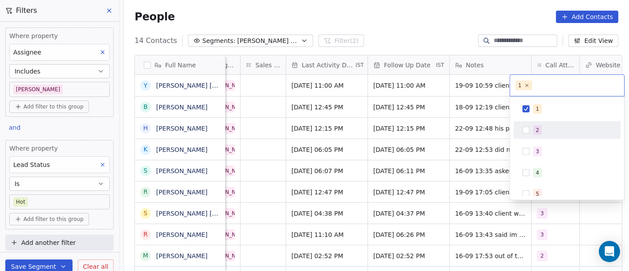
click at [547, 123] on div "2" at bounding box center [567, 130] width 100 height 14
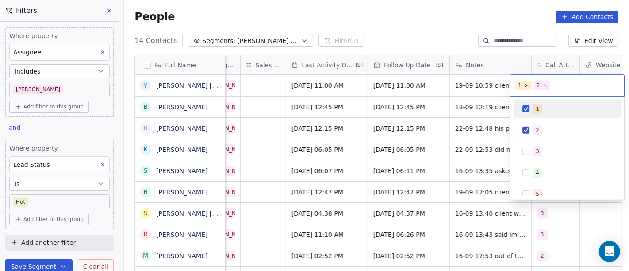
click at [532, 102] on div "1" at bounding box center [567, 109] width 100 height 14
click at [443, 41] on html "On2Cook India Pvt. Ltd. Contacts People Marketing Workflows Campaigns Metrics &…" at bounding box center [314, 135] width 629 height 271
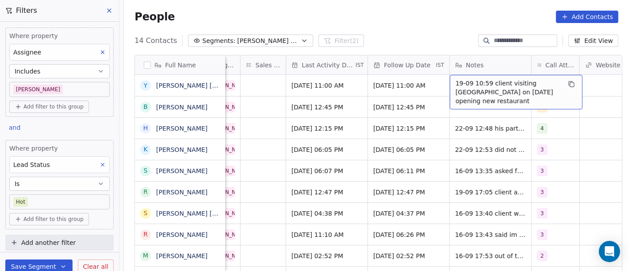
click at [466, 85] on span "19-09 10:59 client visiting ahmedabad on 24 sept opening new restaurant" at bounding box center [507, 92] width 105 height 27
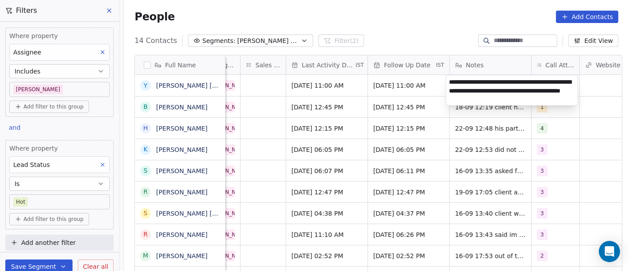
type textarea "**********"
click at [429, 27] on html "On2Cook India Pvt. Ltd. Contacts People Marketing Workflows Campaigns Metrics &…" at bounding box center [314, 135] width 629 height 271
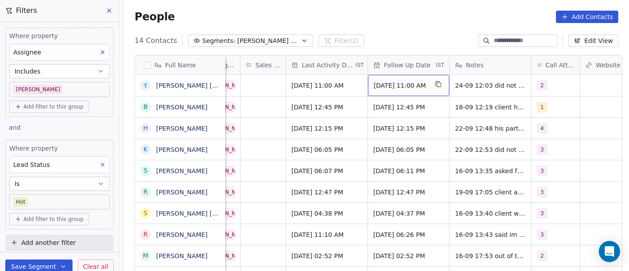
click at [404, 85] on span "Sep 24, 2025 11:00 AM" at bounding box center [401, 85] width 54 height 9
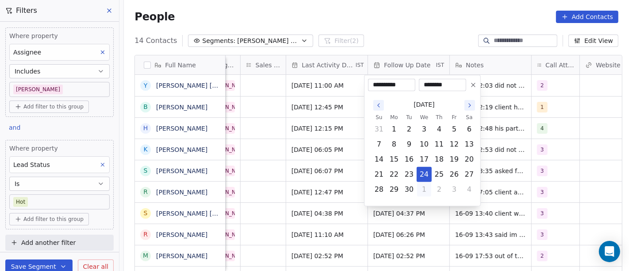
click at [425, 188] on button "1" at bounding box center [424, 189] width 14 height 14
type input "**********"
click at [379, 38] on html "On2Cook India Pvt. Ltd. Contacts People Marketing Workflows Campaigns Metrics &…" at bounding box center [314, 135] width 629 height 271
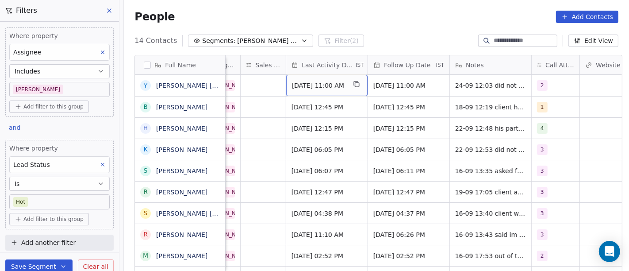
click at [322, 87] on span "Sep 19, 2025 11:00 AM" at bounding box center [319, 85] width 54 height 9
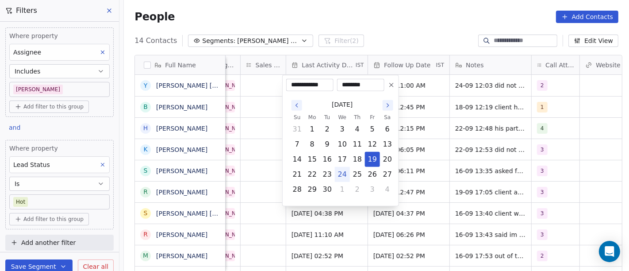
click at [340, 172] on button "24" at bounding box center [342, 174] width 14 height 14
type input "**********"
click at [368, 15] on html "On2Cook India Pvt. Ltd. Contacts People Marketing Workflows Campaigns Metrics &…" at bounding box center [314, 135] width 629 height 271
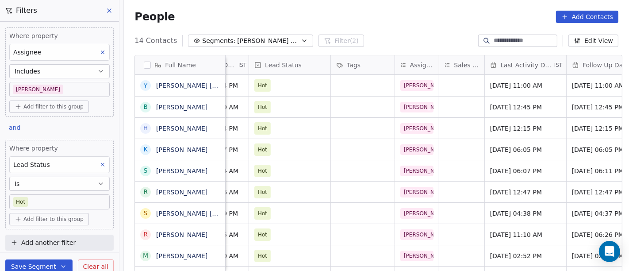
scroll to position [0, 324]
click at [310, 90] on div "Hot" at bounding box center [289, 85] width 81 height 21
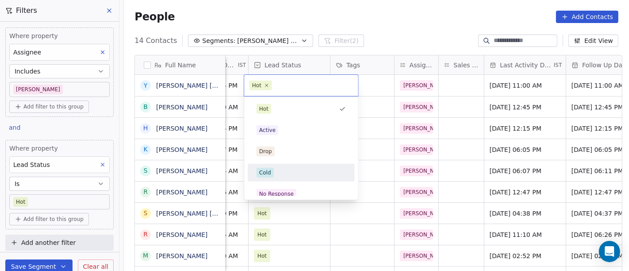
click at [296, 189] on div "No Response" at bounding box center [300, 194] width 89 height 10
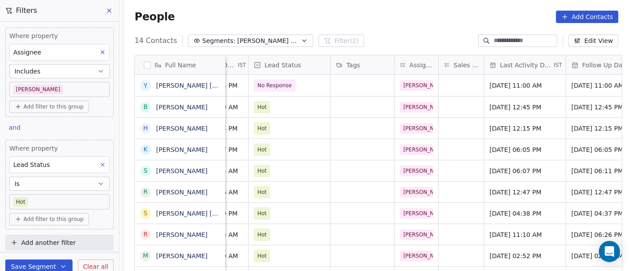
click at [376, 29] on div "People Add Contacts" at bounding box center [376, 17] width 505 height 34
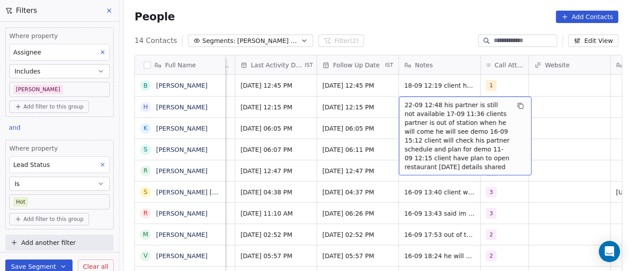
scroll to position [0, 574]
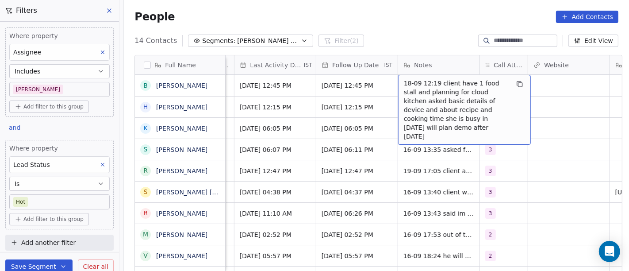
click at [371, 17] on div "People Add Contacts" at bounding box center [376, 17] width 484 height 12
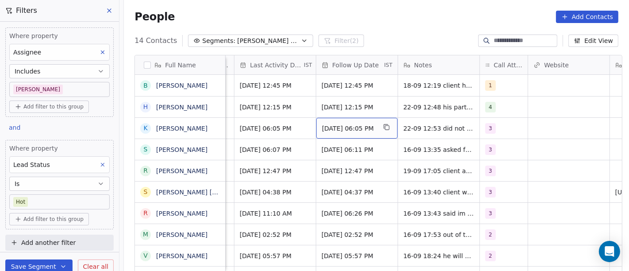
click at [351, 129] on span "[DATE] 06:05 PM" at bounding box center [349, 128] width 54 height 9
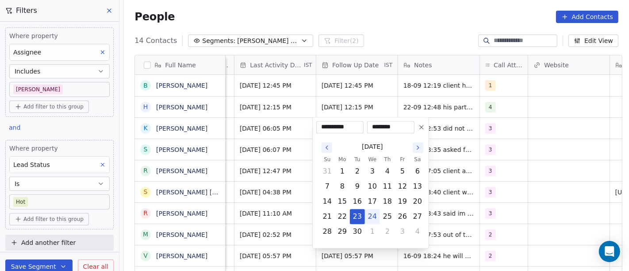
click at [451, 129] on html "On2Cook India Pvt. Ltd. Contacts People Marketing Workflows Campaigns Metrics &…" at bounding box center [314, 135] width 629 height 271
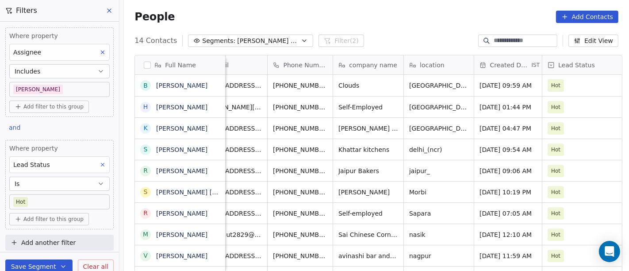
scroll to position [0, 0]
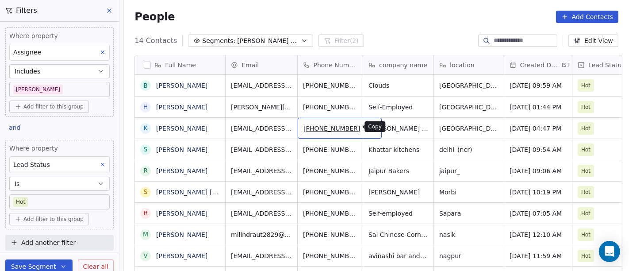
click at [367, 128] on icon "grid" at bounding box center [370, 126] width 7 height 7
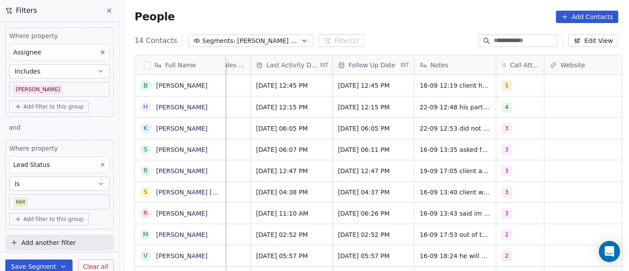
scroll to position [0, 560]
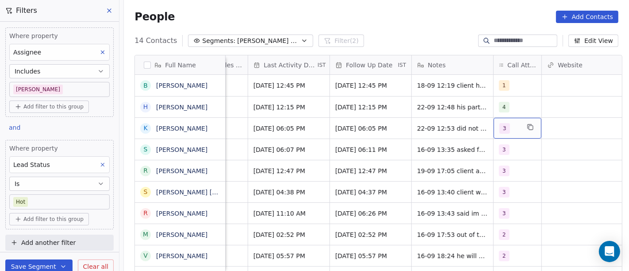
click at [502, 137] on div "3" at bounding box center [518, 128] width 48 height 21
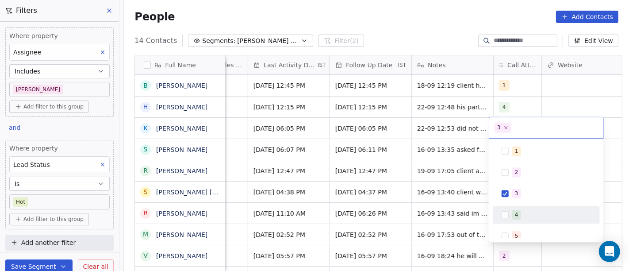
click at [515, 210] on span "4" at bounding box center [516, 215] width 9 height 10
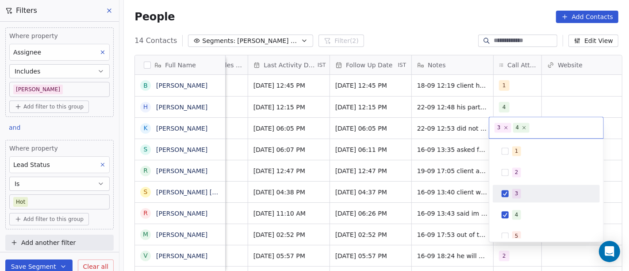
click at [510, 191] on div "3" at bounding box center [546, 193] width 100 height 14
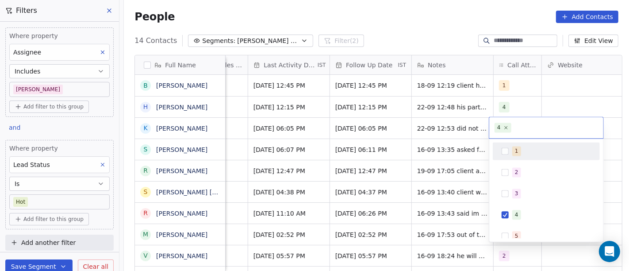
click at [425, 21] on html "On2Cook India Pvt. Ltd. Contacts People Marketing Workflows Campaigns Metrics &…" at bounding box center [314, 135] width 629 height 271
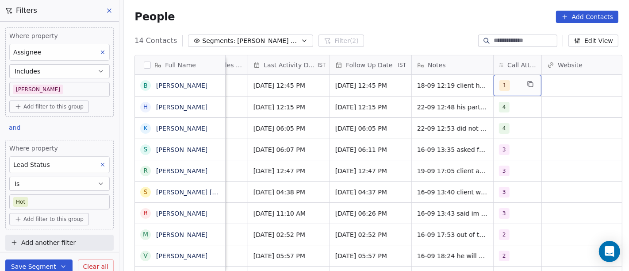
click at [494, 91] on div "1" at bounding box center [518, 85] width 48 height 21
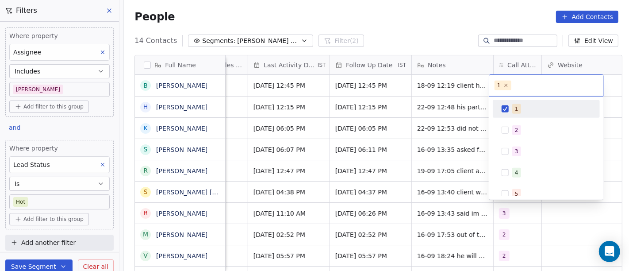
click at [444, 21] on html "On2Cook India Pvt. Ltd. Contacts People Marketing Workflows Campaigns Metrics &…" at bounding box center [314, 135] width 629 height 271
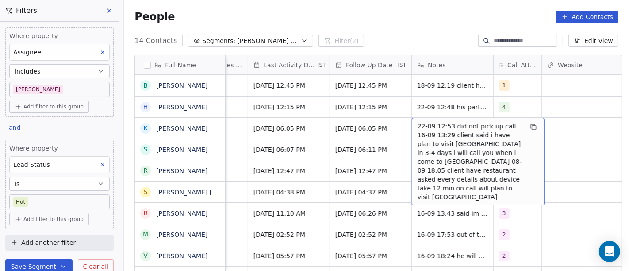
click at [434, 126] on span "22-09 12:53 did not pick up call 16-09 13:29 client said i have plan to visit a…" at bounding box center [469, 162] width 105 height 80
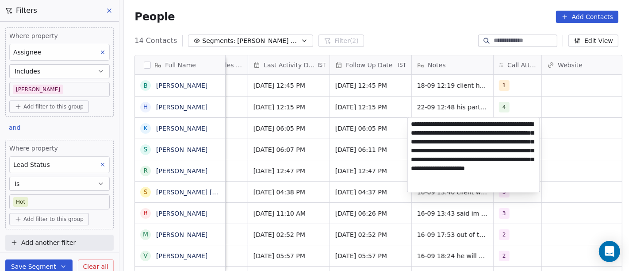
type textarea "**********"
click at [356, 131] on html "On2Cook India Pvt. Ltd. Contacts People Marketing Workflows Campaigns Metrics &…" at bounding box center [314, 135] width 629 height 271
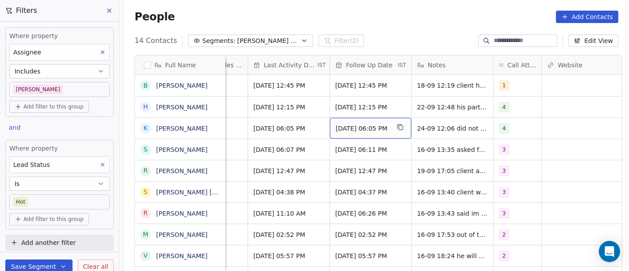
click at [356, 131] on span "[DATE] 06:05 PM" at bounding box center [363, 128] width 54 height 9
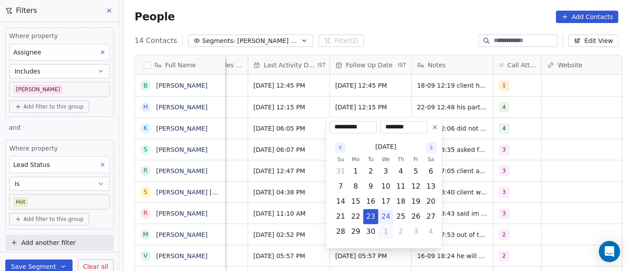
click at [383, 234] on button "1" at bounding box center [386, 231] width 14 height 14
type input "**********"
click at [426, 33] on html "On2Cook India Pvt. Ltd. Contacts People Marketing Workflows Campaigns Metrics &…" at bounding box center [314, 135] width 629 height 271
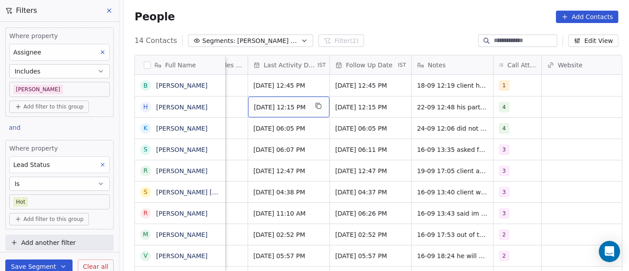
click at [284, 110] on span "Sep 22, 2025 12:15 PM" at bounding box center [281, 107] width 54 height 9
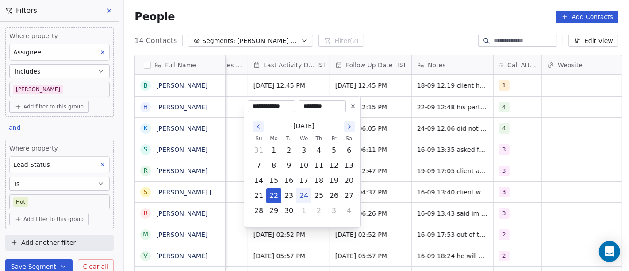
click at [303, 198] on button "24" at bounding box center [304, 195] width 14 height 14
type input "**********"
click at [381, 32] on html "On2Cook India Pvt. Ltd. Contacts People Marketing Workflows Campaigns Metrics &…" at bounding box center [314, 135] width 629 height 271
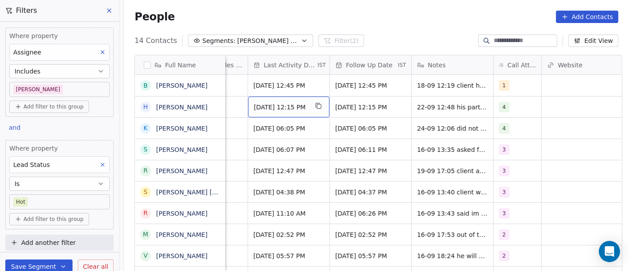
click at [265, 113] on div "Sep 24, 2025 12:15 PM" at bounding box center [288, 106] width 81 height 21
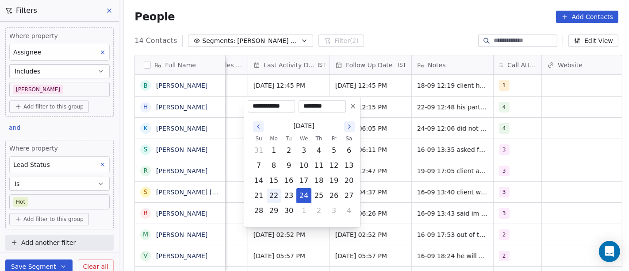
click at [275, 195] on button "22" at bounding box center [274, 195] width 14 height 14
type input "**********"
click at [316, 0] on html "On2Cook India Pvt. Ltd. Contacts People Marketing Workflows Campaigns Metrics &…" at bounding box center [314, 135] width 629 height 271
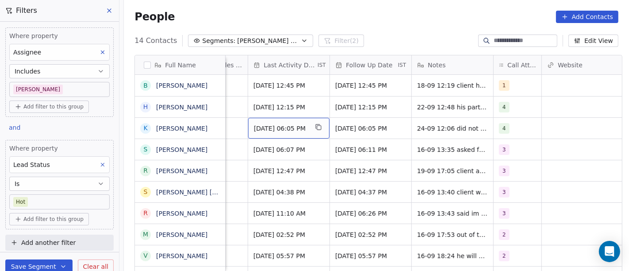
click at [273, 130] on span "Sep 22, 2025 06:05 PM" at bounding box center [281, 128] width 54 height 9
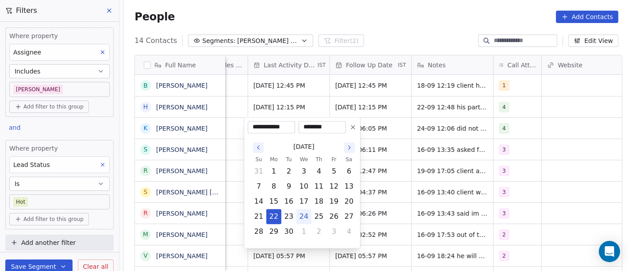
click at [308, 215] on button "24" at bounding box center [304, 216] width 14 height 14
type input "**********"
click at [395, 111] on html "On2Cook India Pvt. Ltd. Contacts People Marketing Workflows Campaigns Metrics &…" at bounding box center [314, 135] width 629 height 271
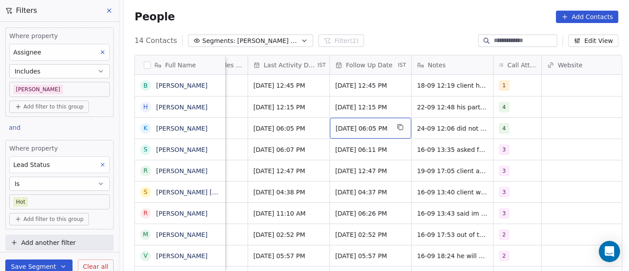
click at [350, 128] on span "[DATE] 06:05 PM" at bounding box center [363, 128] width 54 height 9
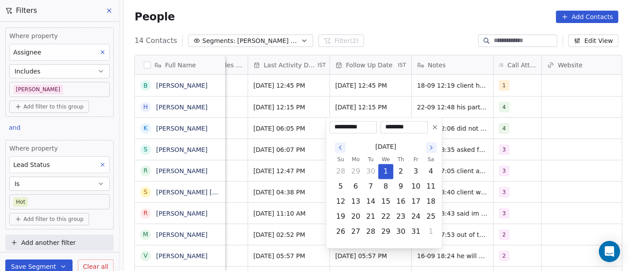
click at [503, 127] on html "On2Cook India Pvt. Ltd. Contacts People Marketing Workflows Campaigns Metrics &…" at bounding box center [314, 135] width 629 height 271
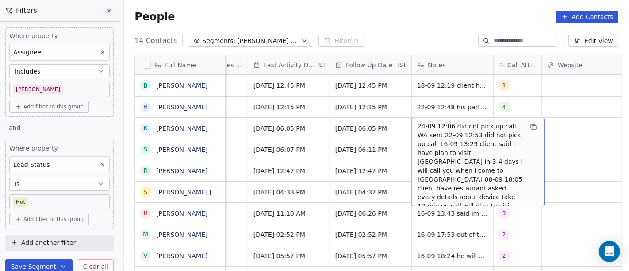
click at [441, 128] on span "24-09 12:06 did not pick up call WA sent 22-09 12:53 did not pick up call 16-09…" at bounding box center [469, 170] width 105 height 97
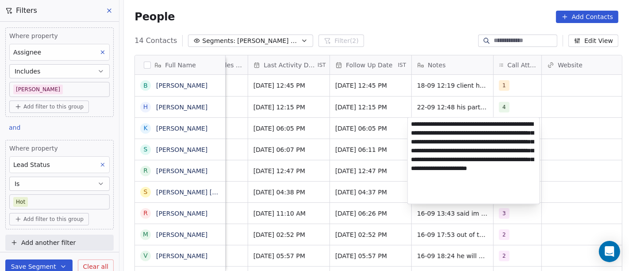
click at [310, 131] on html "On2Cook India Pvt. Ltd. Contacts People Marketing Workflows Campaigns Metrics &…" at bounding box center [314, 135] width 629 height 271
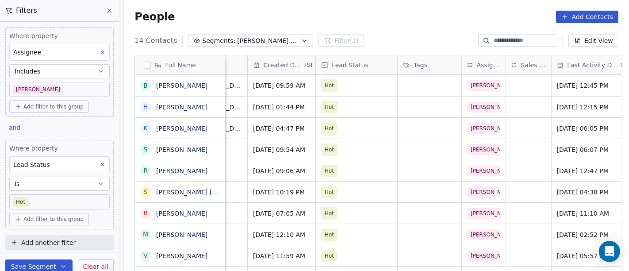
scroll to position [0, 257]
click at [346, 130] on span "Hot" at bounding box center [348, 128] width 54 height 12
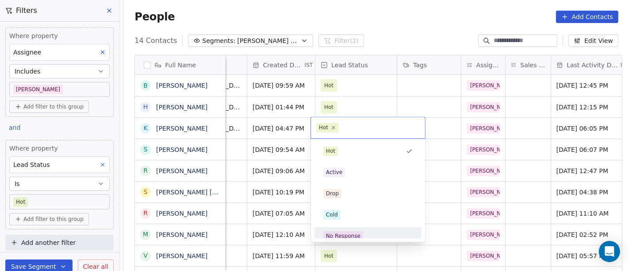
click at [355, 233] on div "No Response" at bounding box center [343, 236] width 34 height 8
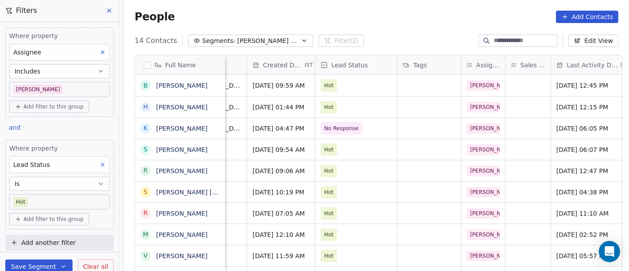
click at [397, 12] on div "People Add Contacts" at bounding box center [376, 17] width 484 height 12
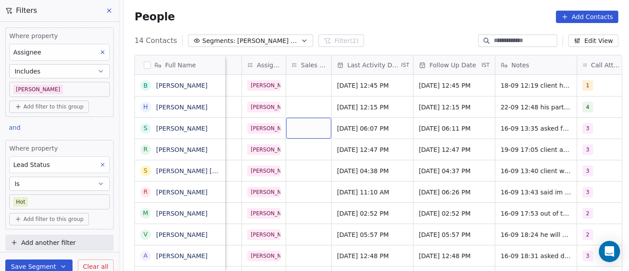
scroll to position [0, 510]
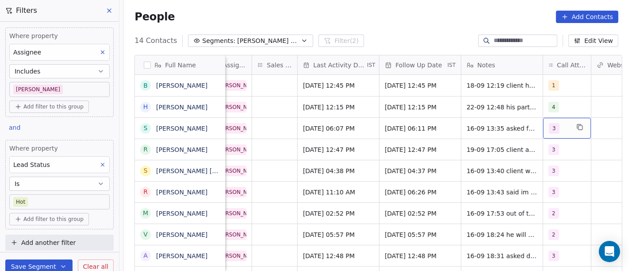
click at [562, 125] on div "3" at bounding box center [559, 128] width 20 height 11
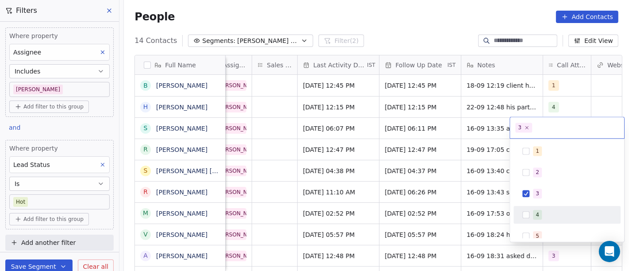
click at [543, 214] on div "4" at bounding box center [572, 215] width 79 height 10
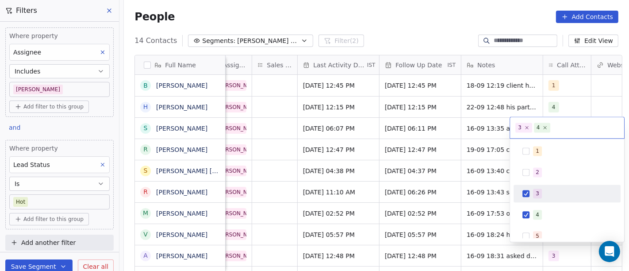
click at [538, 190] on div "3" at bounding box center [538, 193] width 4 height 8
click at [474, 154] on html "On2Cook India Pvt. Ltd. Contacts People Marketing Workflows Campaigns Metrics &…" at bounding box center [314, 135] width 629 height 271
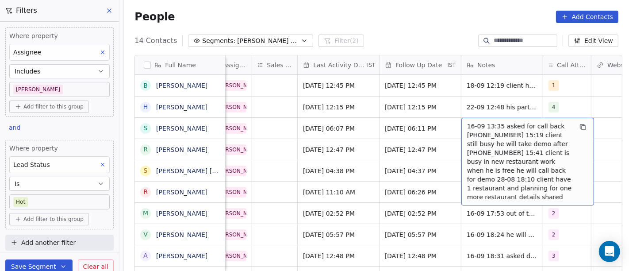
click at [497, 127] on span "16-09 13:35 asked for call back 25-09 09-09 15:19 client still busy he will tak…" at bounding box center [519, 162] width 105 height 80
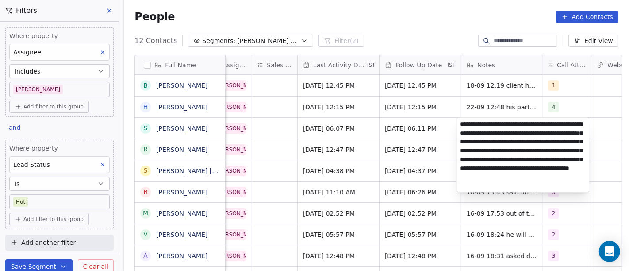
type textarea "**********"
click at [406, 126] on html "On2Cook India Pvt. Ltd. Contacts People Marketing Workflows Campaigns Metrics &…" at bounding box center [314, 135] width 629 height 271
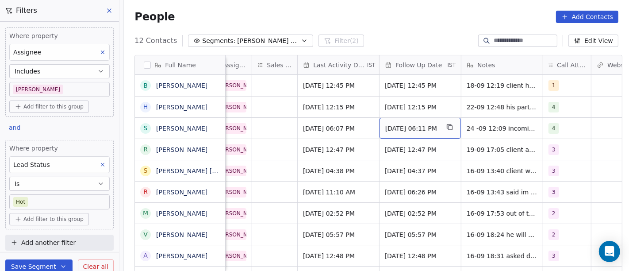
click at [406, 126] on span "Sep 26, 2025 06:11 PM" at bounding box center [412, 128] width 54 height 9
click at [403, 133] on div "Sep 26, 2025 06:11 PM" at bounding box center [419, 128] width 81 height 21
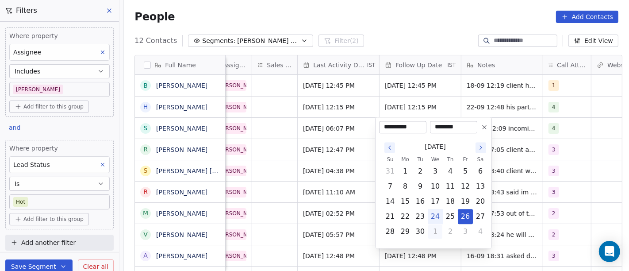
click at [433, 232] on button "1" at bounding box center [435, 231] width 14 height 14
type input "**********"
click at [368, 143] on html "On2Cook India Pvt. Ltd. Contacts People Marketing Workflows Campaigns Metrics &…" at bounding box center [314, 135] width 629 height 271
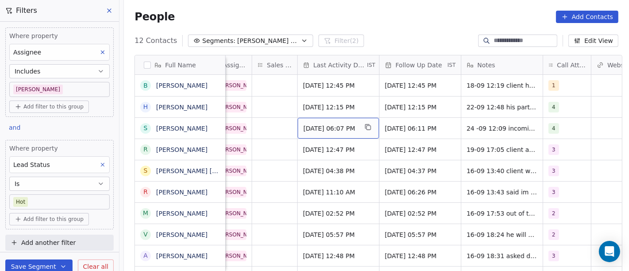
click at [314, 129] on span "Sep 16, 2025 06:07 PM" at bounding box center [330, 128] width 54 height 9
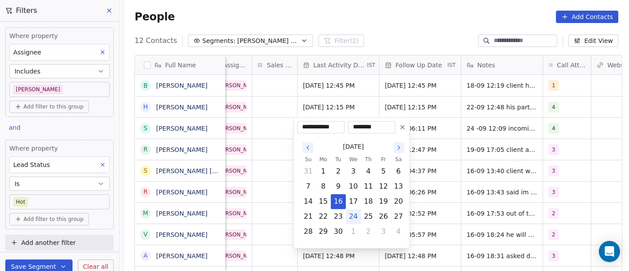
click at [353, 218] on button "24" at bounding box center [353, 216] width 14 height 14
type input "**********"
click at [504, 177] on html "On2Cook India Pvt. Ltd. Contacts People Marketing Workflows Campaigns Metrics &…" at bounding box center [314, 135] width 629 height 271
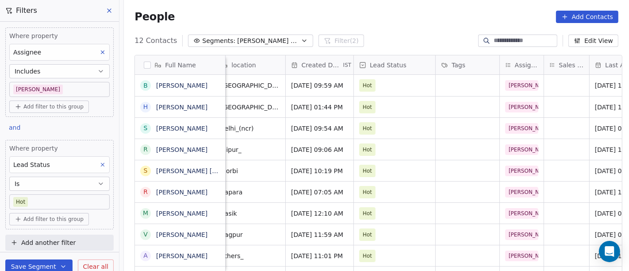
scroll to position [0, 201]
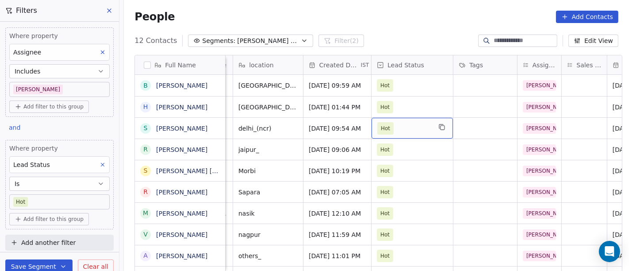
click at [396, 129] on span "Hot" at bounding box center [404, 128] width 54 height 12
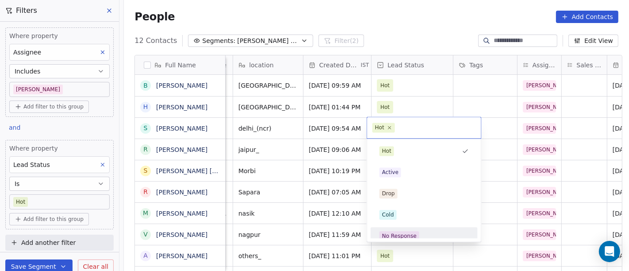
click at [409, 235] on div "No Response" at bounding box center [399, 236] width 34 height 8
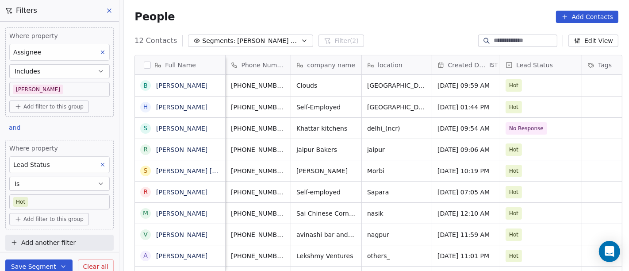
scroll to position [0, 72]
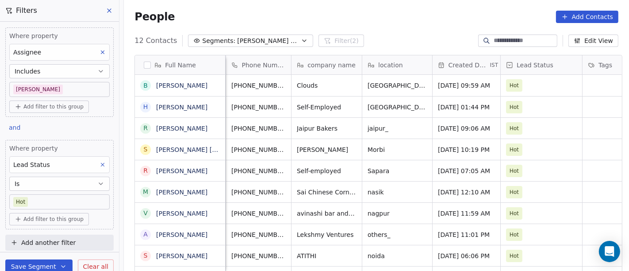
click at [361, 15] on div "People Add Contacts" at bounding box center [376, 17] width 484 height 12
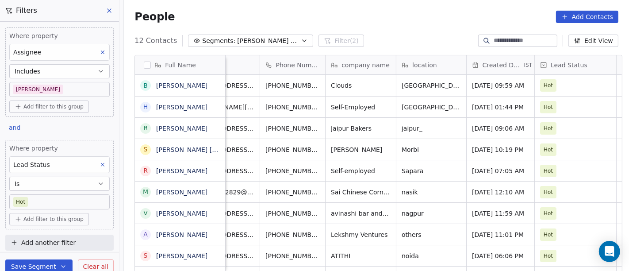
scroll to position [0, 10]
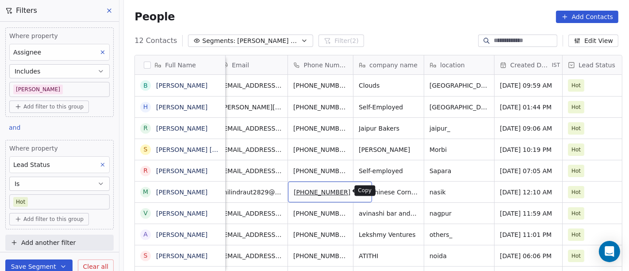
click at [356, 191] on button "grid" at bounding box center [361, 190] width 11 height 11
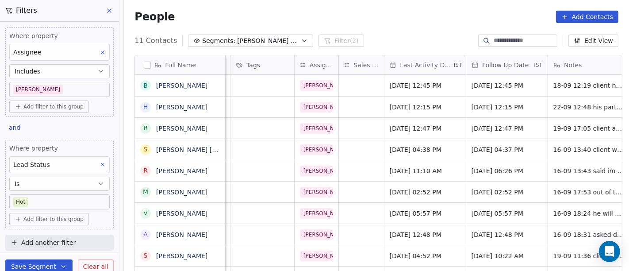
scroll to position [0, 425]
click at [414, 191] on span "Sep 16, 2025 02:52 PM" at bounding box center [416, 191] width 54 height 9
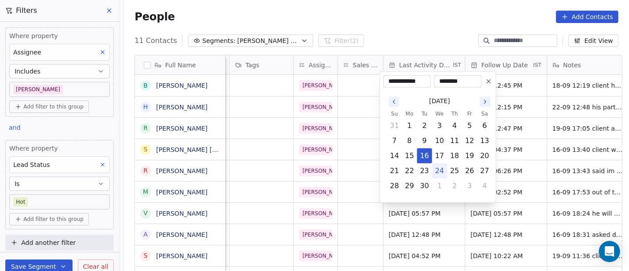
click at [436, 168] on button "24" at bounding box center [439, 171] width 14 height 14
type input "**********"
click at [432, 23] on html "On2Cook India Pvt. Ltd. Contacts People Marketing Workflows Campaigns Metrics &…" at bounding box center [314, 135] width 629 height 271
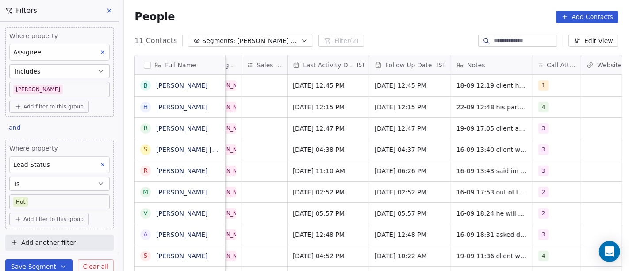
scroll to position [0, 529]
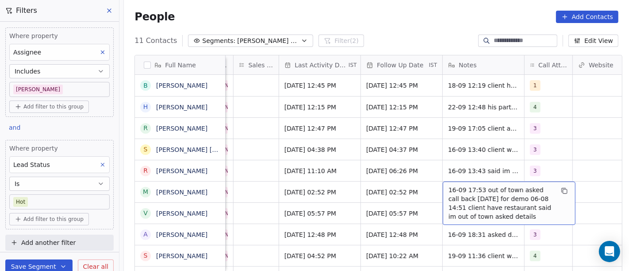
click at [530, 192] on span "16-09 17:53 out of town asked call back on monday for demo 06-08 14:51 client h…" at bounding box center [500, 202] width 105 height 35
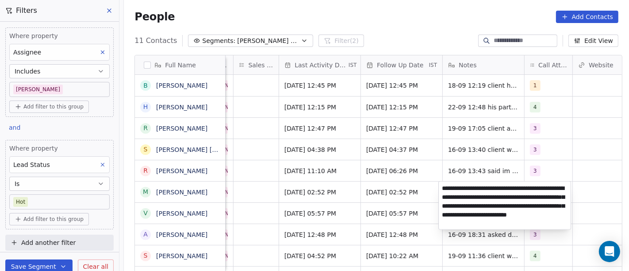
type textarea "**********"
click at [388, 199] on html "On2Cook India Pvt. Ltd. Contacts People Marketing Workflows Campaigns Metrics &…" at bounding box center [314, 135] width 629 height 271
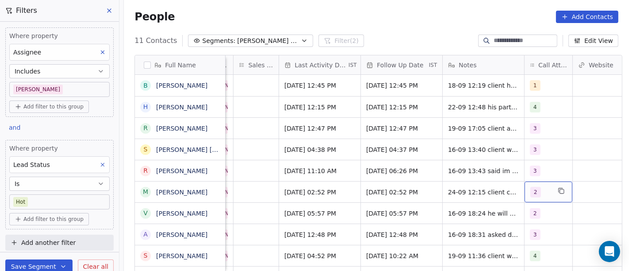
click at [550, 190] on div "2" at bounding box center [548, 191] width 48 height 21
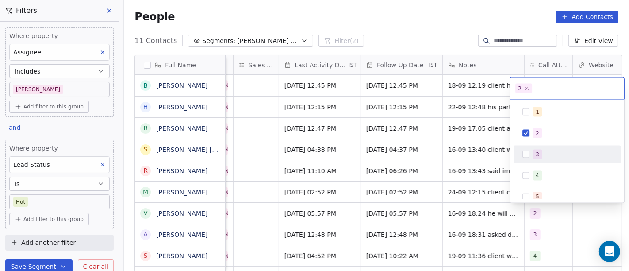
click at [537, 155] on div "3" at bounding box center [538, 154] width 4 height 8
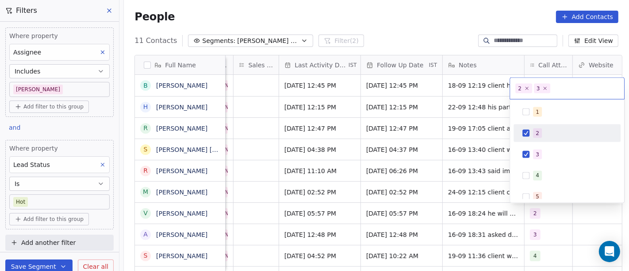
click at [532, 126] on div "2" at bounding box center [567, 133] width 100 height 14
click at [479, 122] on html "On2Cook India Pvt. Ltd. Contacts People Marketing Workflows Campaigns Metrics &…" at bounding box center [314, 135] width 629 height 271
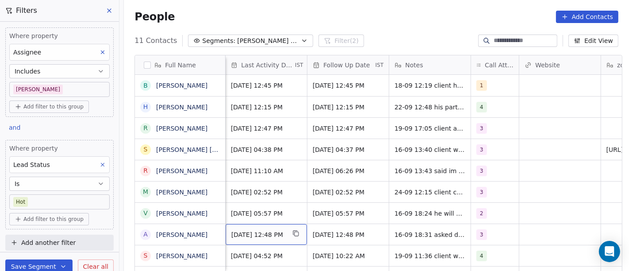
scroll to position [0, 584]
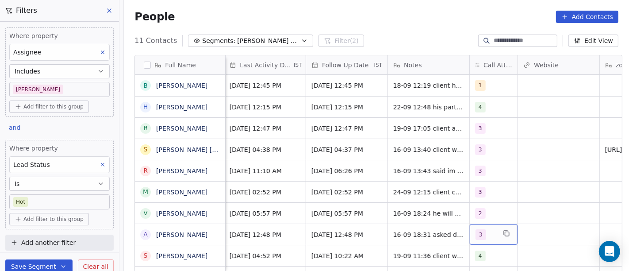
click at [483, 232] on div "3" at bounding box center [485, 234] width 20 height 11
click at [344, 233] on html "On2Cook India Pvt. Ltd. Contacts People Marketing Workflows Campaigns Metrics &…" at bounding box center [314, 135] width 629 height 271
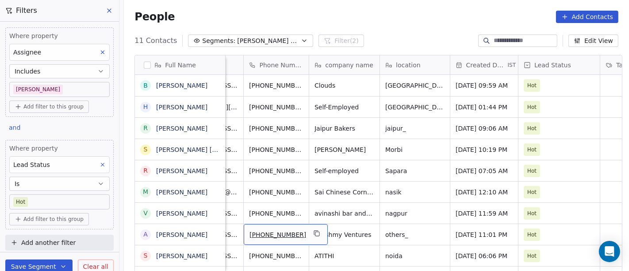
scroll to position [0, 53]
click at [314, 230] on icon "grid" at bounding box center [317, 233] width 7 height 7
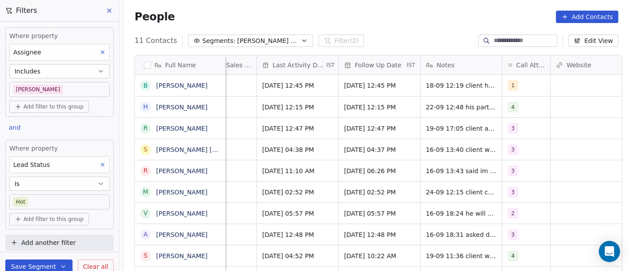
scroll to position [0, 554]
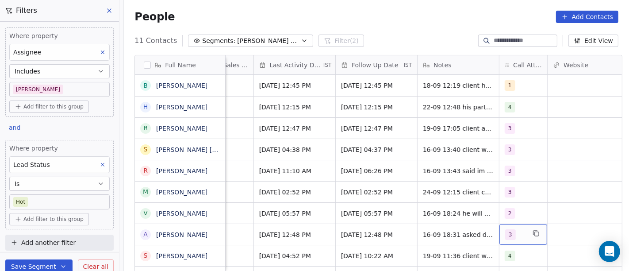
click at [499, 231] on div "3" at bounding box center [523, 234] width 48 height 21
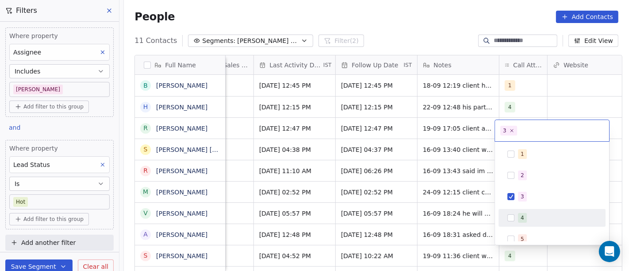
click at [520, 216] on span "4" at bounding box center [522, 218] width 9 height 10
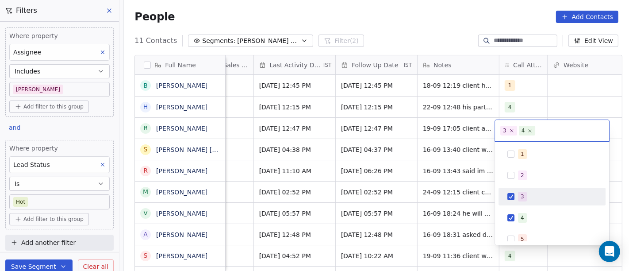
click at [518, 194] on span "3" at bounding box center [522, 196] width 9 height 10
click at [428, 199] on html "On2Cook India Pvt. Ltd. Contacts People Marketing Workflows Campaigns Metrics &…" at bounding box center [314, 135] width 629 height 271
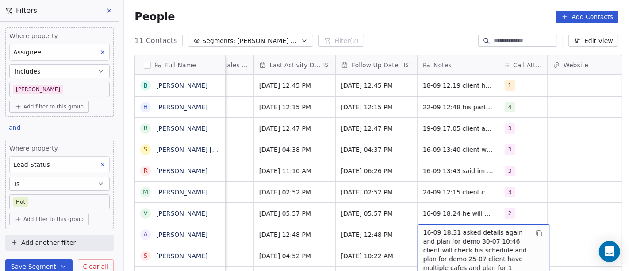
click at [464, 233] on span "16-09 18:31 asked details again and plan for demo 30-07 10:46 client will check…" at bounding box center [475, 254] width 105 height 53
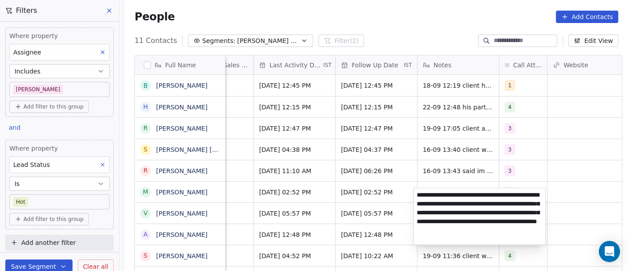
type textarea "**********"
click at [399, 222] on html "On2Cook India Pvt. Ltd. Contacts People Marketing Workflows Campaigns Metrics &…" at bounding box center [314, 135] width 629 height 271
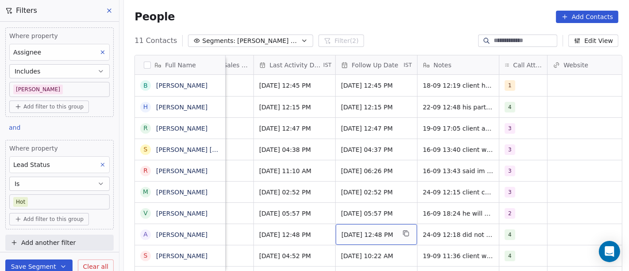
click at [359, 231] on span "Sep 23, 2025 12:48 PM" at bounding box center [368, 234] width 54 height 9
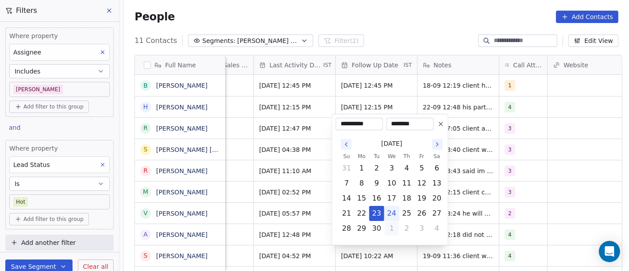
click at [389, 231] on button "1" at bounding box center [392, 228] width 14 height 14
type input "**********"
click at [497, 225] on html "On2Cook India Pvt. Ltd. Contacts People Marketing Workflows Campaigns Metrics &…" at bounding box center [314, 135] width 629 height 271
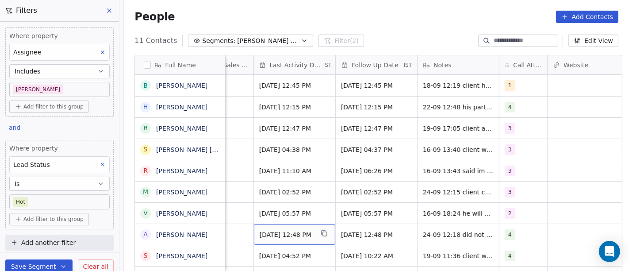
click at [287, 237] on span "Sep 16, 2025 12:48 PM" at bounding box center [287, 234] width 54 height 9
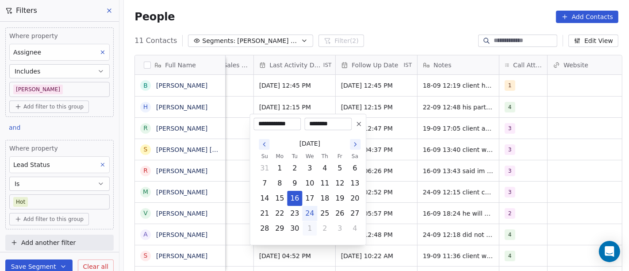
click at [307, 228] on button "1" at bounding box center [309, 228] width 14 height 14
type input "**********"
click at [445, 213] on html "On2Cook India Pvt. Ltd. Contacts People Marketing Workflows Campaigns Metrics &…" at bounding box center [314, 135] width 629 height 271
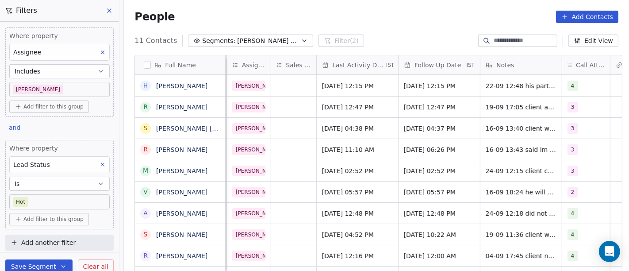
scroll to position [0, 492]
click at [329, 213] on span "[DATE] 12:48 PM" at bounding box center [348, 213] width 54 height 9
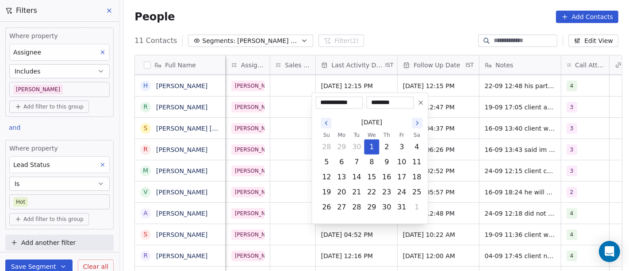
click at [328, 121] on icon "Go to the Previous Month" at bounding box center [325, 122] width 7 height 7
click at [371, 191] on button "24" at bounding box center [371, 192] width 14 height 14
type input "**********"
click at [246, 197] on html "On2Cook India Pvt. Ltd. Contacts People Marketing Workflows Campaigns Metrics &…" at bounding box center [314, 135] width 629 height 271
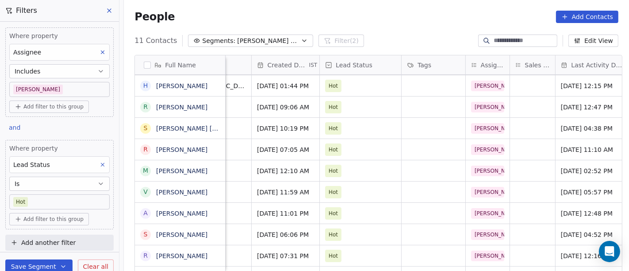
scroll to position [0, 241]
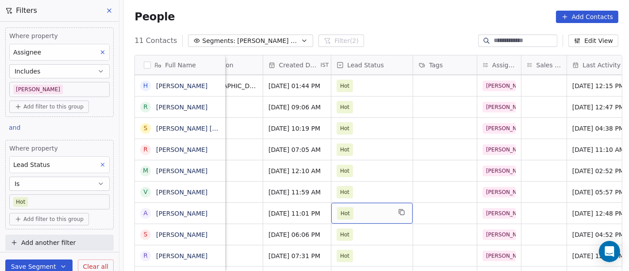
click at [354, 213] on span "Hot" at bounding box center [364, 213] width 54 height 12
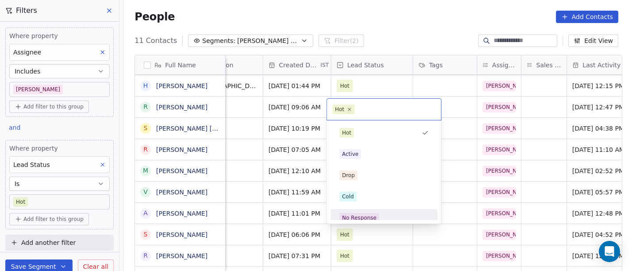
click at [364, 216] on div "No Response" at bounding box center [359, 218] width 34 height 8
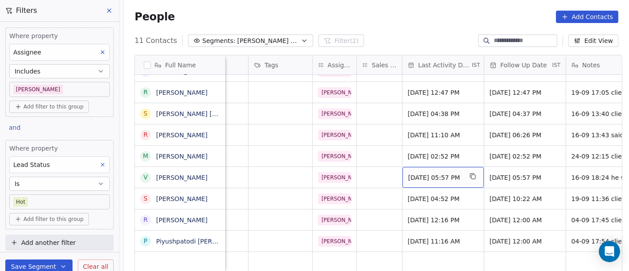
scroll to position [8, 406]
click at [447, 173] on span "Sep 16, 2025 05:57 PM" at bounding box center [435, 177] width 54 height 9
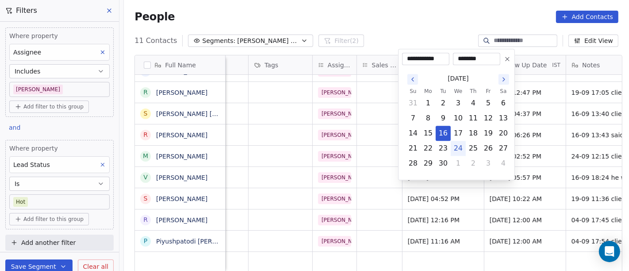
click at [457, 153] on button "24" at bounding box center [458, 148] width 14 height 14
type input "**********"
click at [406, 25] on html "On2Cook India Pvt. Ltd. Contacts People Marketing Workflows Campaigns Metrics &…" at bounding box center [314, 135] width 629 height 271
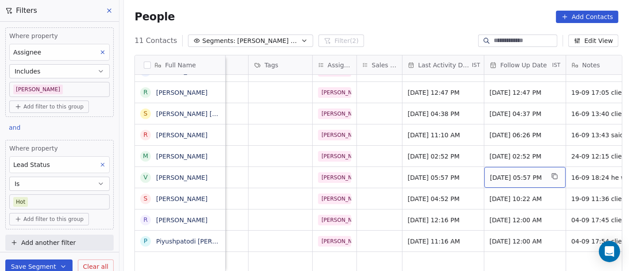
click at [512, 173] on span "Sep 23, 2025 05:57 PM" at bounding box center [517, 177] width 54 height 9
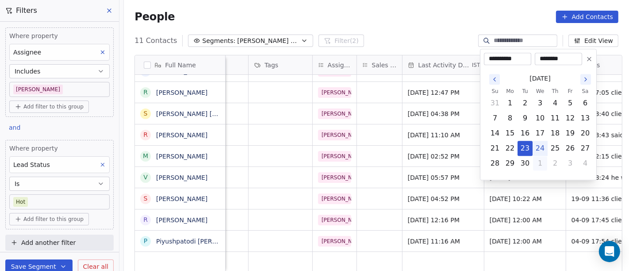
click at [536, 163] on button "1" at bounding box center [540, 163] width 14 height 14
type input "**********"
click at [430, 26] on html "On2Cook India Pvt. Ltd. Contacts People Marketing Workflows Campaigns Metrics &…" at bounding box center [314, 135] width 629 height 271
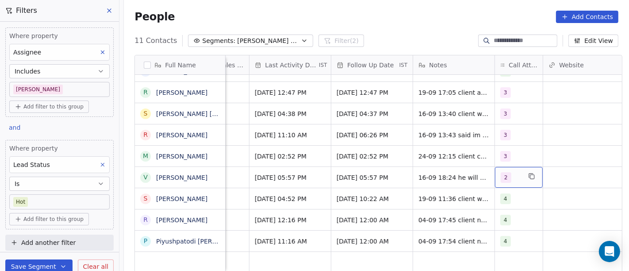
scroll to position [8, 559]
click at [510, 174] on div "2" at bounding box center [510, 177] width 20 height 11
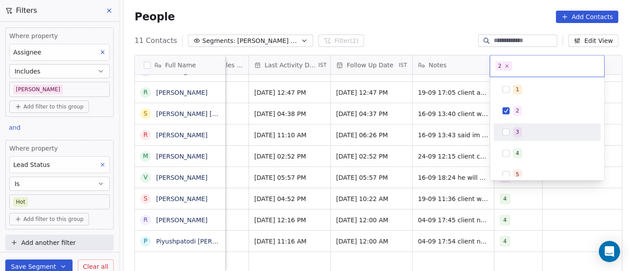
click at [516, 133] on div "3" at bounding box center [518, 132] width 4 height 8
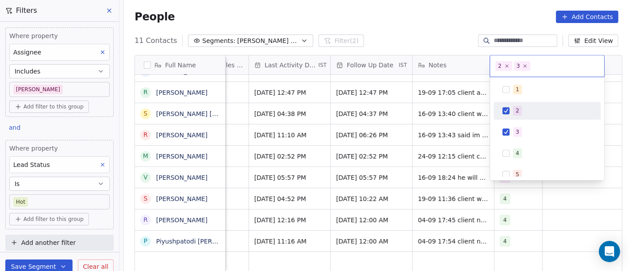
click at [511, 102] on div "2" at bounding box center [547, 111] width 107 height 18
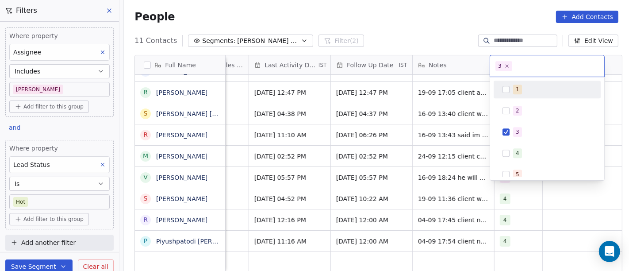
click at [418, 42] on html "On2Cook India Pvt. Ltd. Contacts People Marketing Workflows Campaigns Metrics &…" at bounding box center [314, 135] width 629 height 271
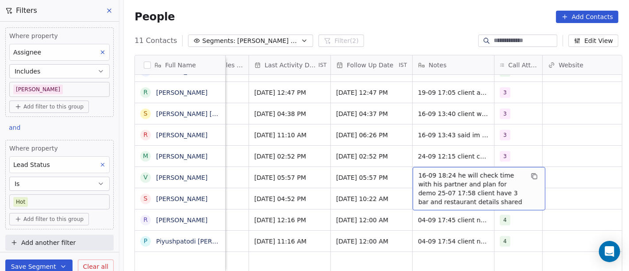
click at [434, 171] on span "16-09 18:24 he will check time with his partner and plan for demo 25-07 17:58 c…" at bounding box center [470, 188] width 105 height 35
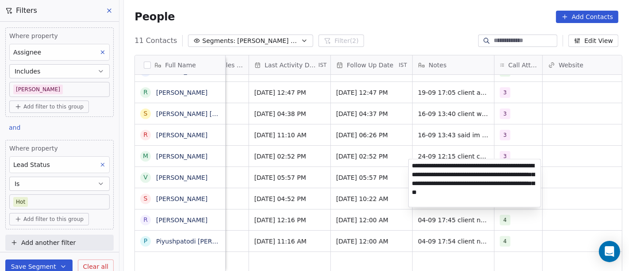
type textarea "**********"
click at [371, 176] on html "On2Cook India Pvt. Ltd. Contacts People Marketing Workflows Campaigns Metrics &…" at bounding box center [314, 135] width 629 height 271
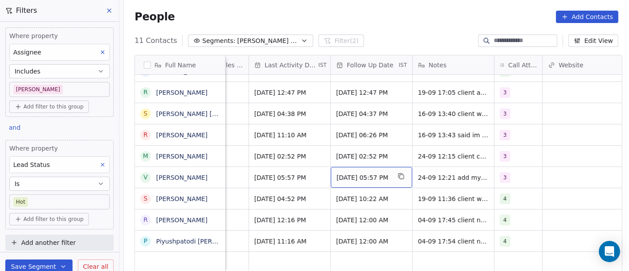
click at [359, 173] on span "Oct 01, 2025 05:57 PM" at bounding box center [364, 177] width 54 height 9
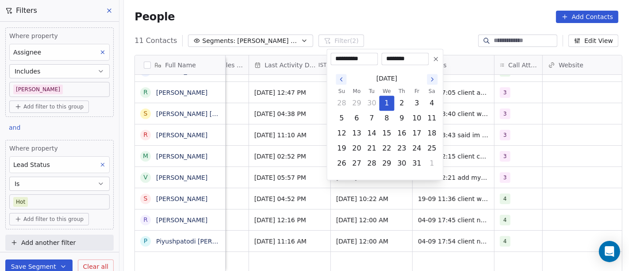
click at [435, 57] on icon at bounding box center [435, 58] width 7 height 7
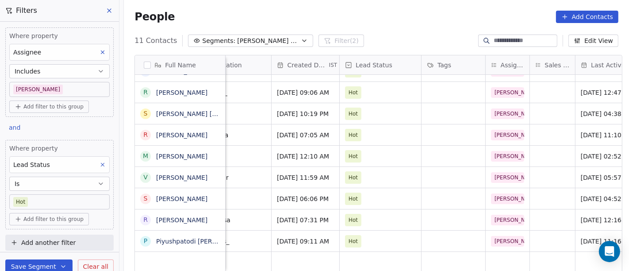
scroll to position [8, 233]
click at [359, 171] on span "Hot" at bounding box center [372, 177] width 54 height 12
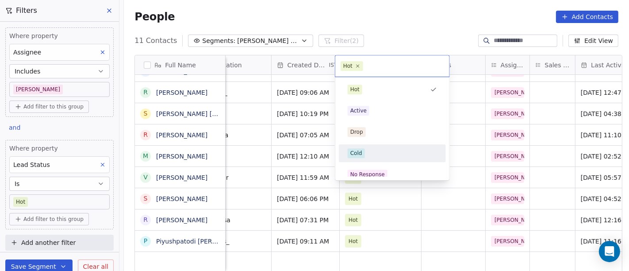
click at [378, 156] on div "Cold" at bounding box center [392, 153] width 89 height 10
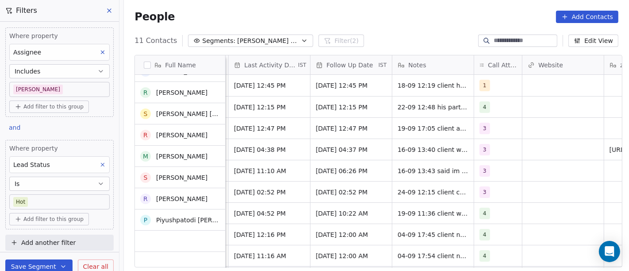
scroll to position [0, 0]
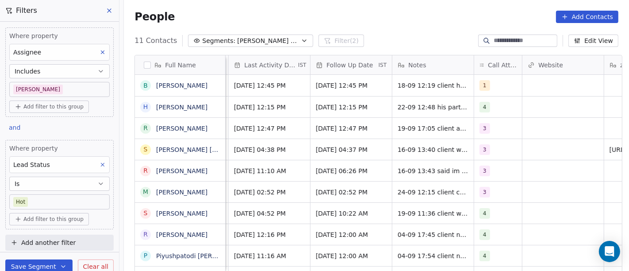
click at [425, 32] on div "People Add Contacts" at bounding box center [376, 17] width 505 height 34
click at [406, 34] on div "11 Contacts Segments: Salim Follow up Hot Active Filter (2) Edit View" at bounding box center [376, 41] width 505 height 14
click at [352, 191] on span "Sep 22, 2025 02:52 PM" at bounding box center [343, 191] width 54 height 9
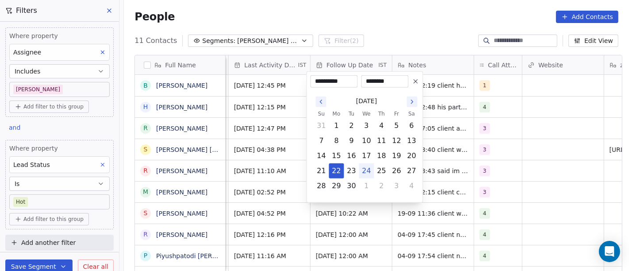
click at [369, 173] on button "24" at bounding box center [367, 171] width 14 height 14
type input "**********"
click at [425, 3] on html "On2Cook India Pvt. Ltd. Contacts People Marketing Workflows Campaigns Metrics &…" at bounding box center [314, 135] width 629 height 271
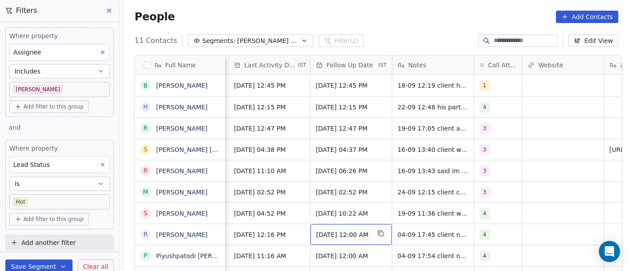
scroll to position [0, 579]
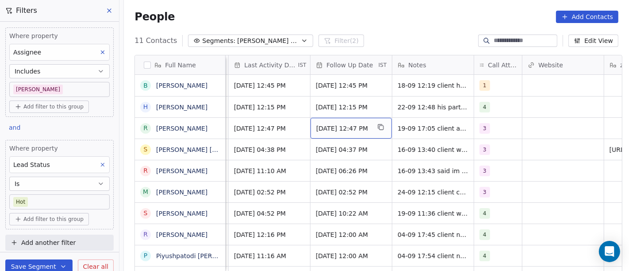
click at [333, 128] on span "Aug 27, 2025 12:47 PM" at bounding box center [343, 128] width 54 height 9
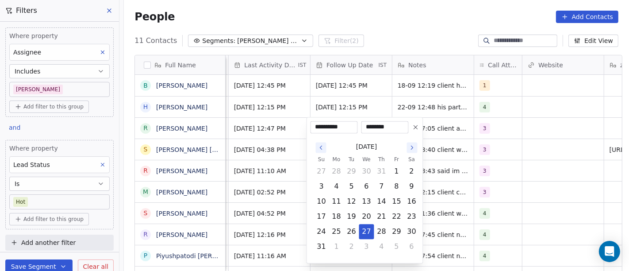
click at [410, 148] on icon "Go to the Next Month" at bounding box center [412, 147] width 7 height 7
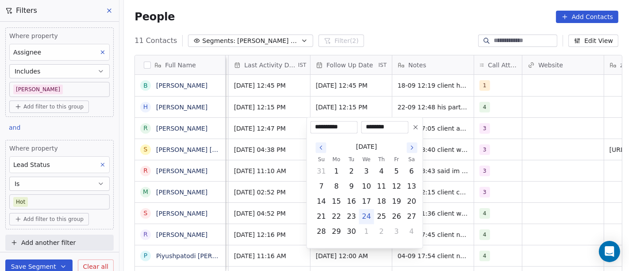
click at [368, 214] on button "24" at bounding box center [367, 216] width 14 height 14
type input "**********"
click at [391, 24] on html "On2Cook India Pvt. Ltd. Contacts People Marketing Workflows Campaigns Metrics &…" at bounding box center [314, 135] width 629 height 271
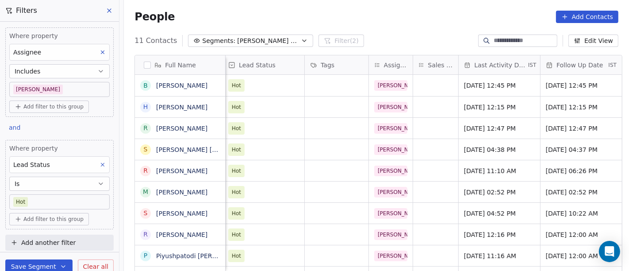
scroll to position [0, 351]
click at [495, 130] on span "Sep 19, 2025 12:47 PM" at bounding box center [490, 128] width 54 height 9
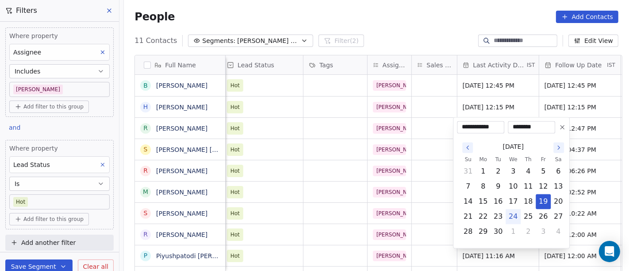
click at [513, 218] on button "24" at bounding box center [513, 216] width 14 height 14
type input "**********"
click at [442, 17] on html "On2Cook India Pvt. Ltd. Contacts People Marketing Workflows Campaigns Metrics &…" at bounding box center [314, 135] width 629 height 271
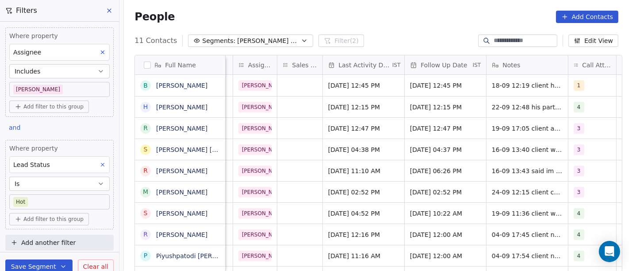
scroll to position [0, 485]
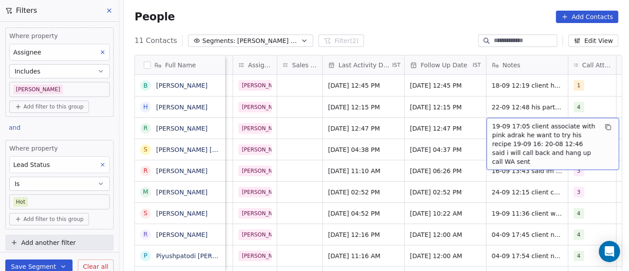
click at [509, 129] on span "19-09 17:05 client associate with pink adrak he want to try his recipe 19-09 16…" at bounding box center [544, 144] width 105 height 44
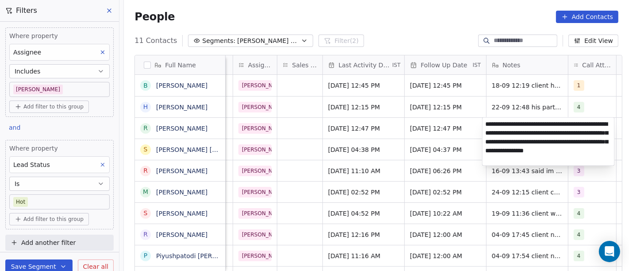
type textarea "**********"
click at [363, 126] on html "On2Cook India Pvt. Ltd. Contacts People Marketing Workflows Campaigns Metrics &…" at bounding box center [314, 135] width 629 height 271
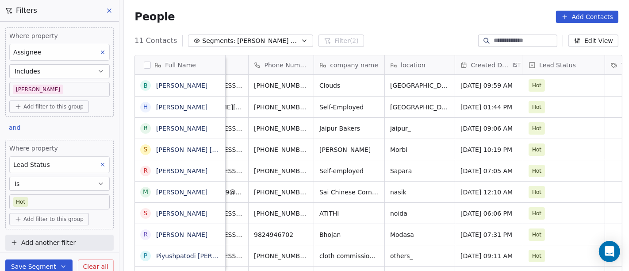
scroll to position [0, 48]
click at [319, 127] on icon "grid" at bounding box center [322, 126] width 7 height 7
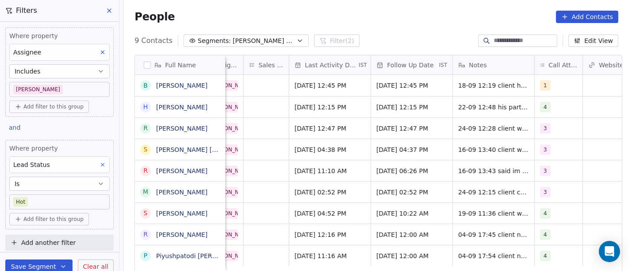
scroll to position [8, 519]
click at [317, 145] on span "Sep 10, 2025 04:38 PM" at bounding box center [322, 149] width 54 height 9
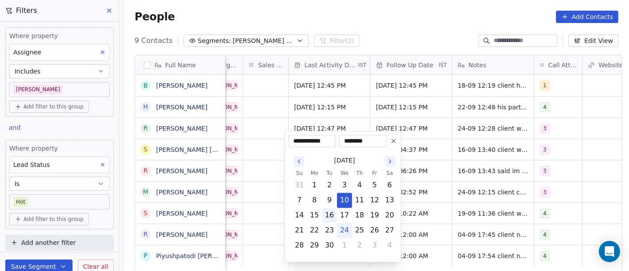
click at [333, 217] on button "16" at bounding box center [329, 215] width 14 height 14
type input "**********"
click at [409, 23] on html "On2Cook India Pvt. Ltd. Contacts People Marketing Workflows Campaigns Metrics &…" at bounding box center [314, 135] width 629 height 271
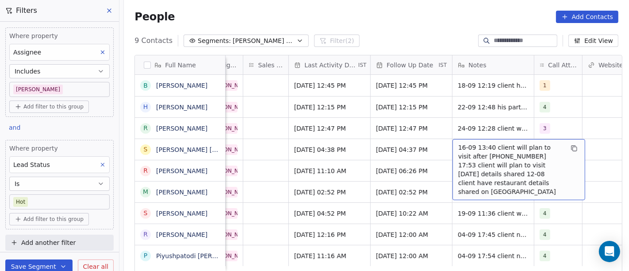
click at [416, 34] on div "9 Contacts Segments: Salim Follow up Hot Active Filter (2) Edit View" at bounding box center [376, 41] width 505 height 14
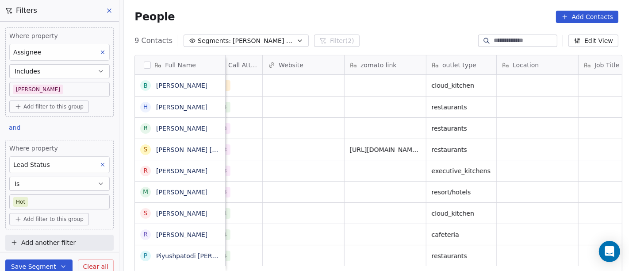
scroll to position [0, 853]
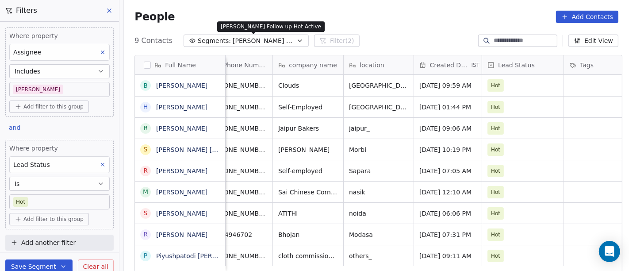
click at [244, 44] on span "Salim Follow up Hot Active" at bounding box center [264, 40] width 62 height 9
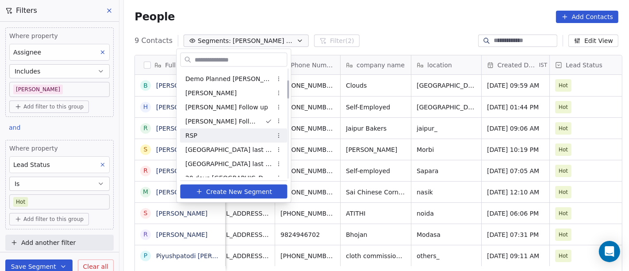
scroll to position [0, 0]
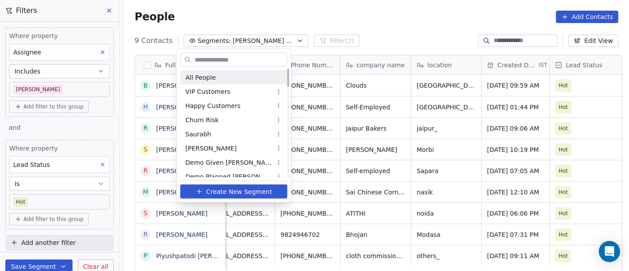
click at [315, 12] on html "On2Cook India Pvt. Ltd. Contacts People Marketing Workflows Campaigns Metrics &…" at bounding box center [314, 135] width 629 height 271
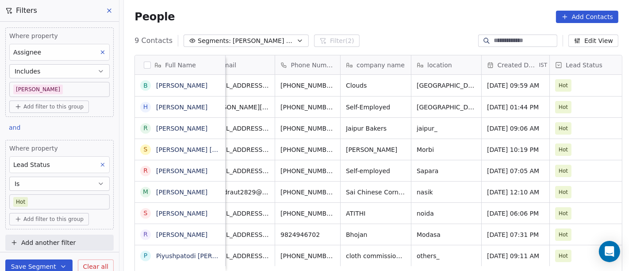
click at [45, 201] on body "On2Cook India Pvt. Ltd. Contacts People Marketing Workflows Campaigns Metrics &…" at bounding box center [314, 135] width 629 height 271
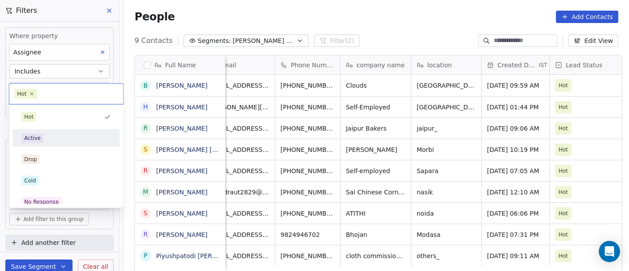
click at [66, 135] on div "Active" at bounding box center [66, 138] width 89 height 10
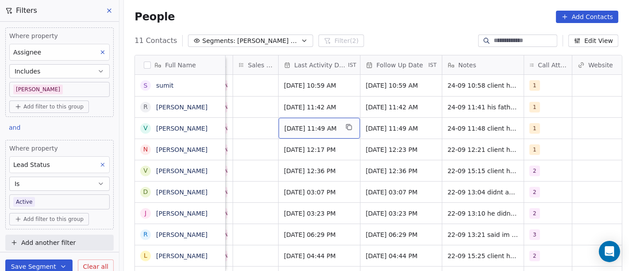
scroll to position [0, 527]
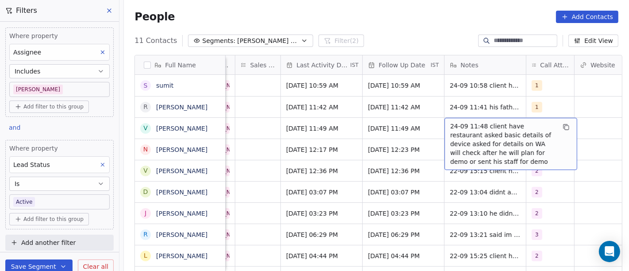
click at [421, 31] on div "People Add Contacts" at bounding box center [376, 17] width 505 height 34
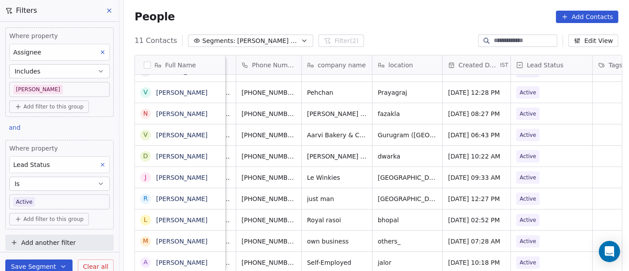
scroll to position [8, 0]
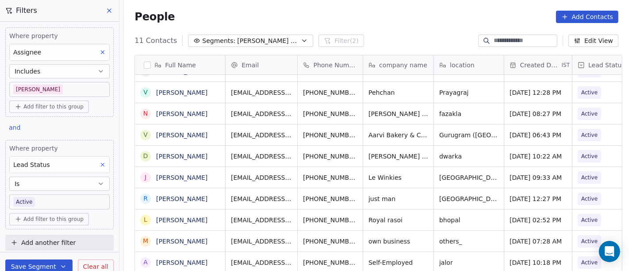
click at [426, 20] on div "People Add Contacts" at bounding box center [376, 17] width 484 height 12
click at [367, 30] on div "People Add Contacts" at bounding box center [376, 17] width 505 height 34
click at [168, 114] on link "[PERSON_NAME]" at bounding box center [181, 113] width 51 height 7
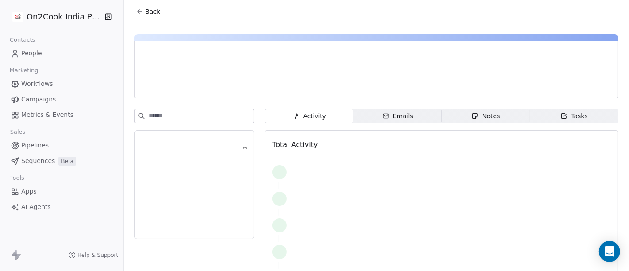
click at [145, 11] on span "Back" at bounding box center [152, 11] width 15 height 9
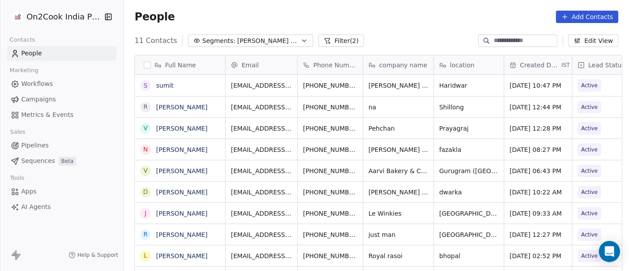
scroll to position [231, 501]
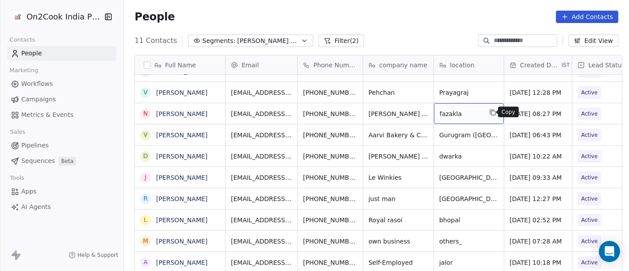
click at [492, 111] on button "grid" at bounding box center [492, 112] width 11 height 11
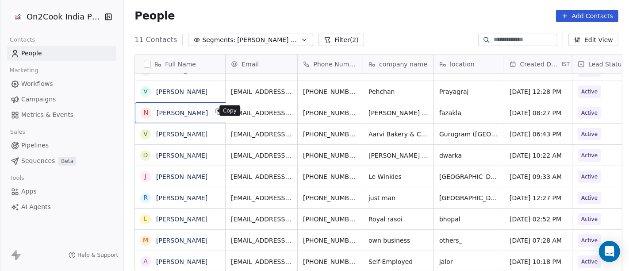
click at [215, 111] on icon "grid" at bounding box center [218, 111] width 7 height 7
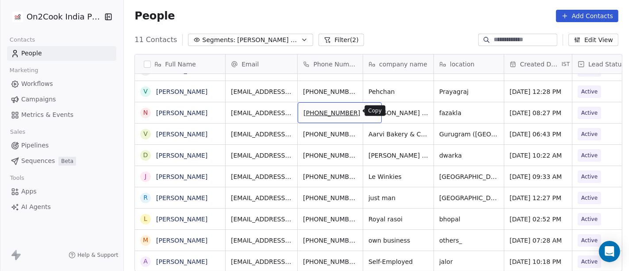
click at [369, 113] on icon "grid" at bounding box center [371, 112] width 4 height 4
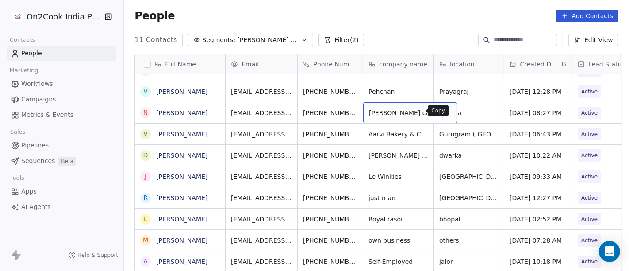
click at [444, 110] on icon "grid" at bounding box center [446, 112] width 4 height 4
click at [459, 113] on span "fazakla" at bounding box center [461, 112] width 42 height 9
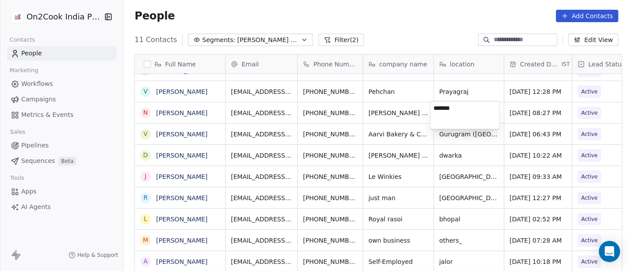
click at [459, 113] on textarea "*******" at bounding box center [464, 114] width 69 height 27
type textarea "*******"
click at [400, 28] on html "On2Cook India Pvt. Ltd. Contacts People Marketing Workflows Campaigns Metrics &…" at bounding box center [314, 135] width 629 height 271
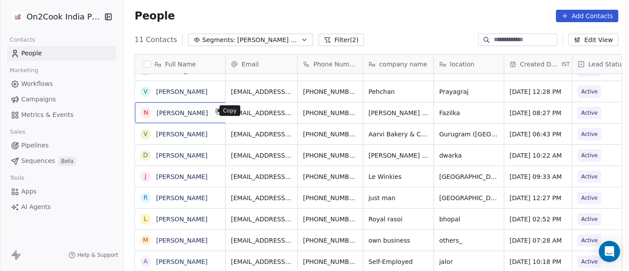
click at [214, 114] on button "grid" at bounding box center [219, 111] width 11 height 11
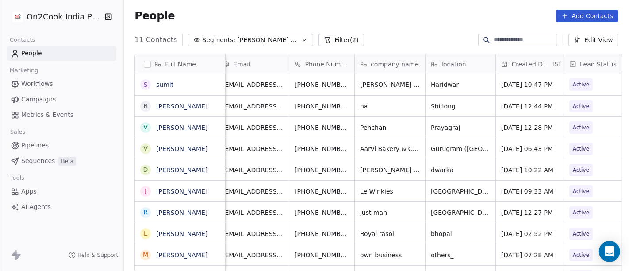
scroll to position [0, 7]
click at [360, 144] on icon "grid" at bounding box center [363, 147] width 7 height 7
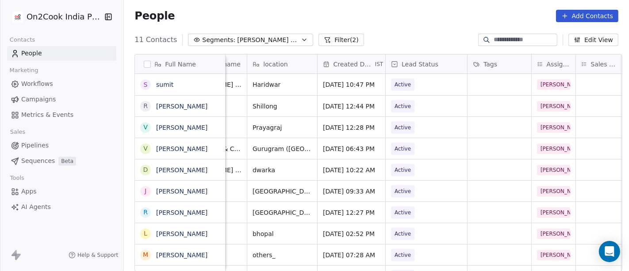
scroll to position [0, 188]
click at [216, 145] on icon "grid" at bounding box center [218, 147] width 4 height 4
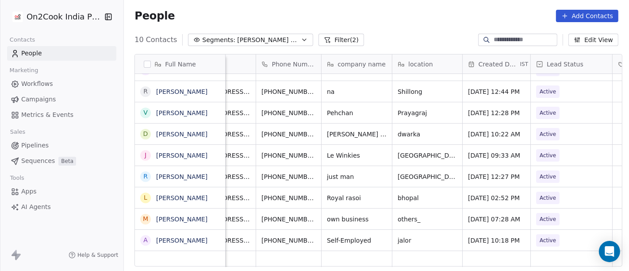
scroll to position [8, 0]
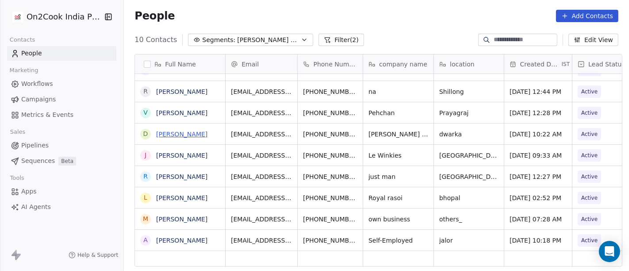
click at [183, 136] on link "[PERSON_NAME]" at bounding box center [181, 133] width 51 height 7
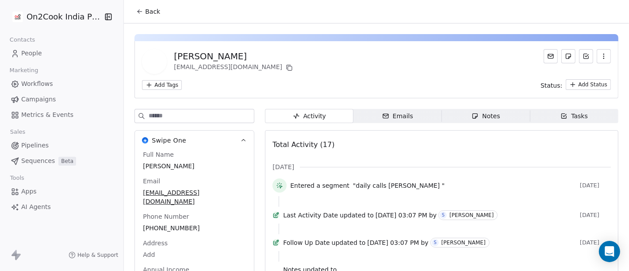
click at [145, 9] on span "Back" at bounding box center [152, 11] width 15 height 9
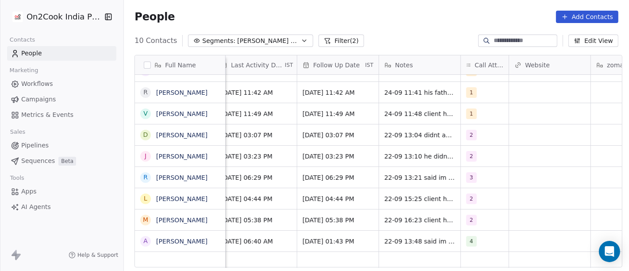
scroll to position [0, 593]
click at [467, 132] on span "2" at bounding box center [472, 135] width 11 height 11
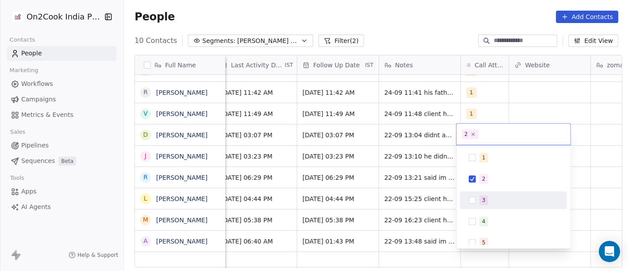
drag, startPoint x: 485, startPoint y: 204, endPoint x: 474, endPoint y: 173, distance: 33.0
click at [485, 204] on span "3" at bounding box center [483, 200] width 9 height 10
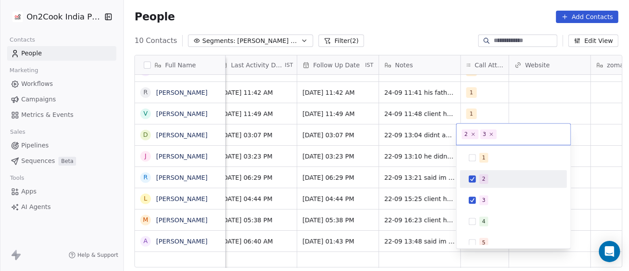
click at [474, 172] on div "2" at bounding box center [513, 179] width 100 height 14
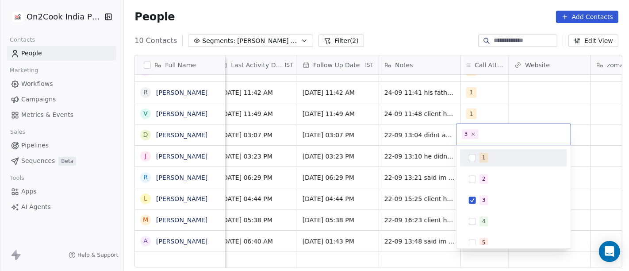
click at [563, 112] on html "On2Cook India Pvt. Ltd. Contacts People Marketing Workflows Campaigns Metrics &…" at bounding box center [314, 135] width 629 height 271
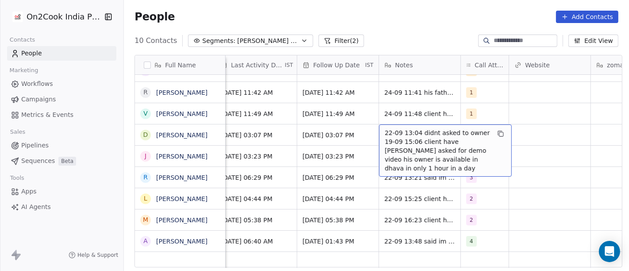
click at [406, 138] on span "22-09 13:04 didnt asked to owner 19-09 15:06 client have dhaba asked for demo v…" at bounding box center [437, 150] width 105 height 44
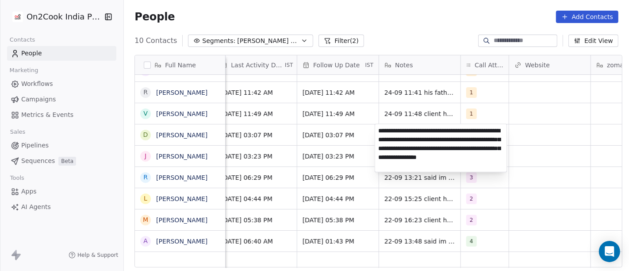
type textarea "**********"
click at [342, 138] on html "On2Cook India Pvt. Ltd. Contacts People Marketing Workflows Campaigns Metrics &…" at bounding box center [314, 135] width 629 height 271
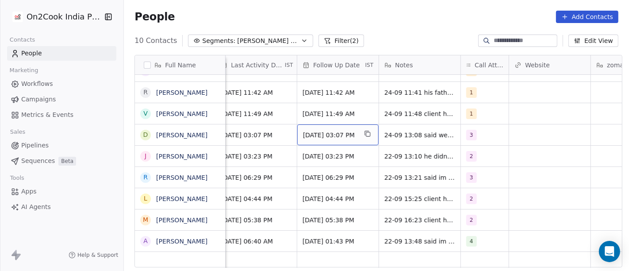
click at [342, 138] on span "Sep 24, 2025 03:07 PM" at bounding box center [330, 134] width 54 height 9
click at [335, 134] on span "Sep 24, 2025 03:07 PM" at bounding box center [330, 134] width 54 height 9
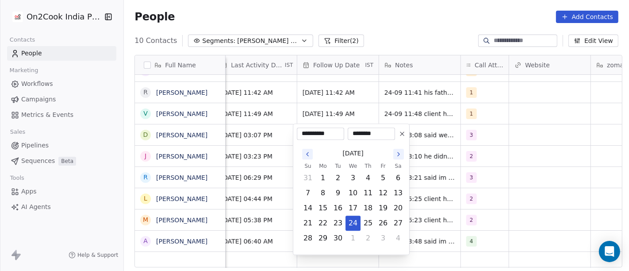
click at [398, 154] on icon "Go to the Next Month" at bounding box center [398, 153] width 7 height 7
click at [323, 241] on button "27" at bounding box center [323, 238] width 14 height 14
type input "**********"
click at [522, 164] on html "On2Cook India Pvt. Ltd. Contacts People Marketing Workflows Campaigns Metrics &…" at bounding box center [314, 135] width 629 height 271
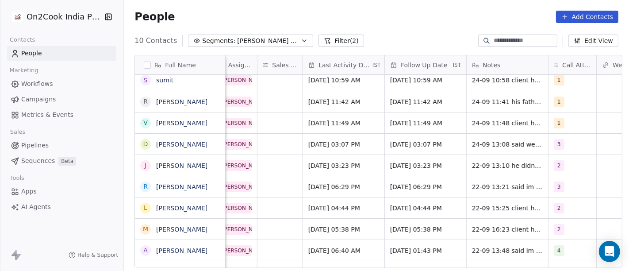
scroll to position [0, 505]
click at [334, 145] on span "Sep 22, 2025 03:07 PM" at bounding box center [336, 144] width 54 height 9
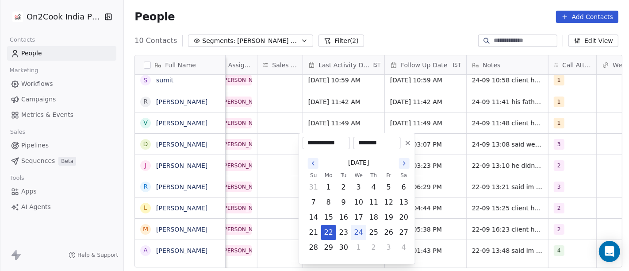
click at [360, 234] on button "24" at bounding box center [359, 232] width 14 height 14
type input "**********"
click at [458, 159] on html "On2Cook India Pvt. Ltd. Contacts People Marketing Workflows Campaigns Metrics &…" at bounding box center [314, 135] width 629 height 271
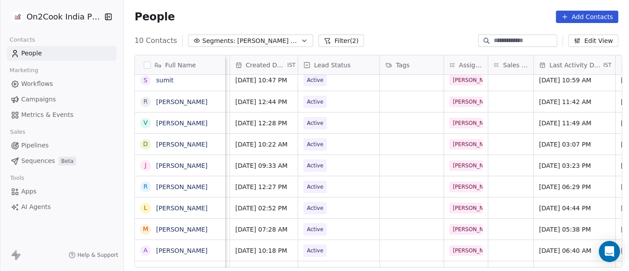
scroll to position [0, 269]
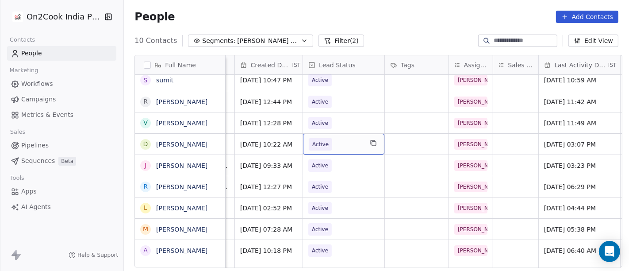
click at [314, 146] on span "Active" at bounding box center [320, 144] width 16 height 9
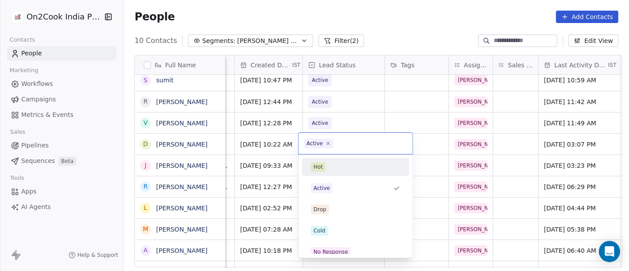
click at [404, 110] on html "On2Cook India Pvt. Ltd. Contacts People Marketing Workflows Campaigns Metrics &…" at bounding box center [314, 135] width 629 height 271
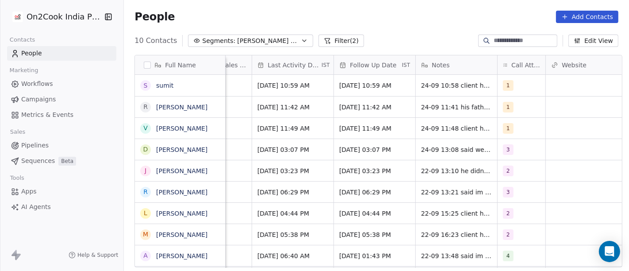
scroll to position [0, 556]
click at [293, 173] on span "Sep 22, 2025 03:23 PM" at bounding box center [284, 170] width 54 height 9
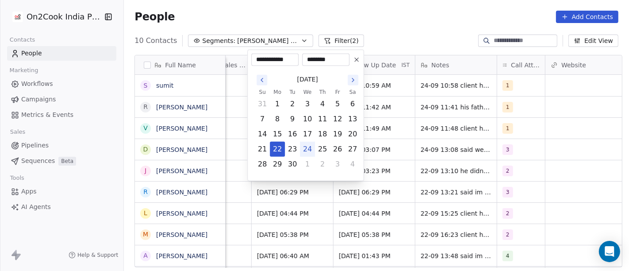
click at [311, 149] on button "24" at bounding box center [307, 149] width 14 height 14
type input "**********"
click at [390, 23] on html "On2Cook India Pvt. Ltd. Contacts People Marketing Workflows Campaigns Metrics &…" at bounding box center [314, 135] width 629 height 271
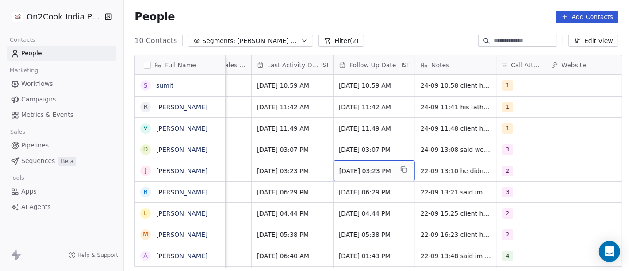
click at [350, 171] on span "Sep 26, 2025 03:23 PM" at bounding box center [366, 170] width 54 height 9
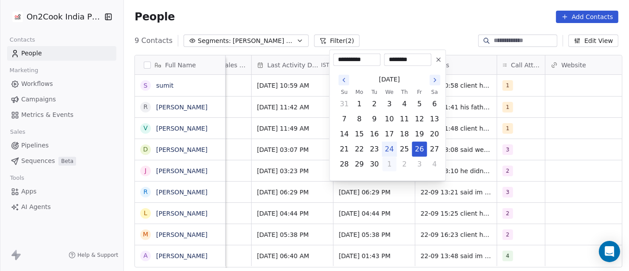
click at [390, 166] on button "1" at bounding box center [389, 164] width 14 height 14
type input "**********"
click at [421, 7] on html "On2Cook India Pvt. Ltd. Contacts People Marketing Workflows Campaigns Metrics &…" at bounding box center [314, 135] width 629 height 271
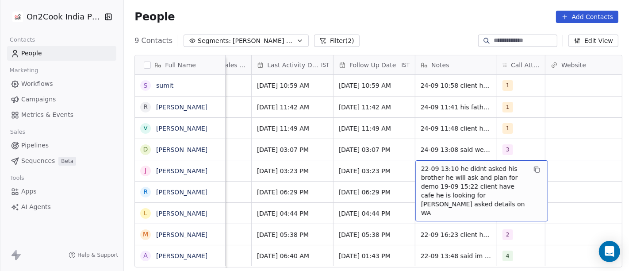
click at [460, 167] on span "22-09 13:10 he didnt asked his brother he will ask and plan for demo 19-09 15:2…" at bounding box center [473, 190] width 105 height 53
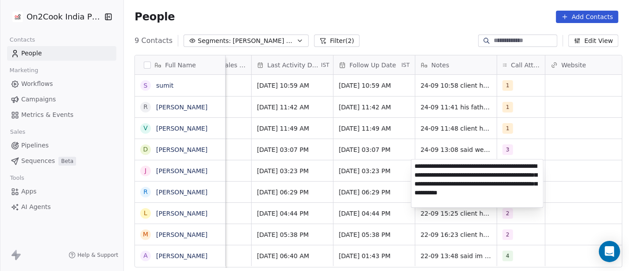
type textarea "**********"
click at [363, 175] on html "On2Cook India Pvt. Ltd. Contacts People Marketing Workflows Campaigns Metrics &…" at bounding box center [314, 135] width 629 height 271
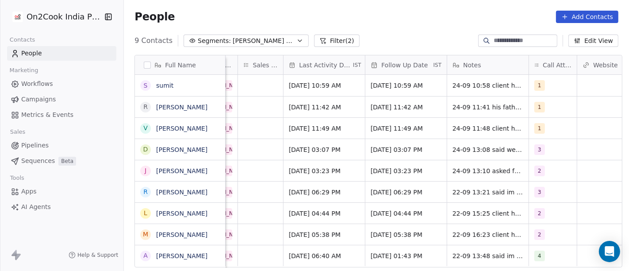
scroll to position [8, 524]
click at [299, 187] on span "Sep 22, 2025 06:29 PM" at bounding box center [317, 191] width 54 height 9
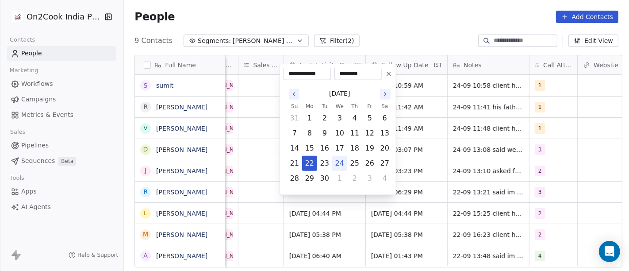
click at [339, 165] on button "24" at bounding box center [340, 163] width 14 height 14
type input "**********"
click at [397, 203] on html "On2Cook India Pvt. Ltd. Contacts People Marketing Workflows Campaigns Metrics &…" at bounding box center [314, 135] width 629 height 271
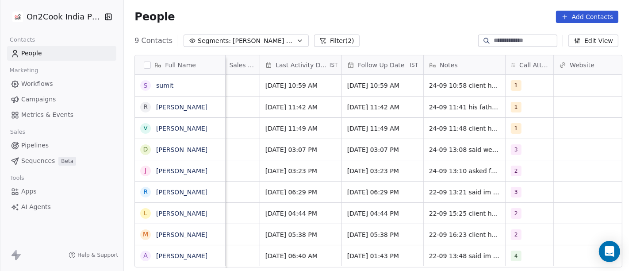
scroll to position [8, 549]
click at [513, 187] on span "3" at bounding box center [515, 192] width 11 height 11
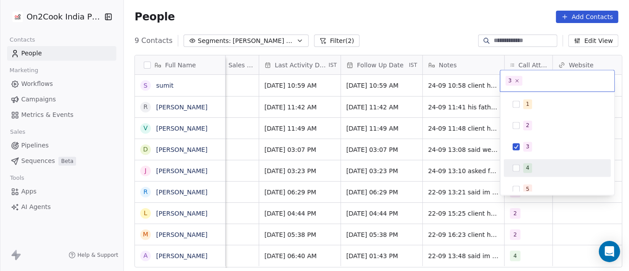
click at [533, 162] on div "4" at bounding box center [557, 168] width 100 height 14
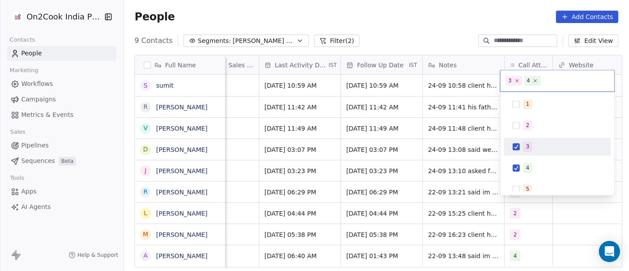
click at [526, 151] on span "3" at bounding box center [527, 147] width 9 height 10
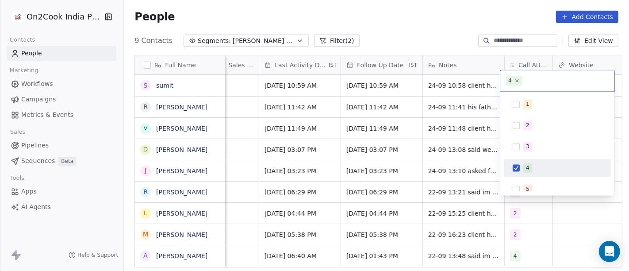
click at [417, 195] on html "On2Cook India Pvt. Ltd. Contacts People Marketing Workflows Campaigns Metrics &…" at bounding box center [314, 135] width 629 height 271
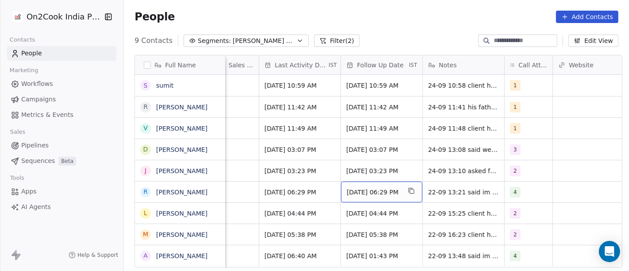
click at [363, 188] on div "Sep 26, 2025 06:29 PM" at bounding box center [381, 191] width 81 height 21
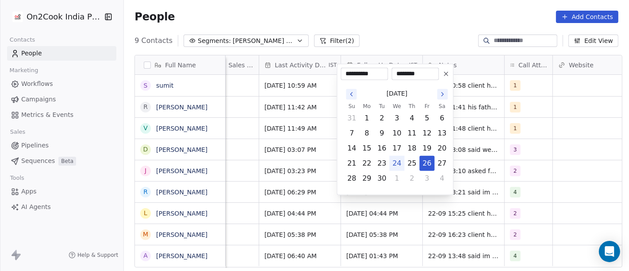
click at [295, 179] on html "On2Cook India Pvt. Ltd. Contacts People Marketing Workflows Campaigns Metrics &…" at bounding box center [314, 135] width 629 height 271
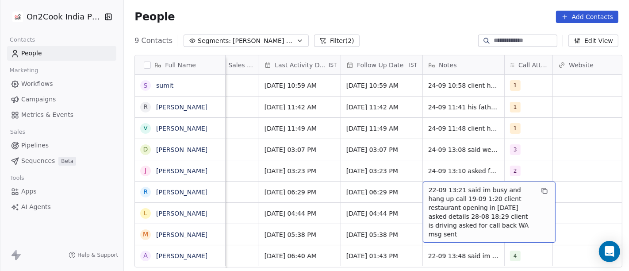
click at [461, 185] on span "22-09 13:21 said im busy and hang up call 19-09 1:20 client restaurant opening …" at bounding box center [481, 211] width 105 height 53
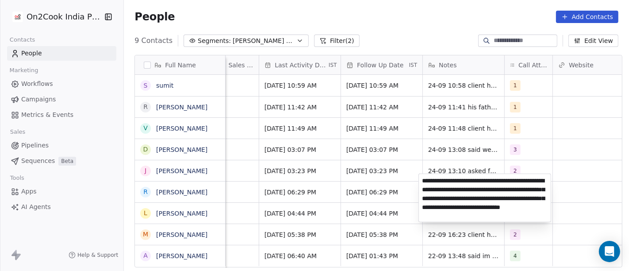
type textarea "**********"
click at [383, 189] on html "On2Cook India Pvt. Ltd. Contacts People Marketing Workflows Campaigns Metrics &…" at bounding box center [314, 135] width 629 height 271
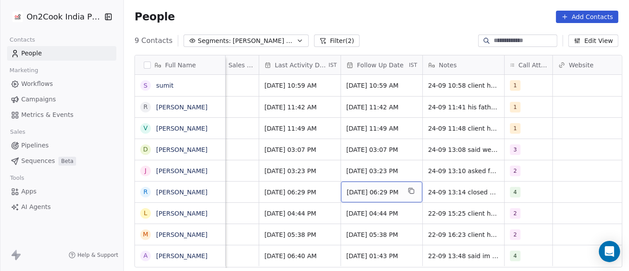
click at [373, 187] on span "Sep 26, 2025 06:29 PM" at bounding box center [374, 191] width 54 height 9
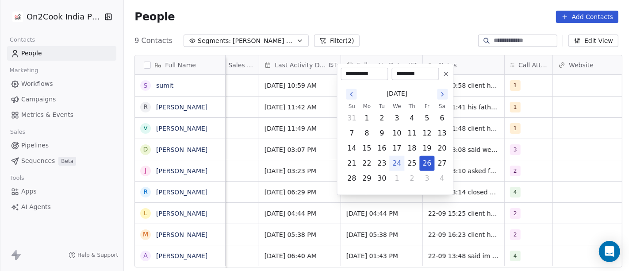
click at [447, 72] on icon at bounding box center [445, 73] width 7 height 7
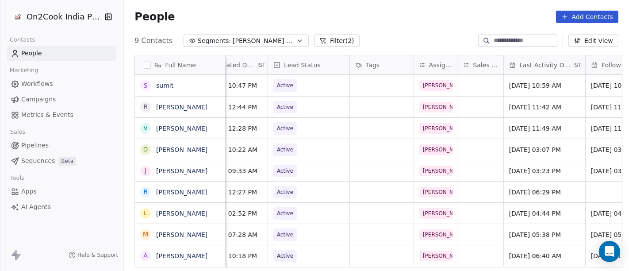
scroll to position [8, 270]
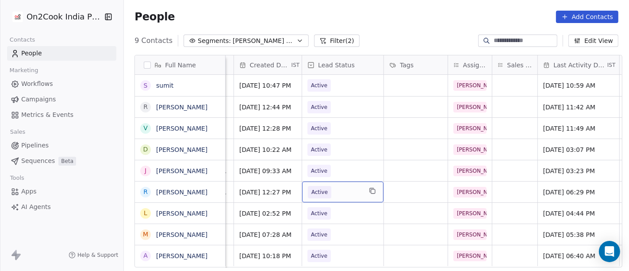
click at [324, 186] on span "Active" at bounding box center [319, 192] width 23 height 12
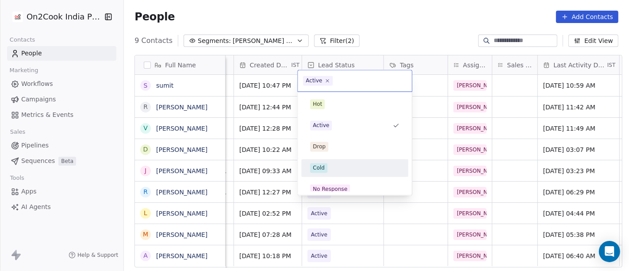
click at [332, 161] on div "Cold" at bounding box center [355, 168] width 100 height 14
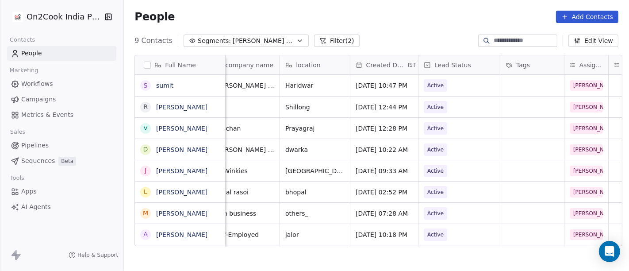
scroll to position [8, 0]
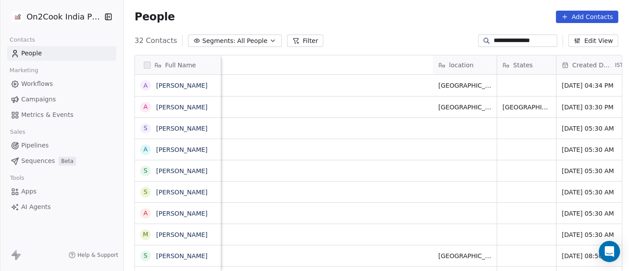
scroll to position [231, 501]
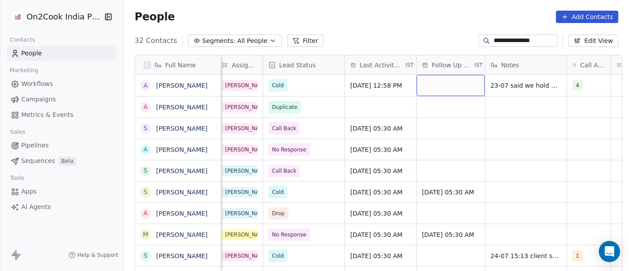
click at [438, 88] on div "grid" at bounding box center [451, 85] width 68 height 21
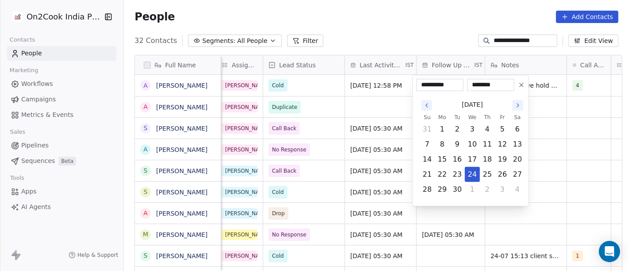
click at [414, 43] on html "**********" at bounding box center [314, 135] width 629 height 271
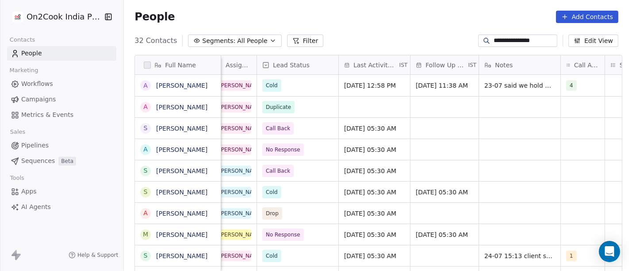
scroll to position [0, 421]
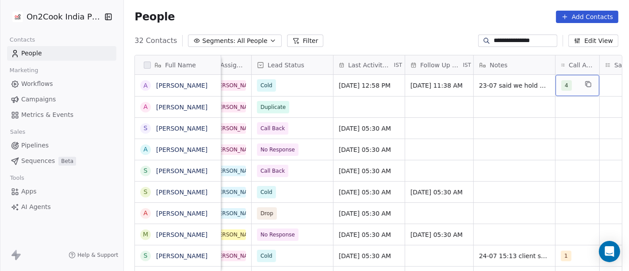
click at [565, 81] on span "4" at bounding box center [566, 85] width 11 height 11
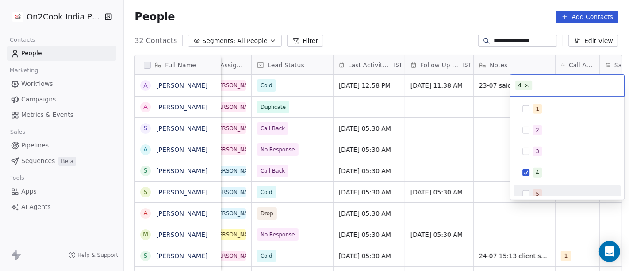
click at [558, 187] on div "5" at bounding box center [567, 194] width 100 height 14
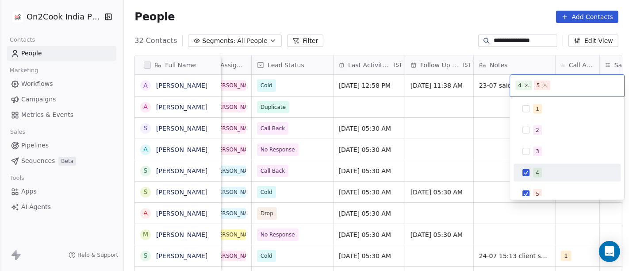
click at [536, 168] on div "4" at bounding box center [538, 172] width 4 height 8
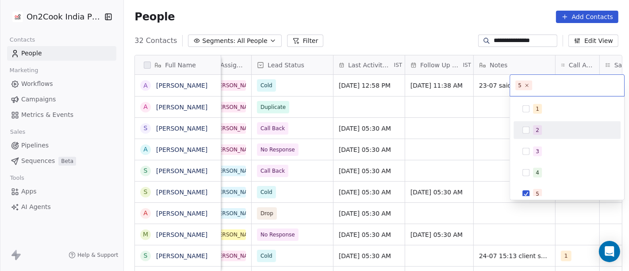
click at [427, 50] on html "**********" at bounding box center [314, 135] width 629 height 271
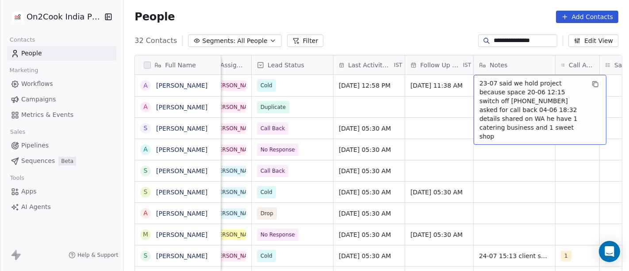
click at [501, 91] on span "23-07 said we hold project because space 20-06 12:15 switch off [PHONE_NUMBER] …" at bounding box center [531, 110] width 105 height 62
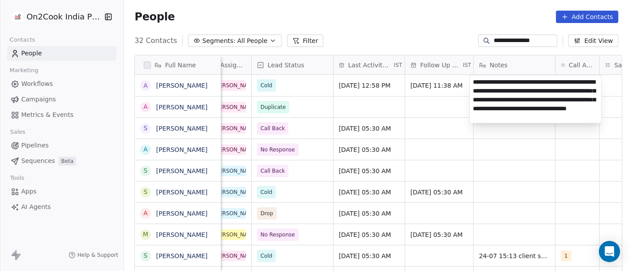
type textarea "**********"
click at [438, 110] on html "**********" at bounding box center [314, 135] width 629 height 271
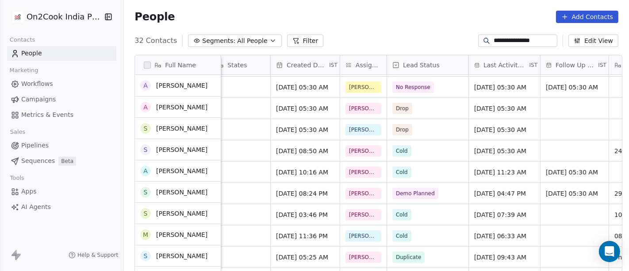
scroll to position [147, 0]
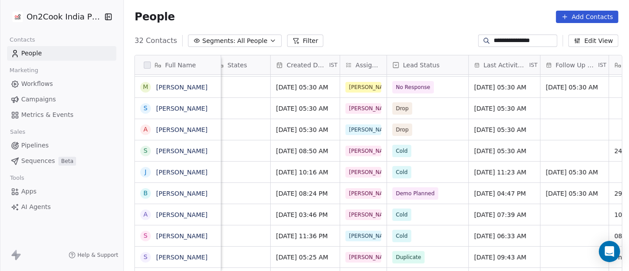
click at [491, 34] on div "**********" at bounding box center [376, 41] width 505 height 14
click at [500, 44] on input "**********" at bounding box center [525, 40] width 62 height 9
paste input
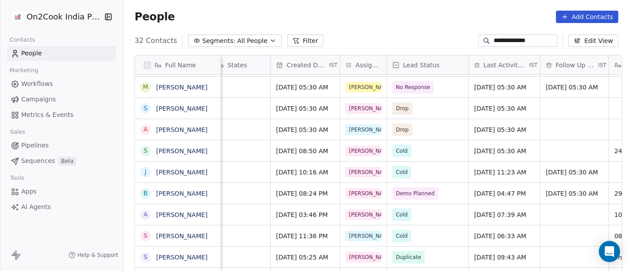
type input "**********"
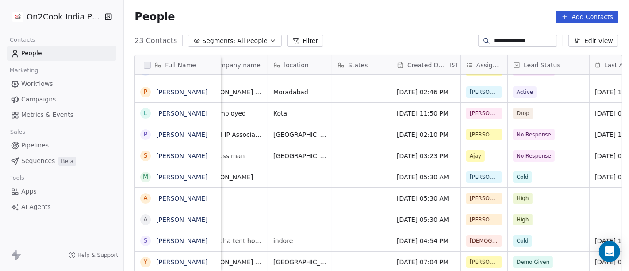
scroll to position [15, 0]
click at [523, 38] on input "**********" at bounding box center [525, 40] width 62 height 9
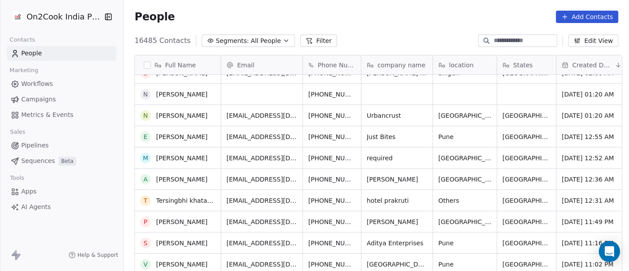
scroll to position [0, 0]
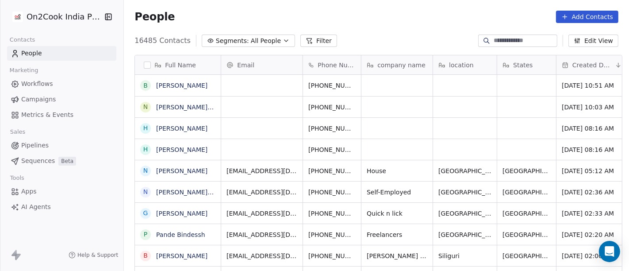
click at [494, 44] on input at bounding box center [525, 40] width 62 height 9
paste input "**********"
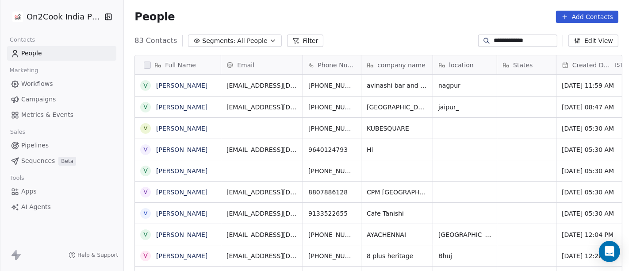
scroll to position [231, 501]
click at [504, 34] on div "**********" at bounding box center [517, 40] width 79 height 12
click at [509, 42] on input "**********" at bounding box center [525, 40] width 62 height 9
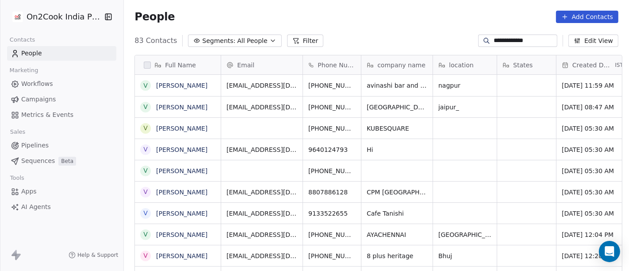
click at [509, 42] on input "**********" at bounding box center [525, 40] width 62 height 9
paste input "***"
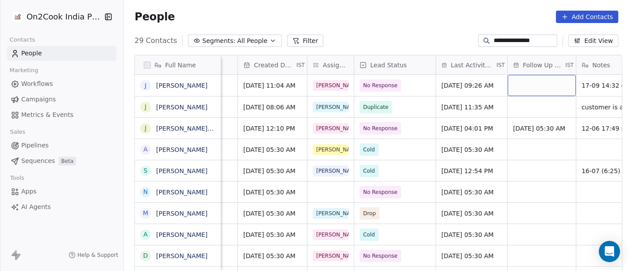
scroll to position [0, 321]
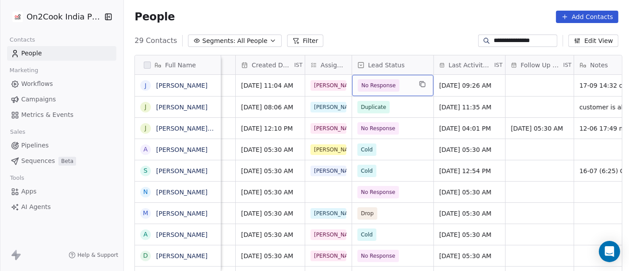
click at [363, 89] on span "No Response" at bounding box center [378, 85] width 34 height 9
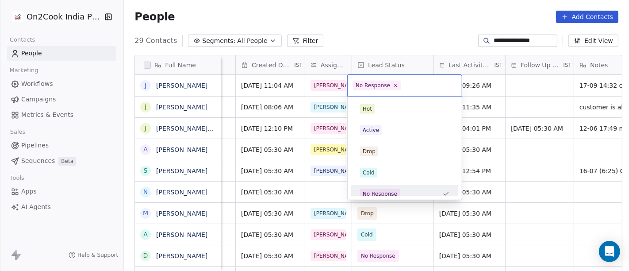
scroll to position [6, 0]
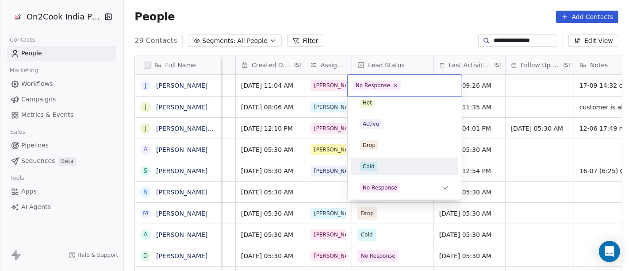
click at [372, 162] on div "Cold" at bounding box center [369, 166] width 12 height 8
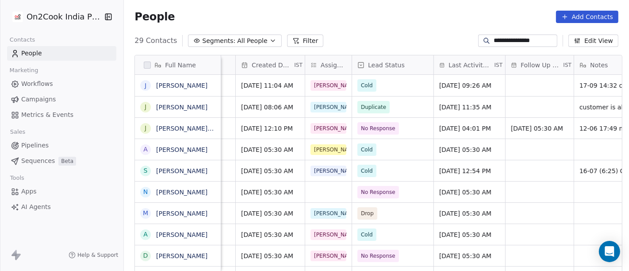
click at [384, 38] on div "**********" at bounding box center [376, 41] width 505 height 14
click at [398, 8] on div "People Add Contacts" at bounding box center [376, 17] width 505 height 34
click at [501, 43] on input "**********" at bounding box center [525, 40] width 62 height 9
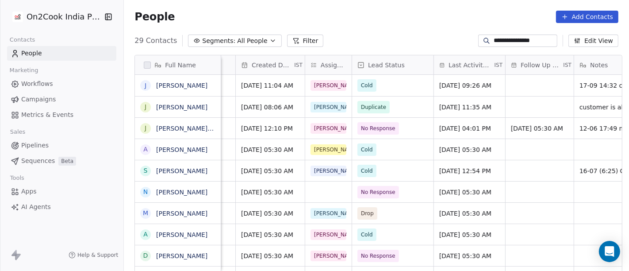
paste input
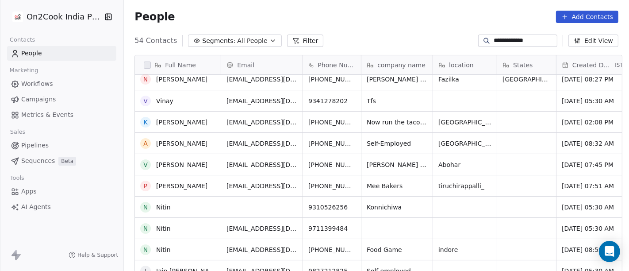
scroll to position [0, 0]
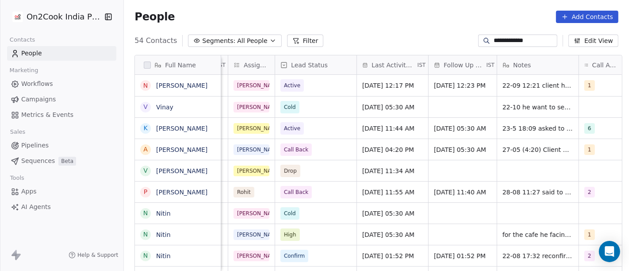
type input "**********"
click at [312, 85] on span "Active" at bounding box center [307, 85] width 54 height 12
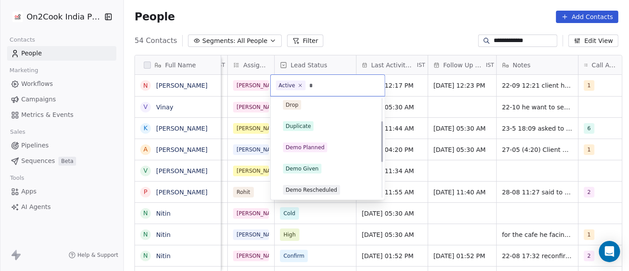
scroll to position [0, 0]
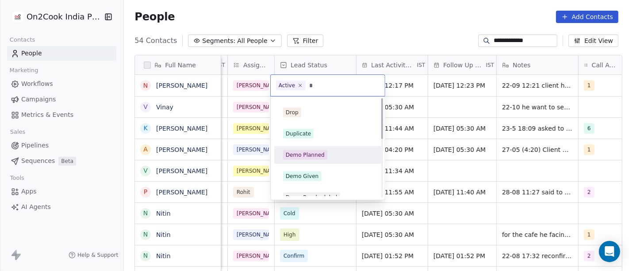
type input "*"
click at [313, 152] on div "Demo Planned" at bounding box center [305, 155] width 39 height 8
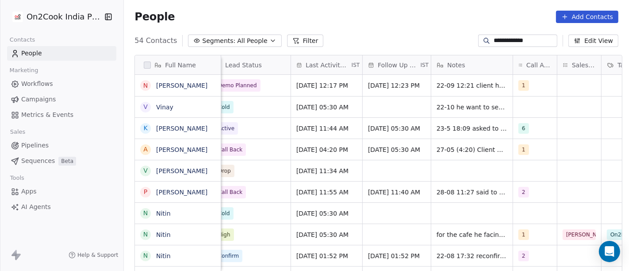
scroll to position [0, 473]
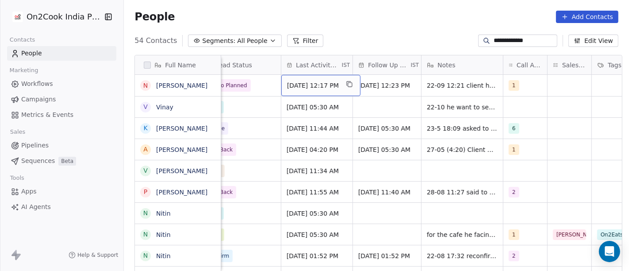
click at [325, 89] on span "Sep 22, 2025 12:17 PM" at bounding box center [313, 85] width 52 height 9
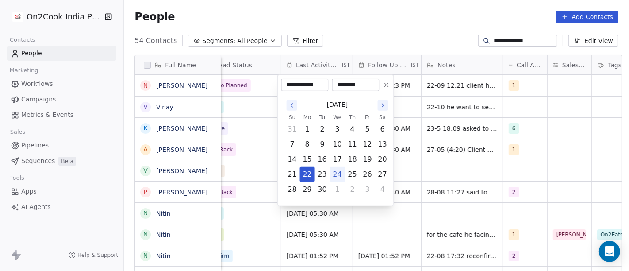
click at [335, 174] on button "24" at bounding box center [337, 174] width 14 height 14
type input "**********"
click at [396, 8] on html "**********" at bounding box center [314, 135] width 629 height 271
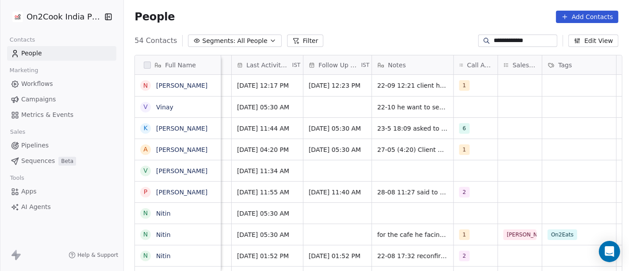
scroll to position [0, 523]
click at [326, 82] on span "Sep 29, 2025 12:23 PM" at bounding box center [335, 85] width 52 height 9
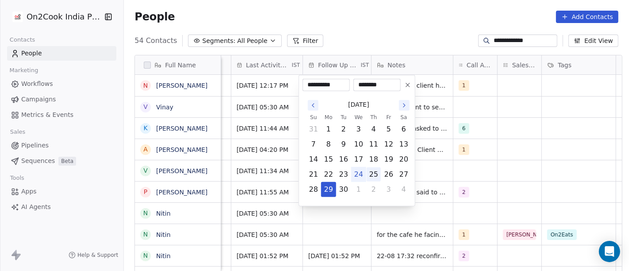
click at [372, 177] on button "25" at bounding box center [374, 174] width 14 height 14
type input "**********"
click at [415, 25] on html "**********" at bounding box center [314, 135] width 629 height 271
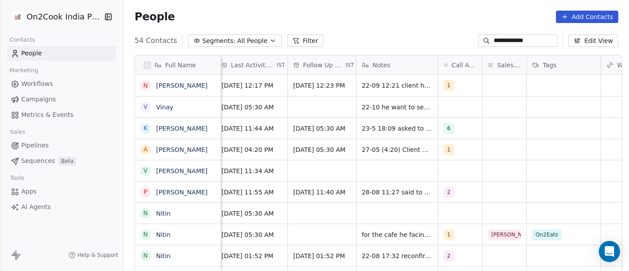
scroll to position [0, 540]
click at [465, 89] on div "1" at bounding box center [459, 85] width 44 height 21
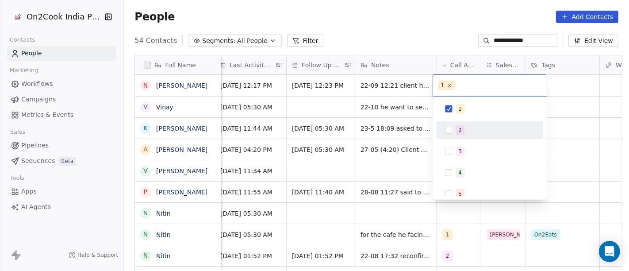
click at [460, 130] on div "2" at bounding box center [461, 130] width 4 height 8
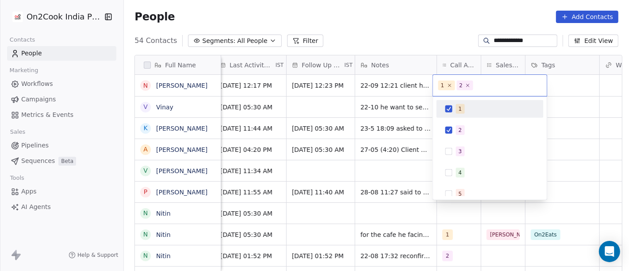
click at [452, 109] on button "Suggestions" at bounding box center [448, 108] width 7 height 7
click at [432, 27] on html "**********" at bounding box center [314, 135] width 629 height 271
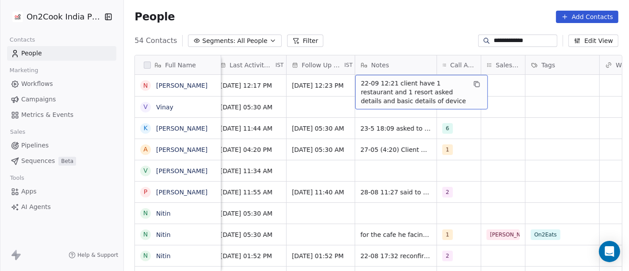
click at [371, 88] on span "22-09 12:21 client have 1 restaurant and 1 resort asked details and basic detai…" at bounding box center [413, 92] width 105 height 27
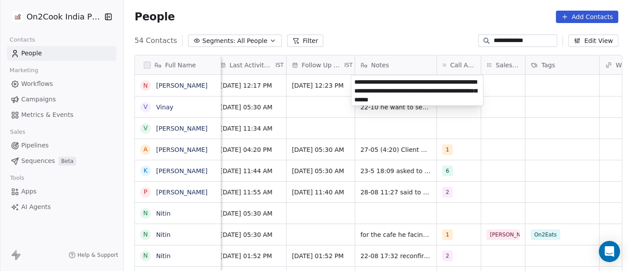
type textarea "**********"
click at [513, 99] on html "**********" at bounding box center [314, 135] width 629 height 271
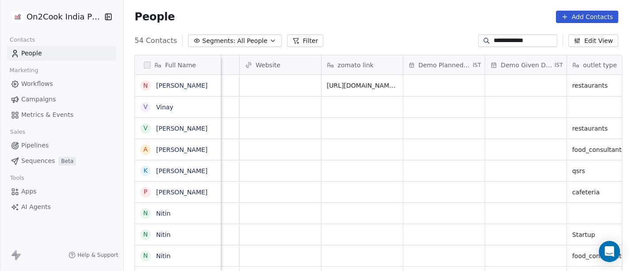
scroll to position [0, 899]
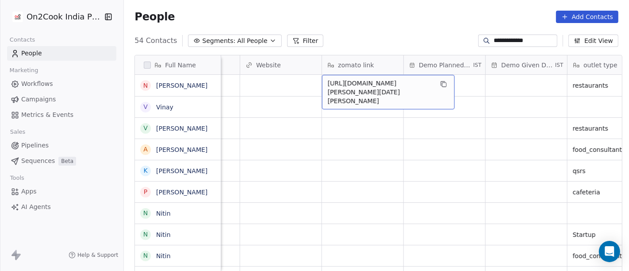
click at [363, 26] on div "People Add Contacts" at bounding box center [376, 17] width 505 height 34
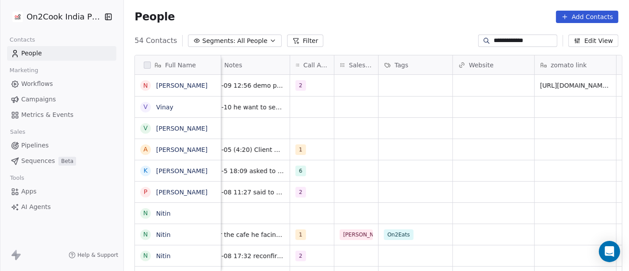
scroll to position [0, 686]
click at [343, 81] on div "grid" at bounding box center [357, 85] width 44 height 21
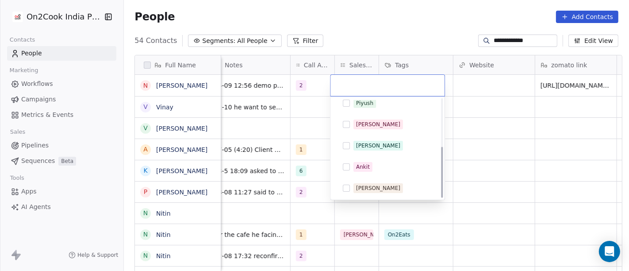
scroll to position [91, 0]
click at [367, 165] on div "Ankit" at bounding box center [363, 166] width 14 height 8
click at [466, 133] on html "**********" at bounding box center [314, 135] width 629 height 271
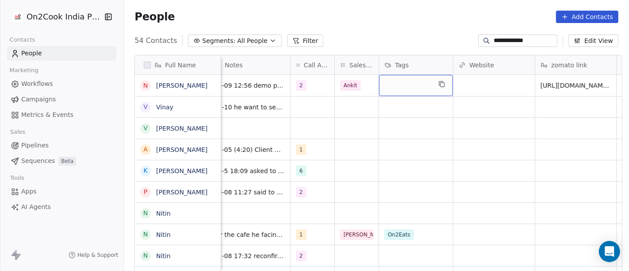
click at [397, 88] on div "grid" at bounding box center [416, 85] width 74 height 21
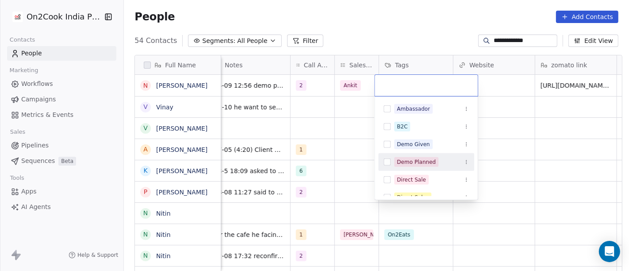
click at [414, 163] on div "Demo Planned" at bounding box center [416, 162] width 39 height 8
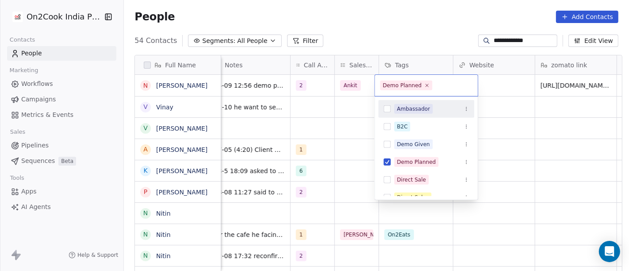
click at [394, 34] on html "**********" at bounding box center [314, 135] width 629 height 271
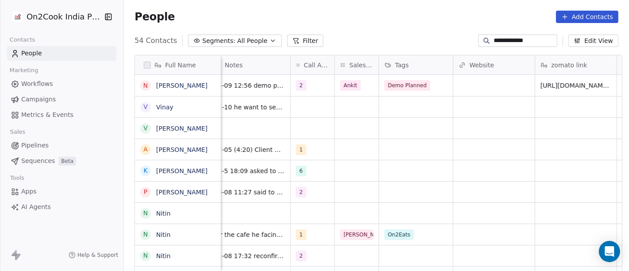
click at [502, 40] on input "**********" at bounding box center [525, 40] width 62 height 9
paste input
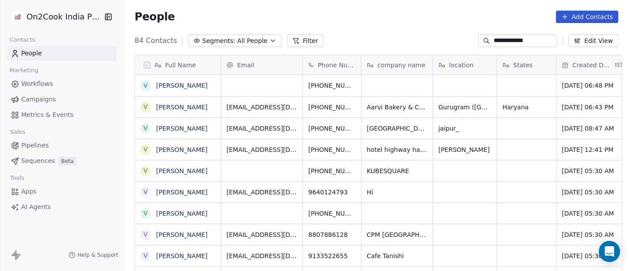
scroll to position [231, 501]
type input "**********"
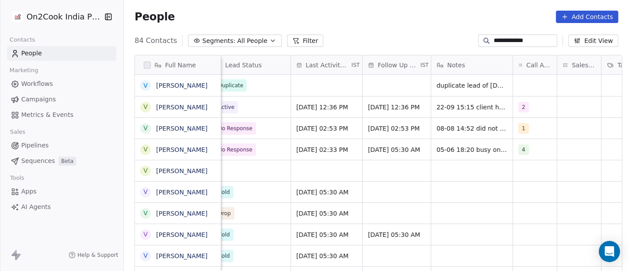
scroll to position [0, 466]
click at [524, 109] on div "2" at bounding box center [525, 107] width 16 height 11
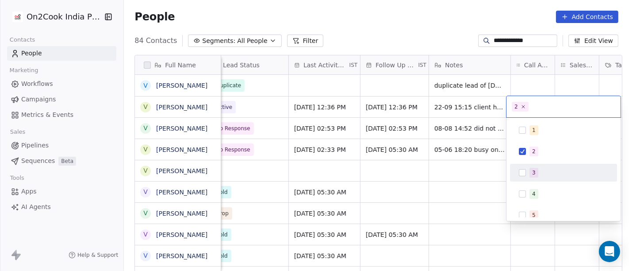
click at [535, 166] on div "3" at bounding box center [563, 172] width 100 height 14
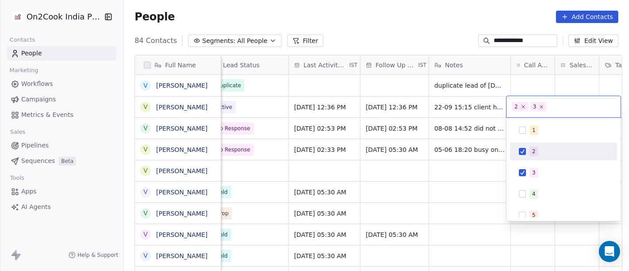
click at [530, 152] on span "2" at bounding box center [533, 151] width 9 height 10
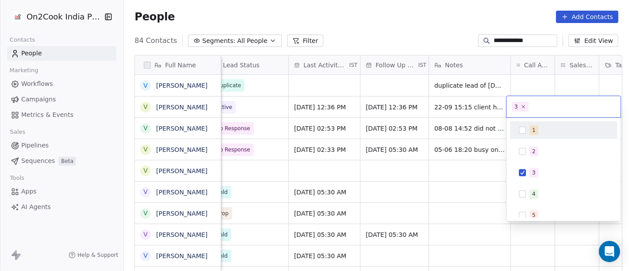
click at [436, 23] on html "**********" at bounding box center [314, 135] width 629 height 271
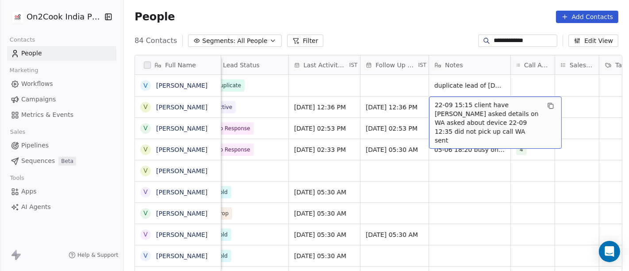
click at [456, 106] on span "22-09 15:15 client have bakery asked details on WA asked about device 22-09 12:…" at bounding box center [487, 122] width 105 height 44
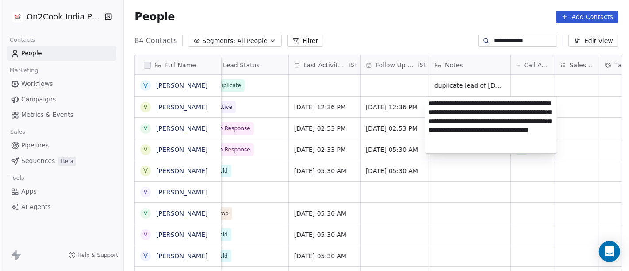
type textarea "**********"
click at [514, 250] on html "**********" at bounding box center [314, 135] width 629 height 271
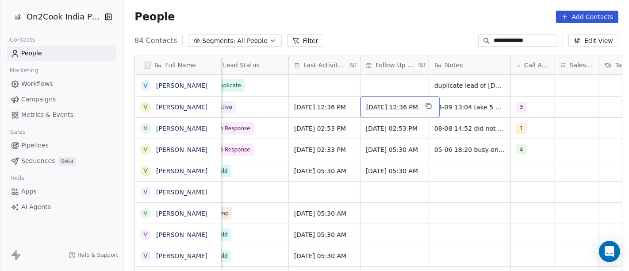
click at [390, 111] on span "Sep 29, 2025 12:36 PM" at bounding box center [392, 107] width 52 height 9
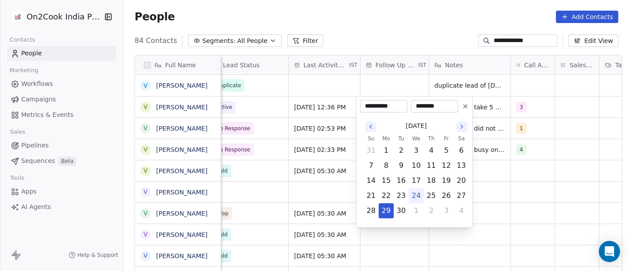
click at [466, 109] on icon at bounding box center [465, 106] width 7 height 7
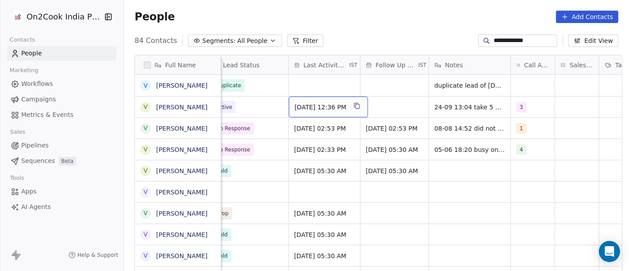
click at [329, 104] on span "Sep 22, 2025 12:36 PM" at bounding box center [321, 107] width 52 height 9
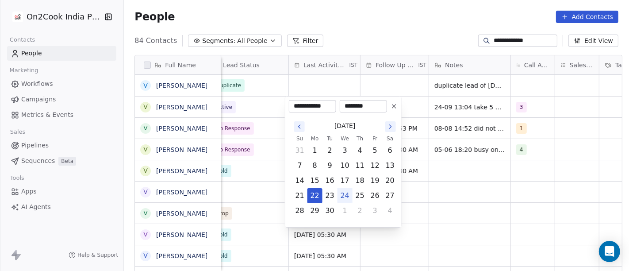
click at [341, 198] on button "24" at bounding box center [345, 195] width 14 height 14
type input "**********"
click at [466, 186] on html "**********" at bounding box center [314, 135] width 629 height 271
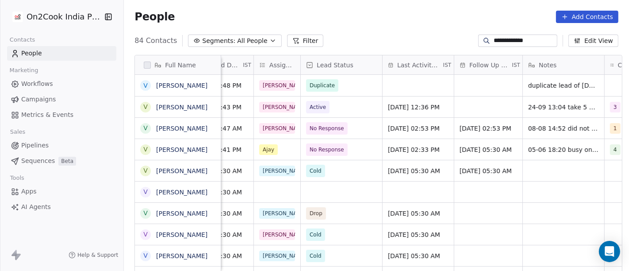
scroll to position [0, 371]
click at [325, 104] on span "Active" at bounding box center [318, 107] width 23 height 12
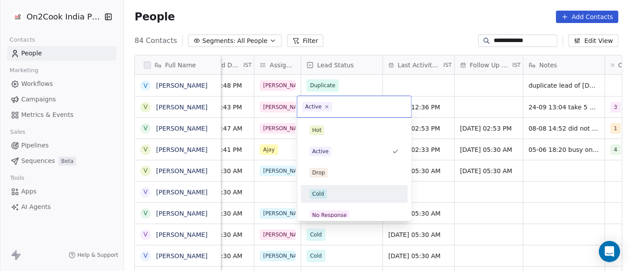
click at [323, 199] on div "Cold" at bounding box center [354, 194] width 100 height 14
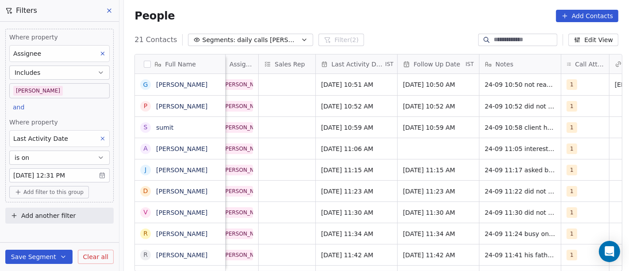
click at [387, 31] on div "People Add Contacts" at bounding box center [376, 16] width 505 height 34
click at [346, 24] on div "People Add Contacts" at bounding box center [376, 16] width 505 height 34
click at [417, 36] on div "21 Contacts Segments: daily calls [PERSON_NAME] (2) Edit View" at bounding box center [376, 40] width 505 height 14
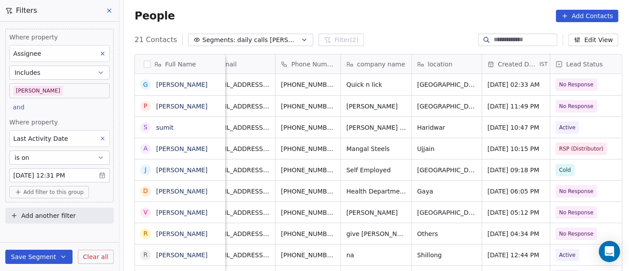
scroll to position [0, 22]
drag, startPoint x: 356, startPoint y: 19, endPoint x: 350, endPoint y: 16, distance: 6.7
click at [356, 19] on div "People Add Contacts" at bounding box center [376, 16] width 484 height 12
